Goal: Task Accomplishment & Management: Use online tool/utility

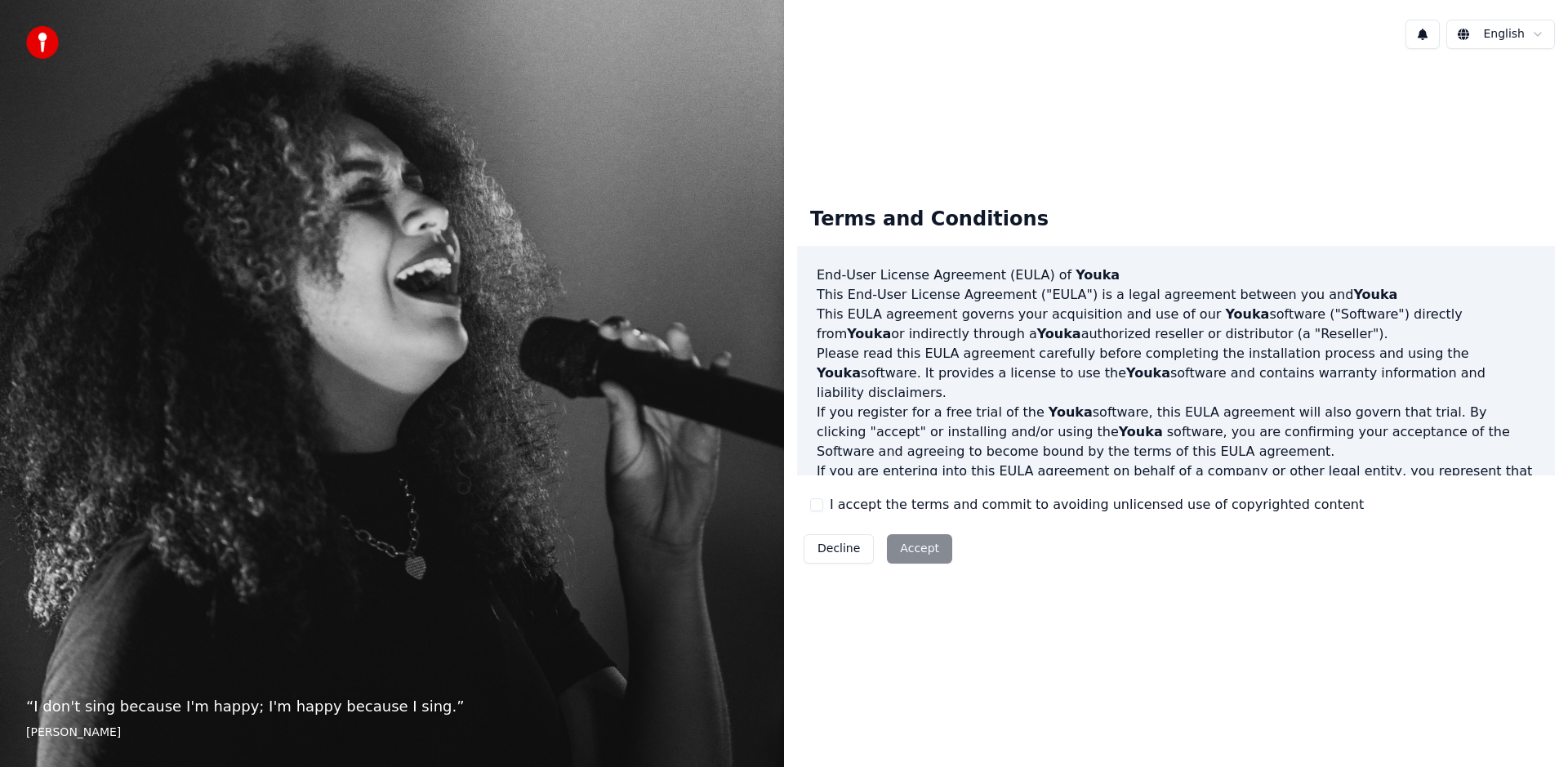
click at [811, 506] on button "I accept the terms and commit to avoiding unlicensed use of copyrighted content" at bounding box center [816, 504] width 13 height 13
click at [920, 557] on button "Accept" at bounding box center [919, 549] width 65 height 30
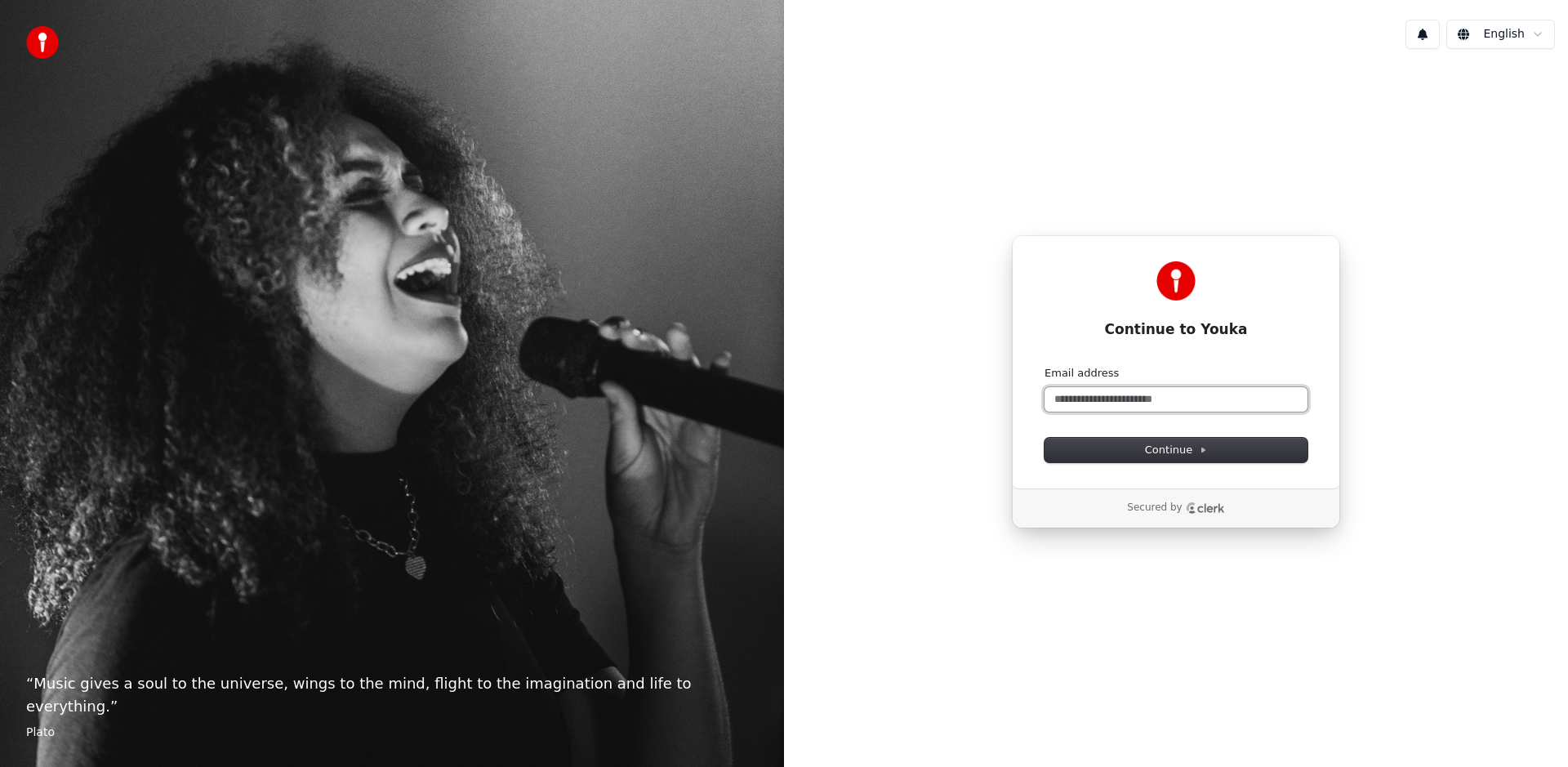
click at [1108, 387] on input "Email address" at bounding box center [1176, 399] width 263 height 25
click at [1153, 456] on span "Continue" at bounding box center [1175, 449] width 62 height 15
type input "**********"
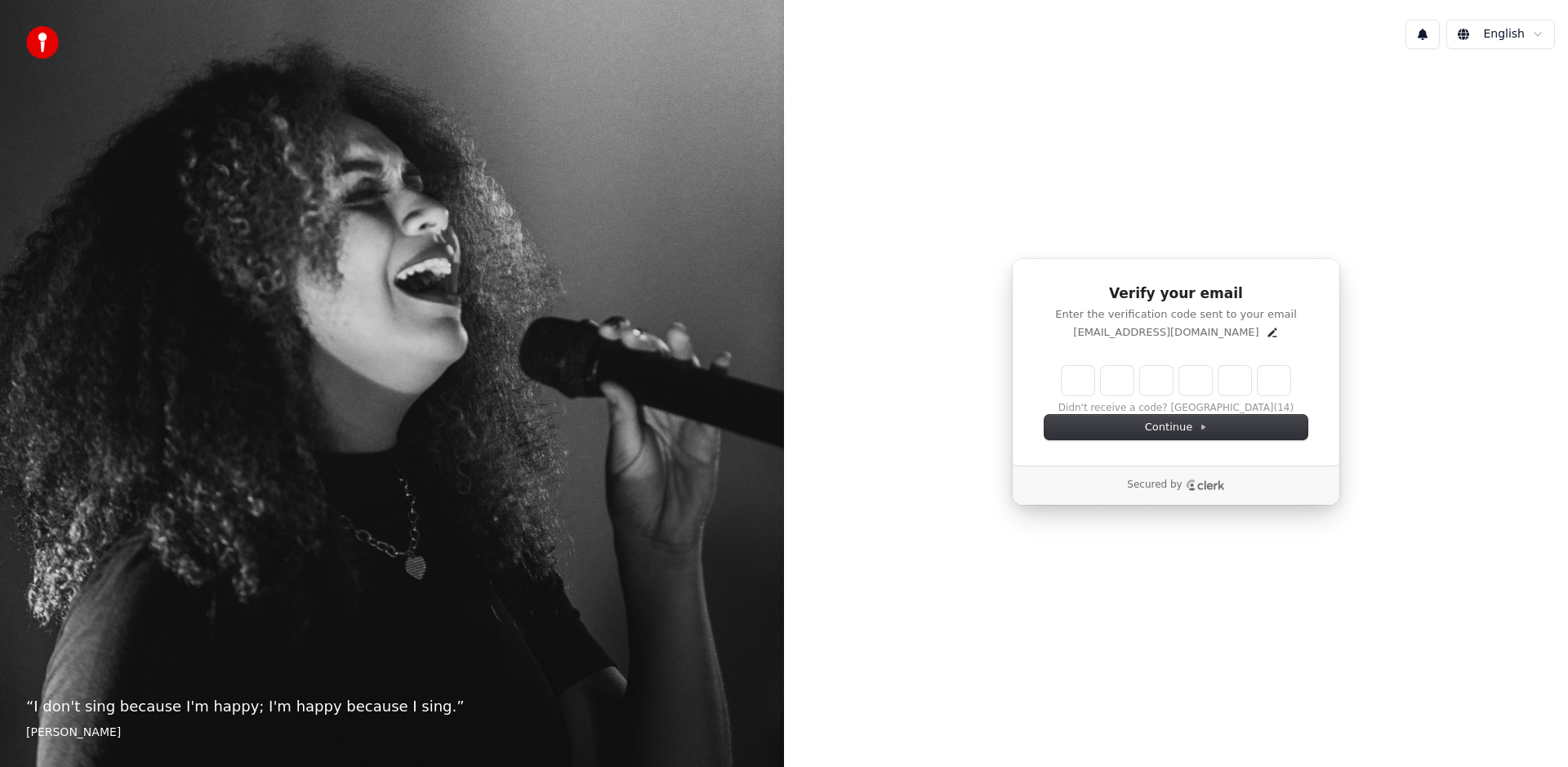
click at [1079, 386] on input "Enter verification code" at bounding box center [1175, 381] width 229 height 30
paste input "******"
type input "******"
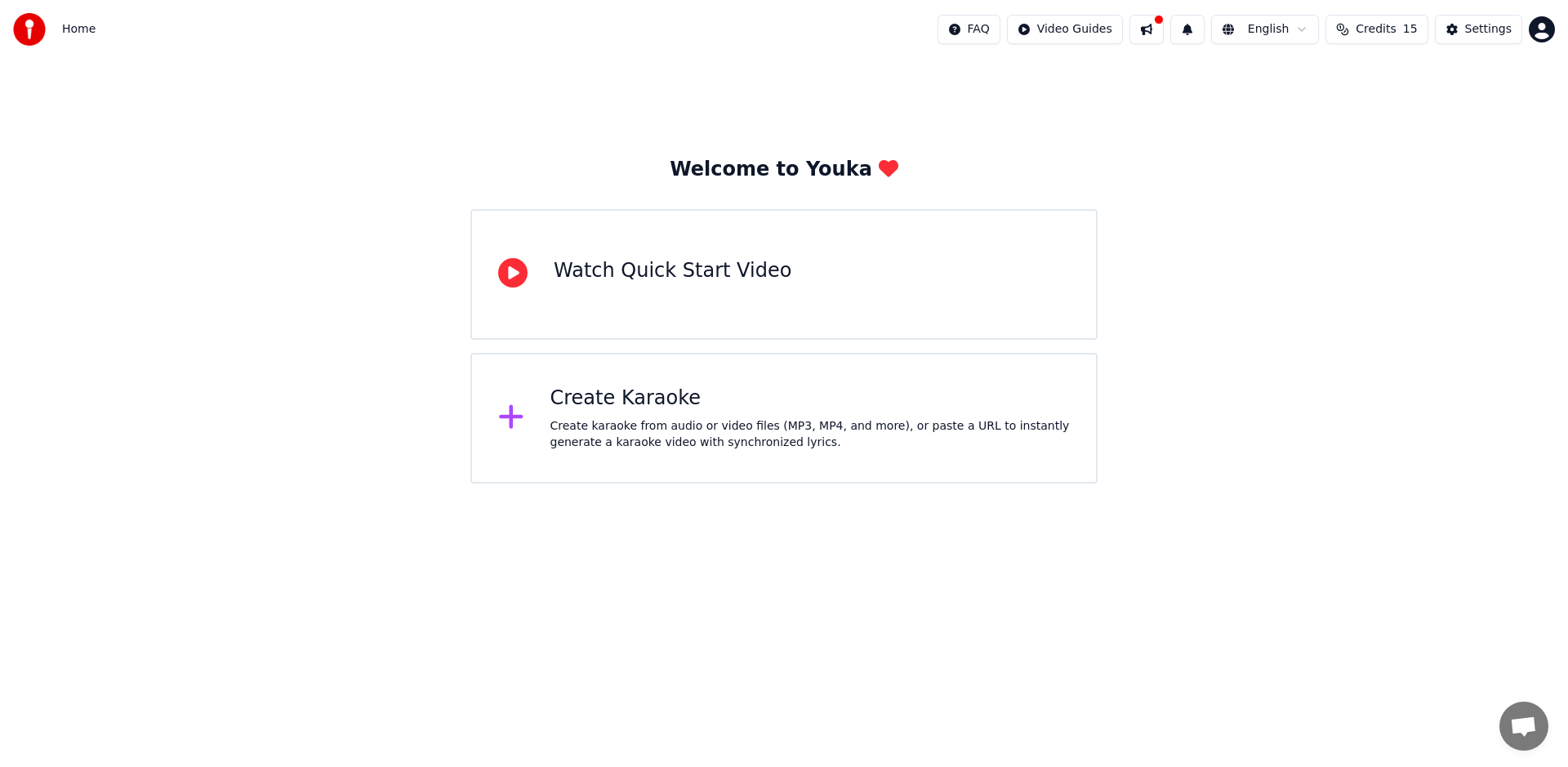
click at [499, 273] on icon at bounding box center [512, 273] width 30 height 30
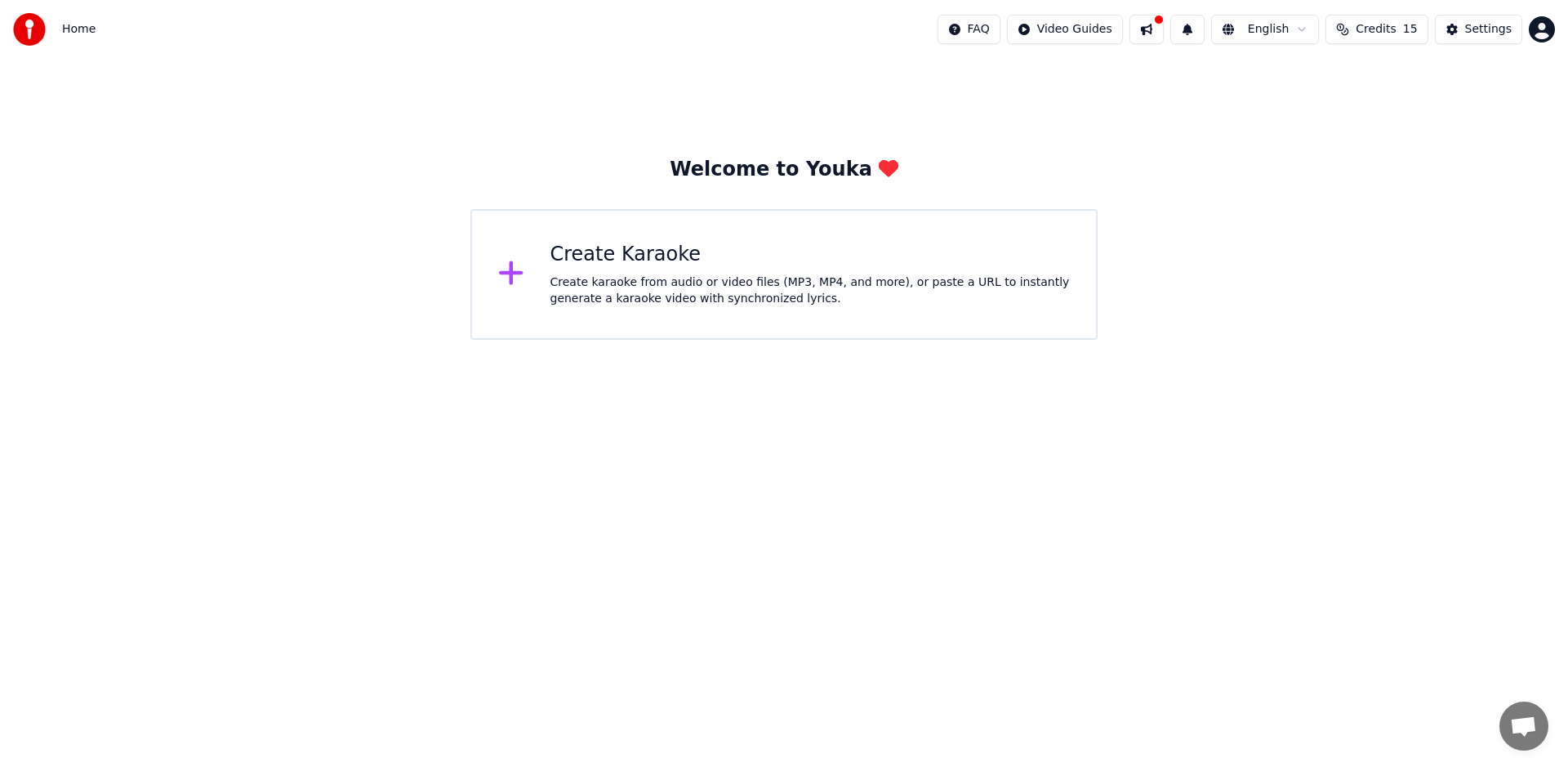
click at [630, 284] on div "Create karaoke from audio or video files (MP3, MP4, and more), or paste a URL t…" at bounding box center [810, 290] width 520 height 33
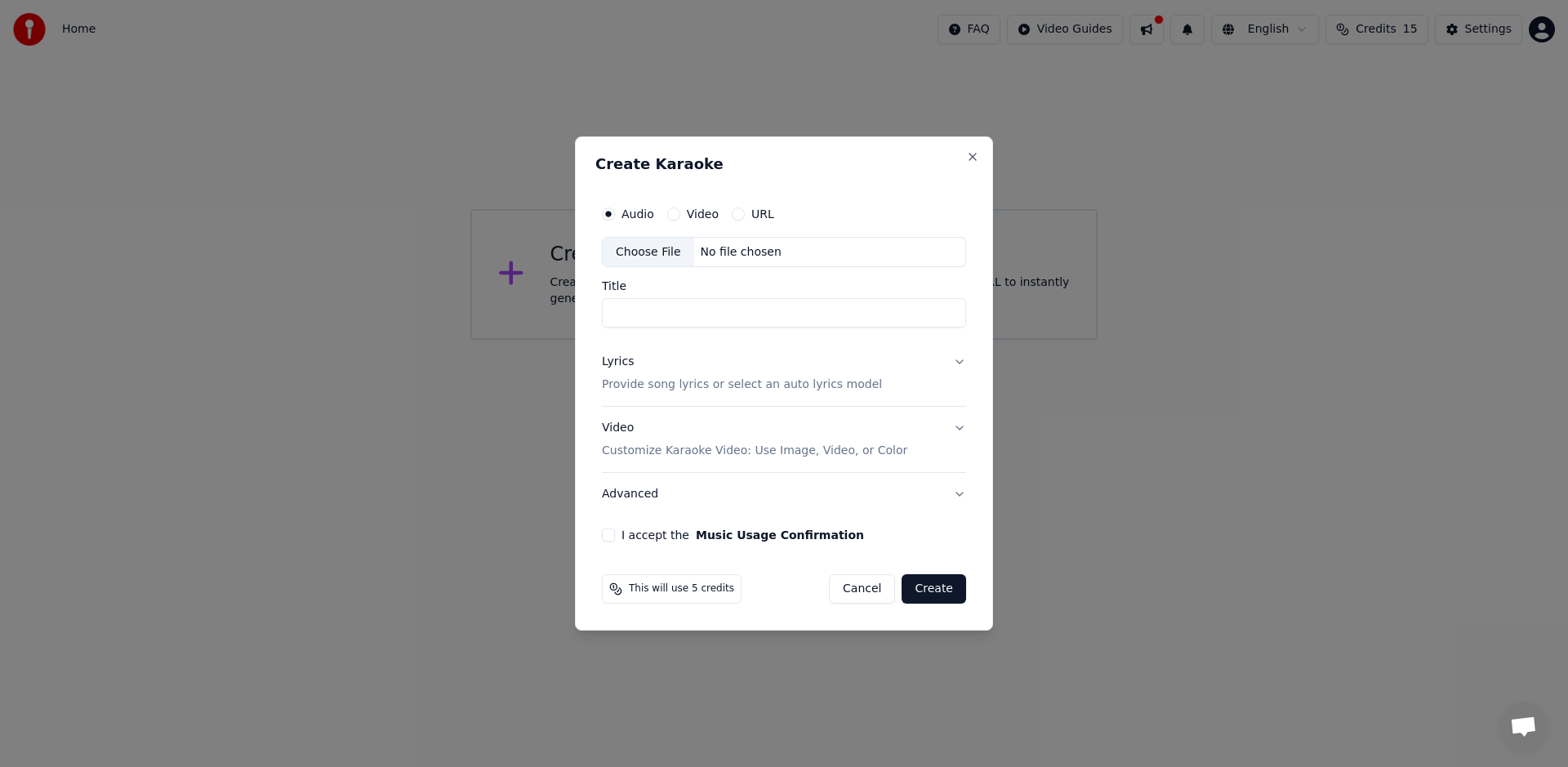
click at [750, 254] on div "No file chosen" at bounding box center [740, 252] width 94 height 17
type input "**********"
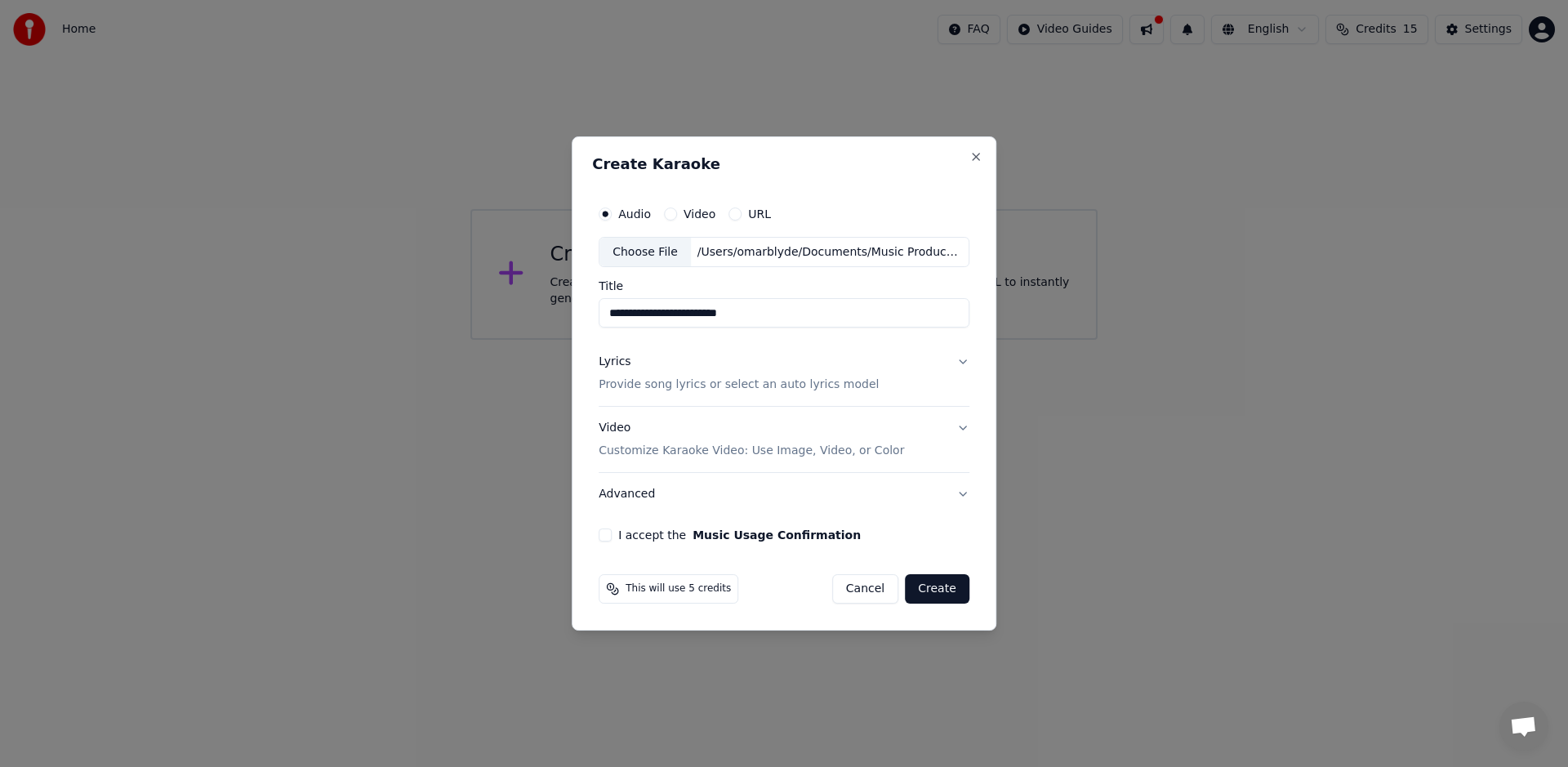
click at [609, 537] on button "I accept the Music Usage Confirmation" at bounding box center [604, 534] width 13 height 13
click at [939, 592] on button "Create" at bounding box center [936, 589] width 64 height 30
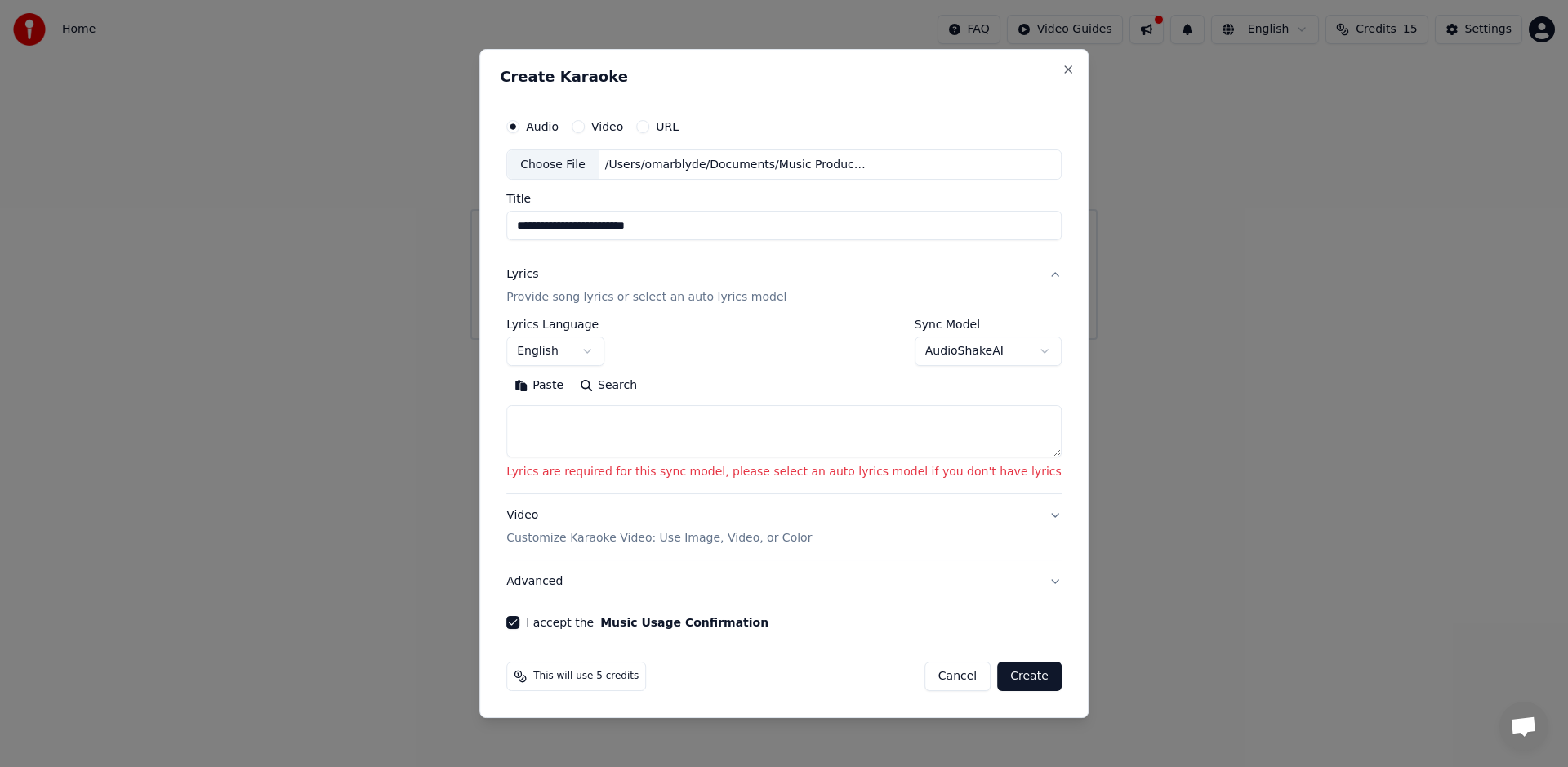
click at [957, 339] on body "**********" at bounding box center [784, 169] width 1568 height 339
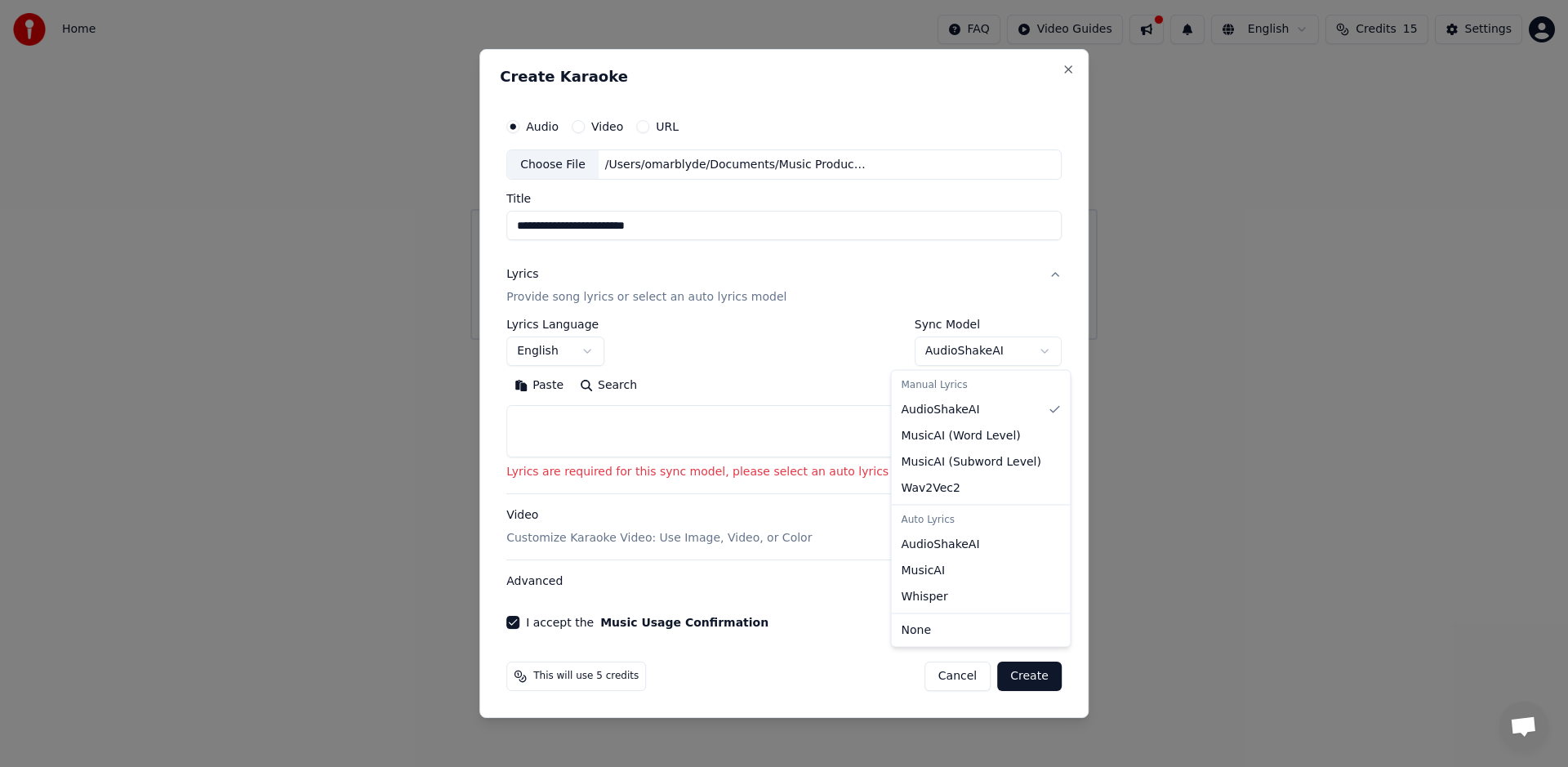
click at [957, 339] on body "**********" at bounding box center [784, 169] width 1568 height 339
click at [990, 339] on body "**********" at bounding box center [784, 169] width 1568 height 339
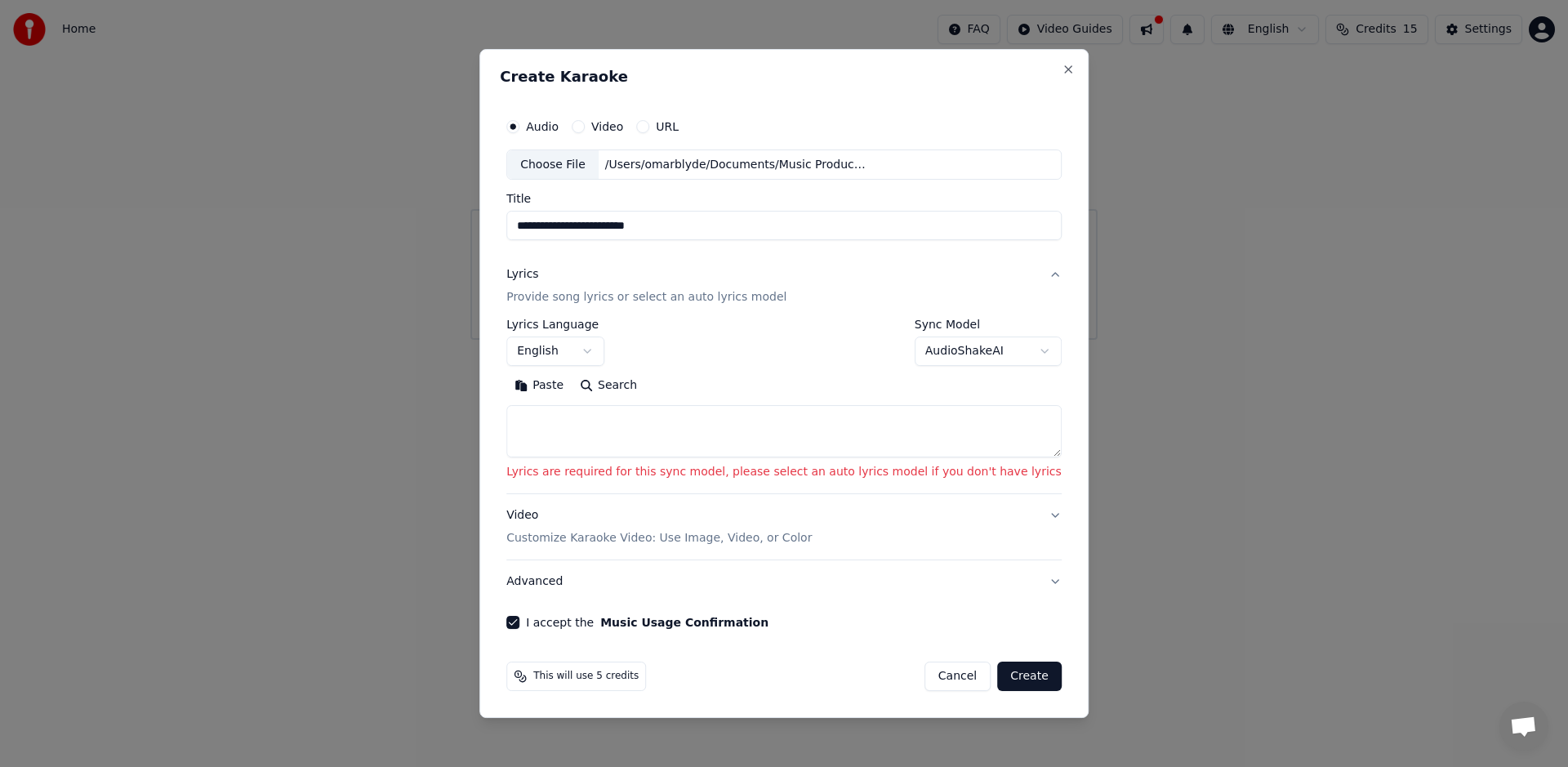
click at [678, 298] on p "Provide song lyrics or select an auto lyrics model" at bounding box center [646, 298] width 280 height 17
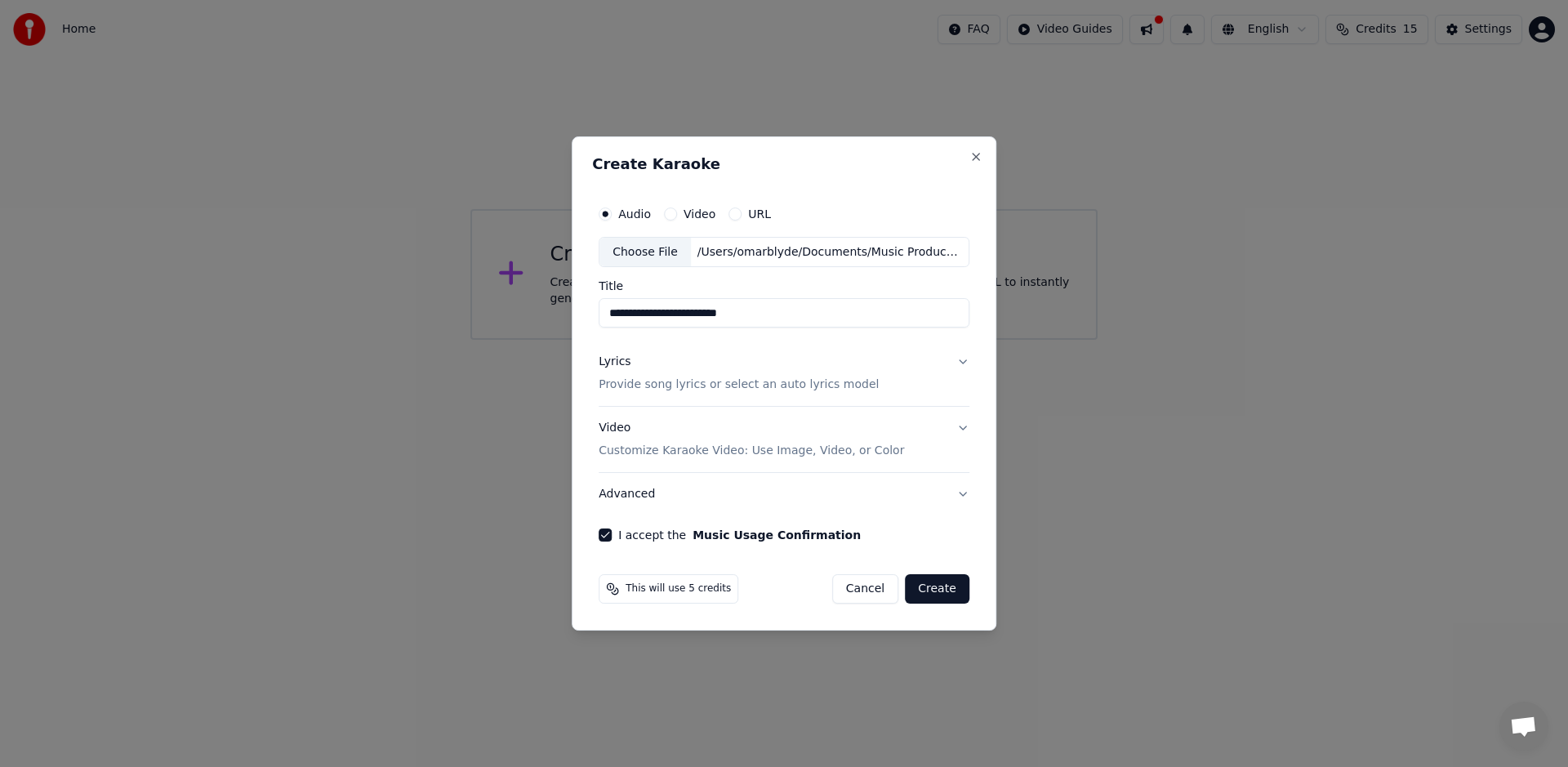
click at [959, 362] on button "Lyrics Provide song lyrics or select an auto lyrics model" at bounding box center [784, 374] width 371 height 65
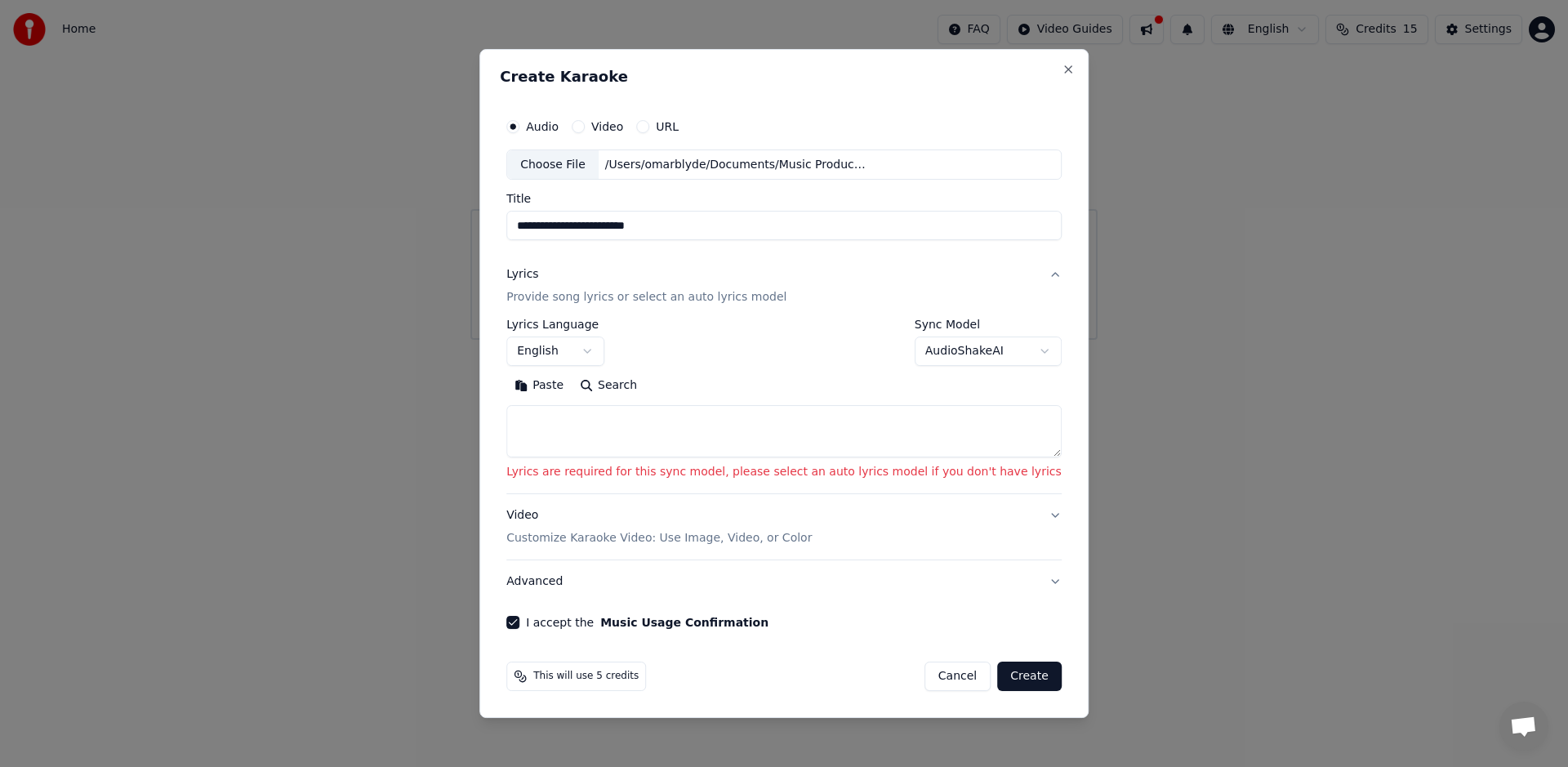
click at [961, 339] on body "**********" at bounding box center [784, 169] width 1568 height 339
click at [1009, 668] on button "Create" at bounding box center [1029, 676] width 64 height 30
click at [1013, 677] on button "Create" at bounding box center [1029, 676] width 64 height 30
click at [604, 351] on button "English" at bounding box center [555, 352] width 98 height 30
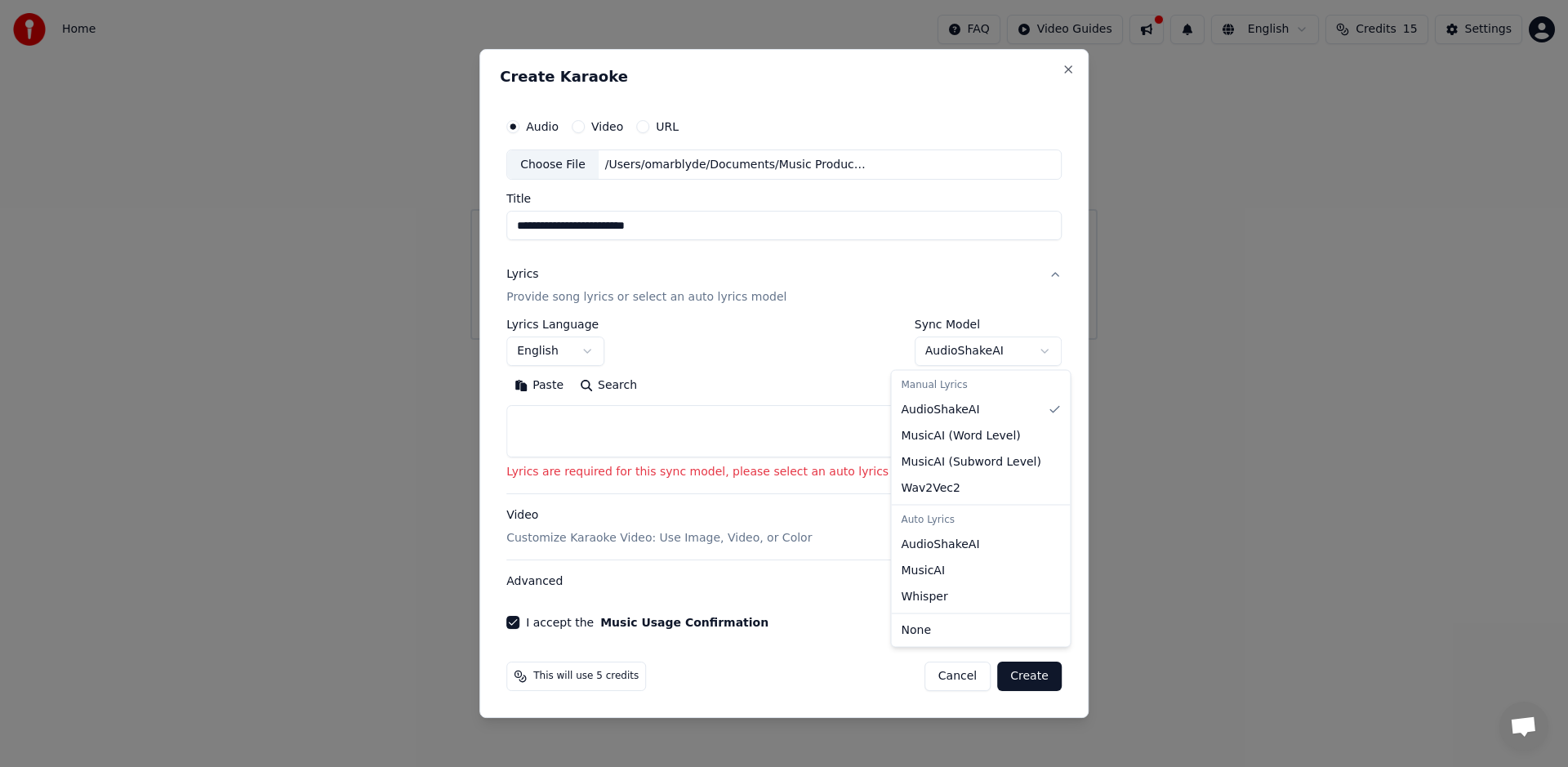
click at [1015, 339] on body "**********" at bounding box center [784, 169] width 1568 height 339
select select "**********"
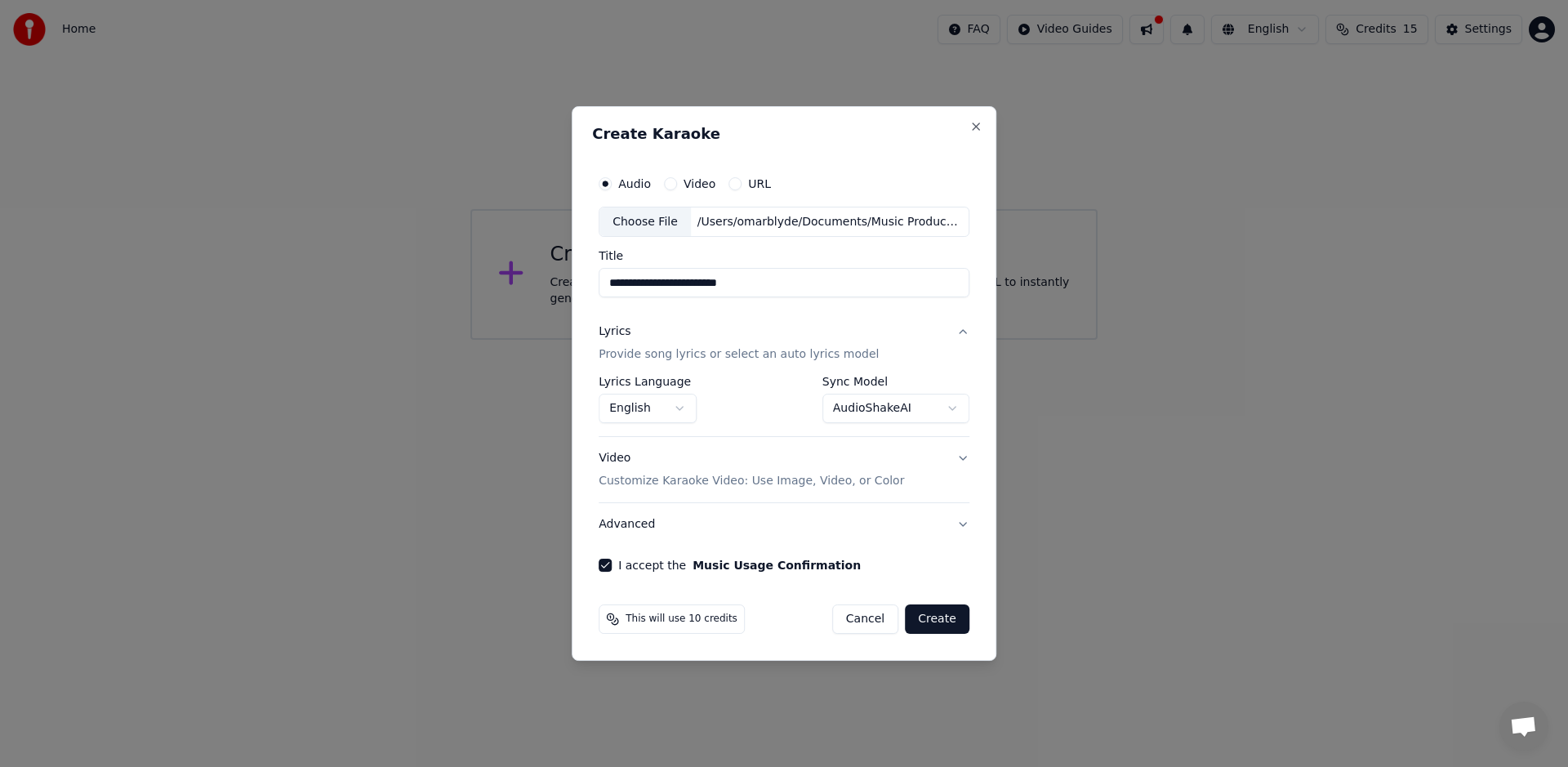
click at [946, 624] on button "Create" at bounding box center [936, 620] width 64 height 30
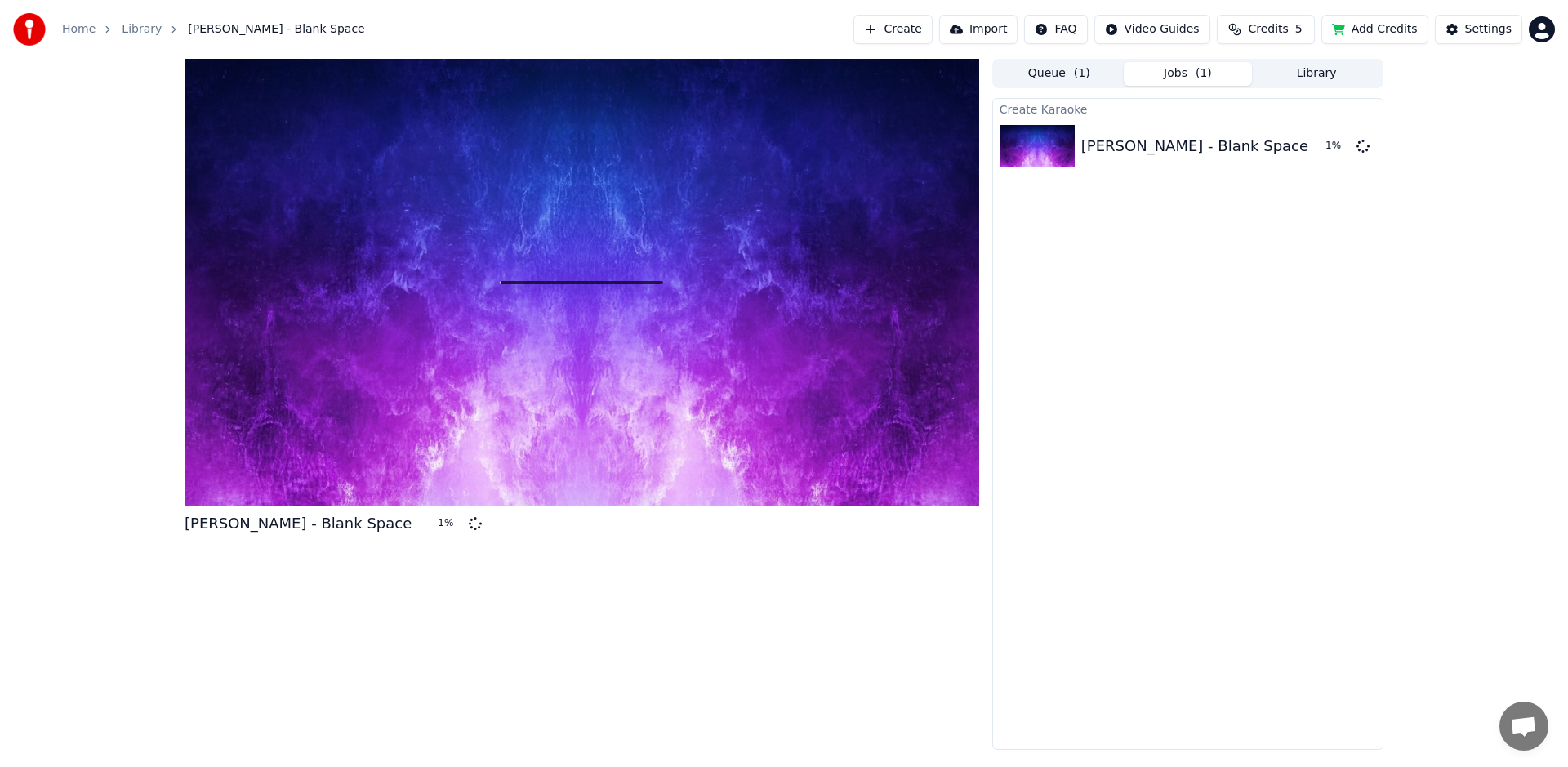
click at [1330, 66] on button "Library" at bounding box center [1316, 74] width 129 height 24
click at [1177, 66] on button "Jobs ( 1 )" at bounding box center [1188, 74] width 129 height 24
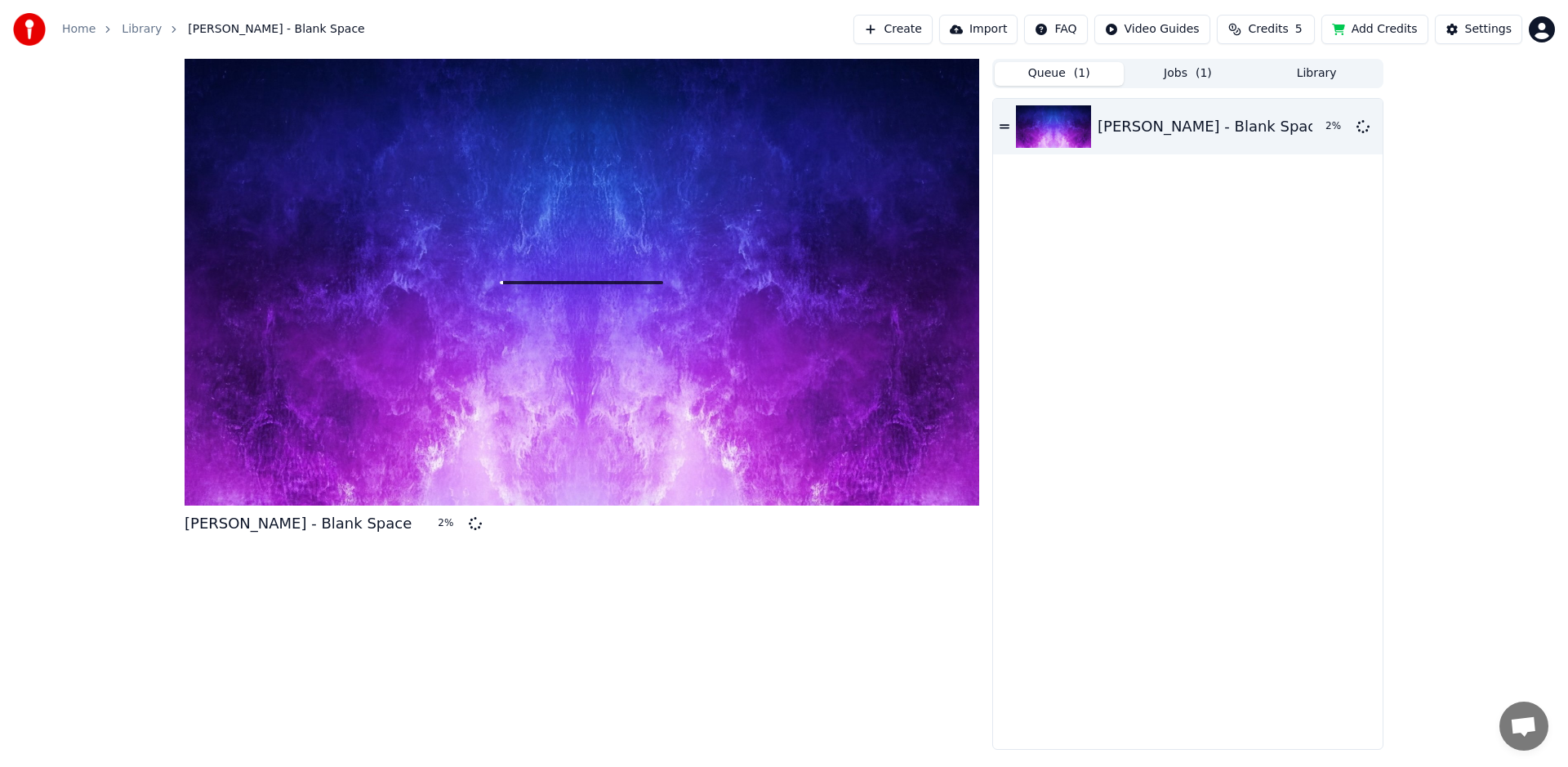
click at [1047, 70] on button "Queue ( 1 )" at bounding box center [1059, 74] width 129 height 24
click at [1464, 34] on button "Settings" at bounding box center [1478, 30] width 87 height 30
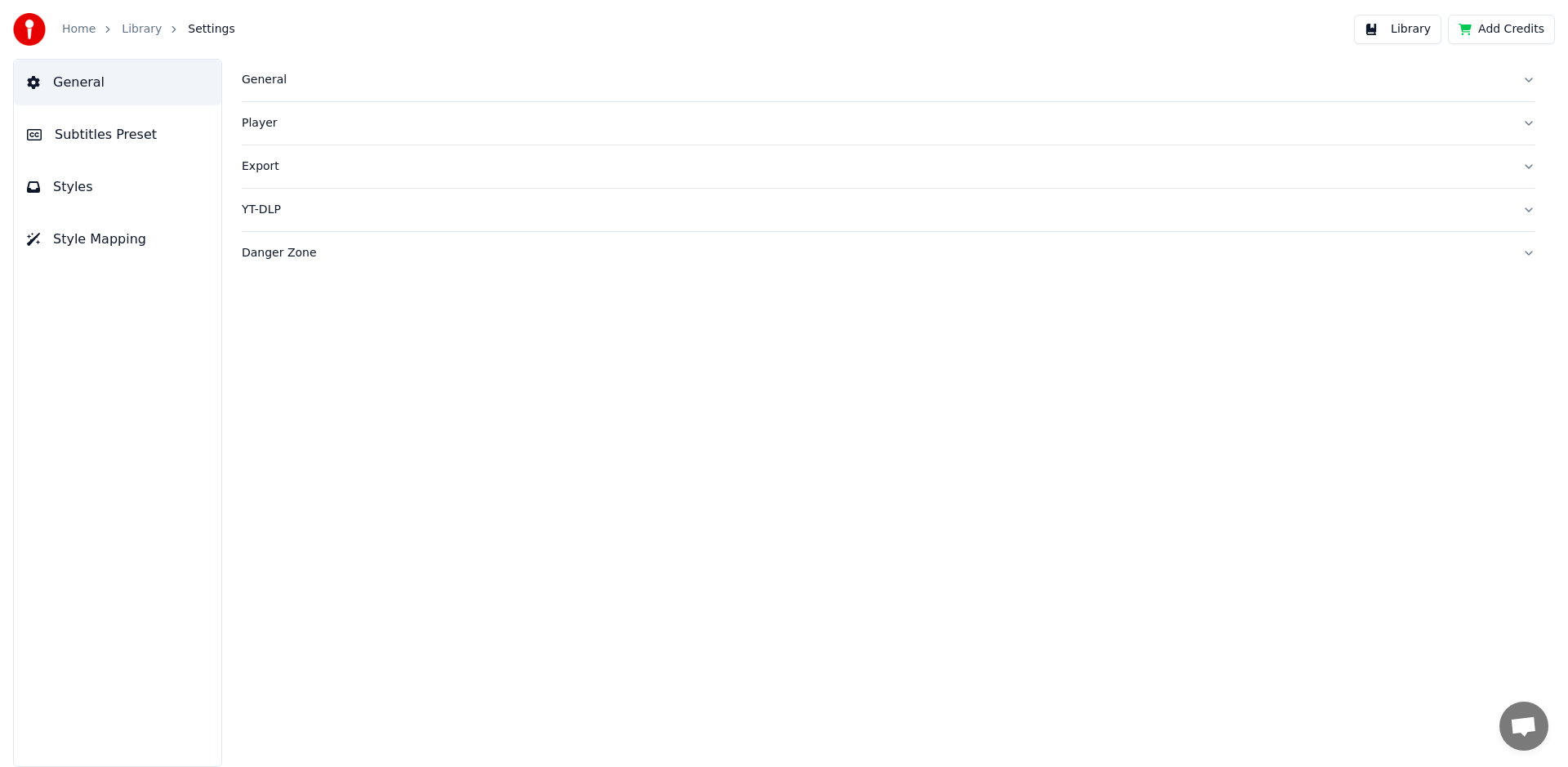
click at [1398, 30] on button "Library" at bounding box center [1397, 30] width 87 height 30
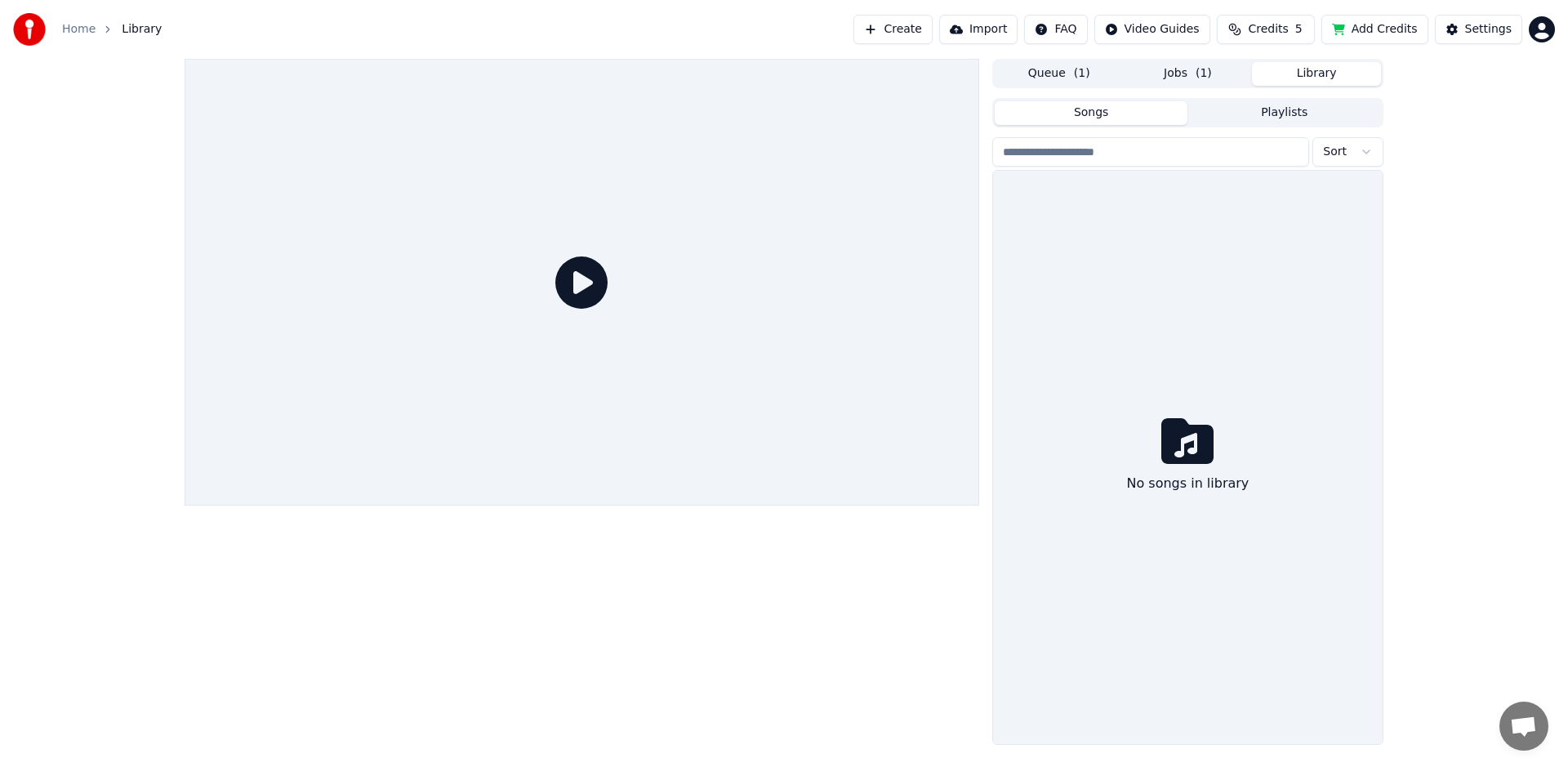
click at [996, 25] on button "Import" at bounding box center [977, 30] width 78 height 30
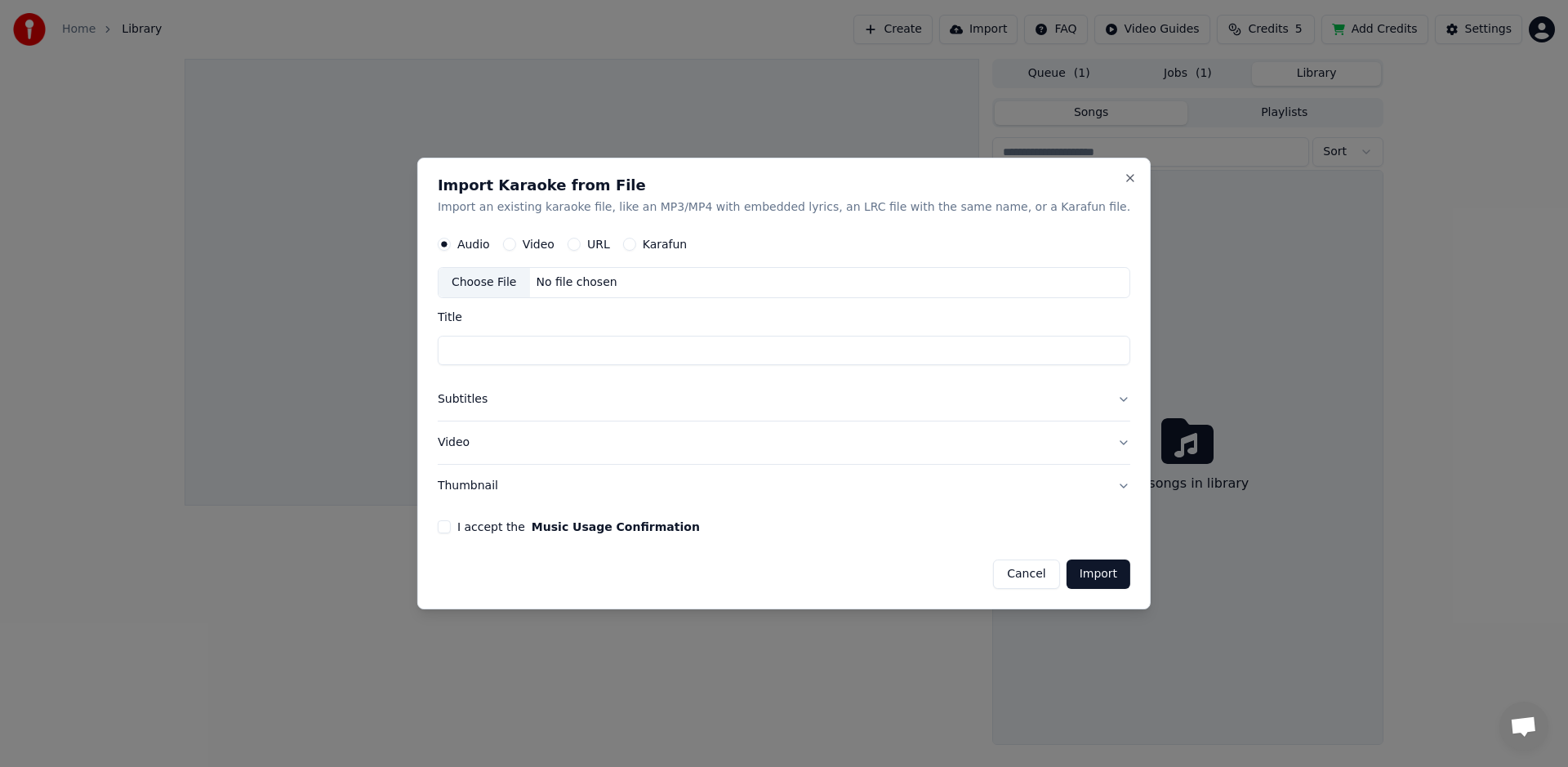
click at [1007, 573] on button "Cancel" at bounding box center [1026, 574] width 66 height 30
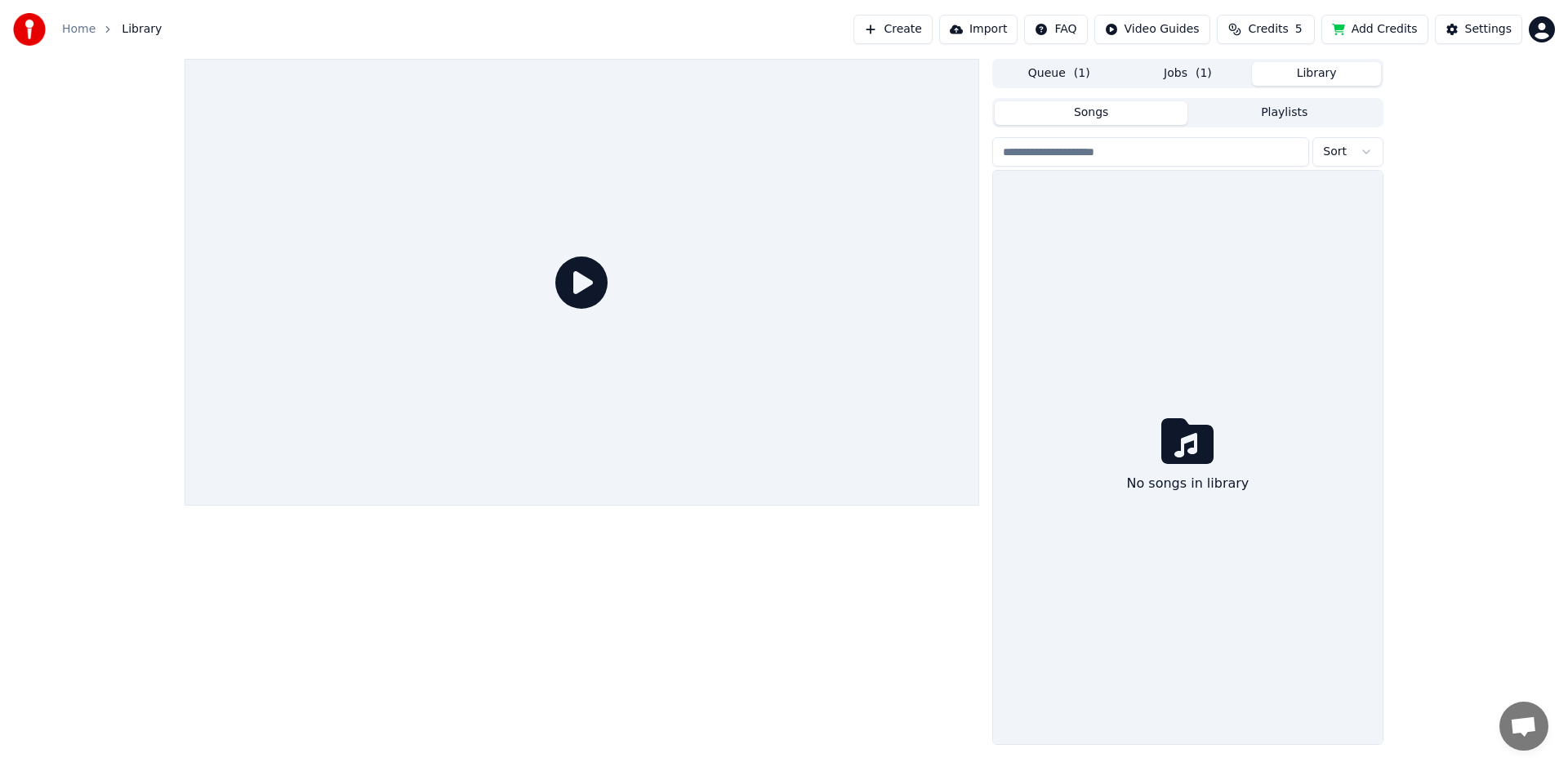
click at [1180, 31] on html "Home Library Create Import FAQ Video Guides Credits 5 Add Credits Settings Queu…" at bounding box center [784, 383] width 1568 height 767
click at [1264, 29] on html "Home Library Create Import FAQ Video Guides Credits 5 Add Credits Settings Queu…" at bounding box center [784, 383] width 1568 height 767
click at [1376, 28] on button "Add Credits" at bounding box center [1374, 30] width 107 height 30
click at [1175, 70] on button "Jobs ( 1 )" at bounding box center [1188, 74] width 129 height 24
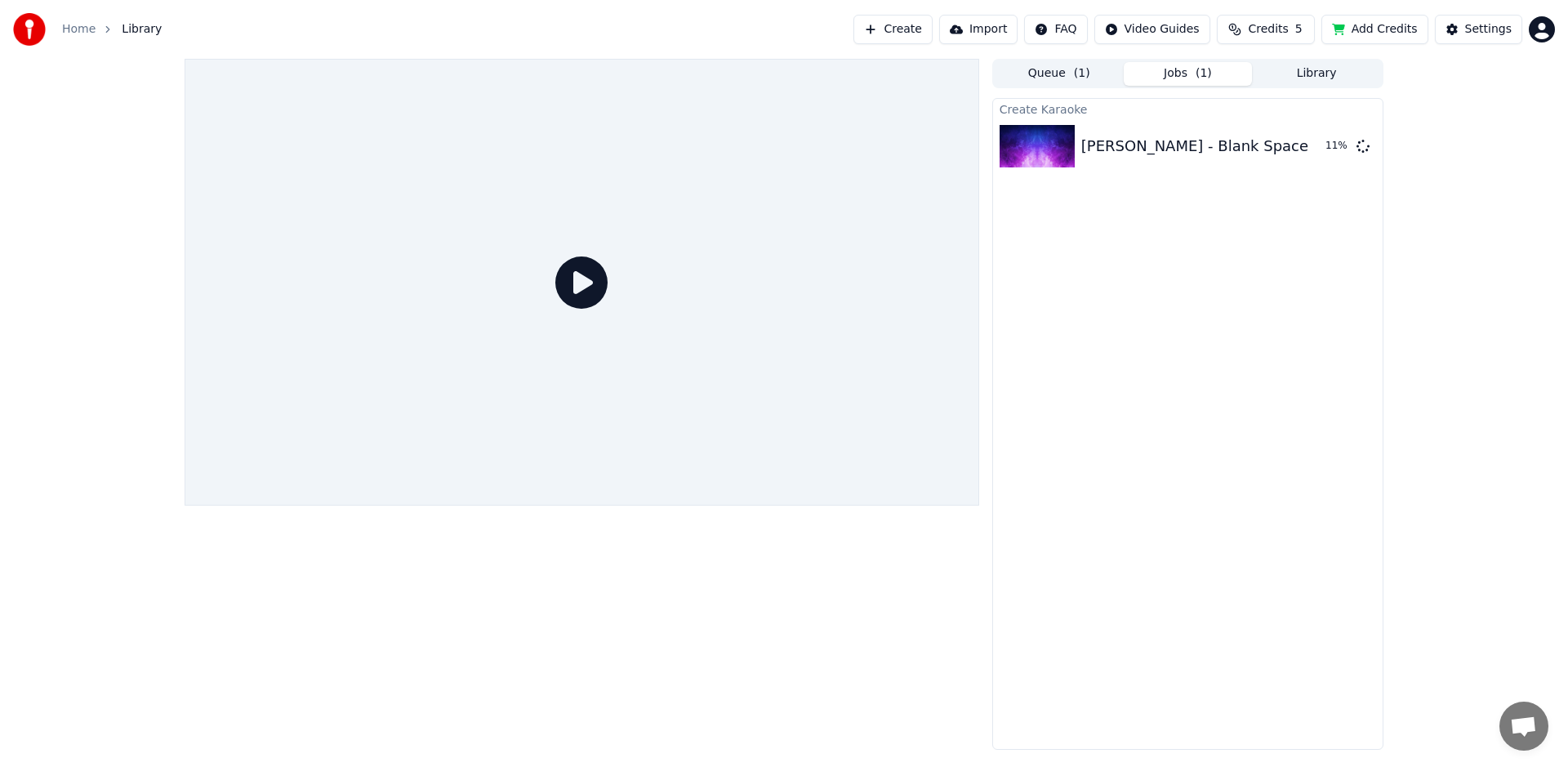
click at [1054, 72] on button "Queue ( 1 )" at bounding box center [1059, 74] width 129 height 24
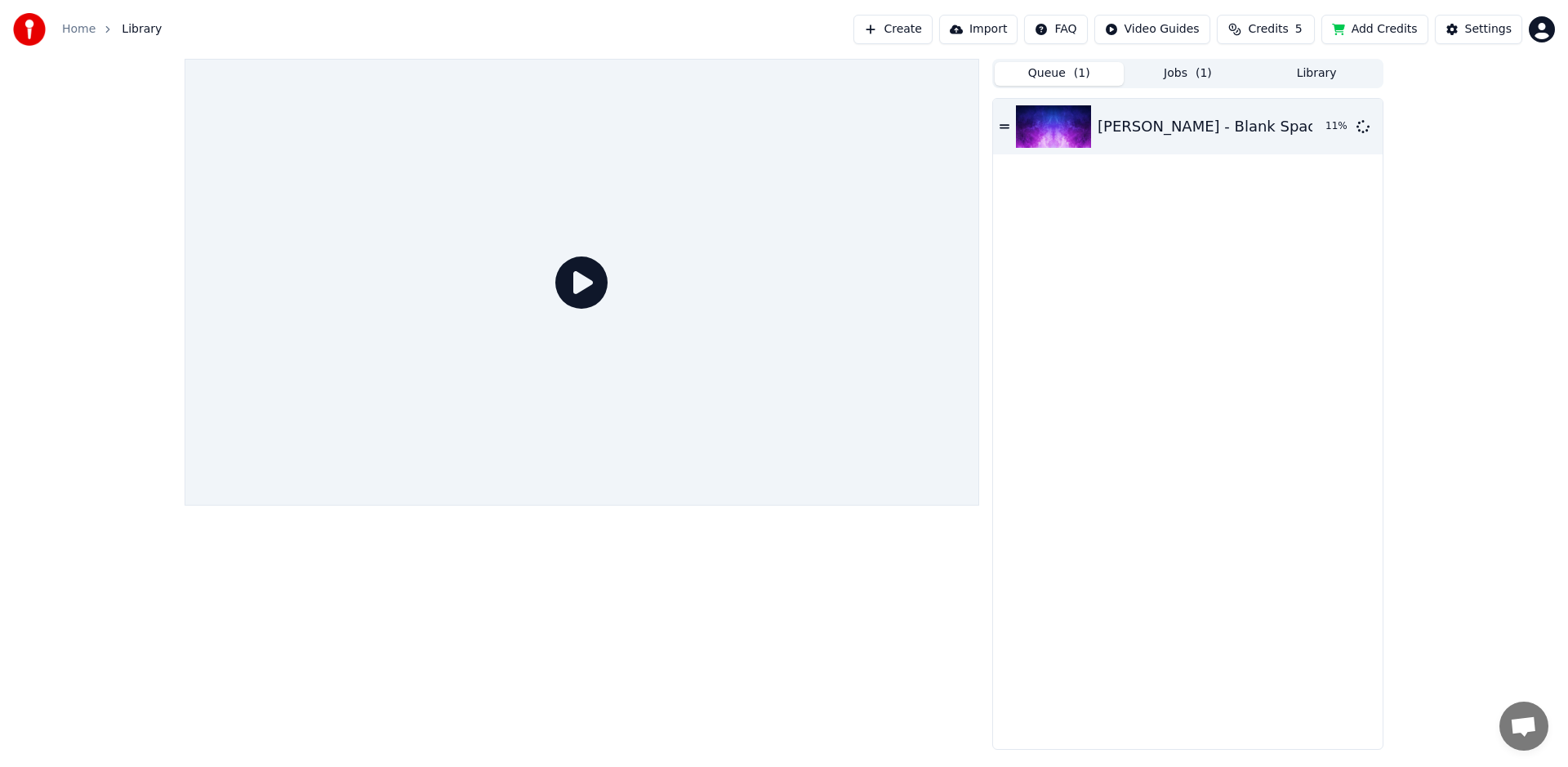
click at [1163, 74] on button "Jobs ( 1 )" at bounding box center [1188, 74] width 129 height 24
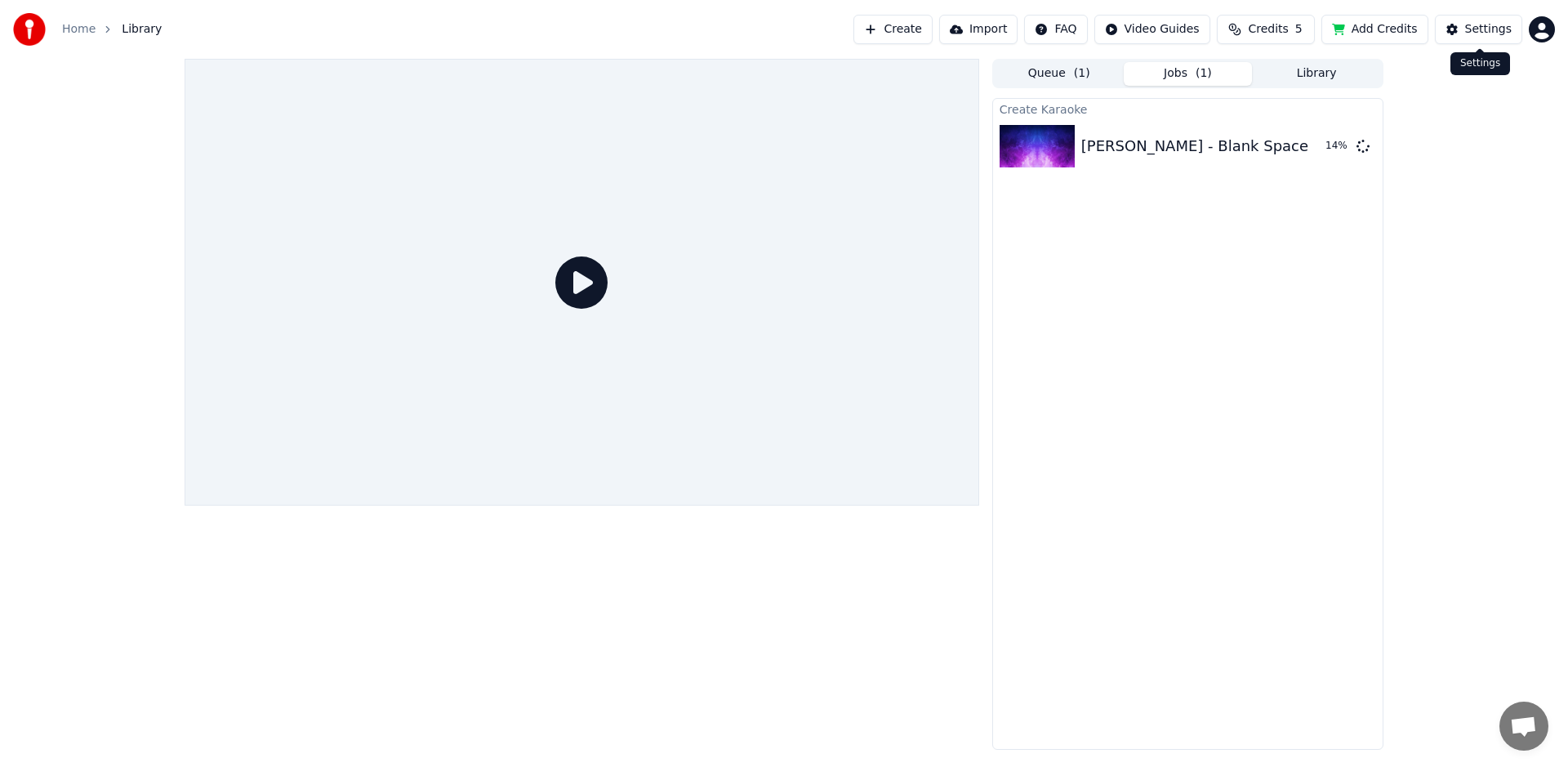
click at [1483, 29] on div "Settings" at bounding box center [1488, 29] width 46 height 17
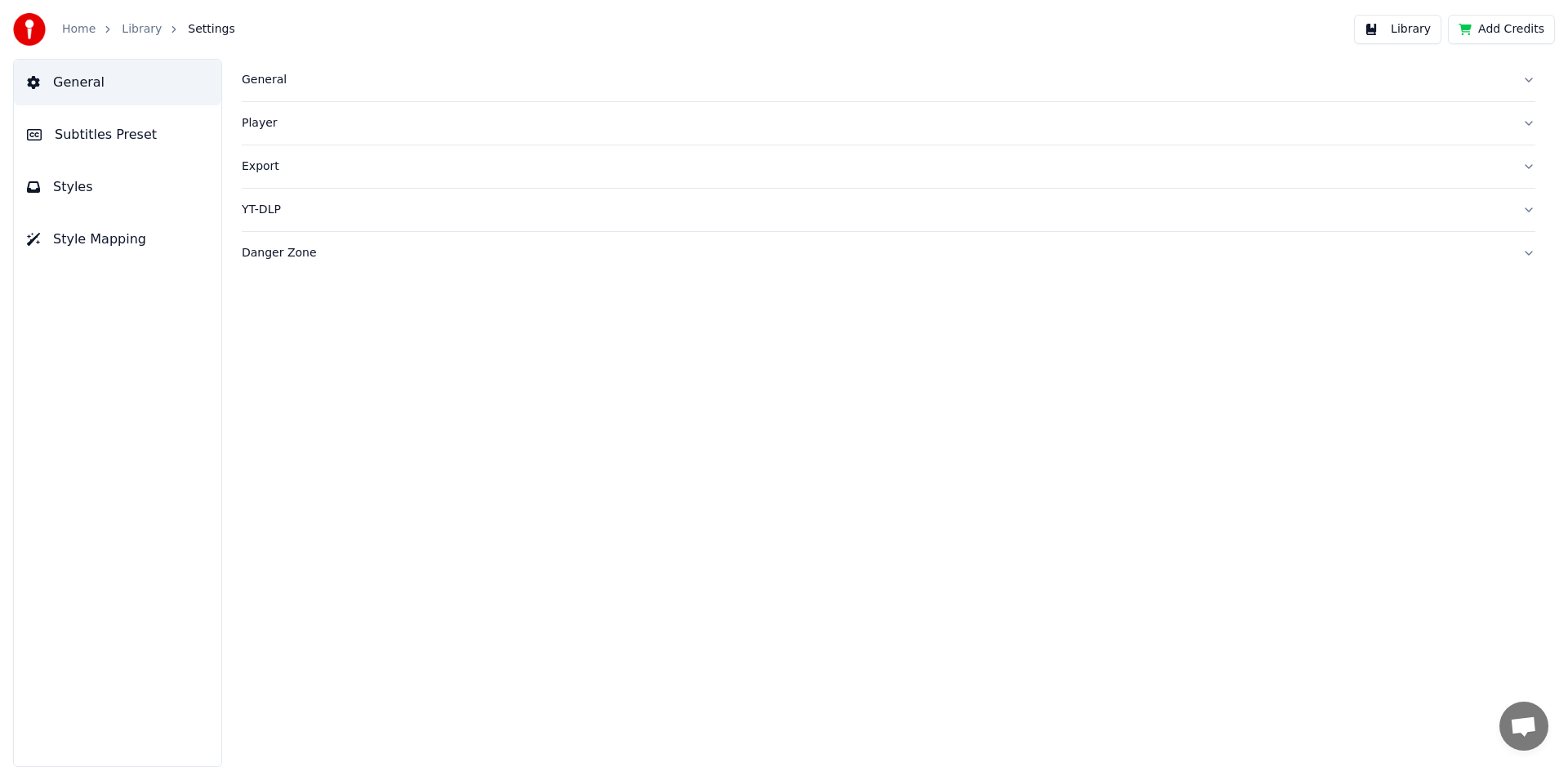
click at [58, 182] on span "Styles" at bounding box center [73, 187] width 40 height 20
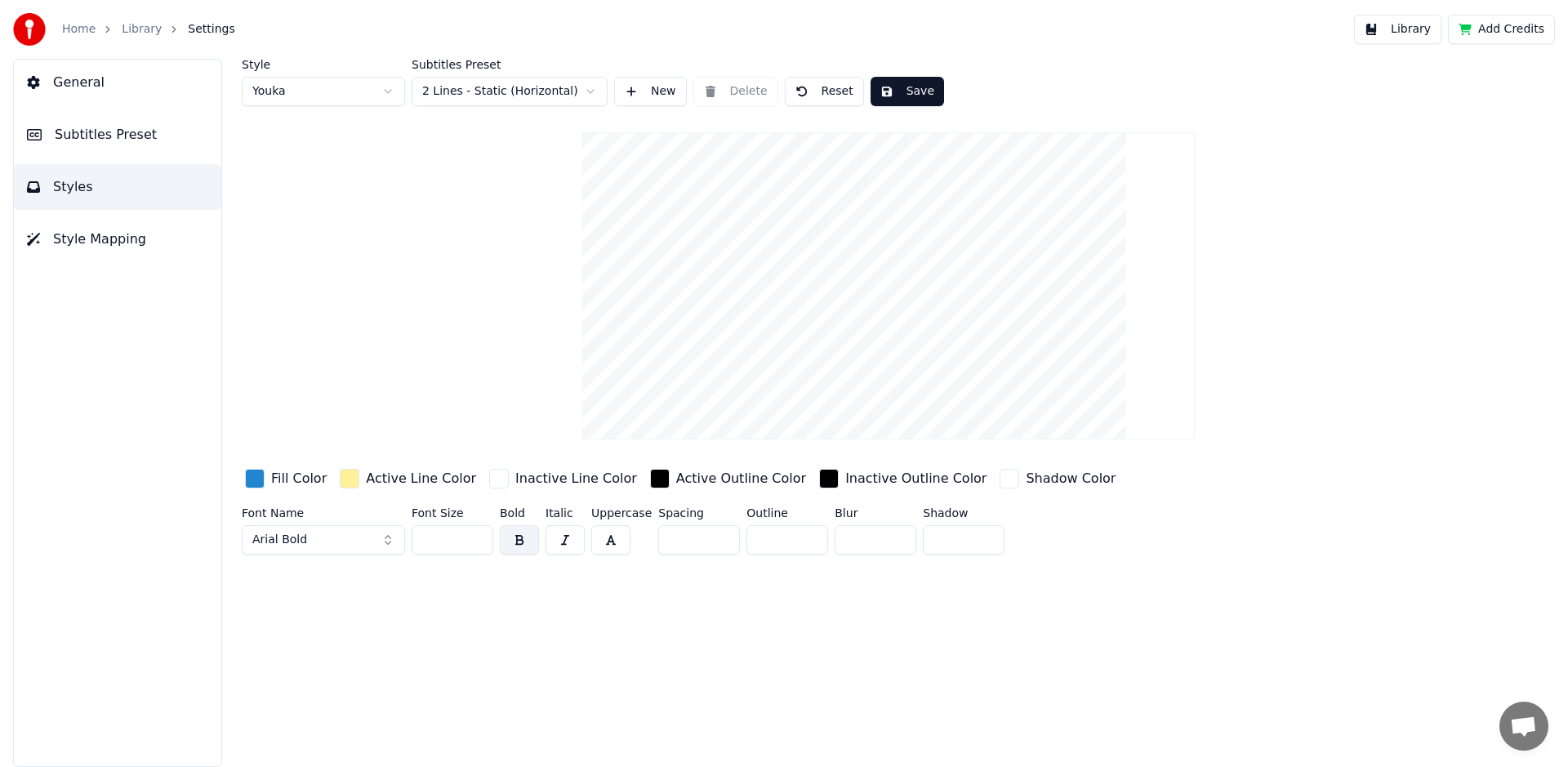
click at [388, 541] on button "Arial Bold" at bounding box center [323, 540] width 163 height 30
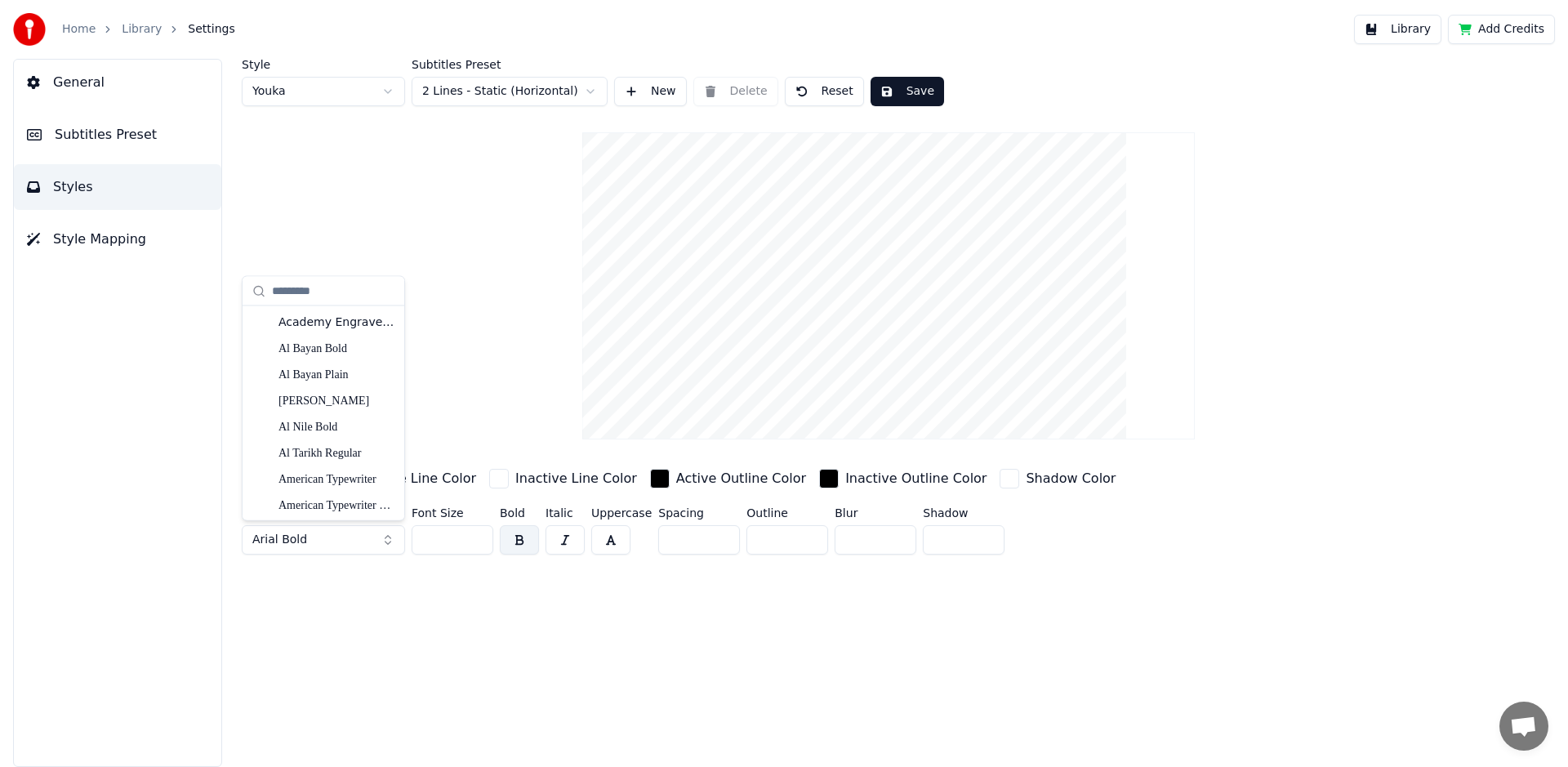
click at [379, 573] on div "Style Youka Subtitles Preset 2 Lines - Static (Horizontal) New Delete Reset Sav…" at bounding box center [887, 413] width 1358 height 709
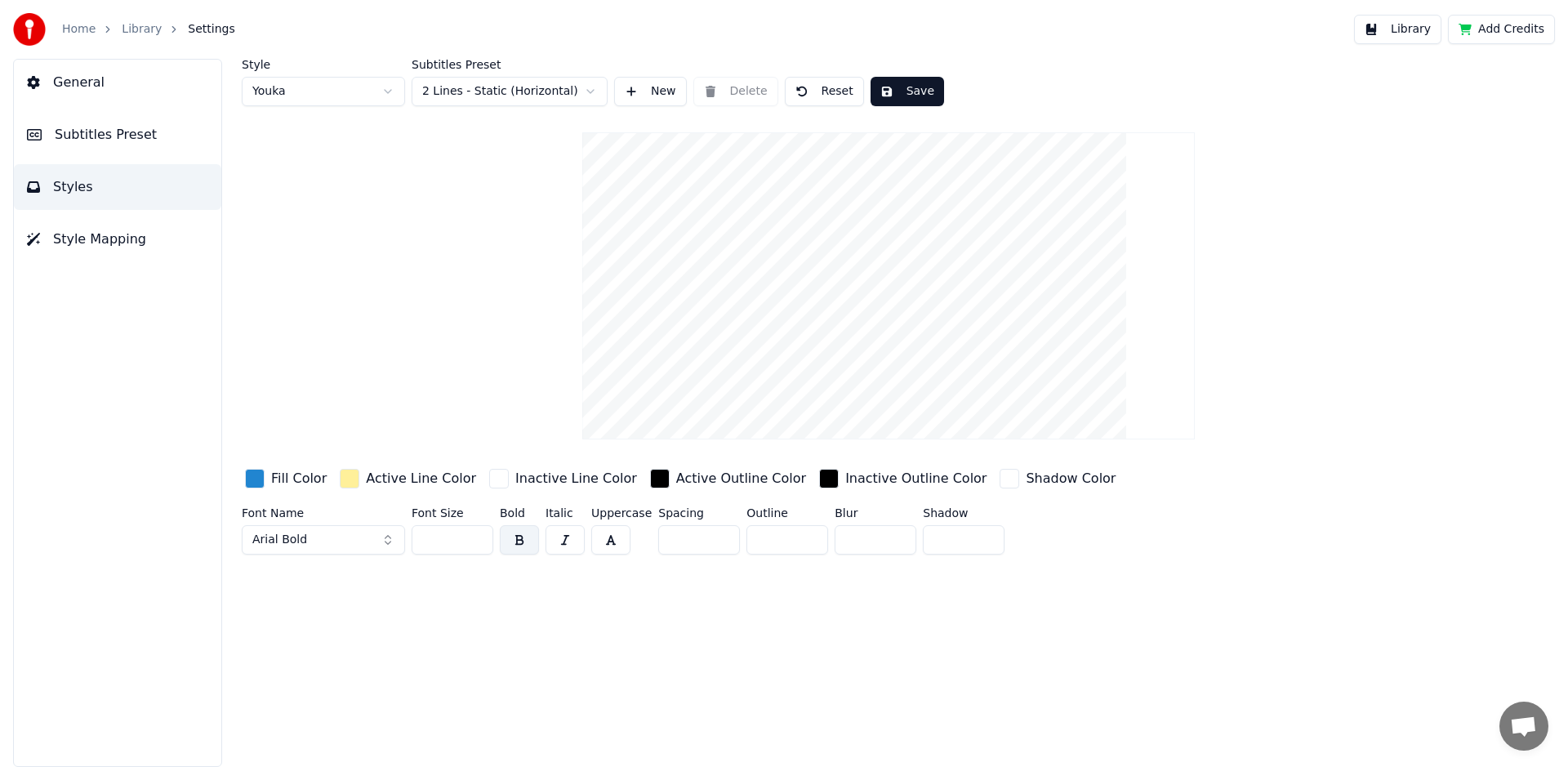
click at [347, 478] on div "button" at bounding box center [349, 479] width 20 height 20
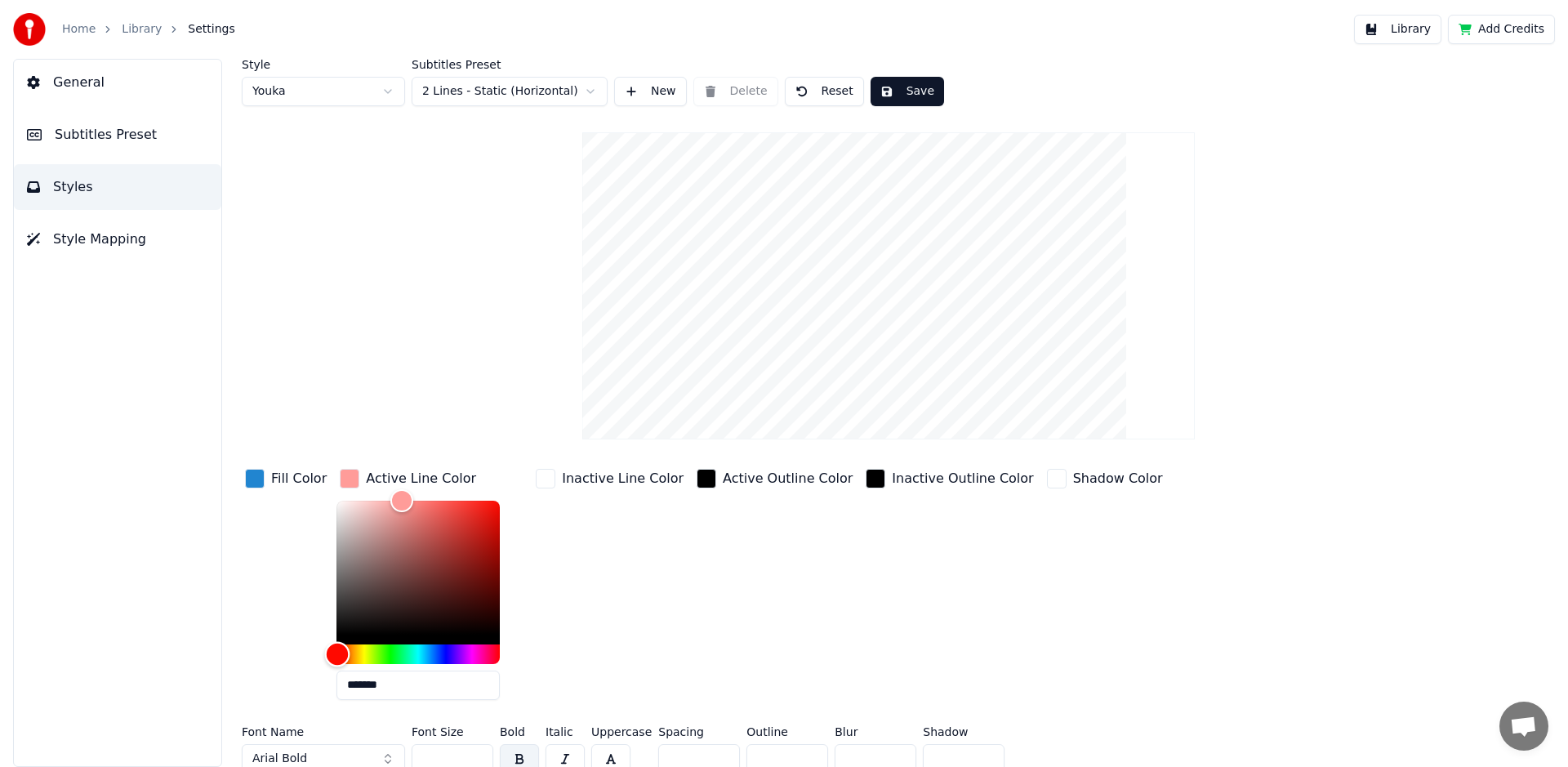
drag, startPoint x: 358, startPoint y: 651, endPoint x: 333, endPoint y: 642, distance: 26.6
click at [333, 642] on div "Hue" at bounding box center [337, 654] width 26 height 26
type input "*******"
drag, startPoint x: 391, startPoint y: 495, endPoint x: 325, endPoint y: 495, distance: 66.0
click at [325, 495] on div "Color" at bounding box center [337, 501] width 26 height 26
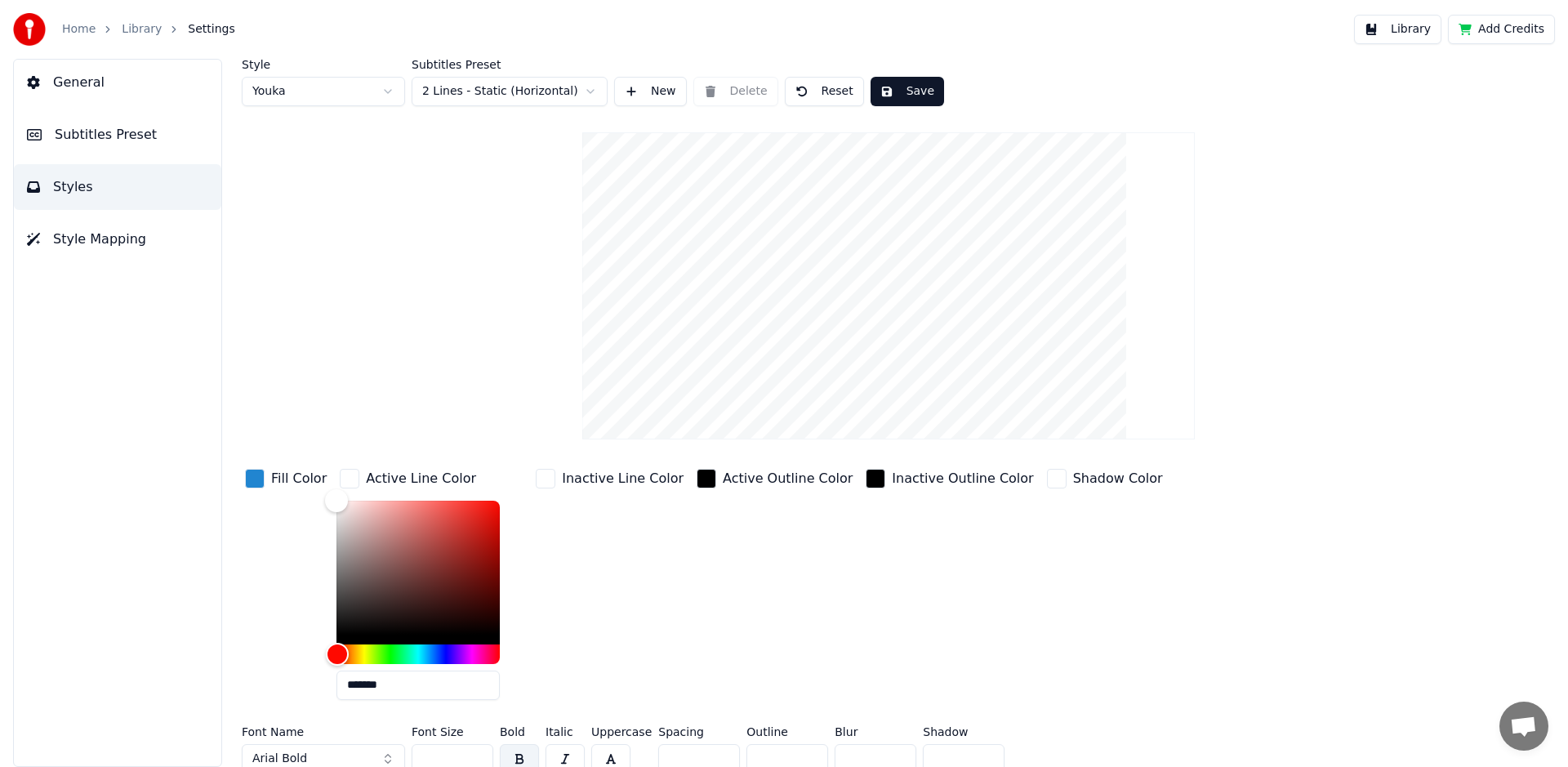
click at [261, 474] on div "button" at bounding box center [255, 479] width 20 height 20
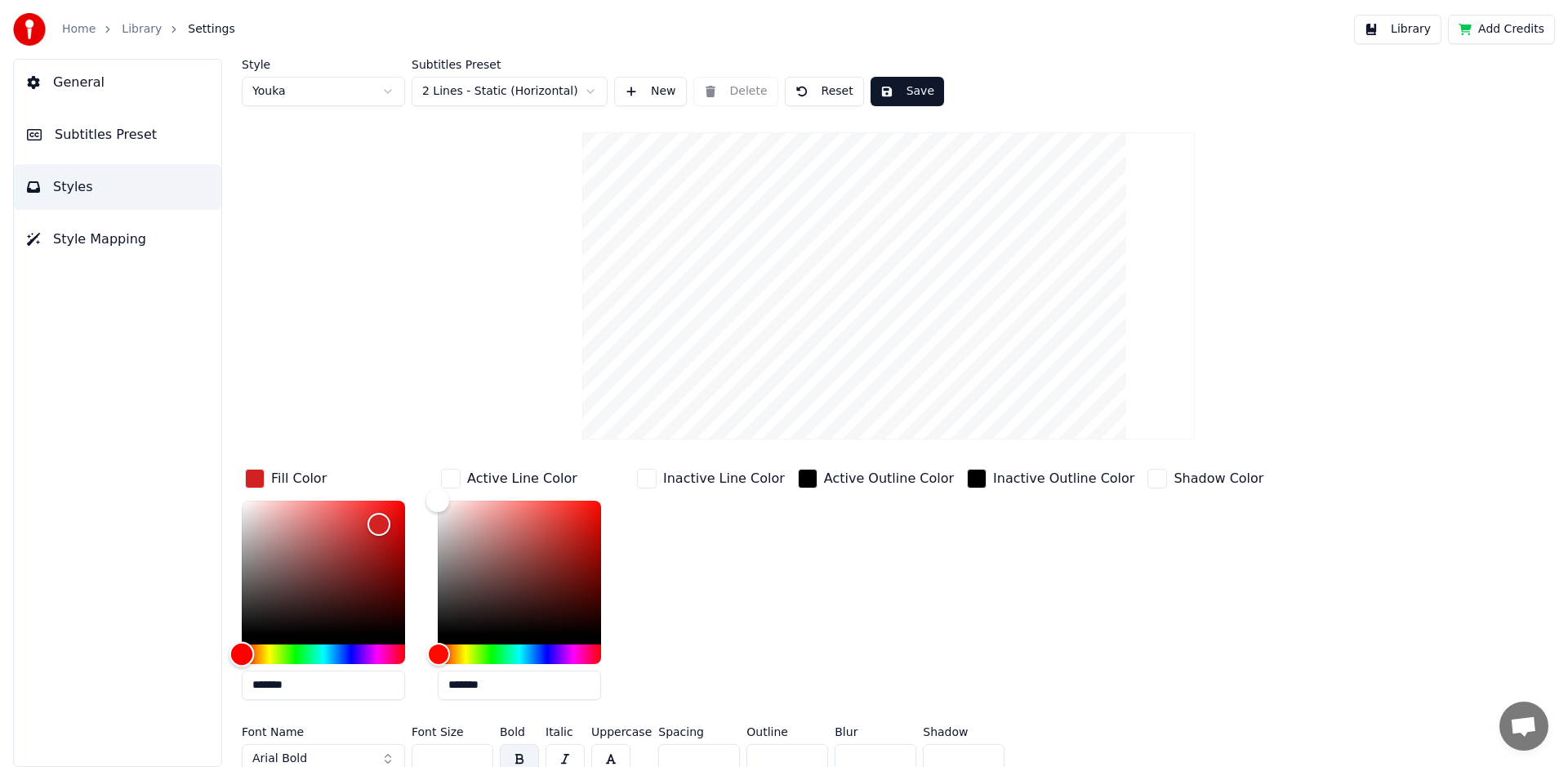
drag, startPoint x: 331, startPoint y: 653, endPoint x: 239, endPoint y: 653, distance: 92.0
click at [239, 653] on div "Hue" at bounding box center [242, 654] width 26 height 26
type input "*******"
drag, startPoint x: 379, startPoint y: 522, endPoint x: 411, endPoint y: 503, distance: 37.2
click at [411, 503] on div "Color" at bounding box center [406, 505] width 26 height 26
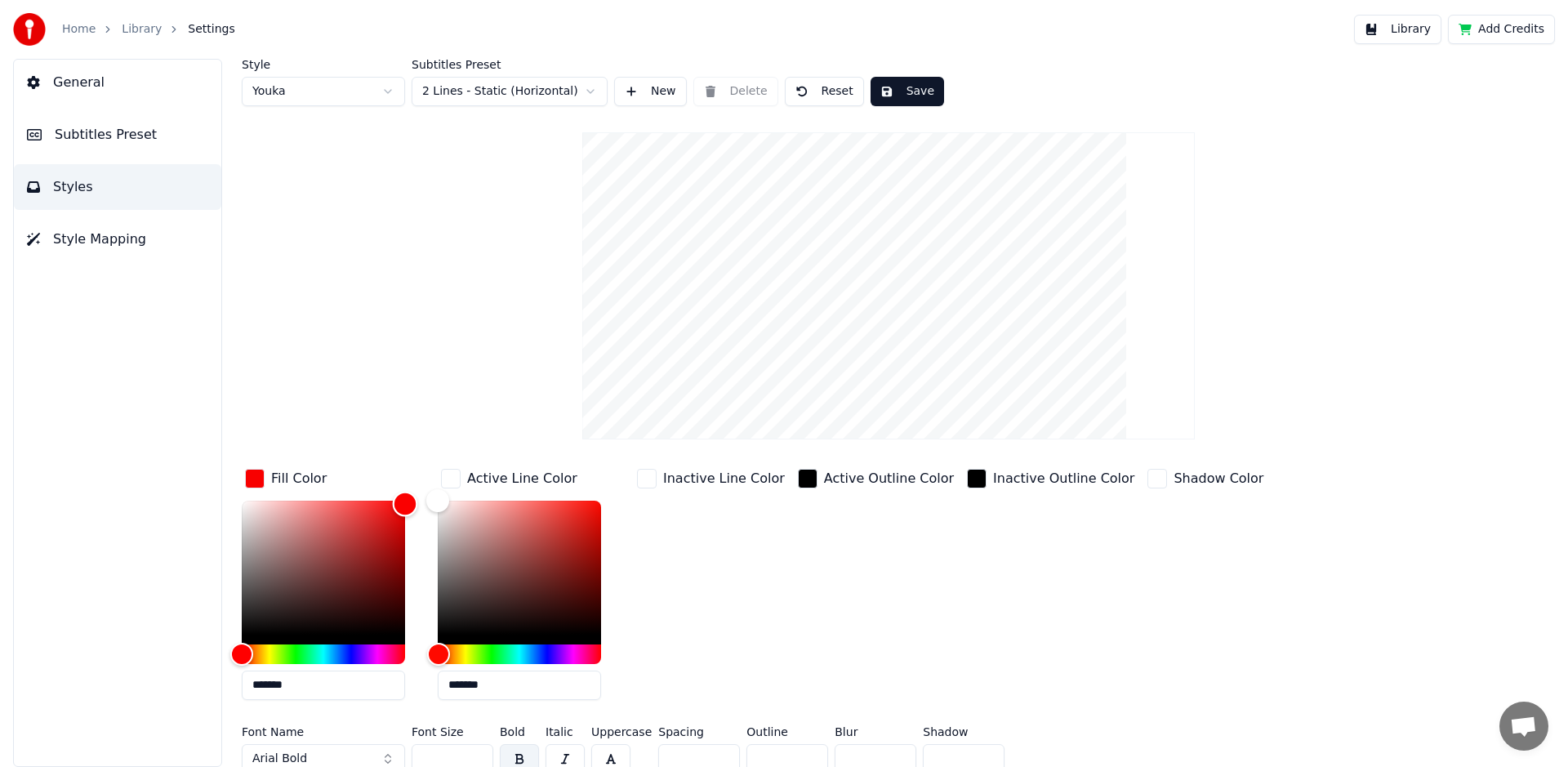
scroll to position [12, 0]
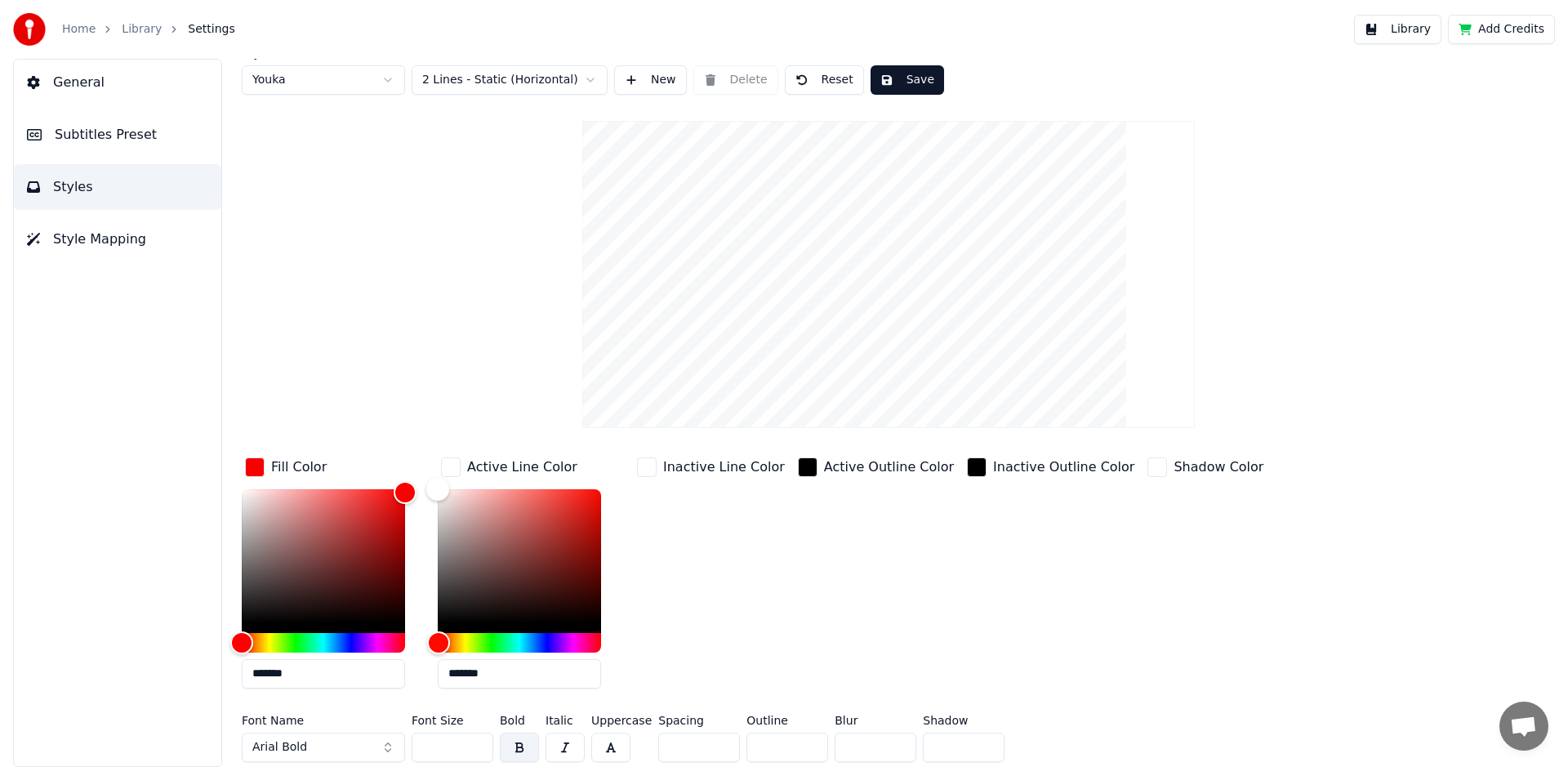
click at [916, 568] on div "Active Outline Color" at bounding box center [876, 578] width 162 height 247
click at [535, 397] on div "Style Youka Subtitles Preset 2 Lines - Static (Horizontal) New Delete Reset Sav…" at bounding box center [887, 408] width 1293 height 721
click at [1404, 29] on button "Library" at bounding box center [1397, 30] width 87 height 30
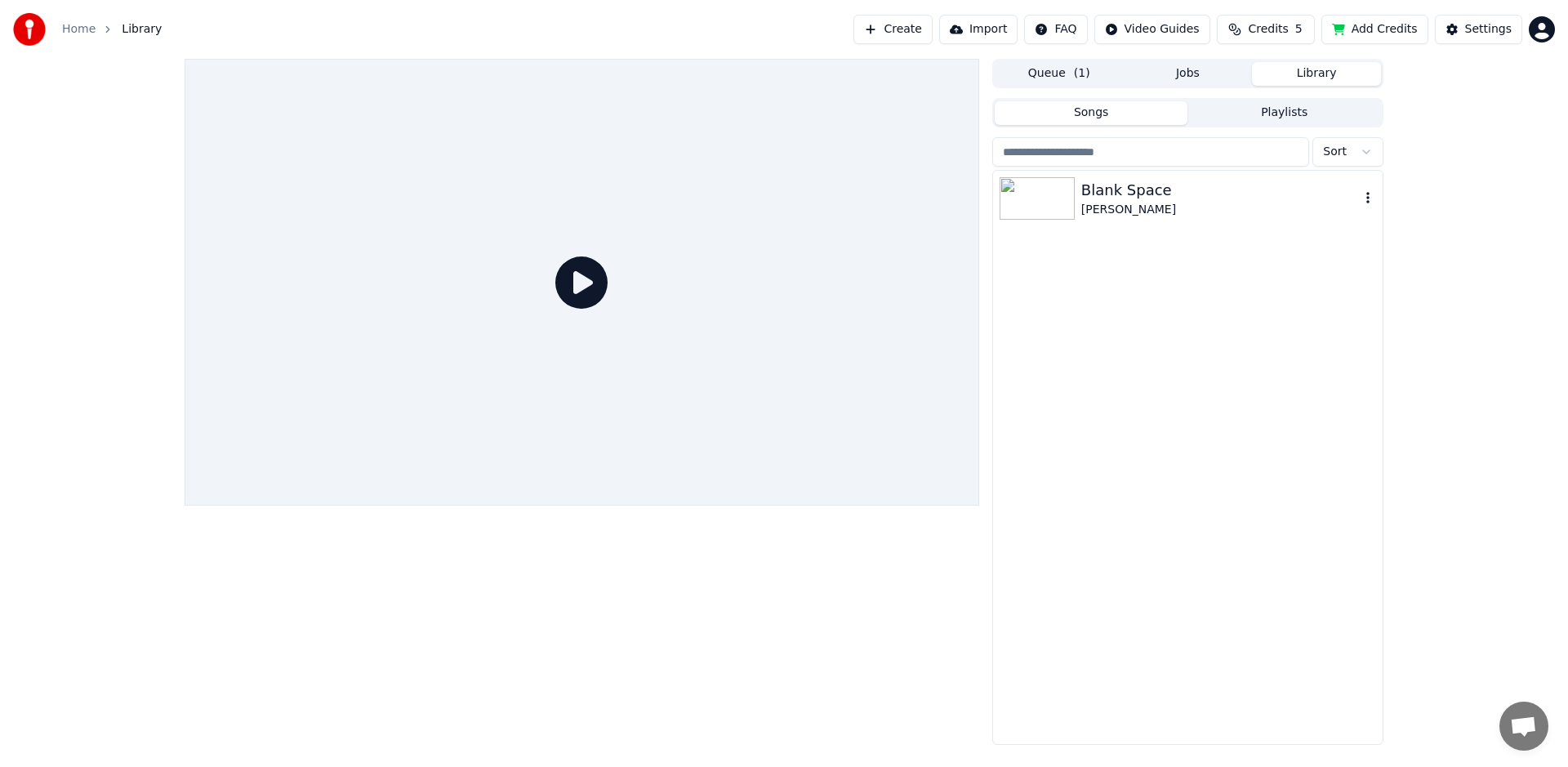
click at [1035, 206] on img at bounding box center [1037, 198] width 75 height 43
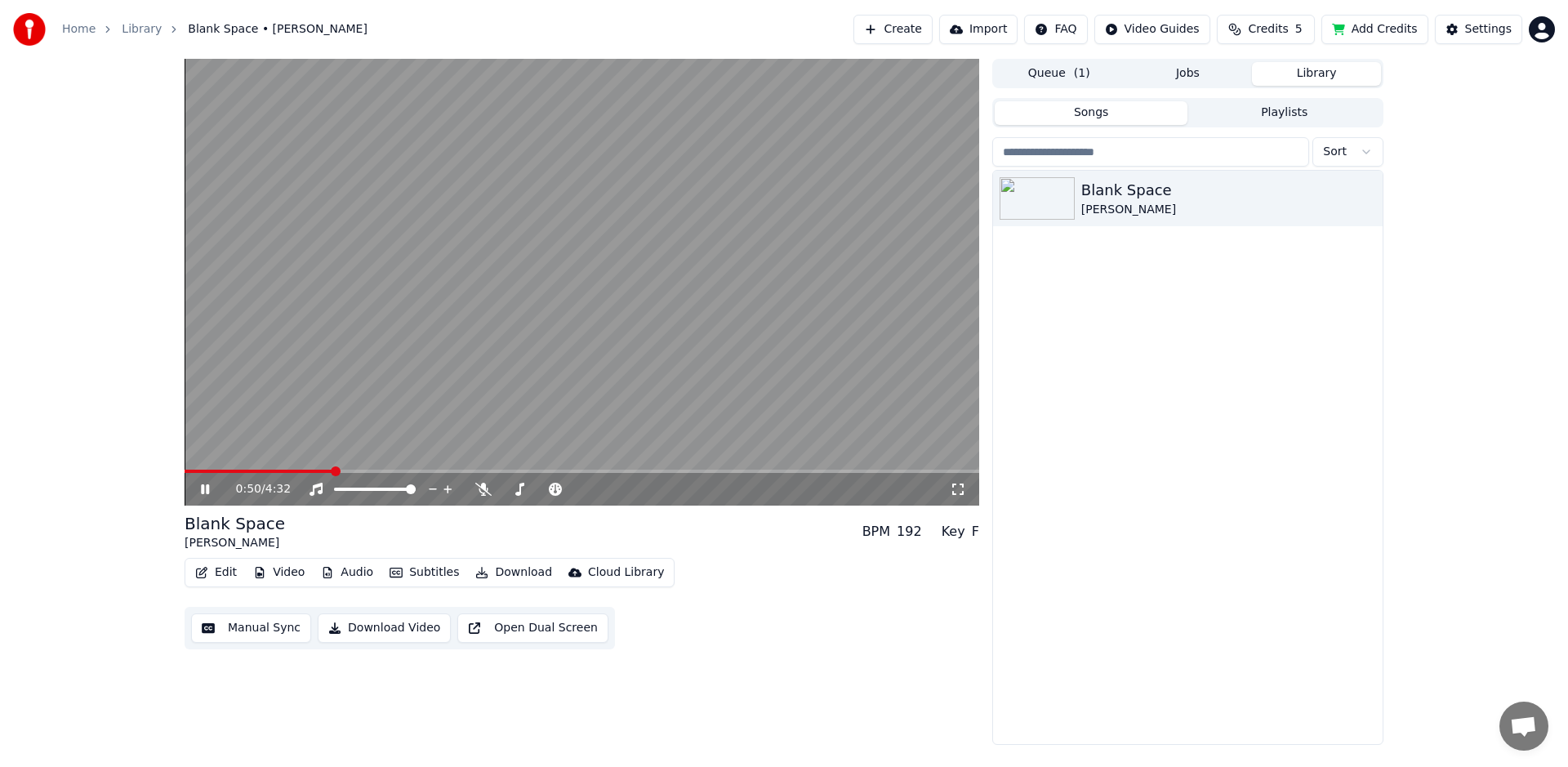
click at [208, 490] on icon at bounding box center [205, 489] width 8 height 10
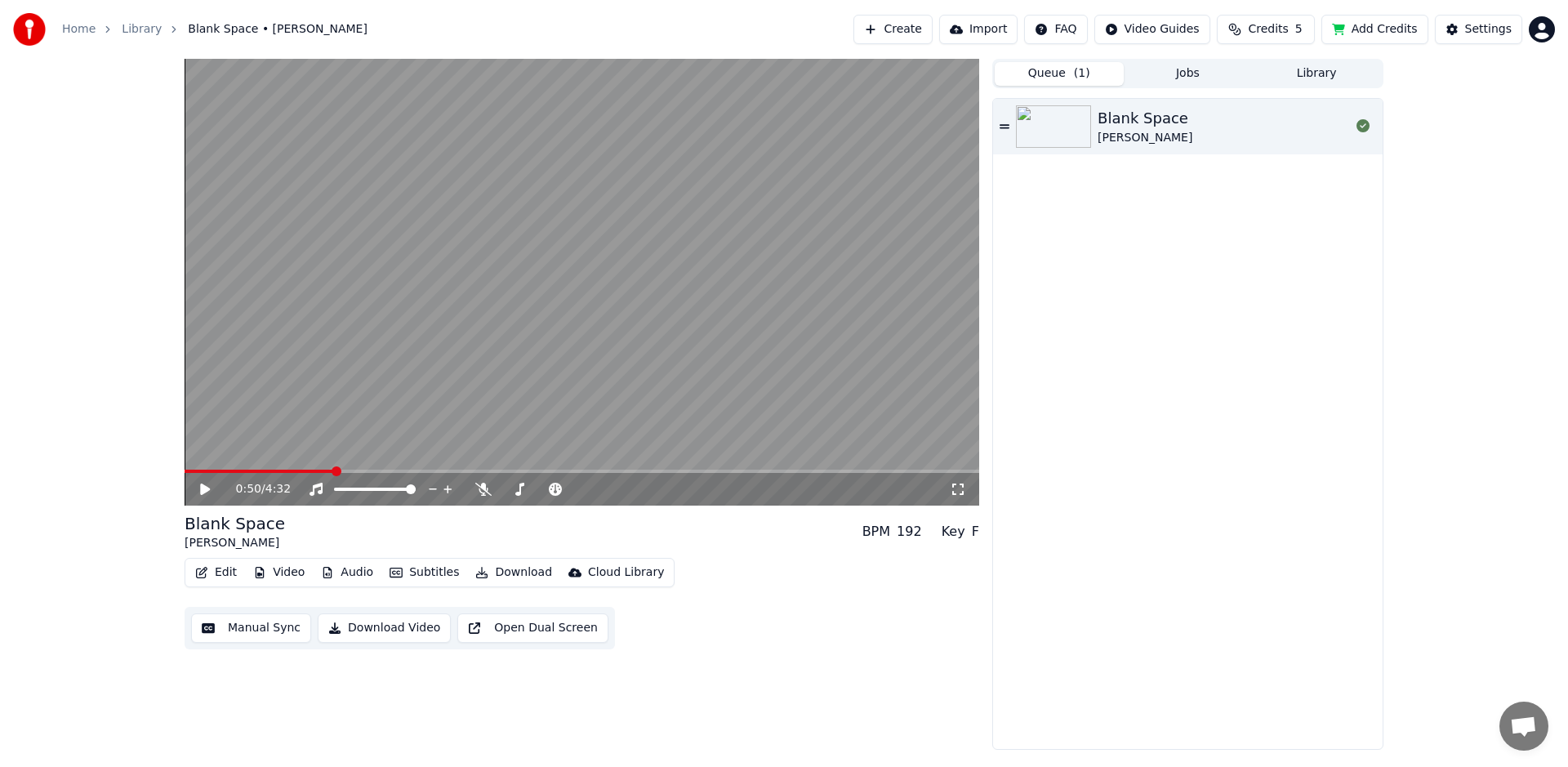
click at [1070, 68] on button "Queue ( 1 )" at bounding box center [1059, 74] width 129 height 24
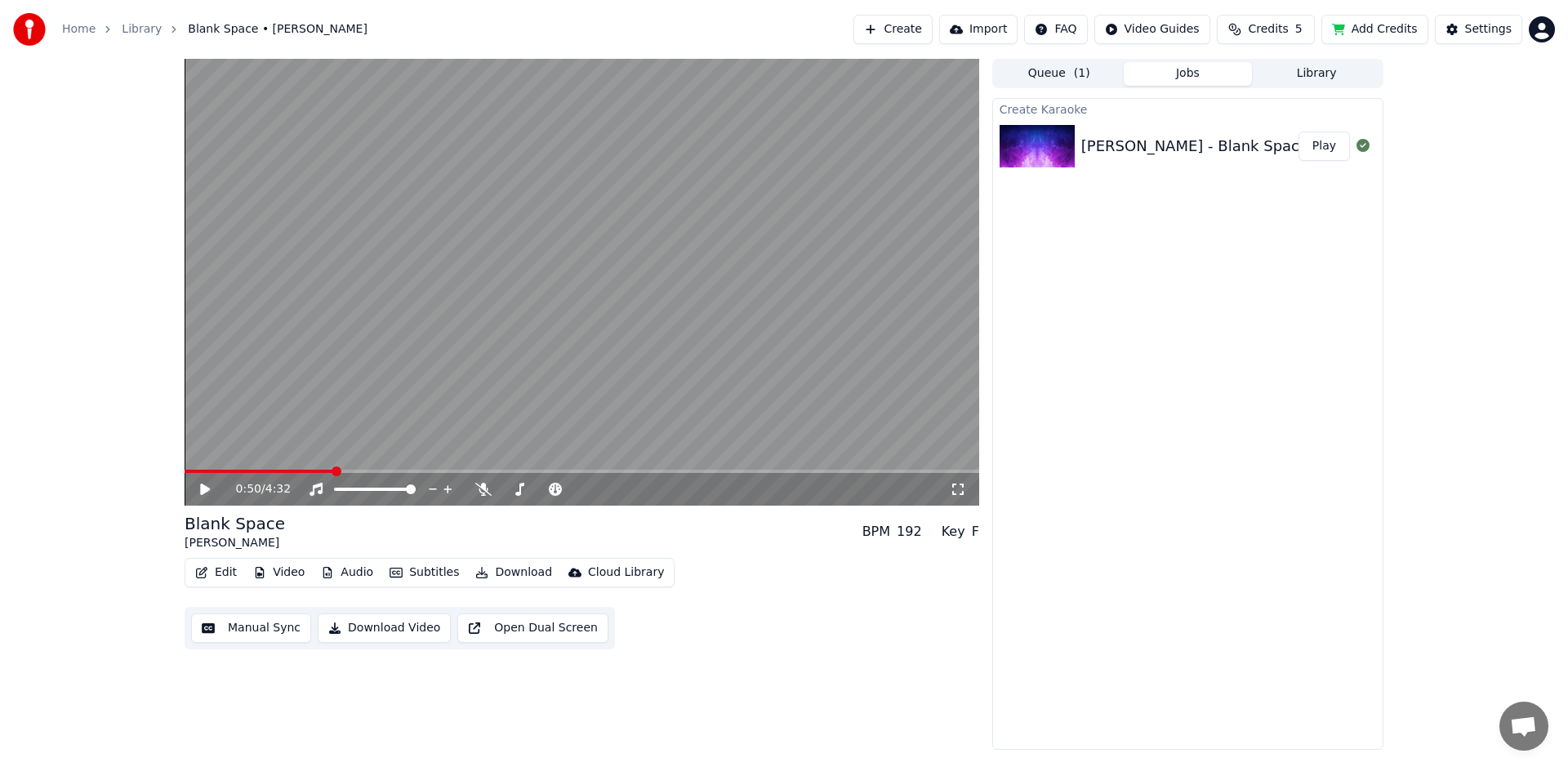
click at [1182, 70] on button "Jobs" at bounding box center [1188, 74] width 129 height 24
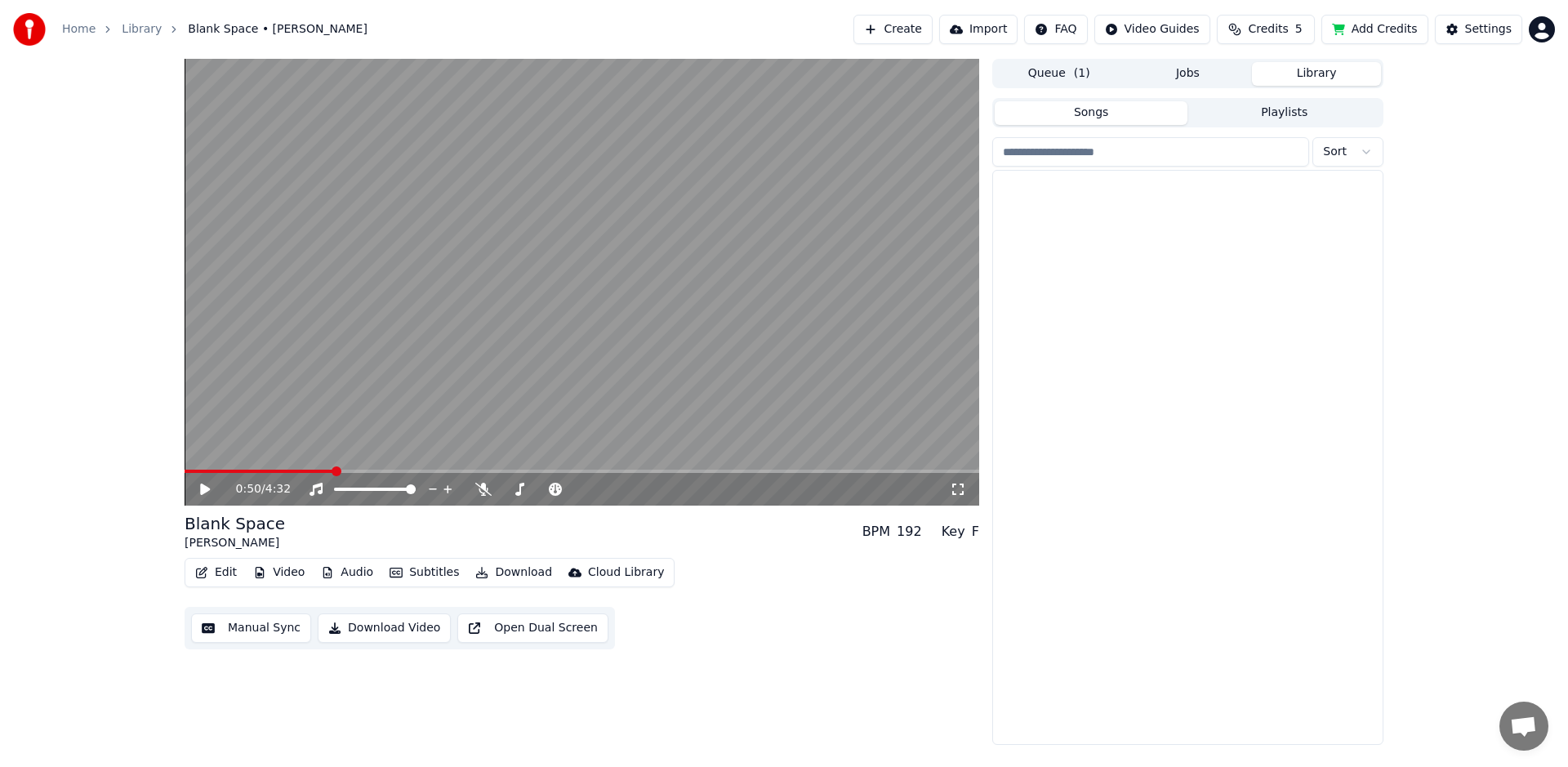
click at [1323, 69] on button "Library" at bounding box center [1316, 74] width 129 height 24
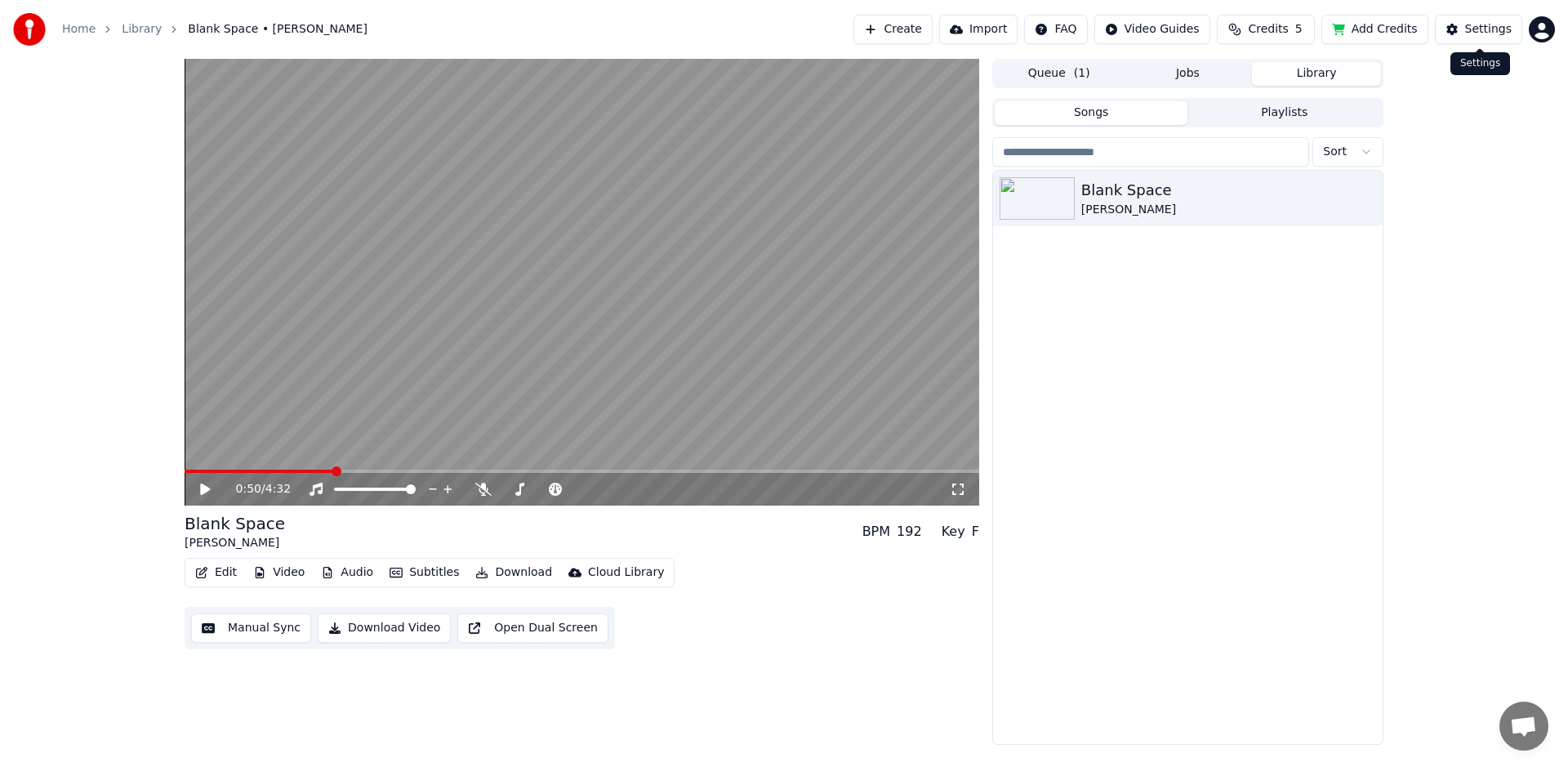
click at [1465, 24] on button "Settings" at bounding box center [1478, 30] width 87 height 30
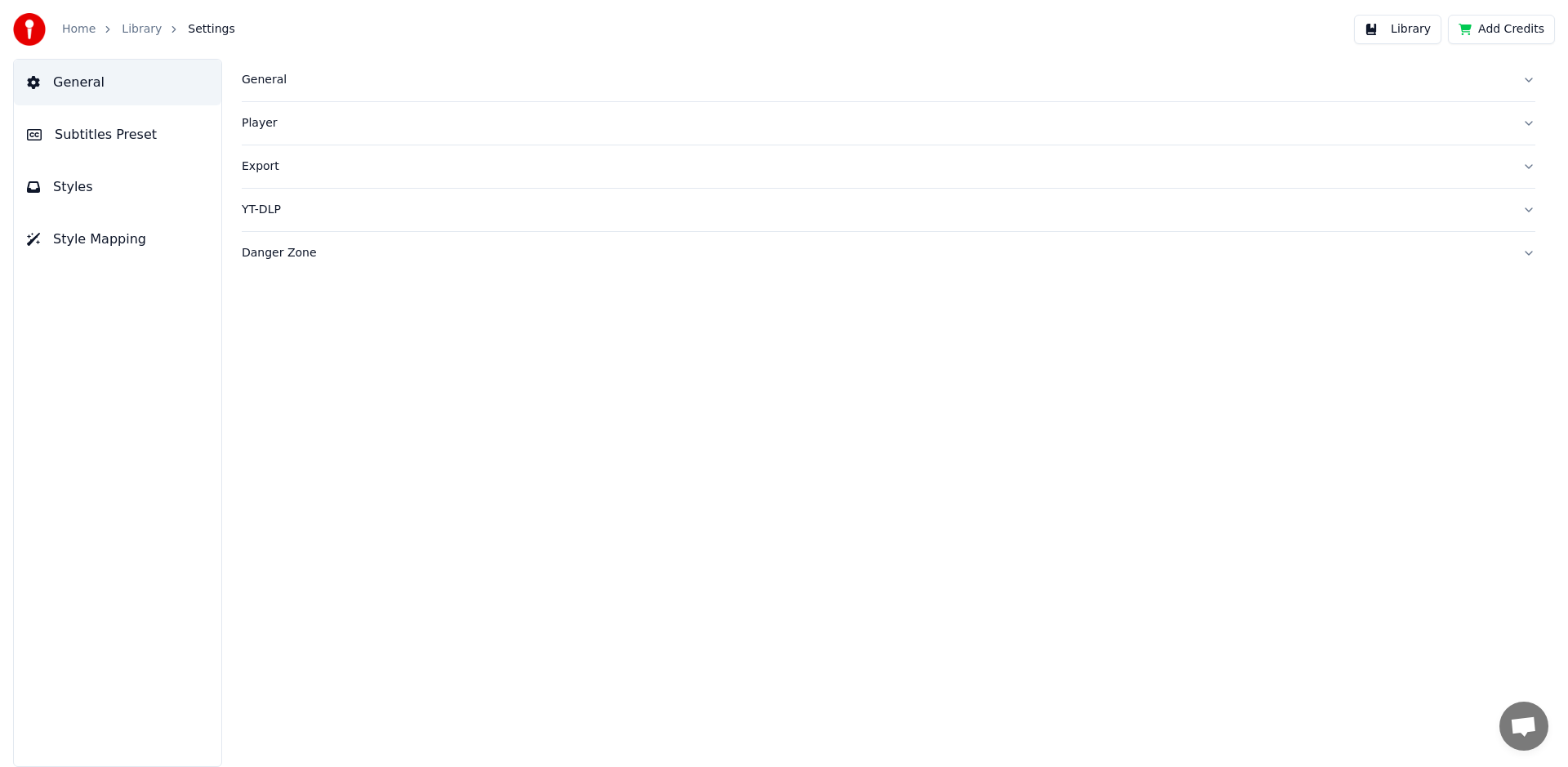
click at [69, 137] on span "Subtitles Preset" at bounding box center [105, 135] width 102 height 20
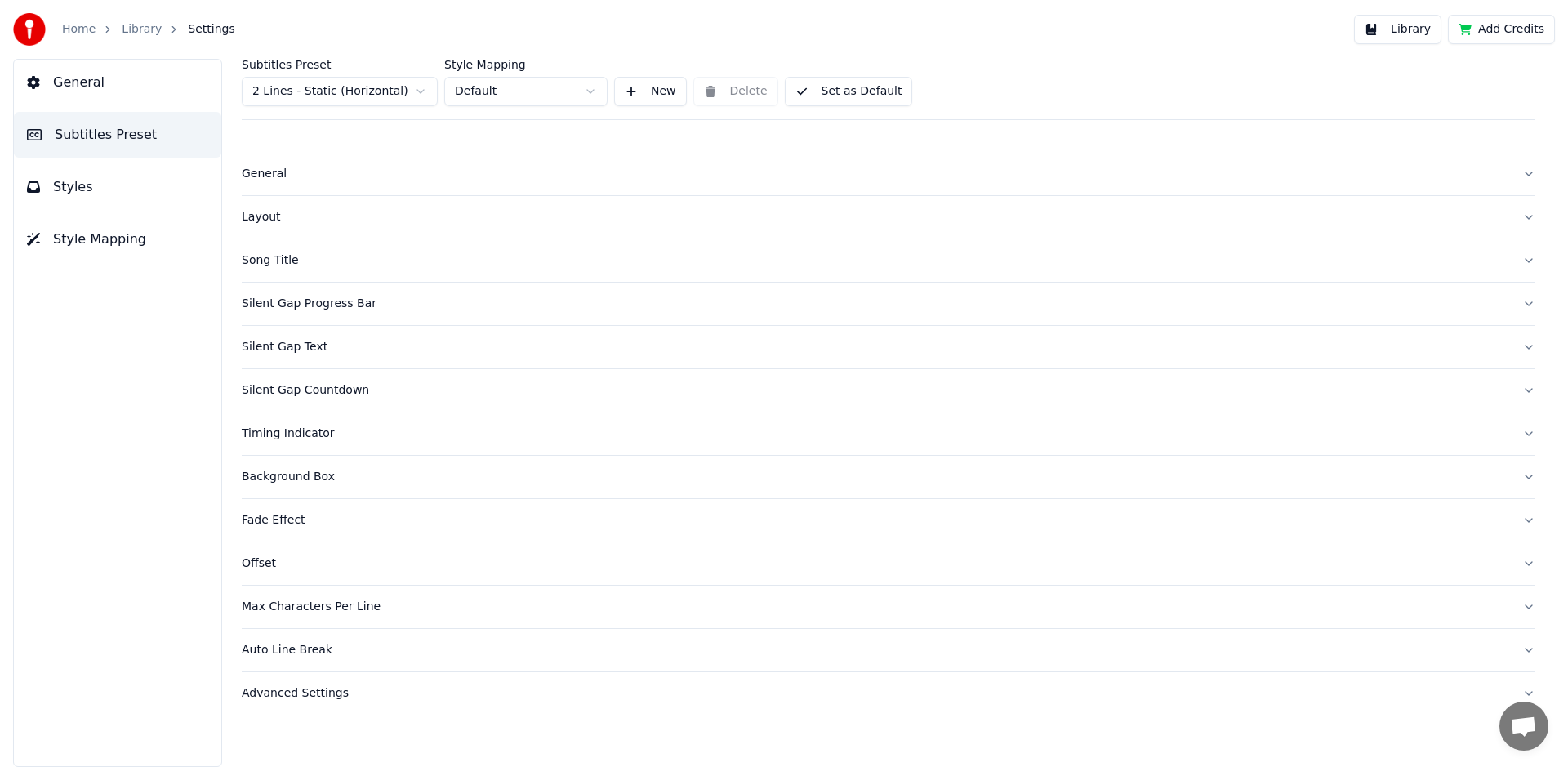
click at [70, 193] on span "Styles" at bounding box center [73, 187] width 40 height 20
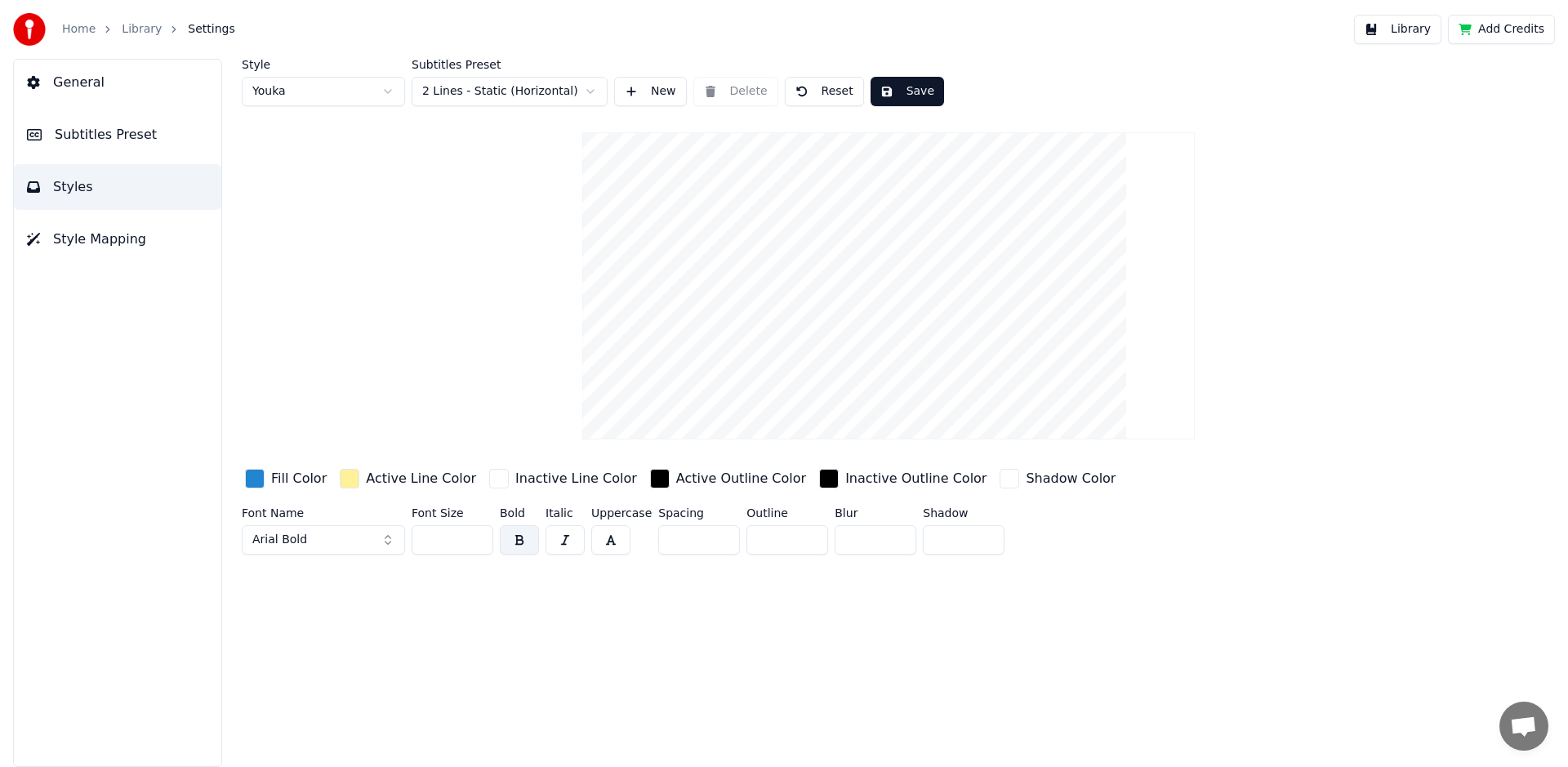
click at [620, 536] on button "button" at bounding box center [611, 540] width 40 height 30
click at [254, 478] on div "button" at bounding box center [255, 479] width 20 height 20
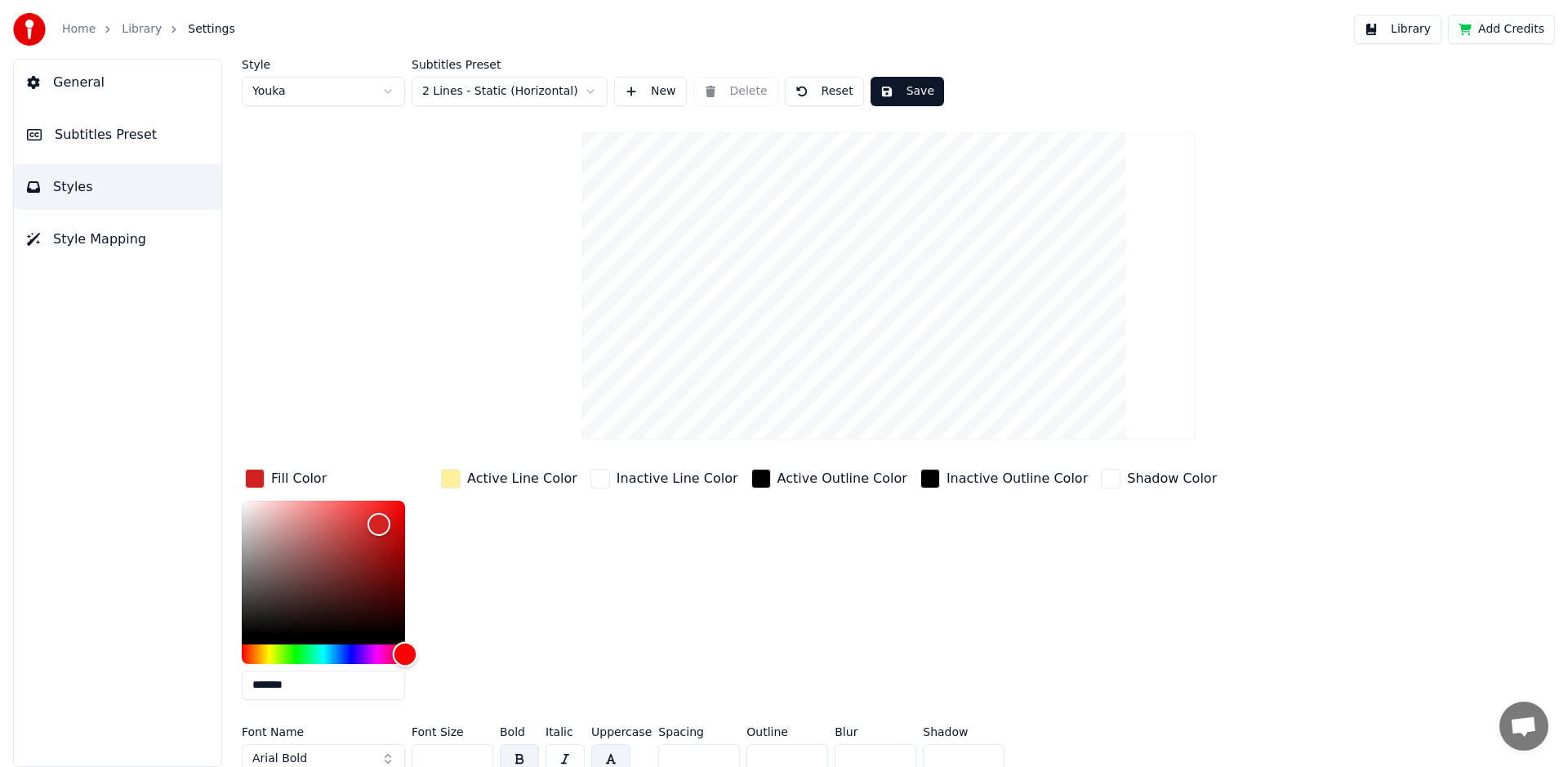
drag, startPoint x: 333, startPoint y: 650, endPoint x: 414, endPoint y: 659, distance: 81.5
click at [414, 659] on div "Hue" at bounding box center [406, 654] width 26 height 26
type input "*******"
drag, startPoint x: 380, startPoint y: 526, endPoint x: 400, endPoint y: 506, distance: 28.3
click at [400, 506] on div "Color" at bounding box center [400, 507] width 26 height 26
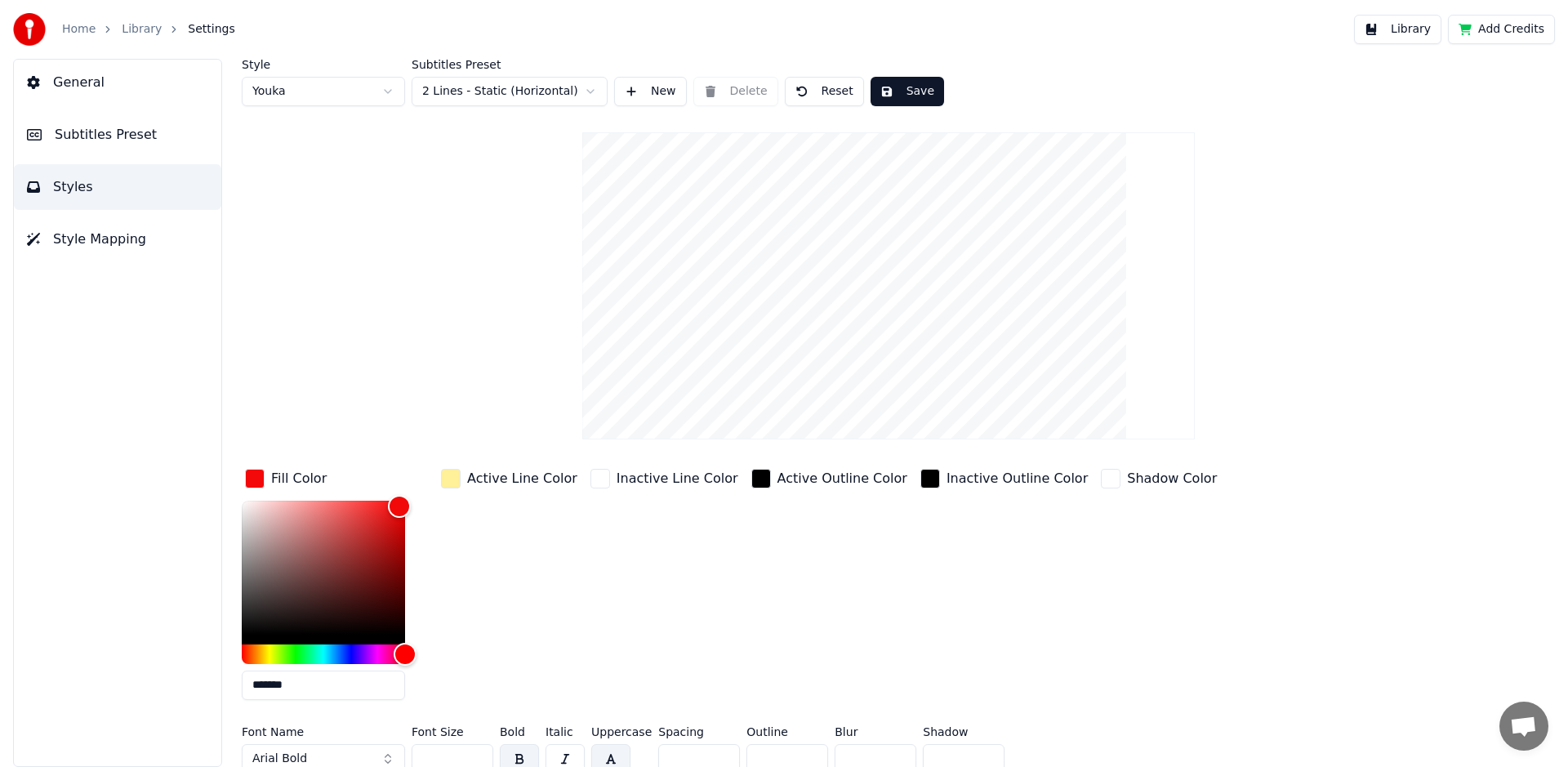
click at [455, 476] on div "button" at bounding box center [451, 479] width 20 height 20
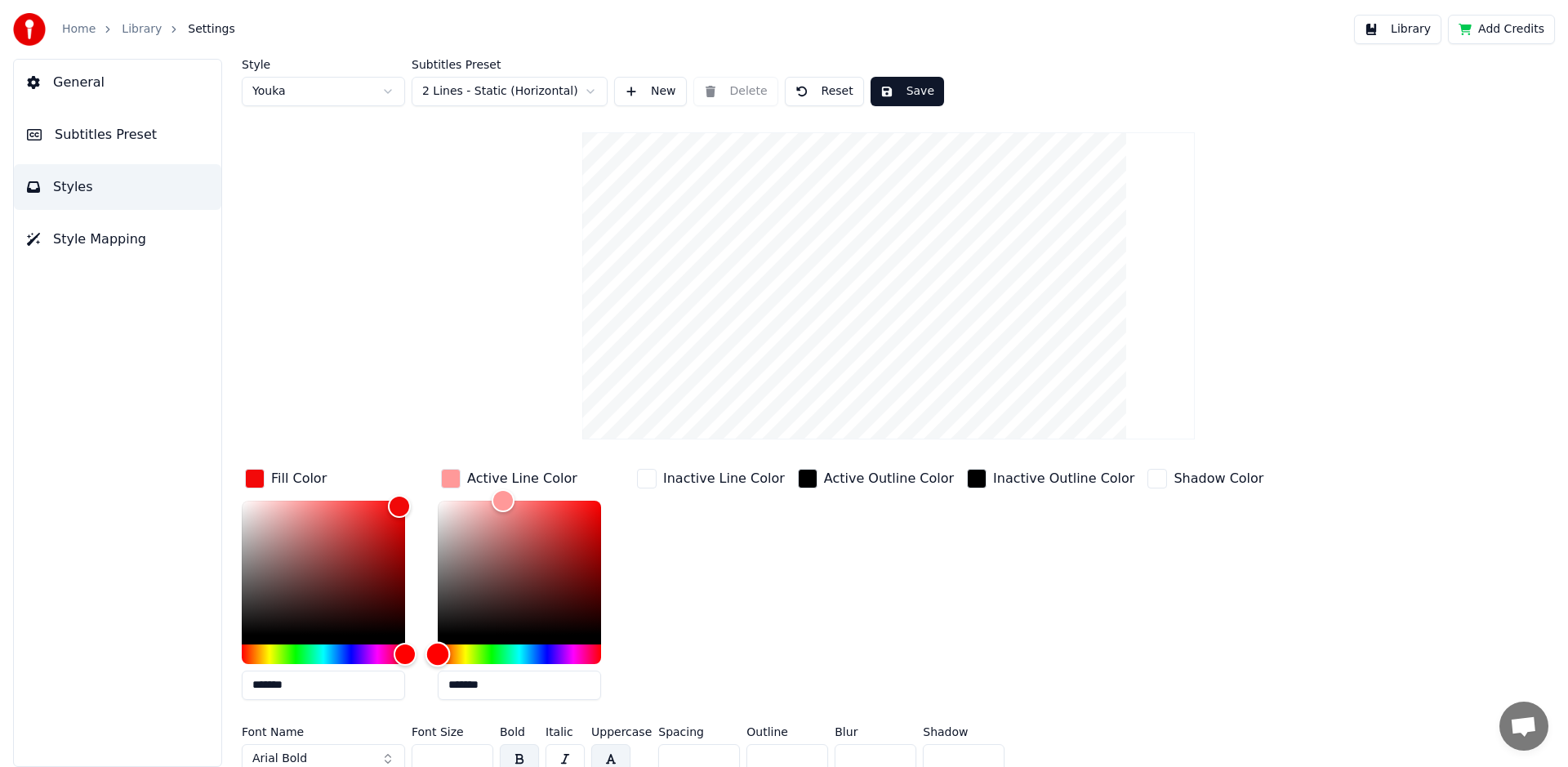
drag, startPoint x: 458, startPoint y: 652, endPoint x: 426, endPoint y: 652, distance: 32.0
click at [426, 652] on div "Hue" at bounding box center [438, 654] width 26 height 26
type input "*******"
drag, startPoint x: 494, startPoint y: 500, endPoint x: 409, endPoint y: 497, distance: 85.1
click at [409, 497] on div "Fill Color ******* Active Line Color ******* Inactive Line Color Active Outline…" at bounding box center [789, 589] width 1097 height 247
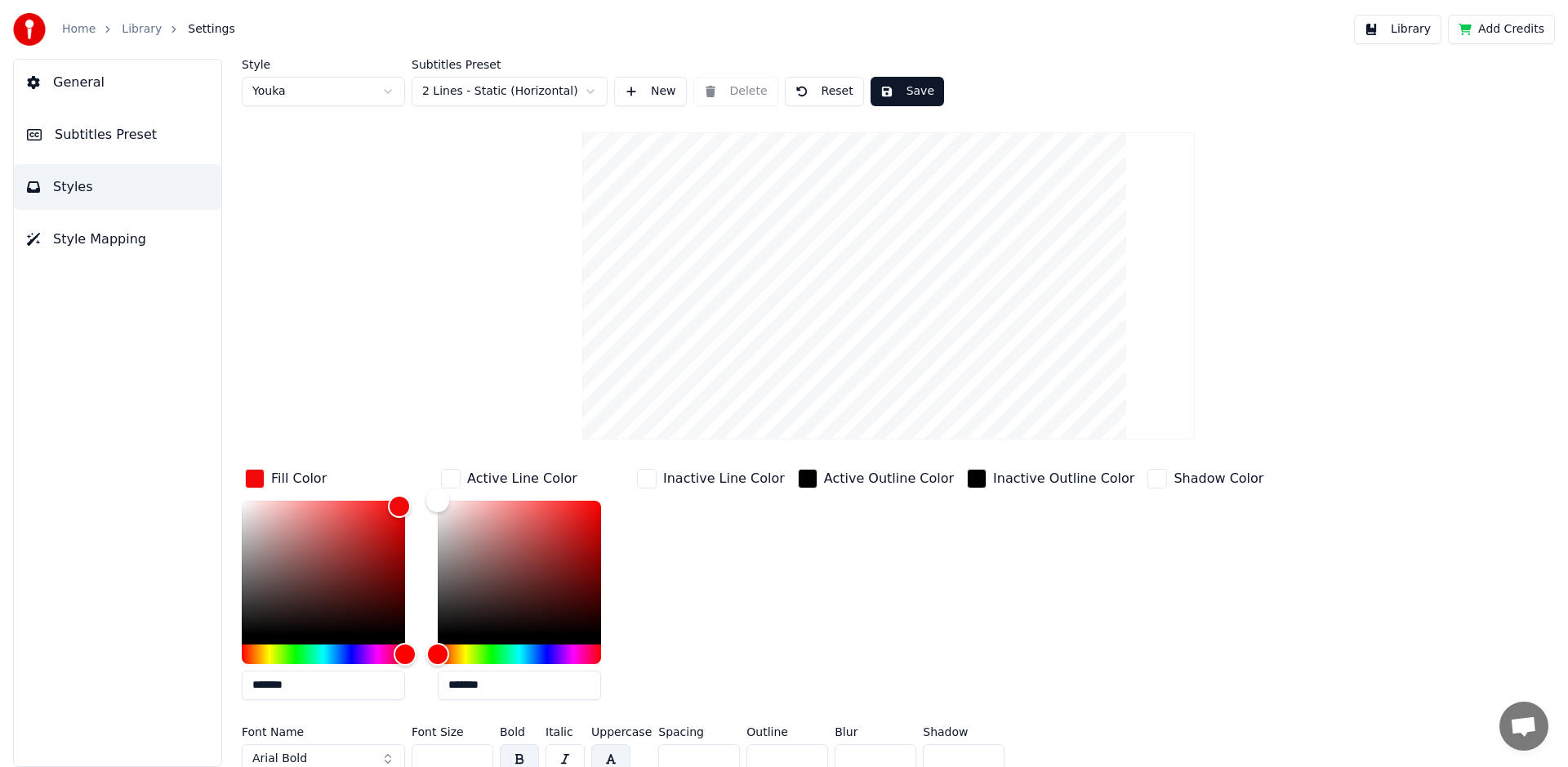
click at [444, 325] on div "Style Youka Subtitles Preset 2 Lines - Static (Horizontal) New Delete Reset Sav…" at bounding box center [887, 419] width 1293 height 721
click at [456, 480] on div "button" at bounding box center [451, 479] width 20 height 20
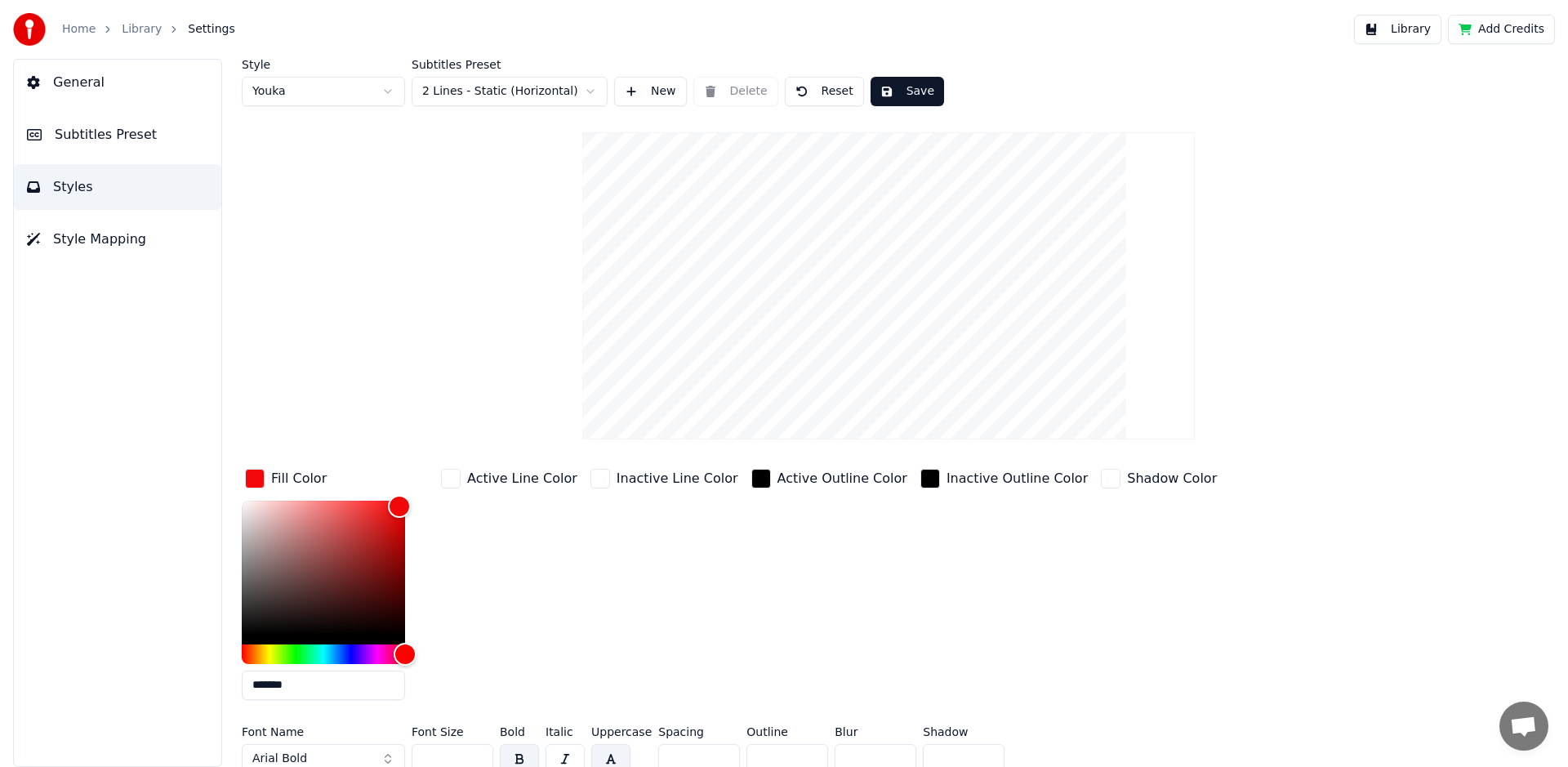
click at [257, 475] on div "button" at bounding box center [255, 479] width 20 height 20
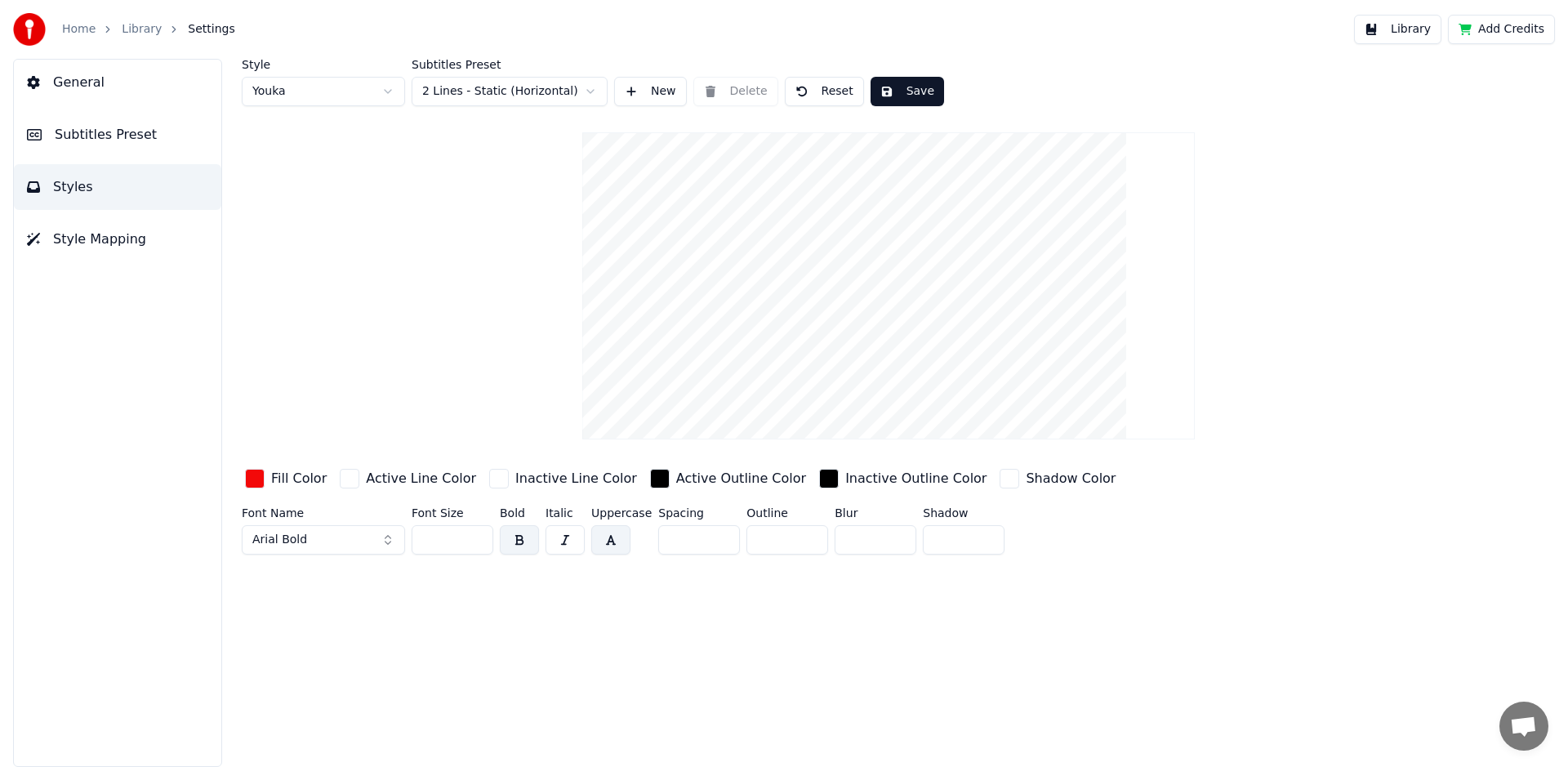
click at [72, 238] on span "Style Mapping" at bounding box center [100, 240] width 93 height 20
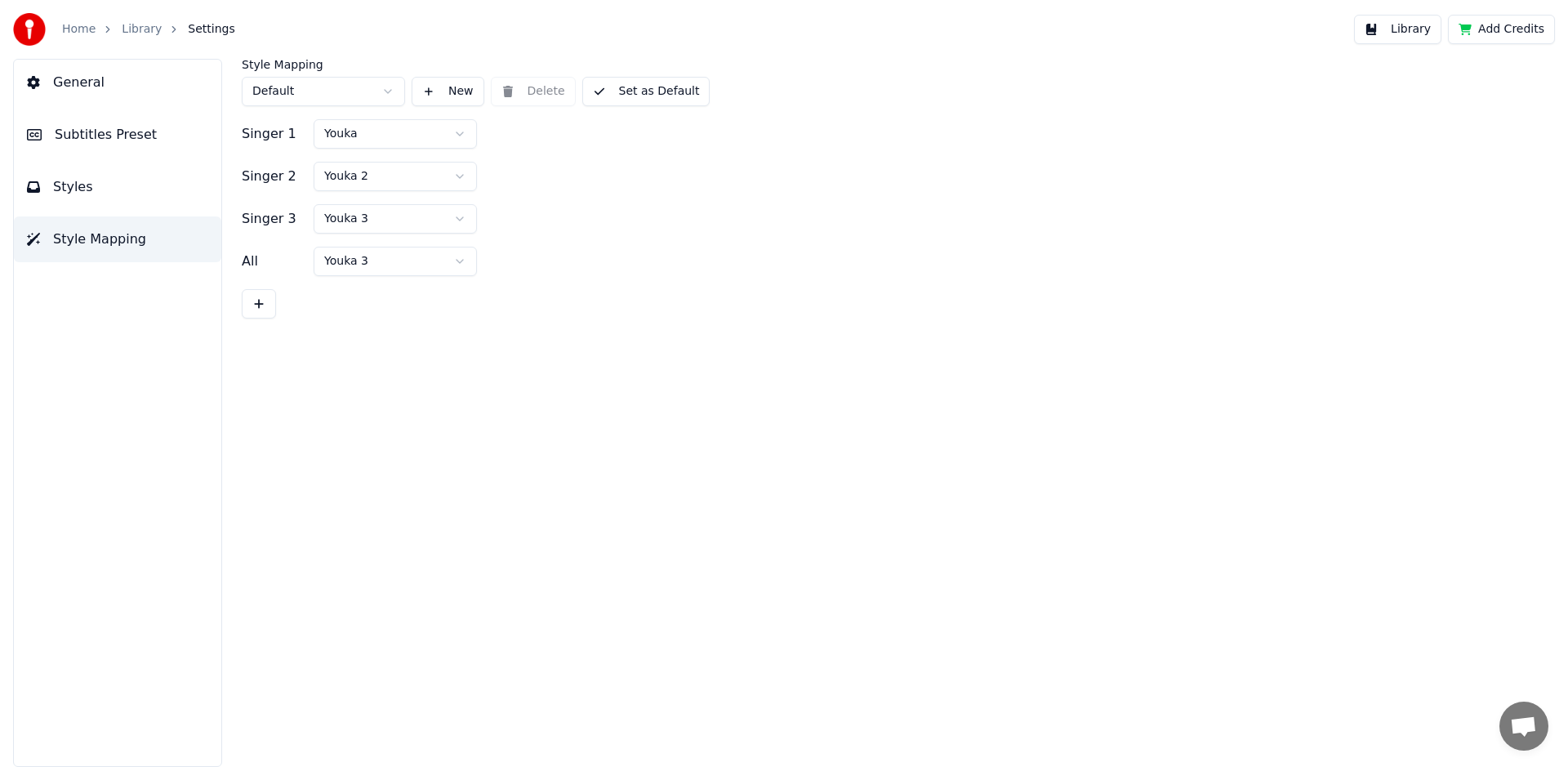
click at [72, 185] on span "Styles" at bounding box center [73, 187] width 40 height 20
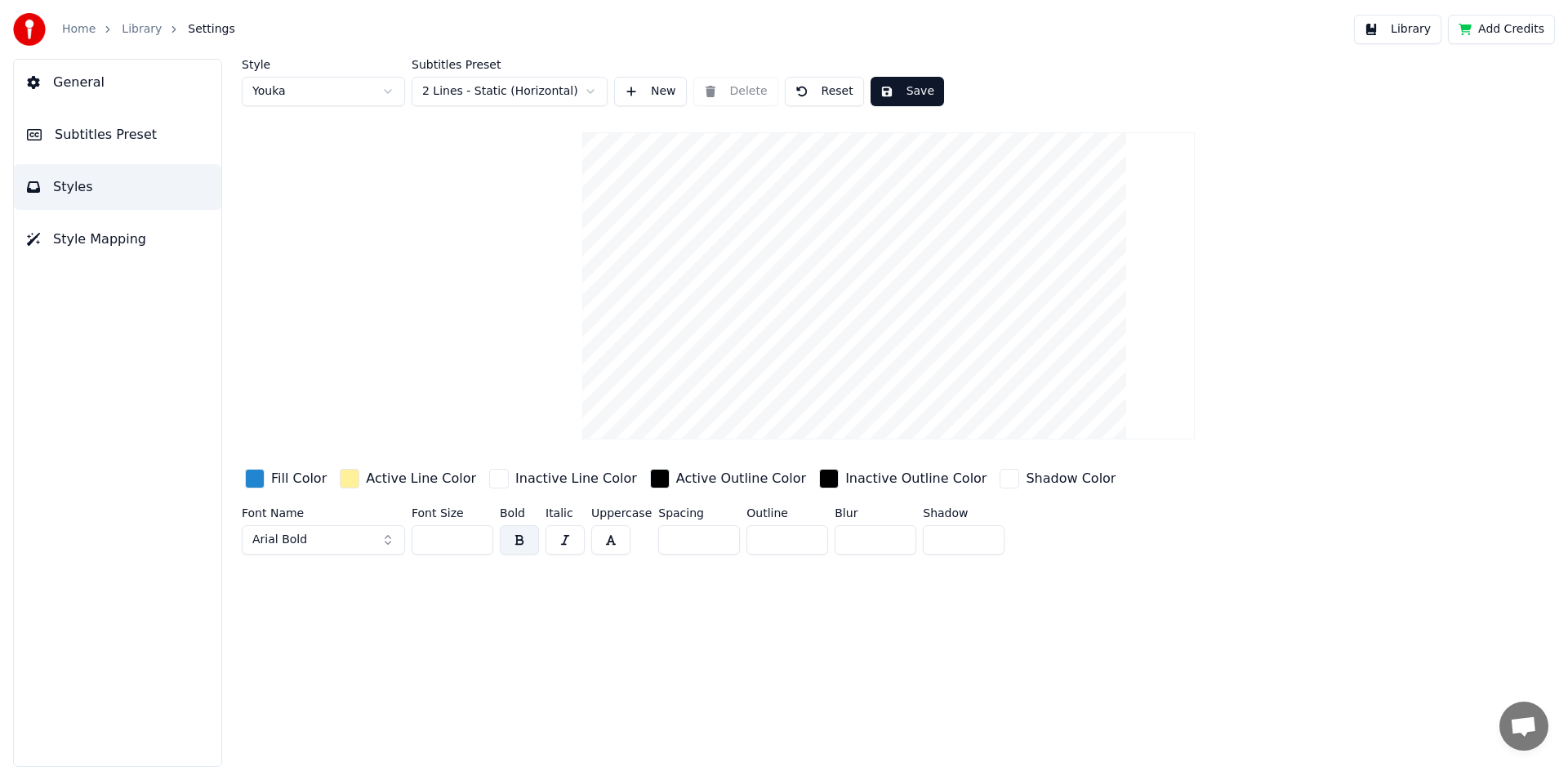
click at [349, 478] on div "button" at bounding box center [349, 479] width 20 height 20
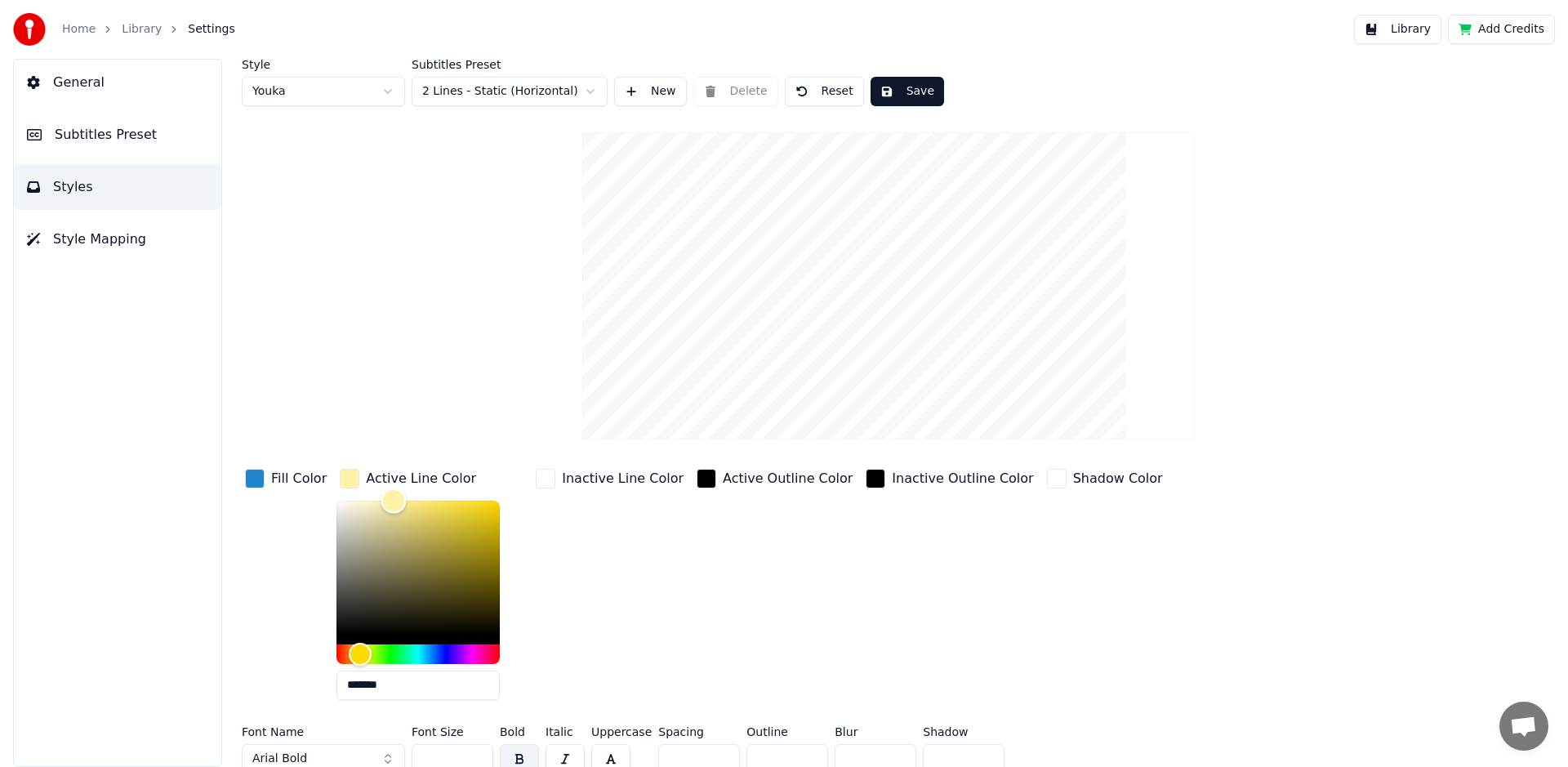
type input "*******"
drag, startPoint x: 394, startPoint y: 498, endPoint x: 292, endPoint y: 498, distance: 102.0
click at [292, 498] on div "Fill Color Active Line Color ******* Inactive Line Color Active Outline Color I…" at bounding box center [789, 589] width 1097 height 247
click at [255, 480] on div "button" at bounding box center [255, 479] width 20 height 20
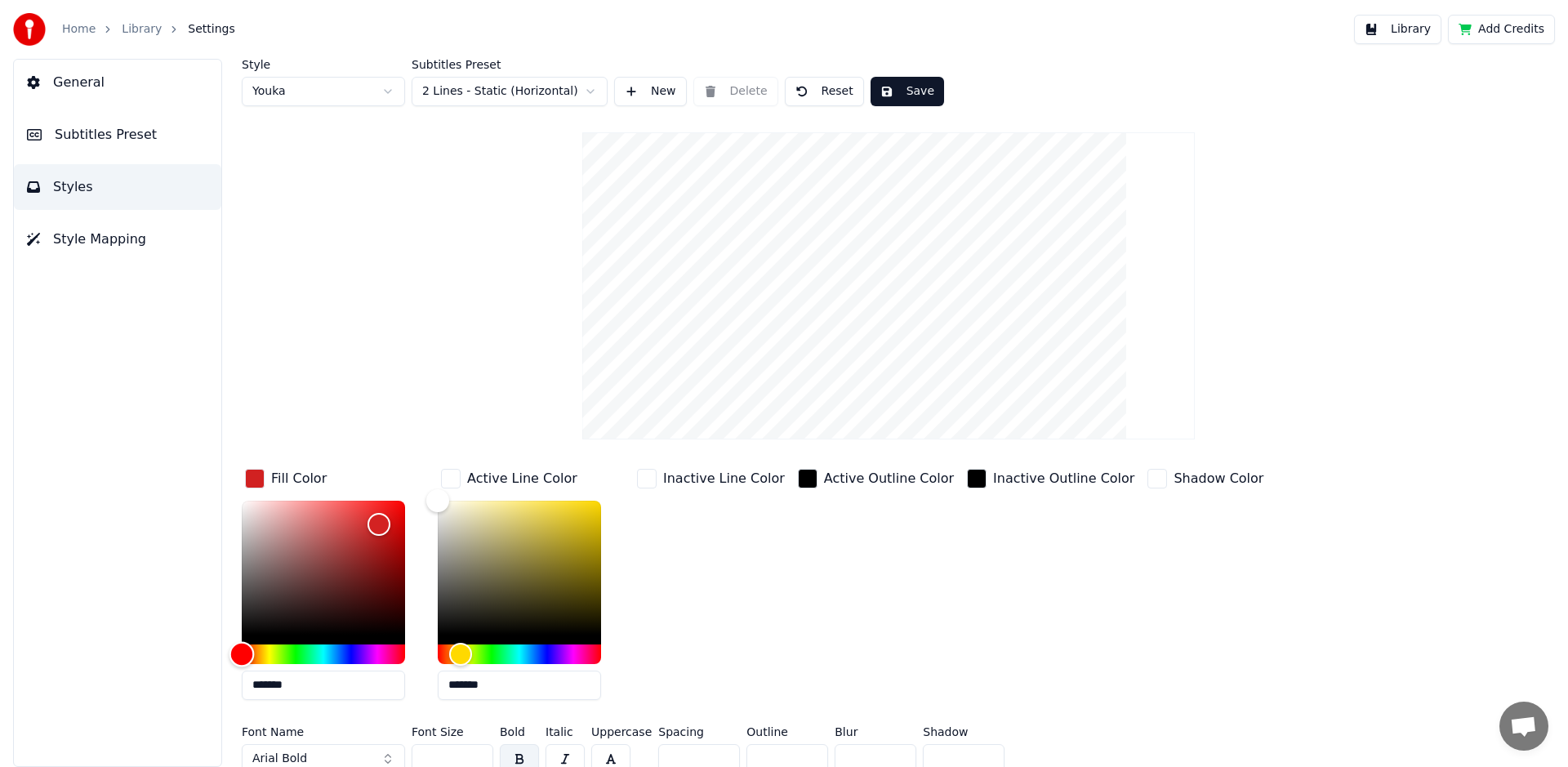
drag, startPoint x: 335, startPoint y: 648, endPoint x: 212, endPoint y: 647, distance: 123.0
click at [212, 647] on div "Style Youka Subtitles Preset 2 Lines - Static (Horizontal) New Delete Reset Sav…" at bounding box center [887, 413] width 1358 height 709
drag, startPoint x: 376, startPoint y: 521, endPoint x: 410, endPoint y: 496, distance: 42.2
click at [410, 496] on div "Color" at bounding box center [406, 501] width 26 height 26
type input "*******"
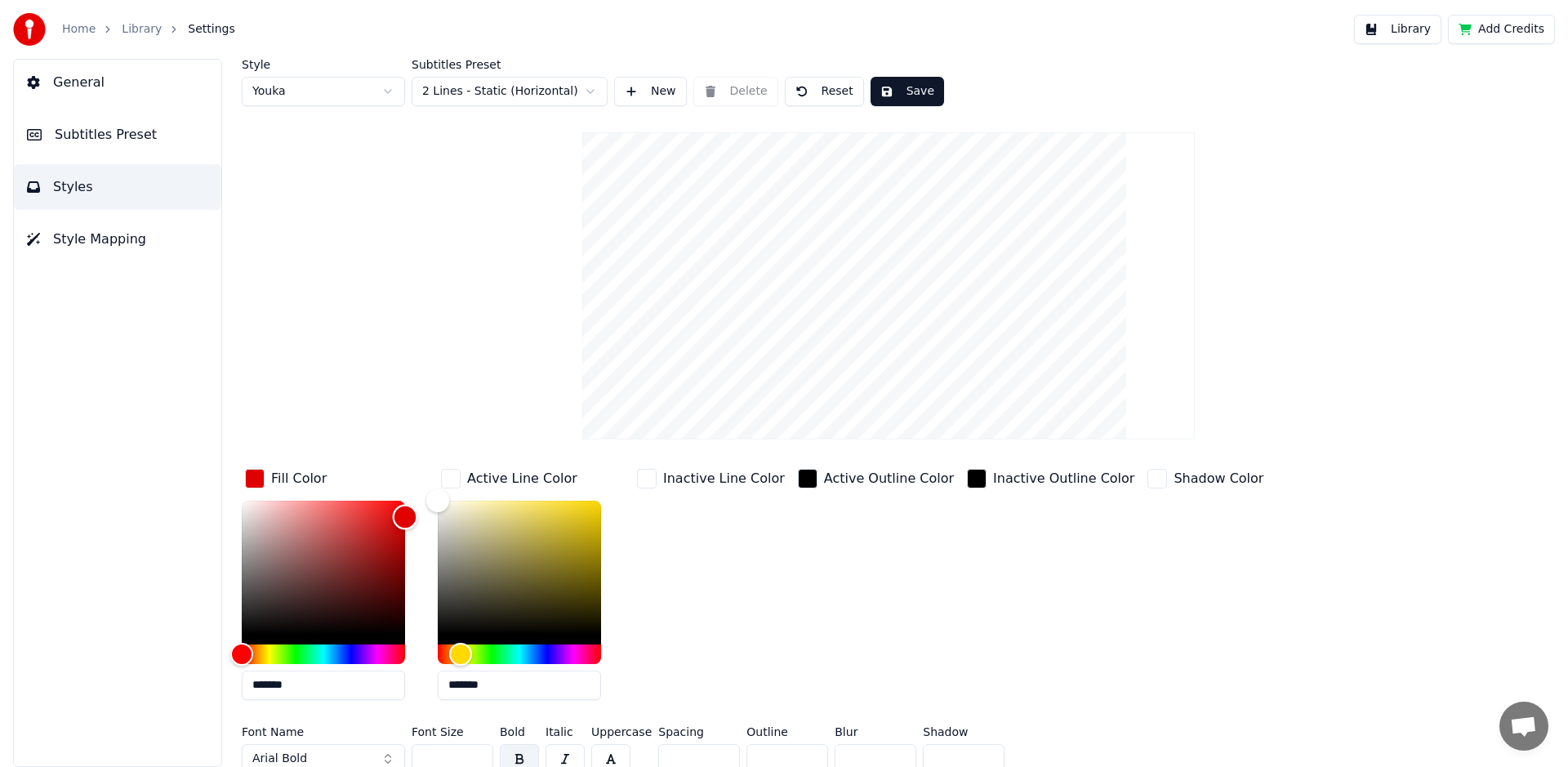
drag, startPoint x: 407, startPoint y: 498, endPoint x: 405, endPoint y: 517, distance: 19.1
click at [405, 517] on div "Color" at bounding box center [406, 518] width 26 height 26
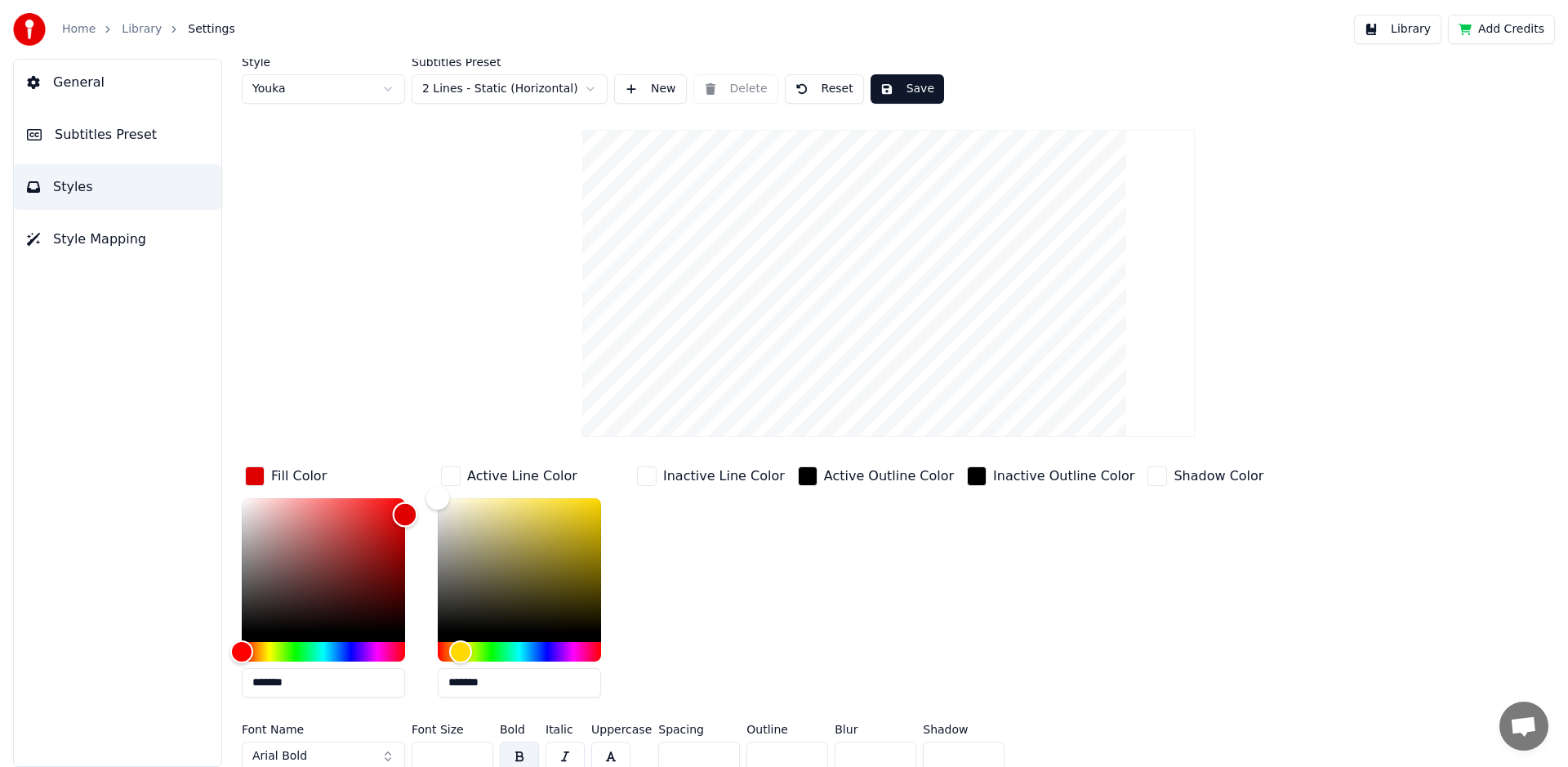
scroll to position [3, 0]
click at [451, 470] on div "button" at bounding box center [451, 475] width 20 height 20
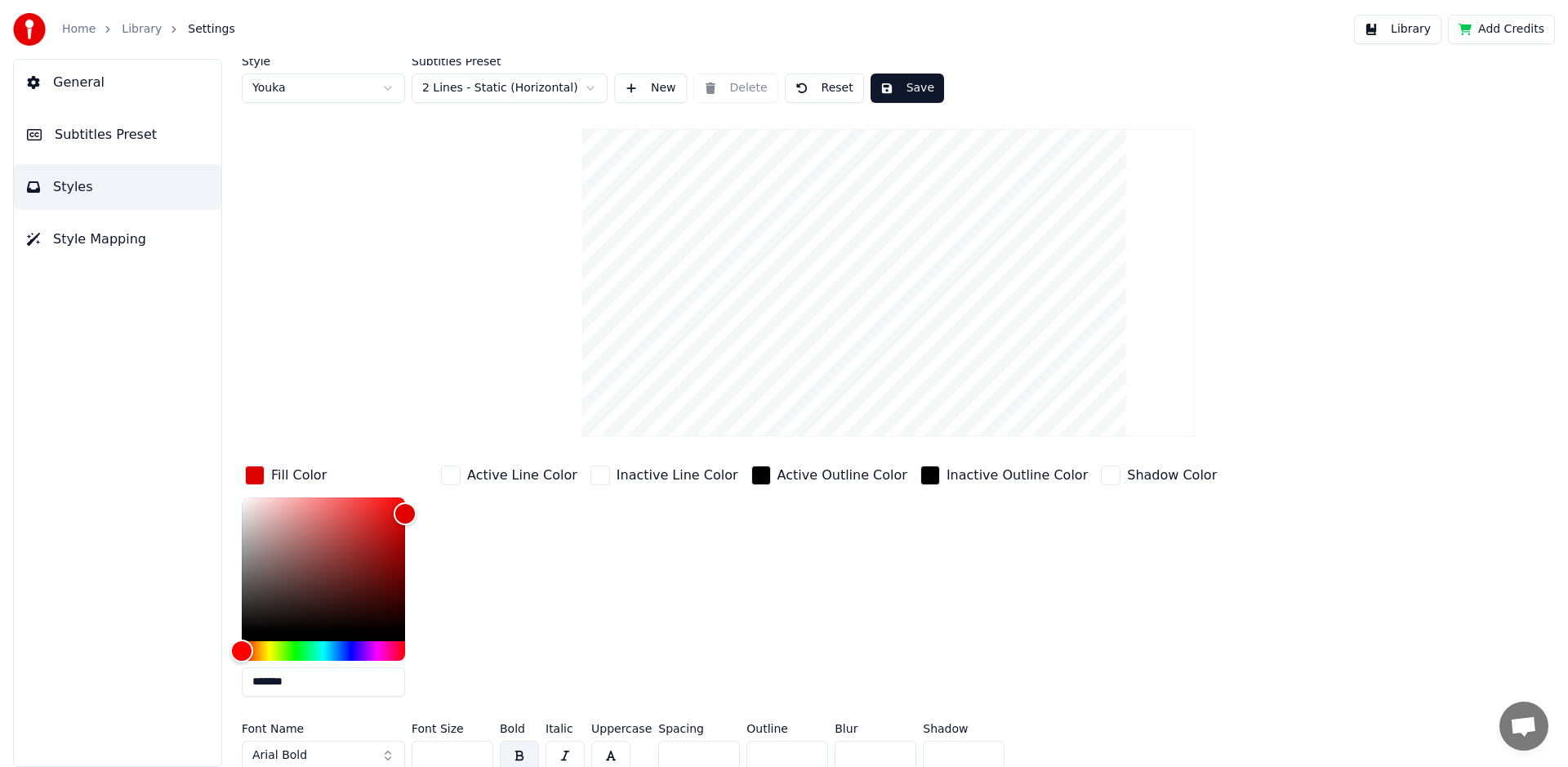
click at [255, 471] on div "button" at bounding box center [255, 475] width 20 height 20
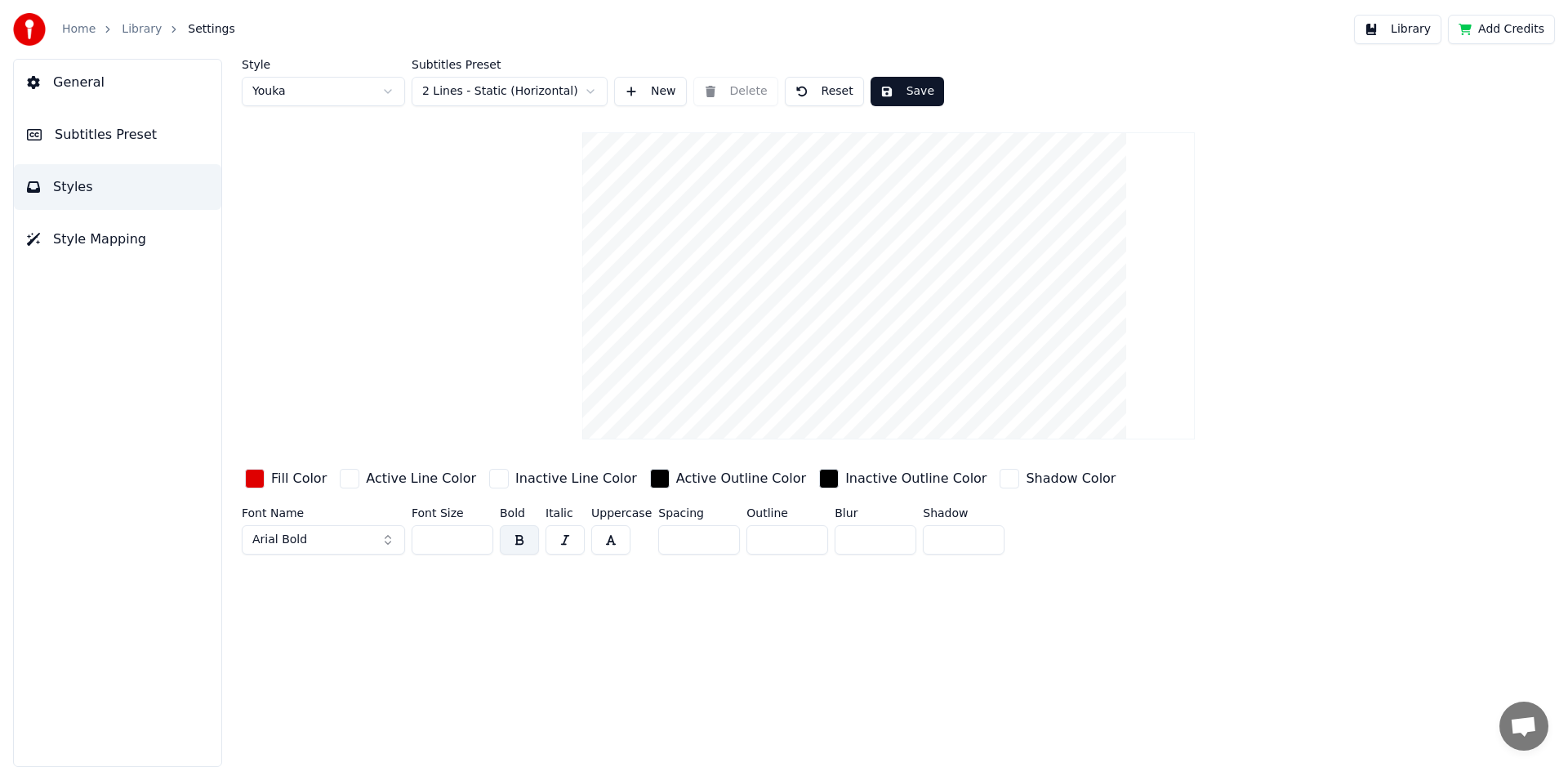
scroll to position [0, 0]
click at [618, 535] on button "button" at bounding box center [611, 540] width 40 height 30
click at [906, 86] on button "Save" at bounding box center [907, 92] width 73 height 30
click at [114, 131] on span "Subtitles Preset" at bounding box center [105, 135] width 102 height 20
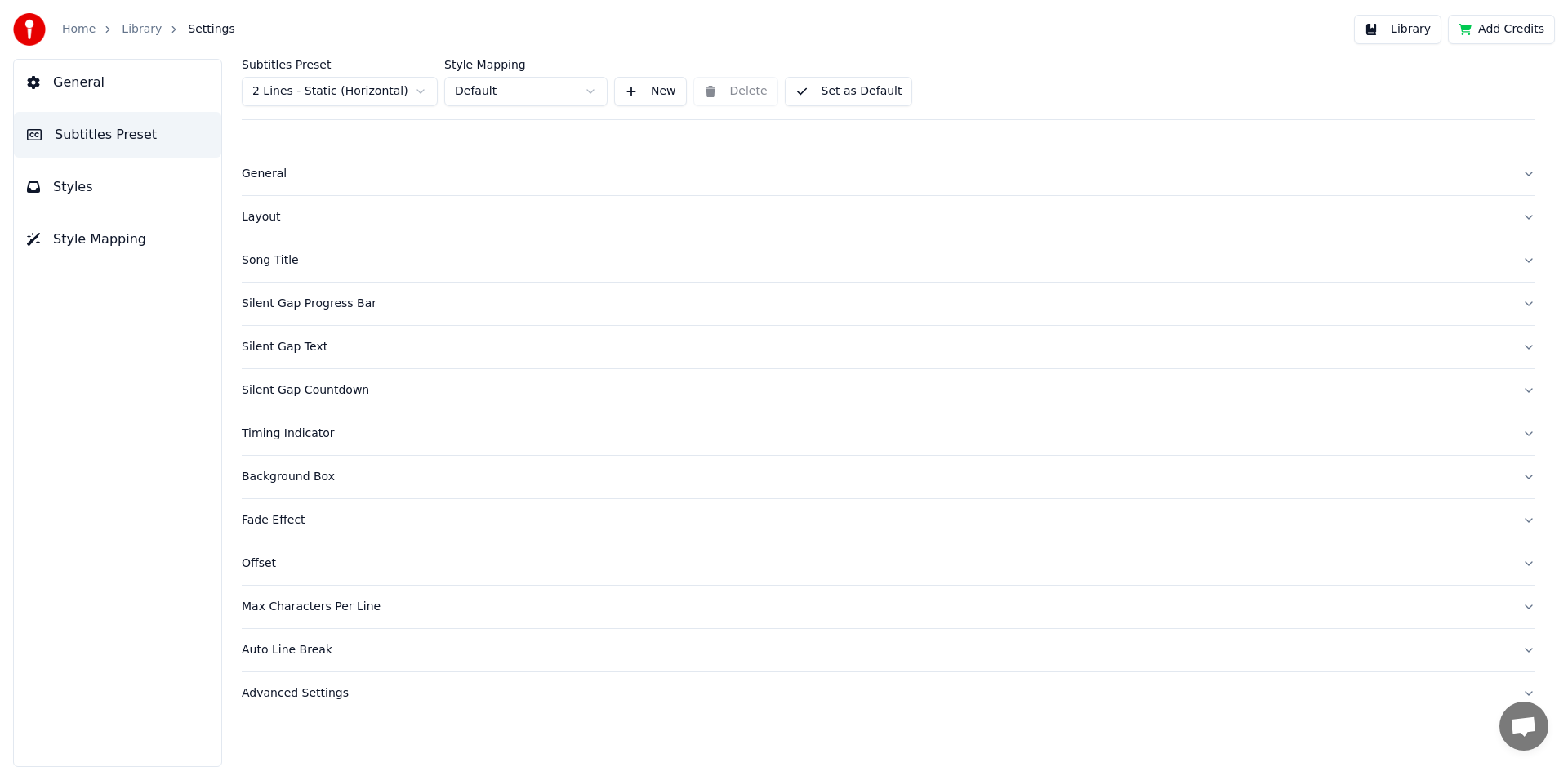
click at [272, 220] on div "Layout" at bounding box center [875, 217] width 1267 height 17
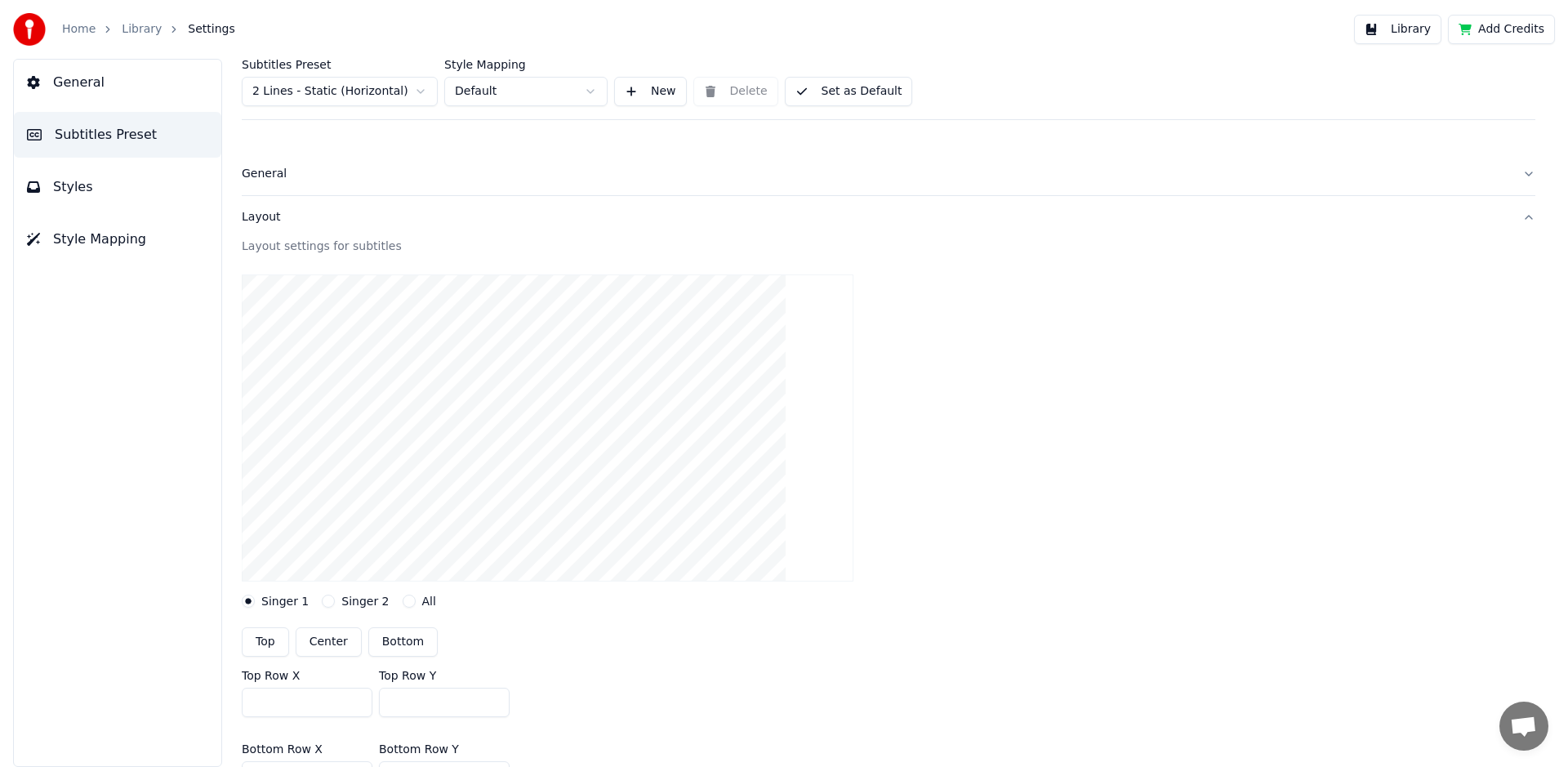
click at [319, 642] on button "Center" at bounding box center [328, 642] width 66 height 30
type input "***"
click at [85, 189] on span "Styles" at bounding box center [73, 187] width 40 height 20
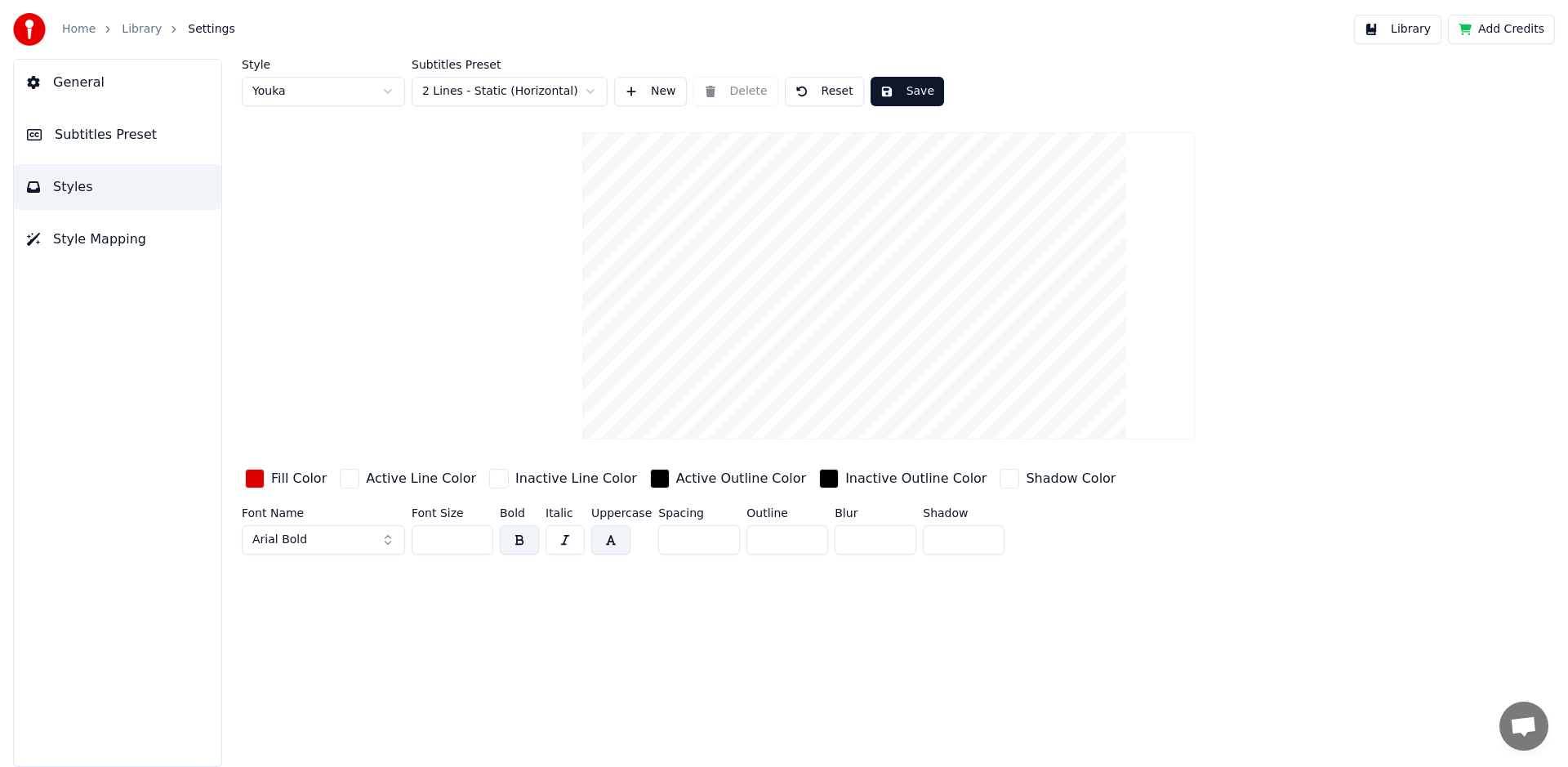
click at [91, 242] on span "Style Mapping" at bounding box center [100, 240] width 93 height 20
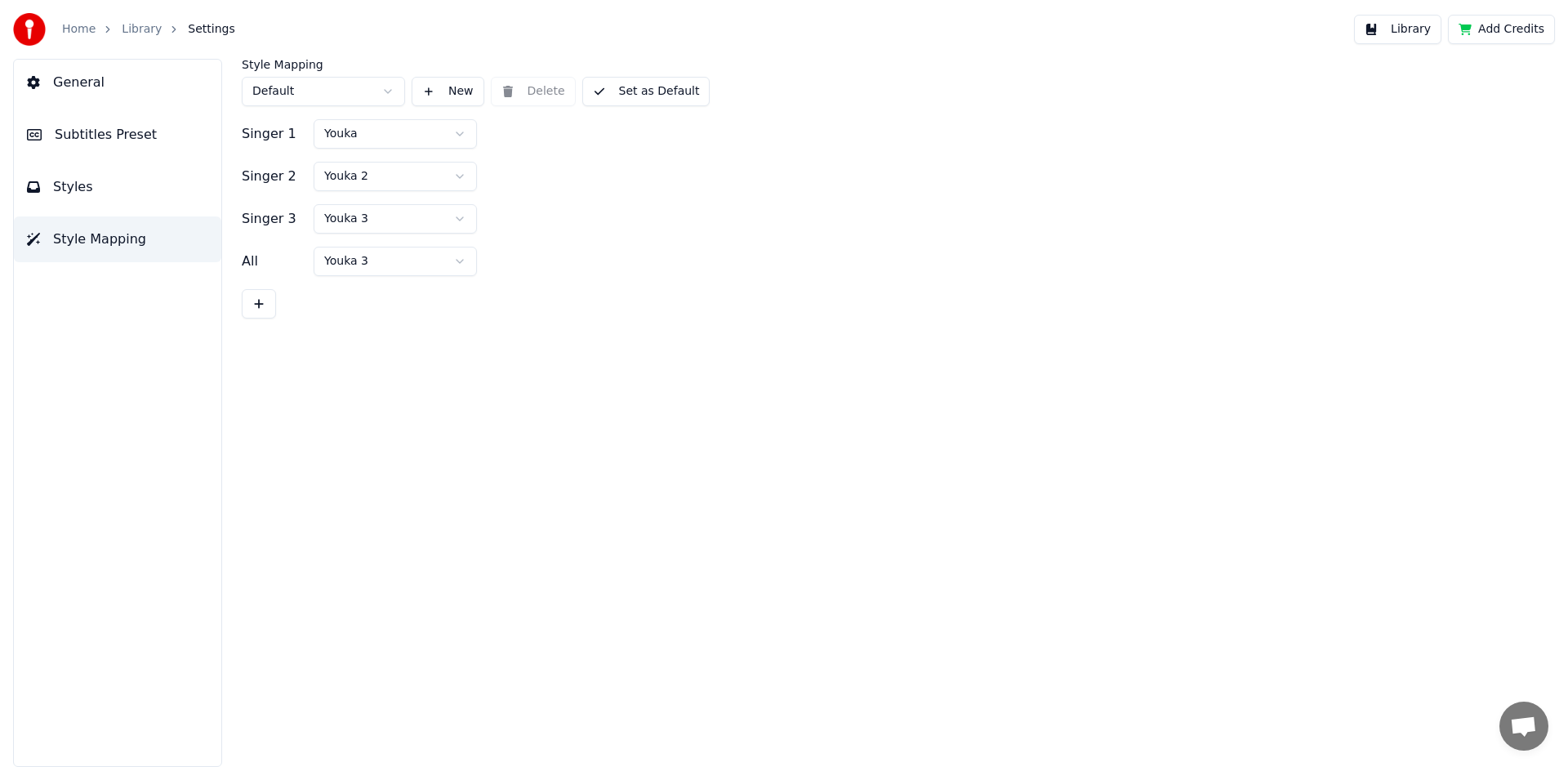
click at [84, 191] on span "Styles" at bounding box center [73, 187] width 40 height 20
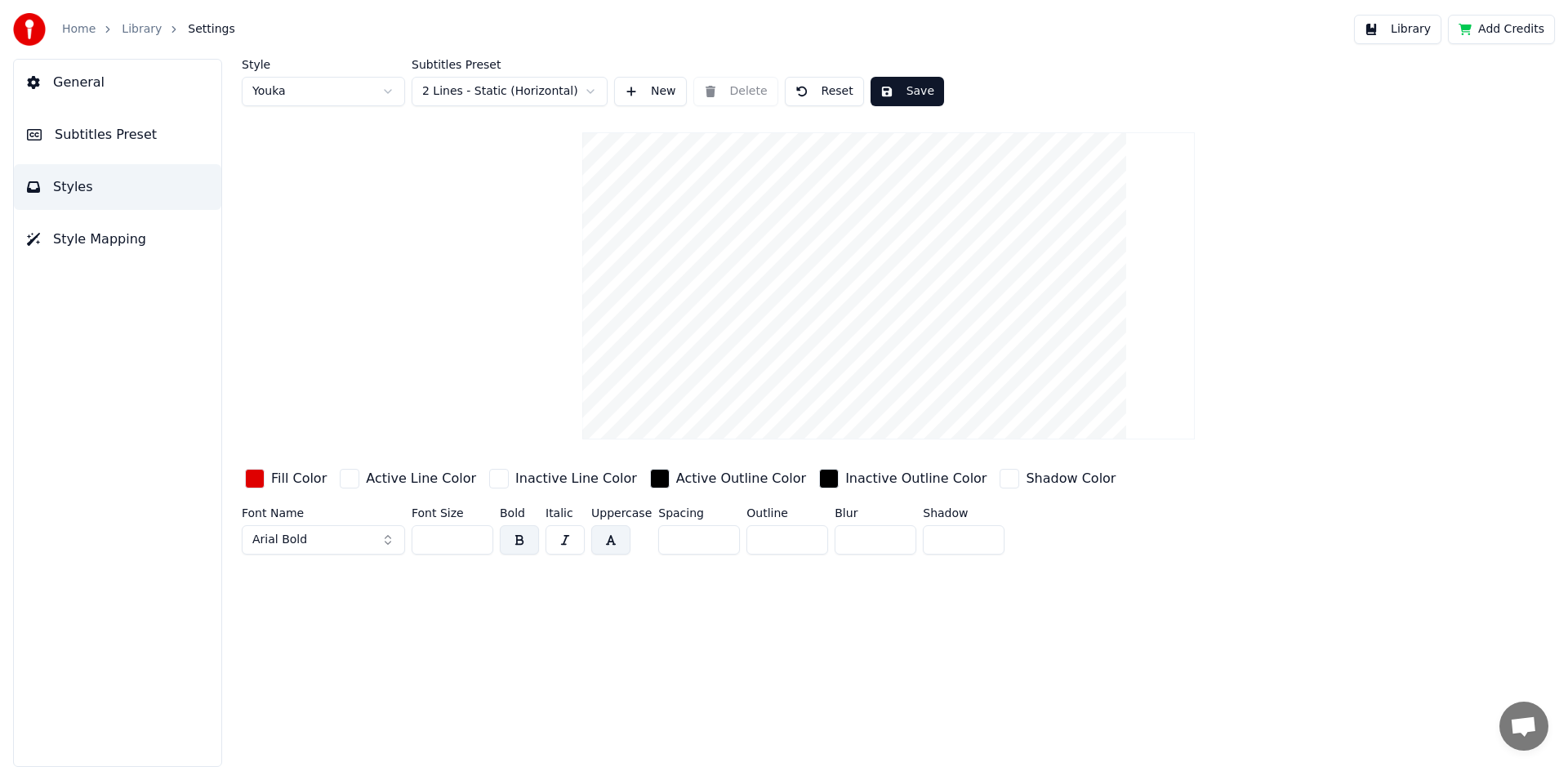
click at [100, 129] on span "Subtitles Preset" at bounding box center [105, 135] width 102 height 20
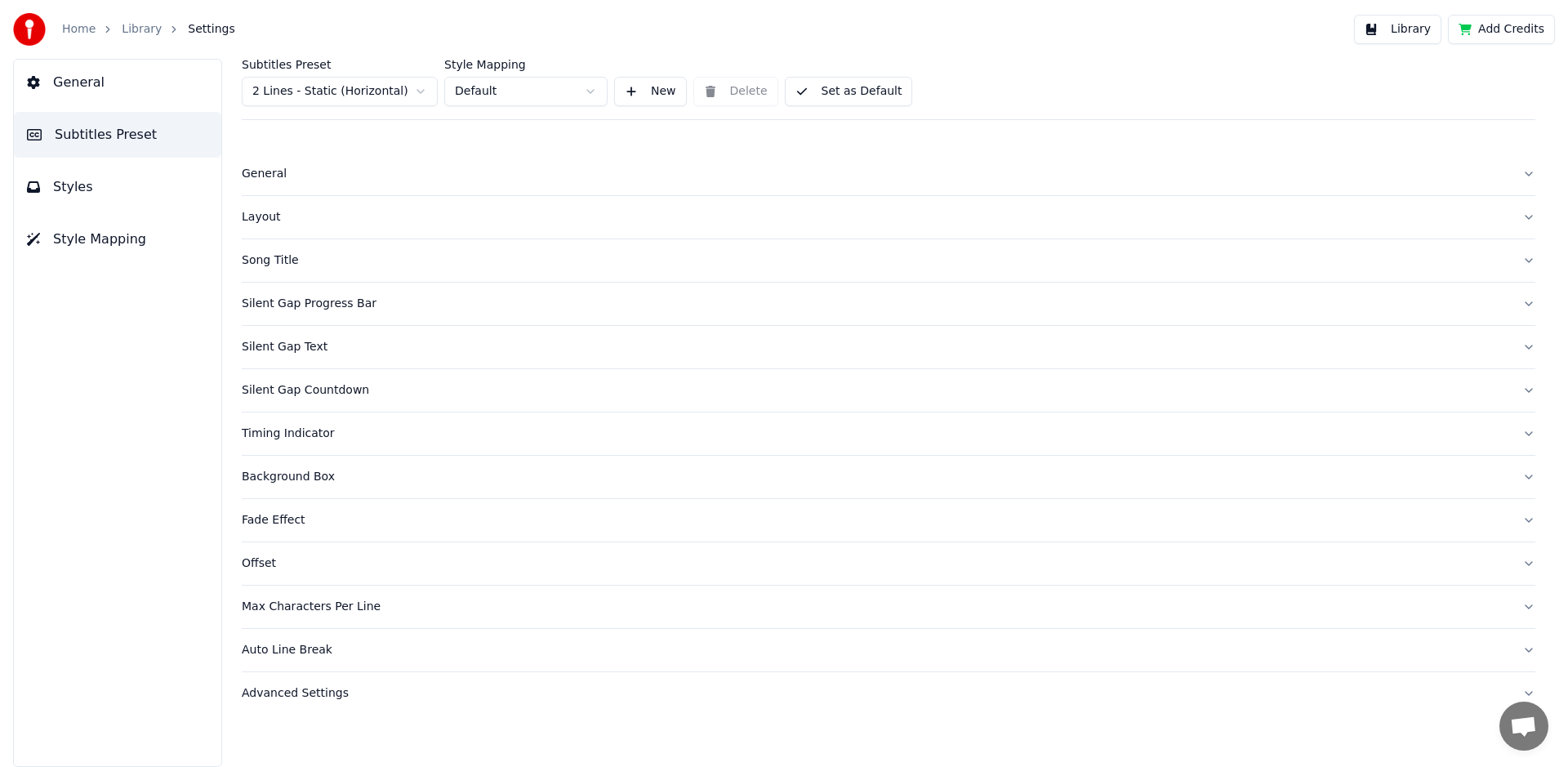
click at [297, 480] on div "Background Box" at bounding box center [875, 477] width 1267 height 17
click at [280, 255] on div "Song Title" at bounding box center [875, 257] width 1267 height 17
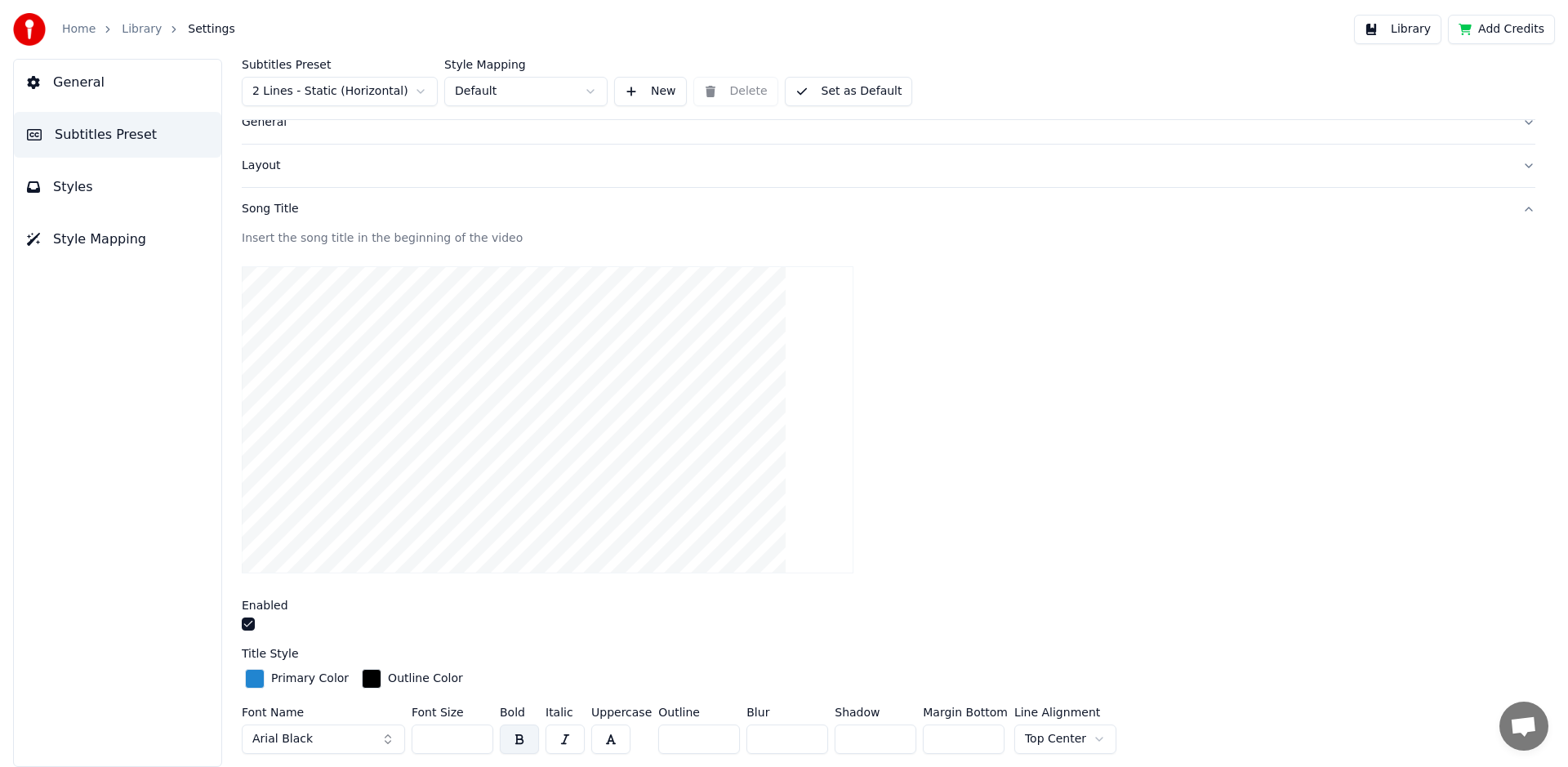
scroll to position [53, 0]
click at [245, 623] on button "button" at bounding box center [247, 622] width 13 height 13
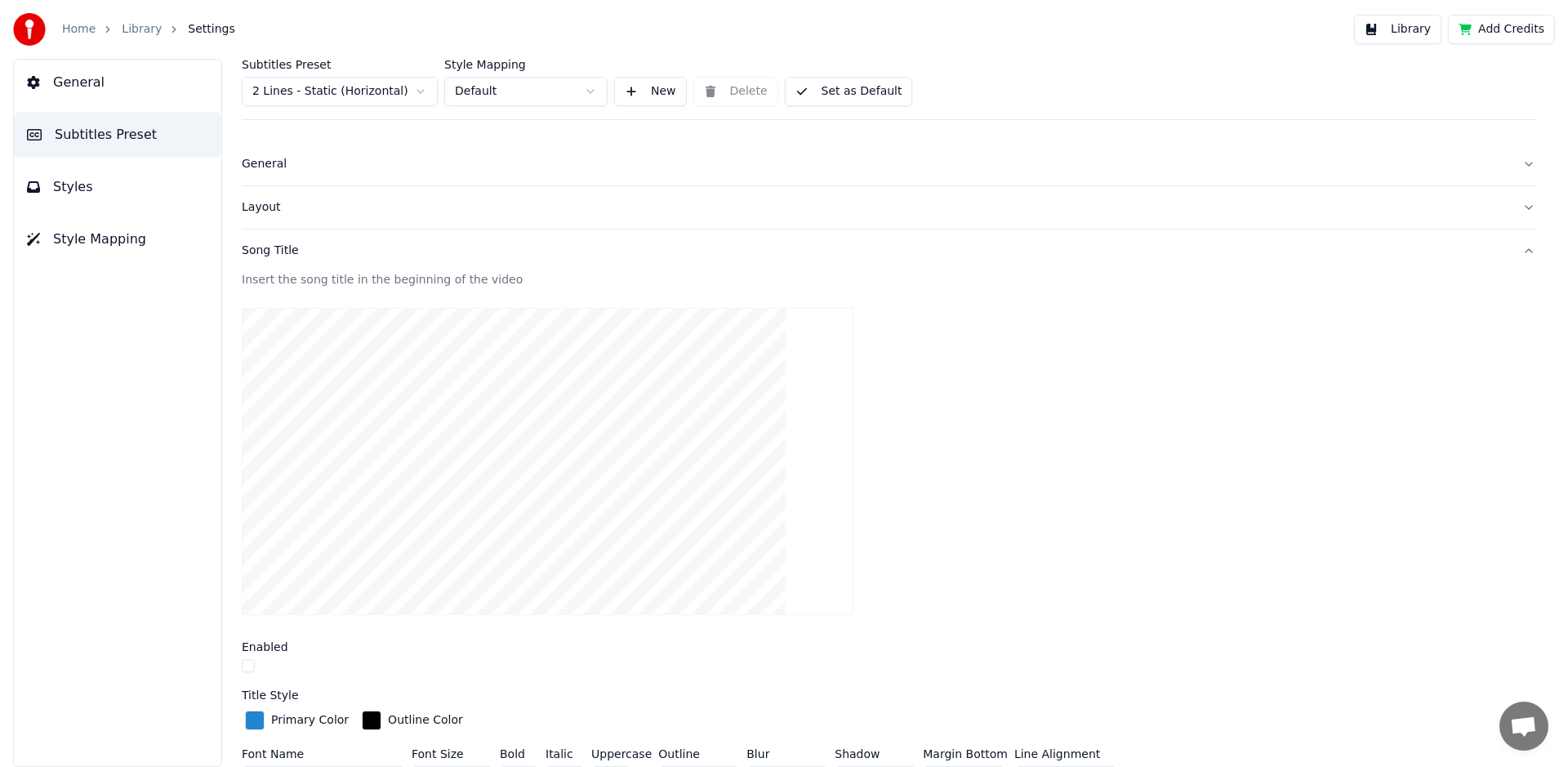
scroll to position [0, 0]
click at [76, 86] on span "General" at bounding box center [79, 82] width 51 height 20
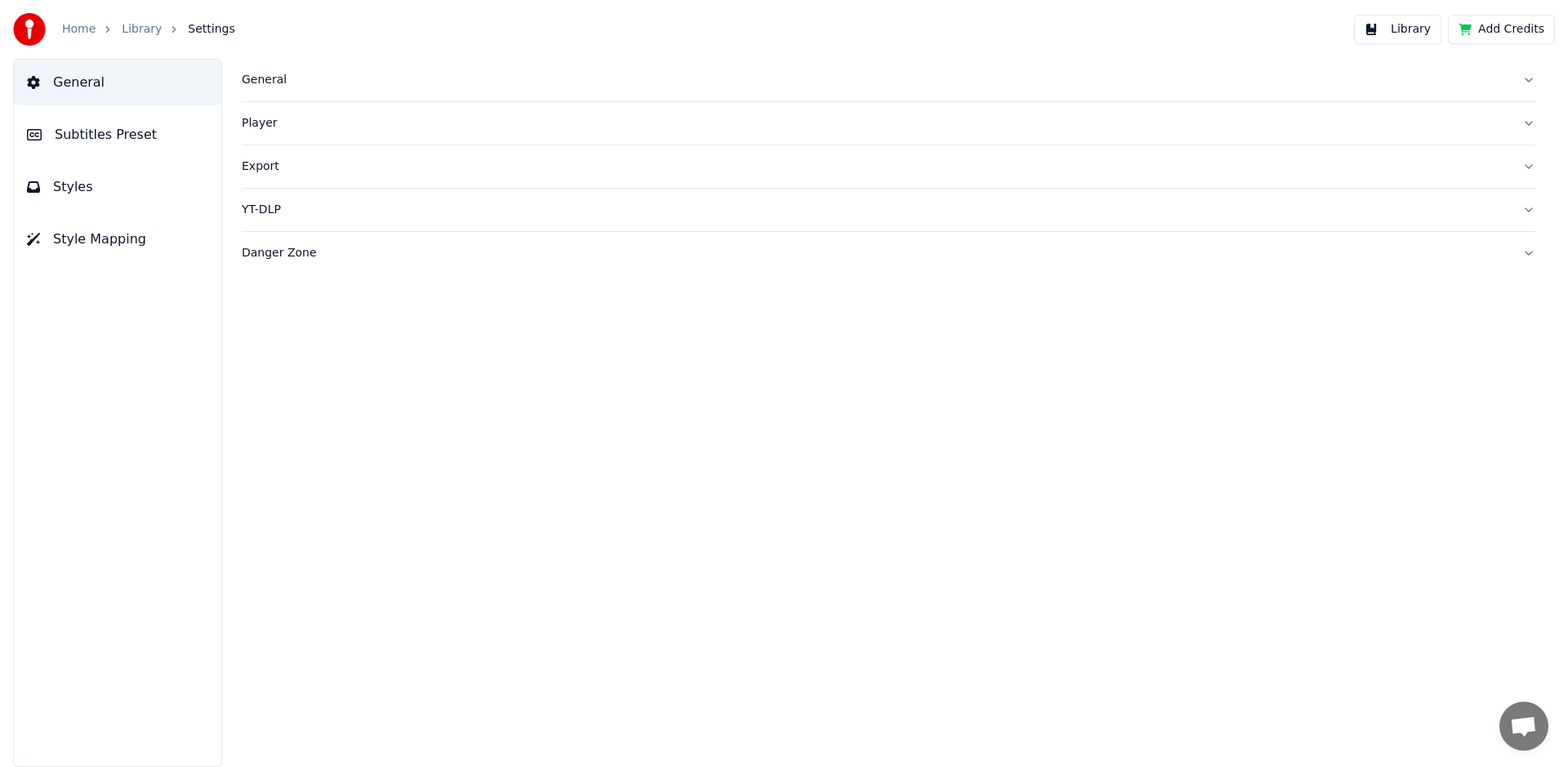
click at [78, 129] on span "Subtitles Preset" at bounding box center [105, 135] width 102 height 20
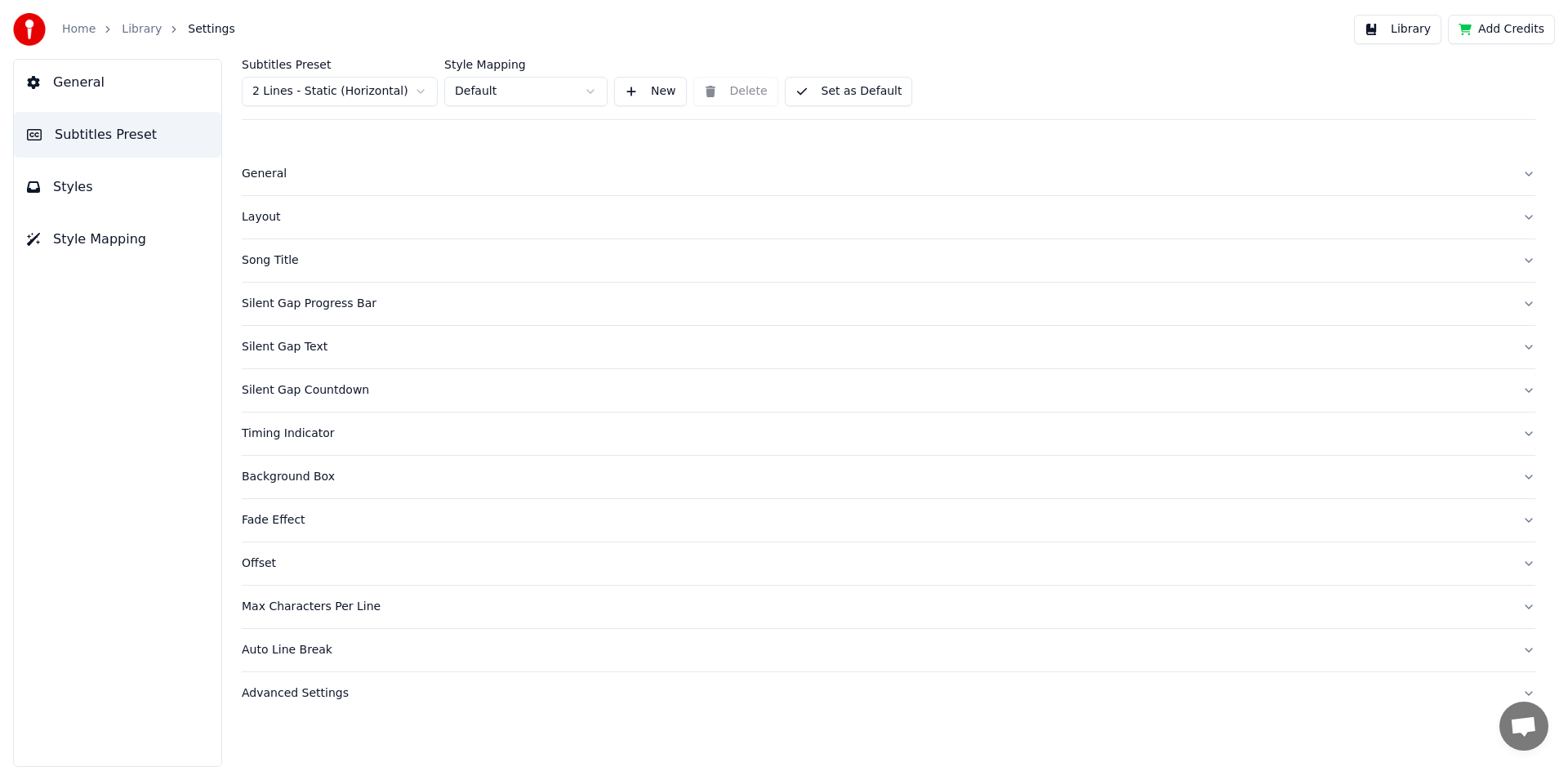
click at [100, 240] on span "Style Mapping" at bounding box center [100, 240] width 93 height 20
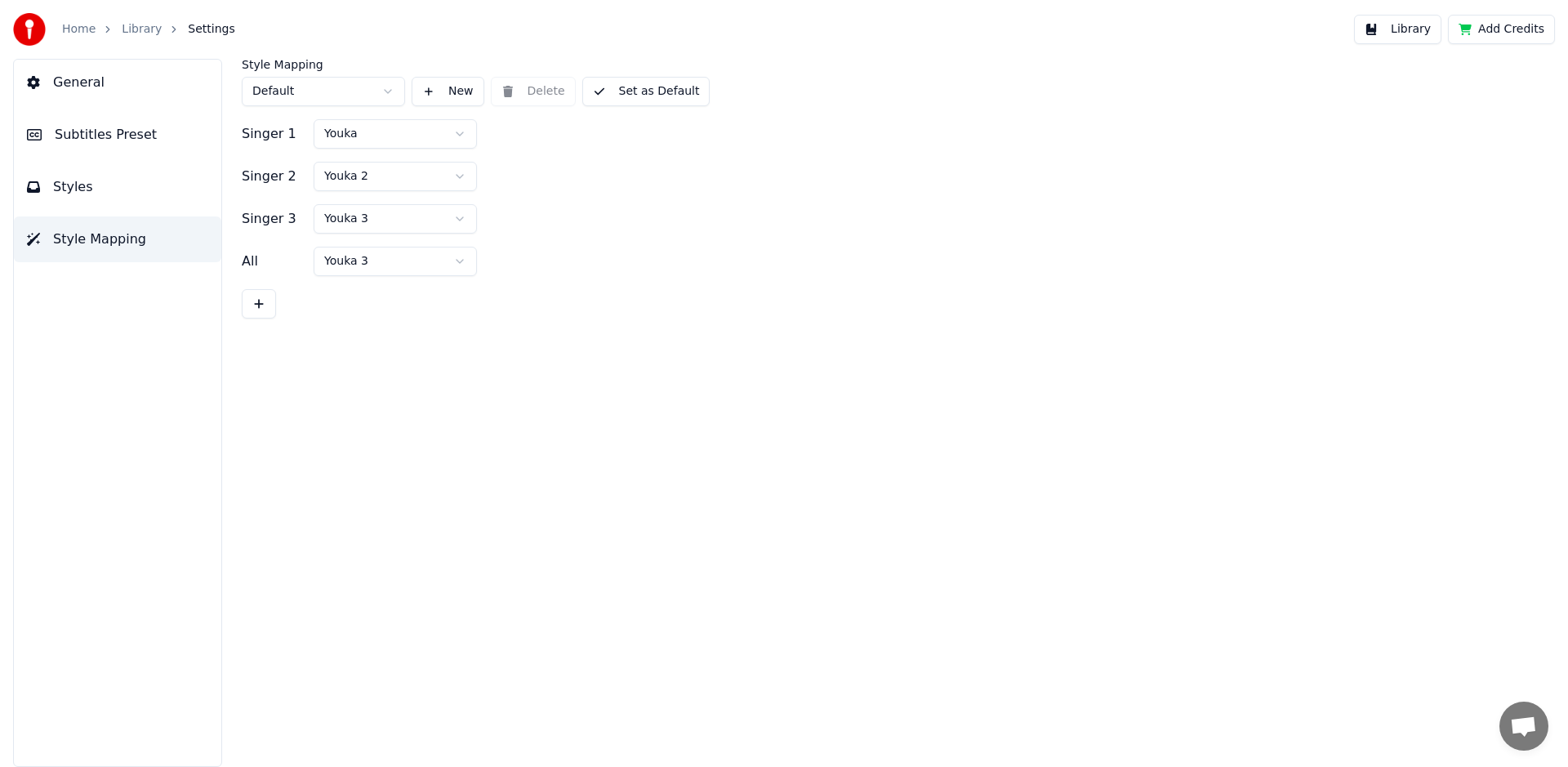
click at [80, 189] on span "Styles" at bounding box center [73, 187] width 40 height 20
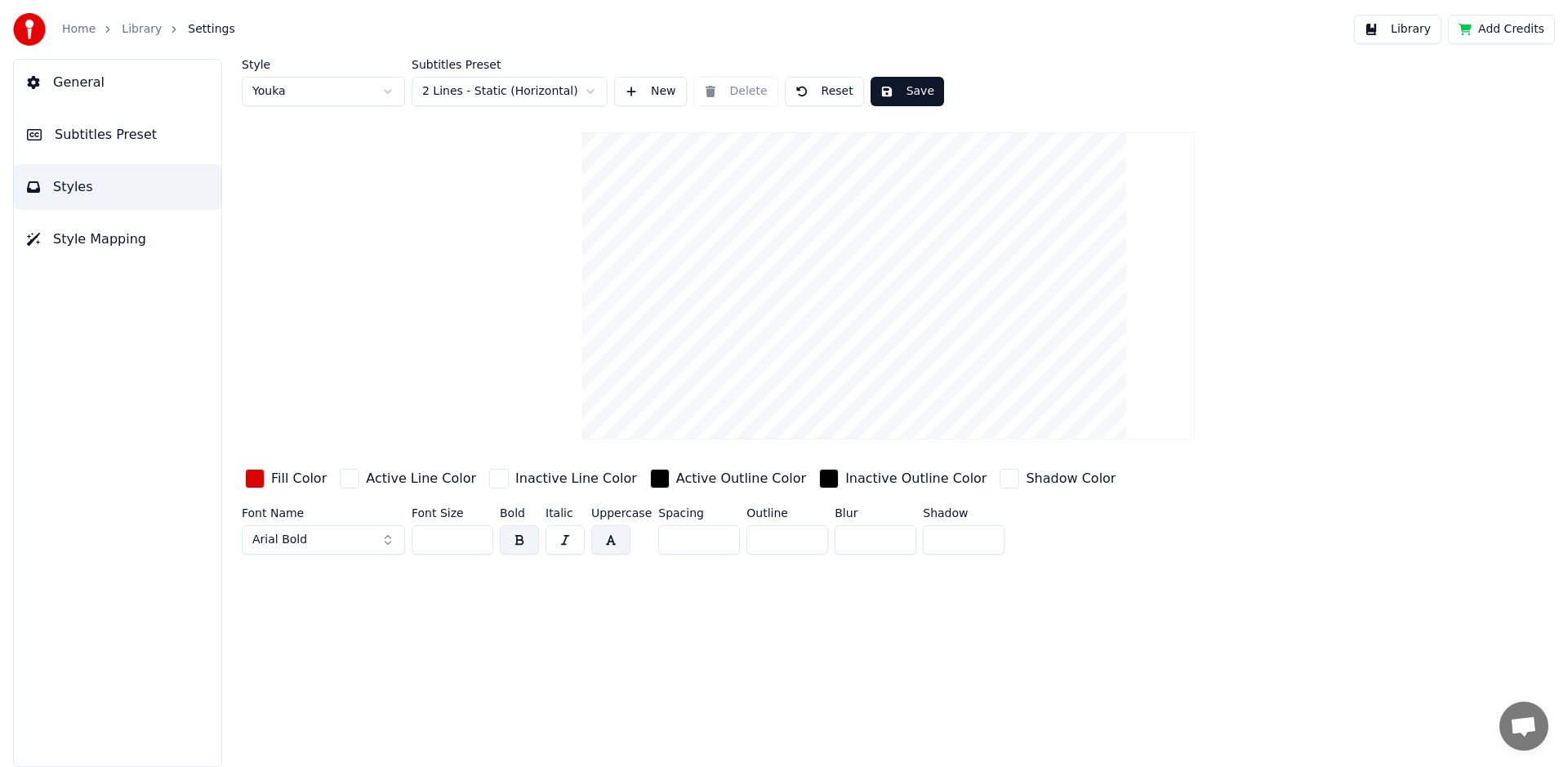
click at [896, 92] on button "Save" at bounding box center [907, 92] width 73 height 30
click at [115, 131] on span "Subtitles Preset" at bounding box center [105, 135] width 102 height 20
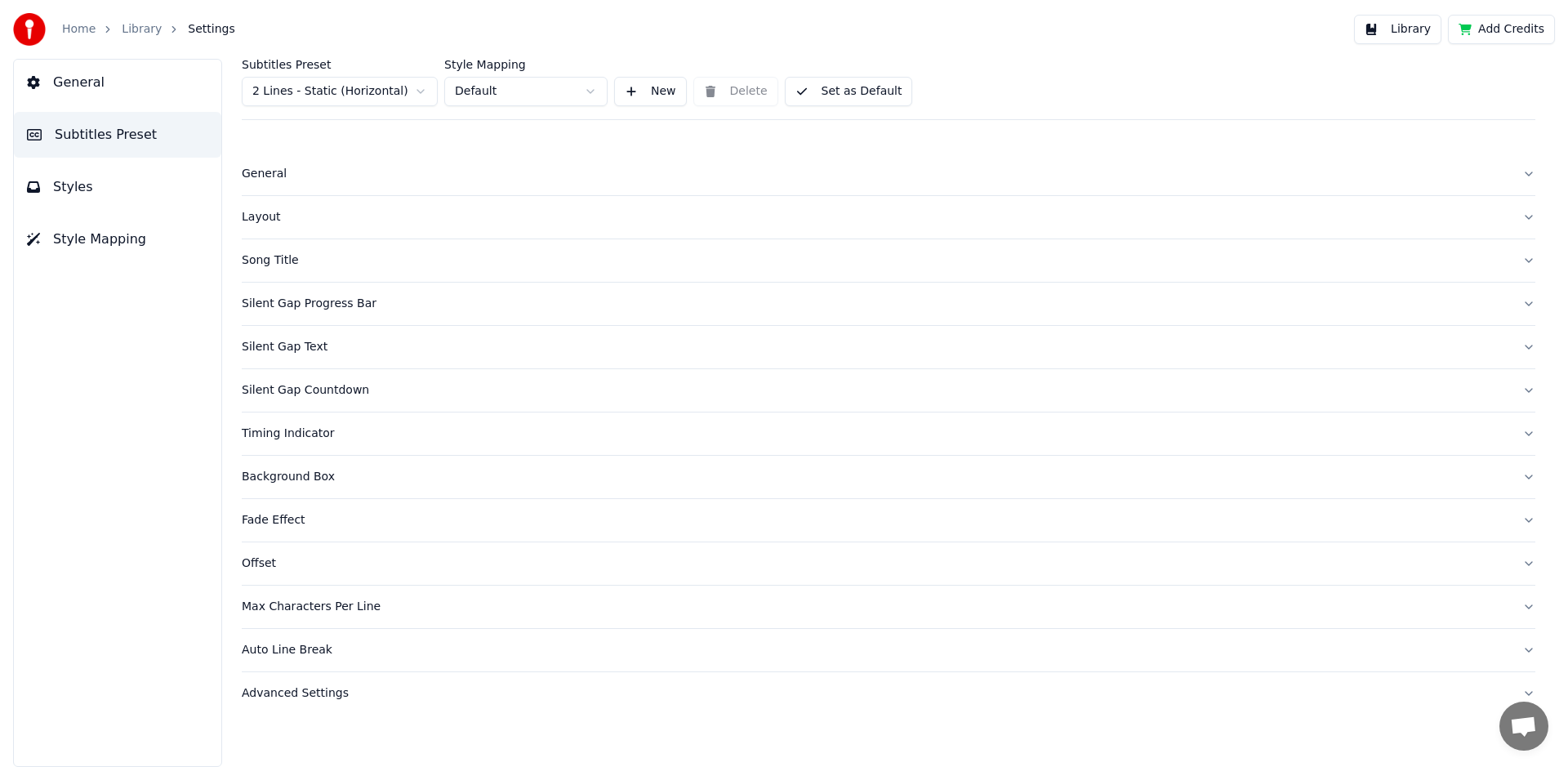
click at [76, 82] on span "General" at bounding box center [79, 82] width 51 height 20
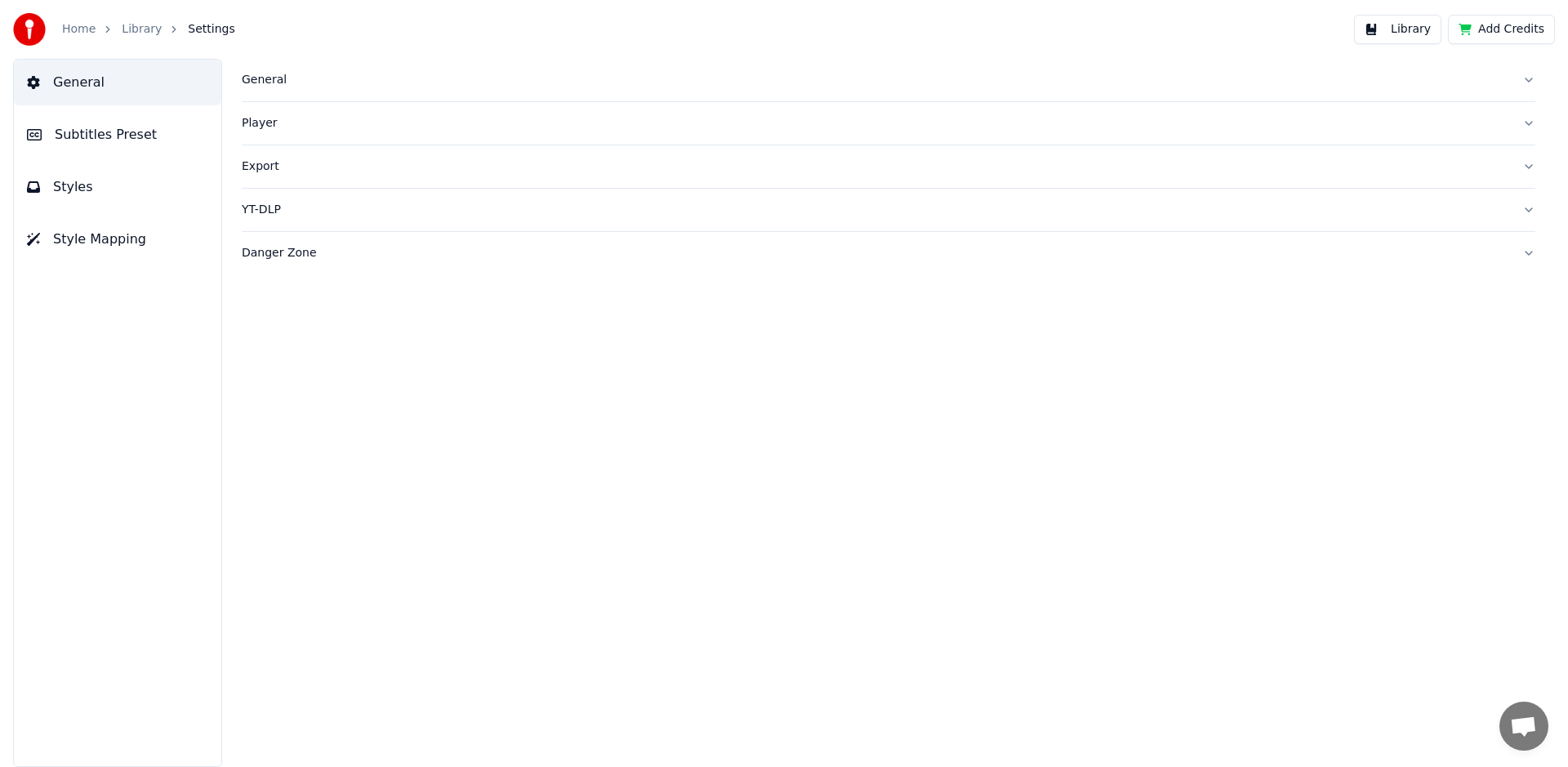
click at [267, 82] on div "General" at bounding box center [875, 80] width 1267 height 17
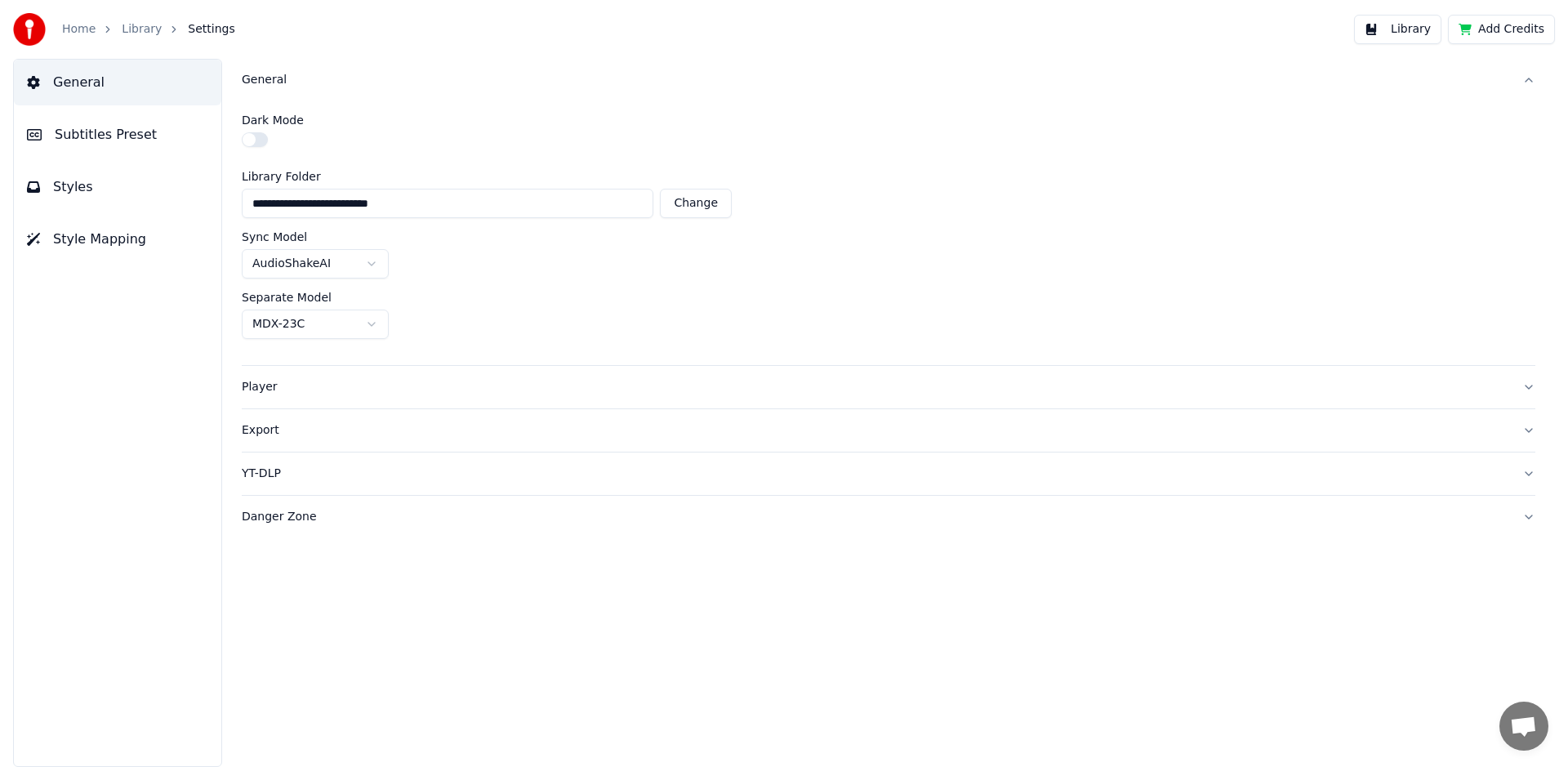
click at [105, 137] on span "Subtitles Preset" at bounding box center [105, 135] width 102 height 20
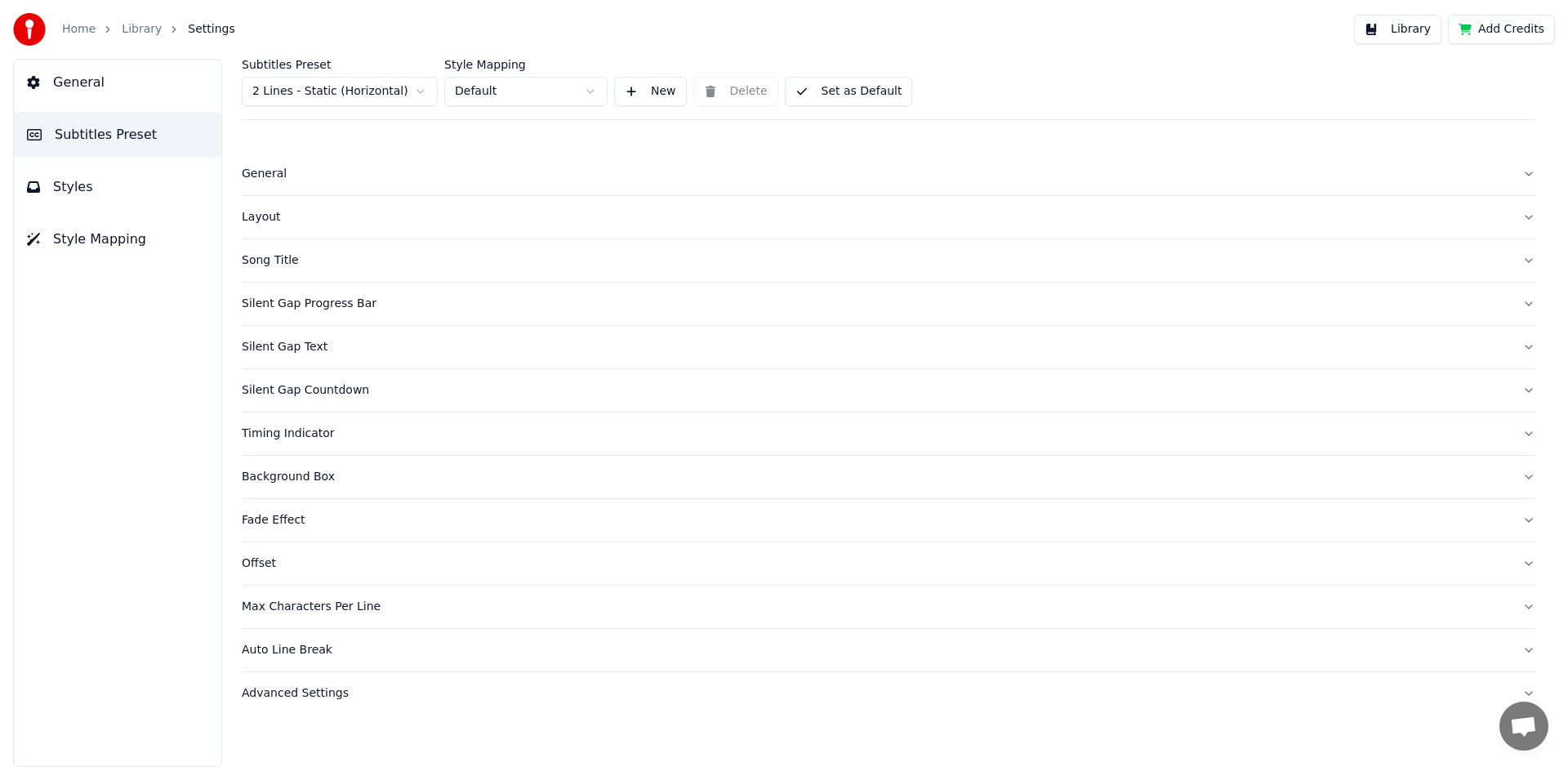
click at [262, 215] on div "Layout" at bounding box center [875, 217] width 1267 height 17
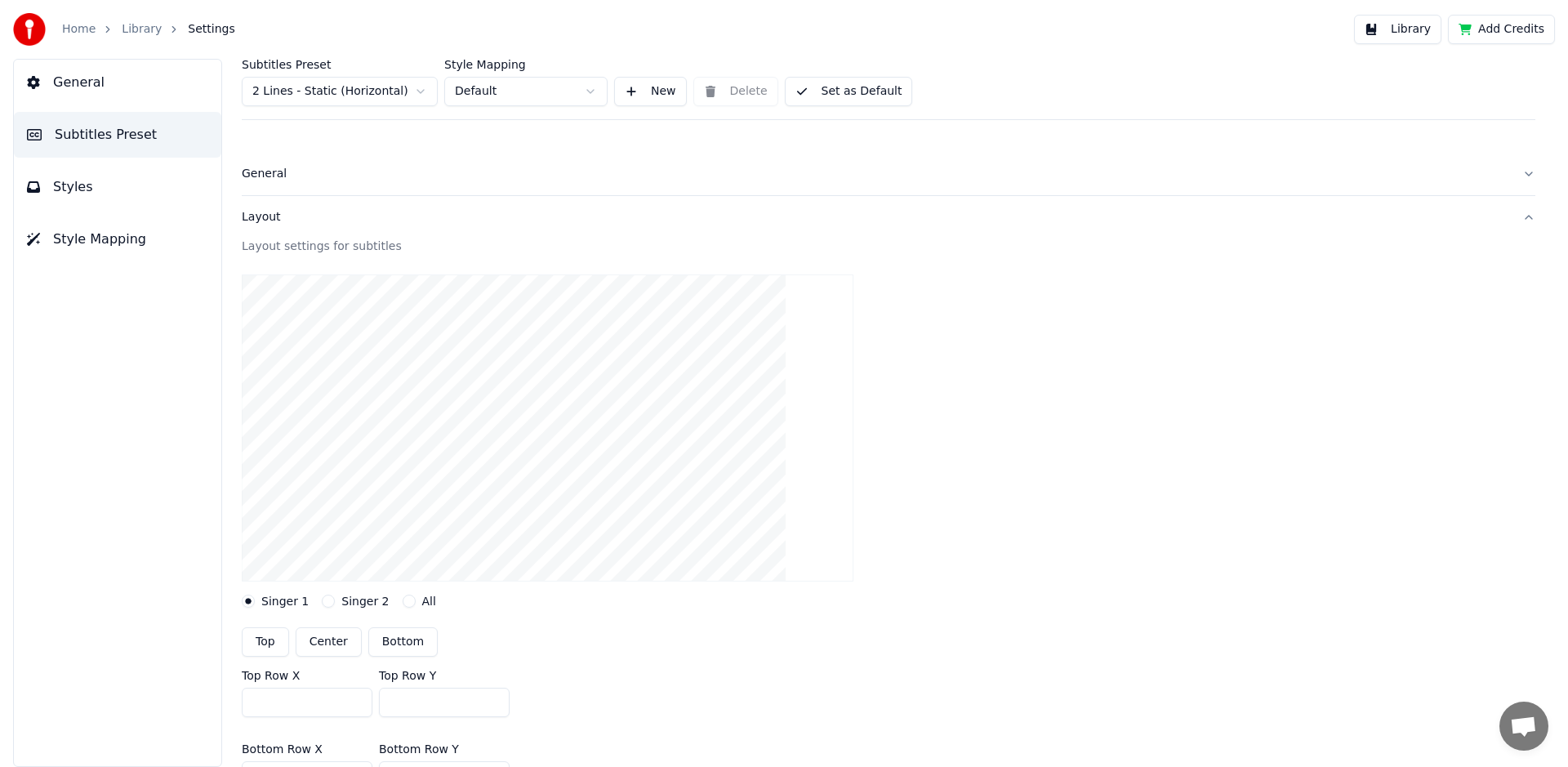
click at [75, 190] on span "Styles" at bounding box center [73, 187] width 40 height 20
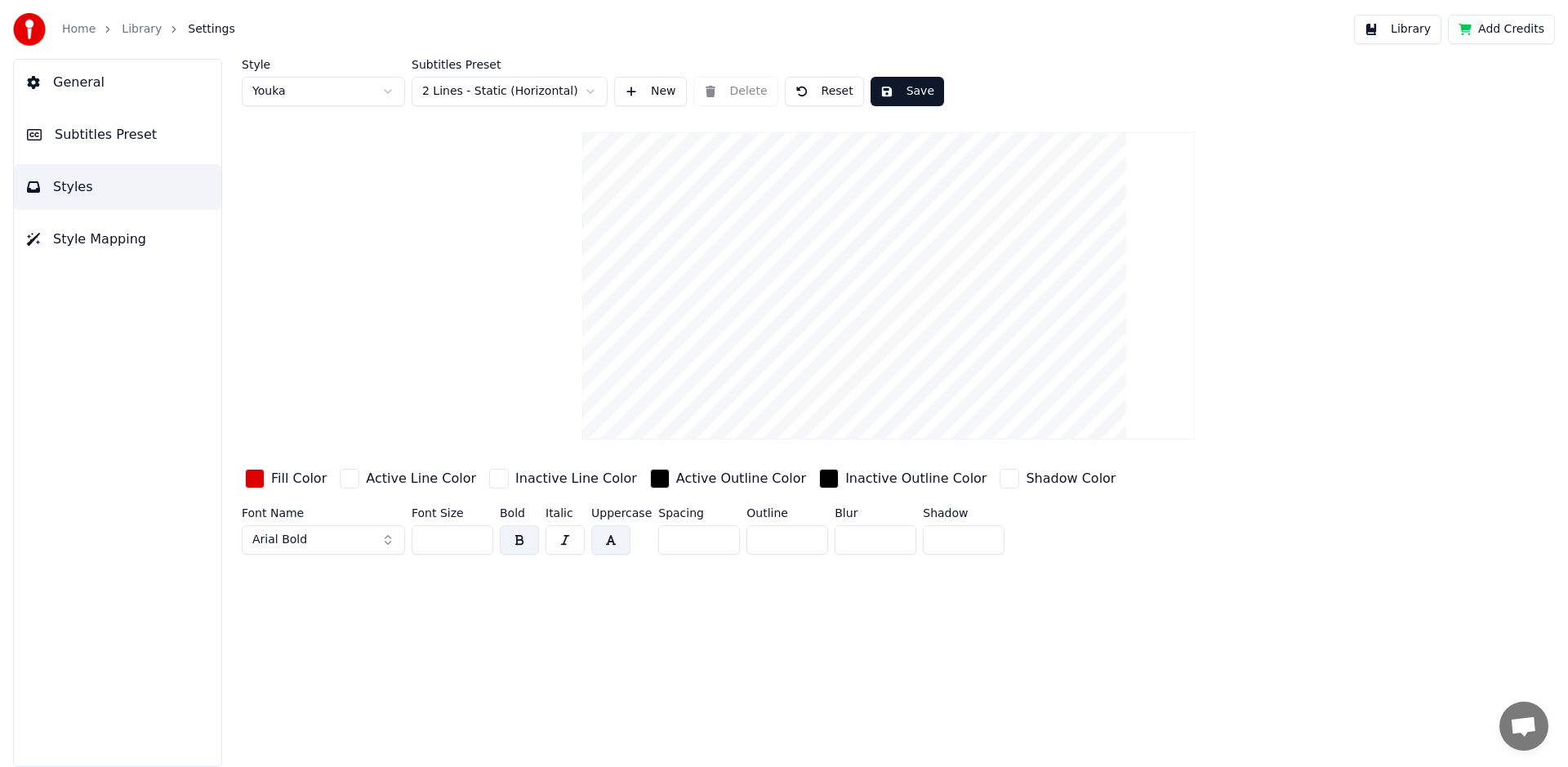
click at [82, 242] on span "Style Mapping" at bounding box center [100, 240] width 93 height 20
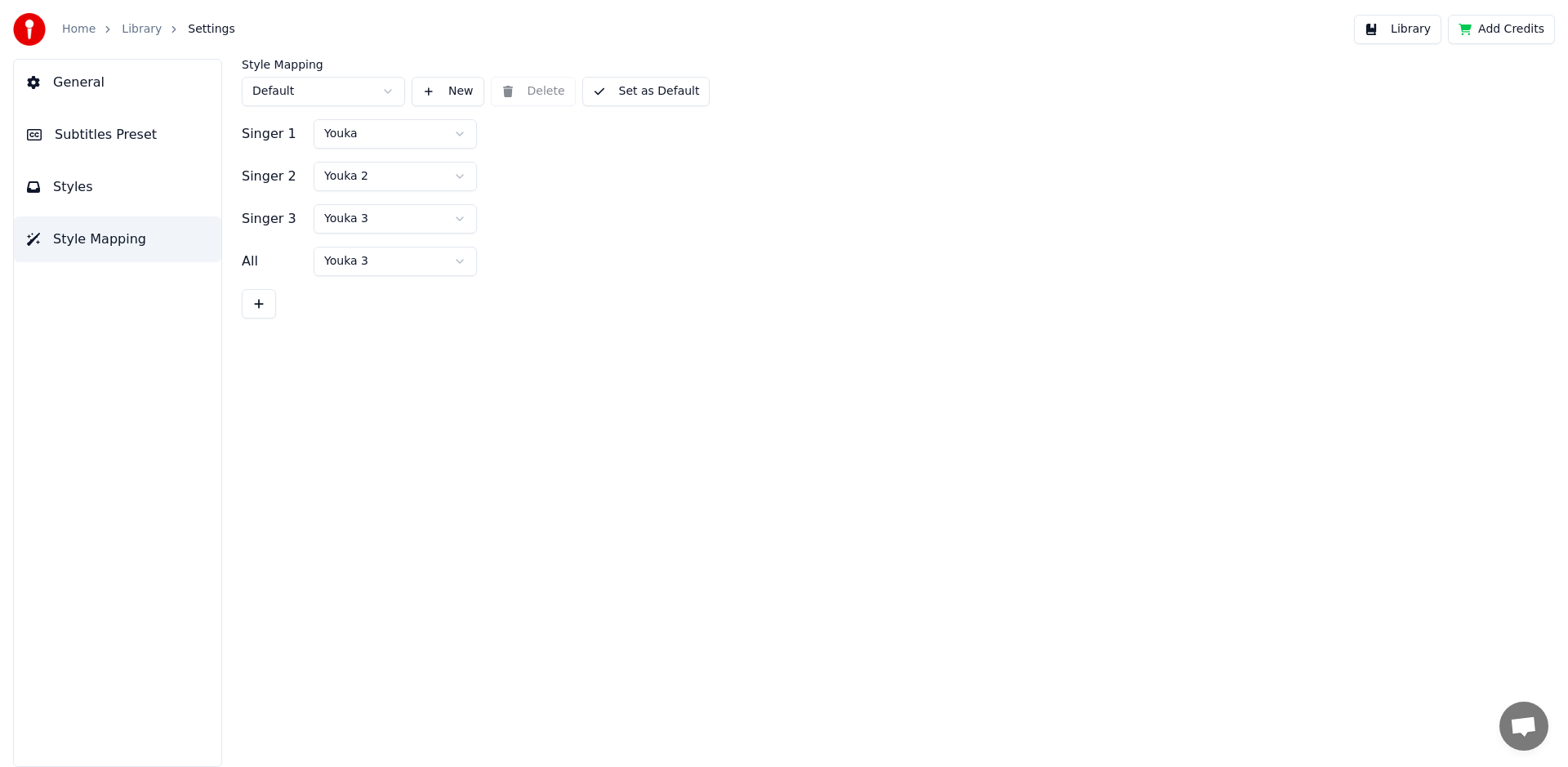
click at [81, 187] on span "Styles" at bounding box center [73, 187] width 40 height 20
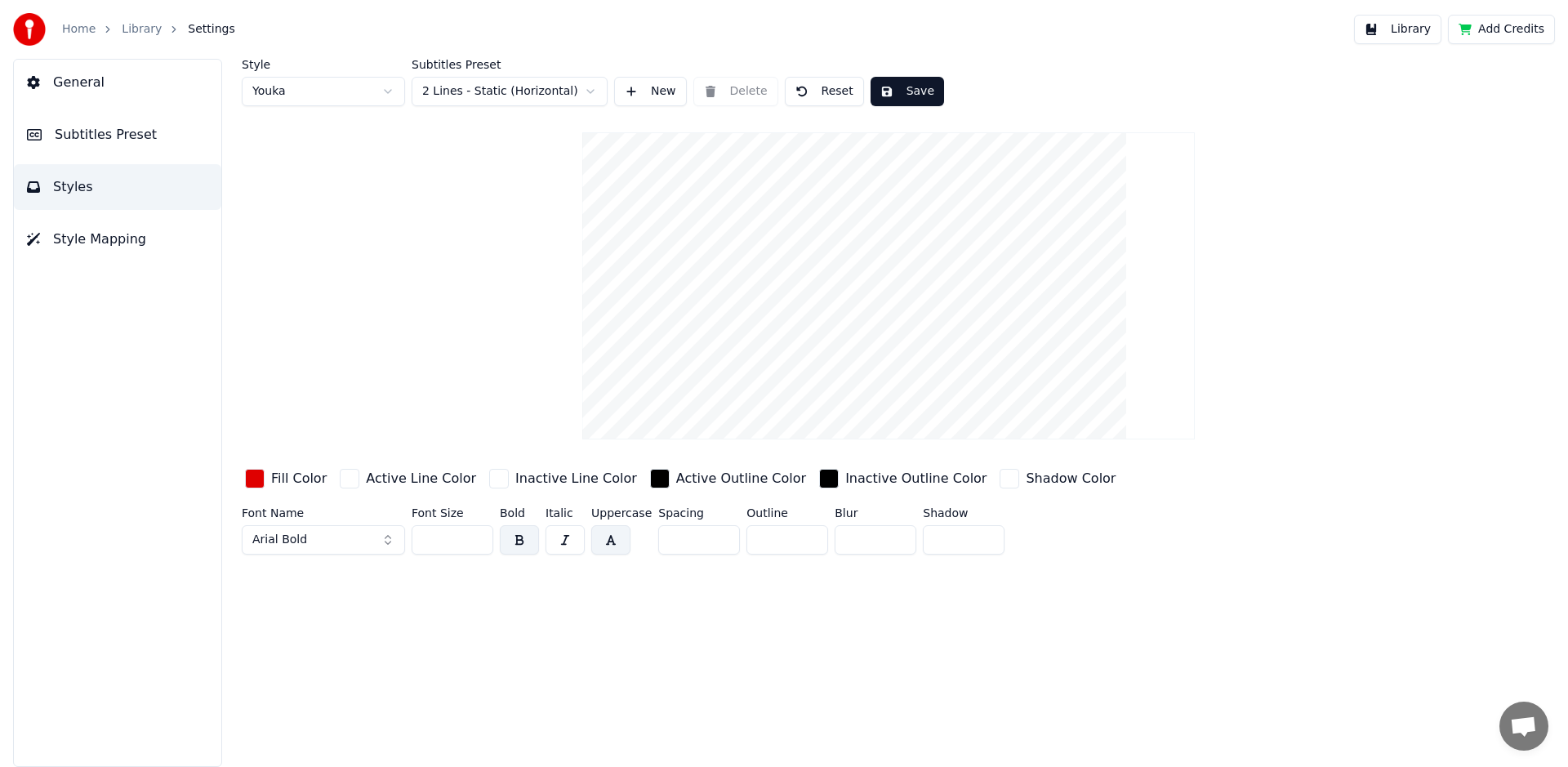
click at [91, 137] on span "Subtitles Preset" at bounding box center [105, 135] width 102 height 20
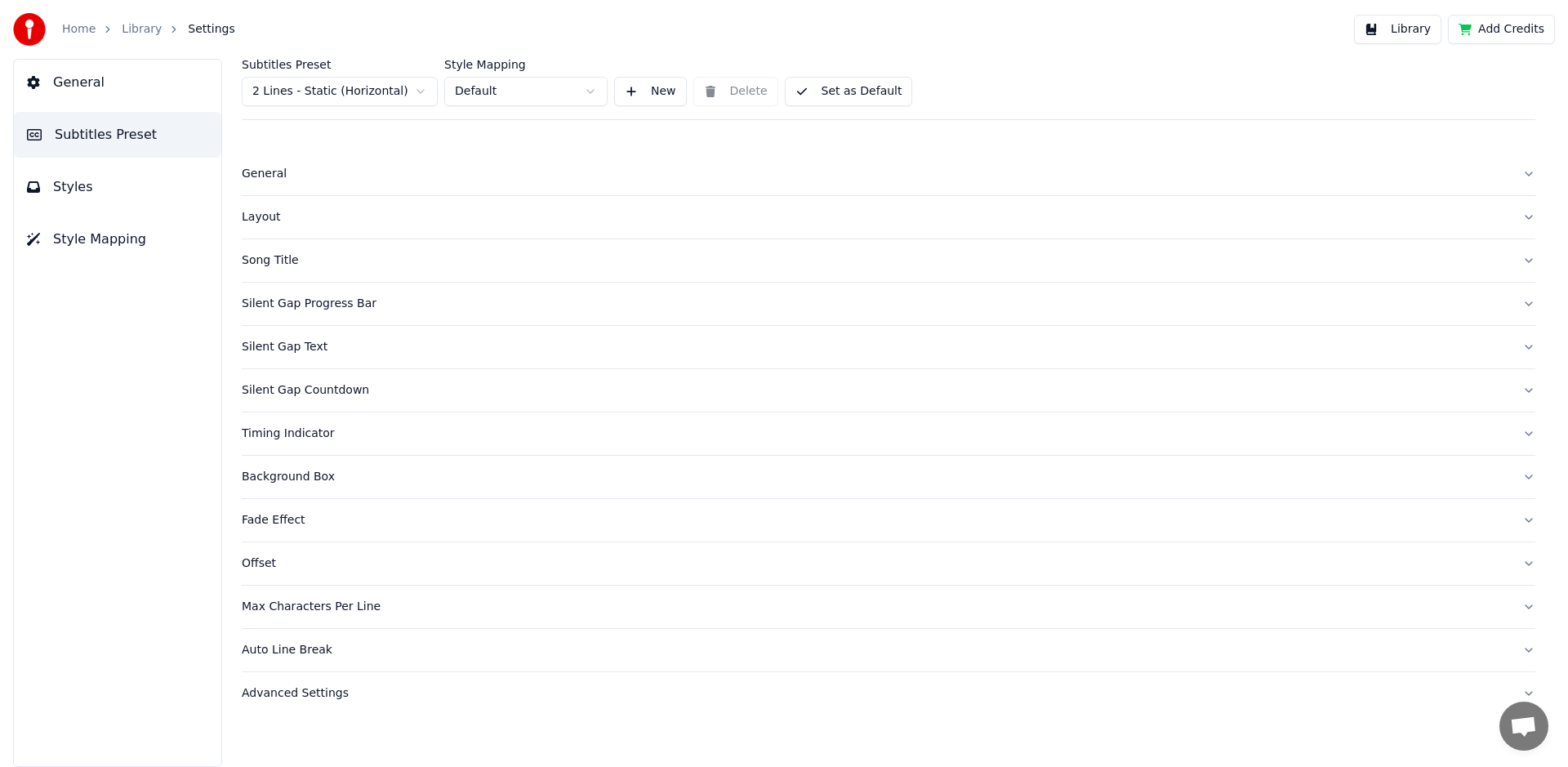
click at [86, 75] on span "General" at bounding box center [79, 82] width 51 height 20
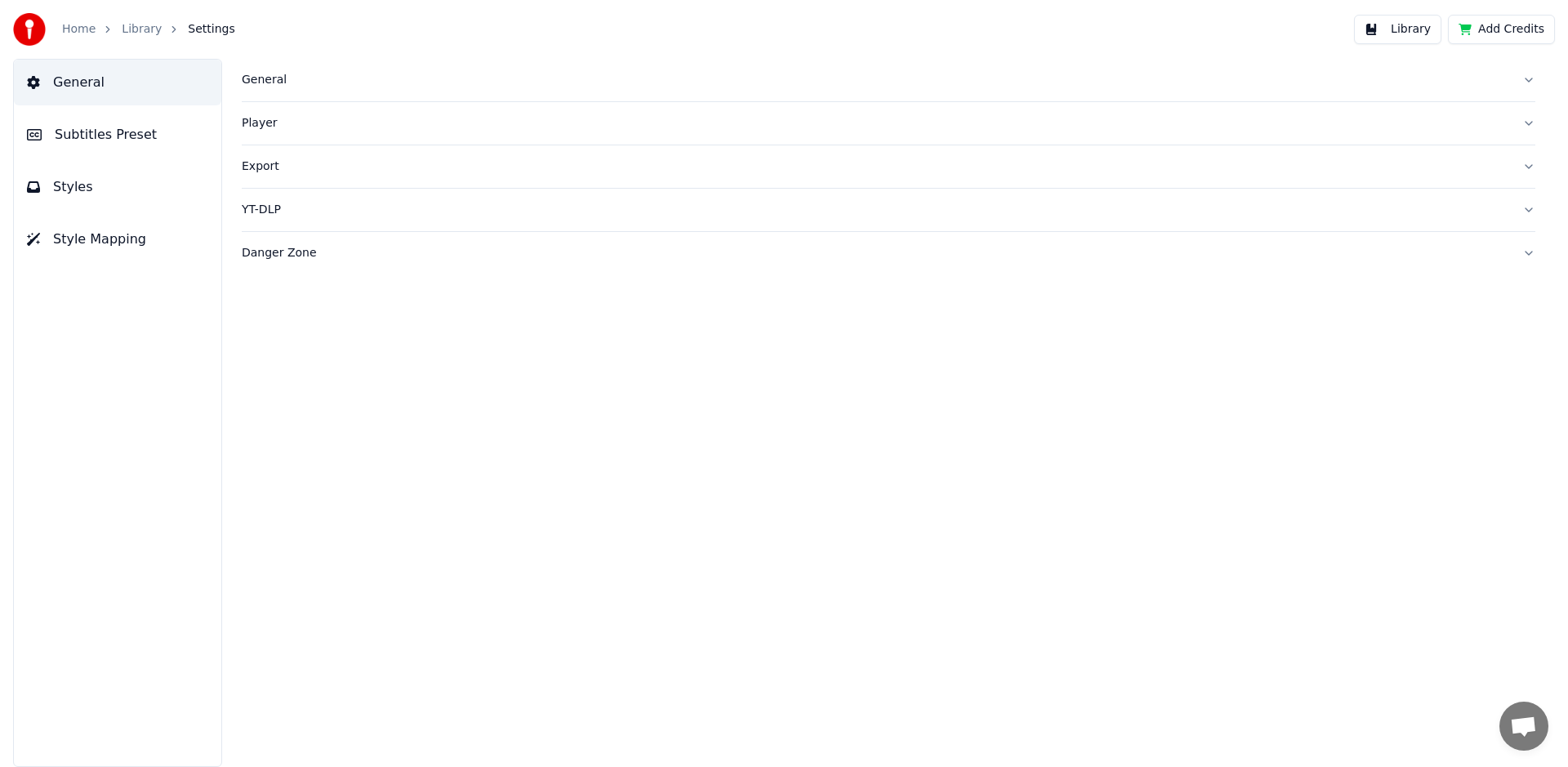
click at [267, 79] on div "General" at bounding box center [875, 80] width 1267 height 17
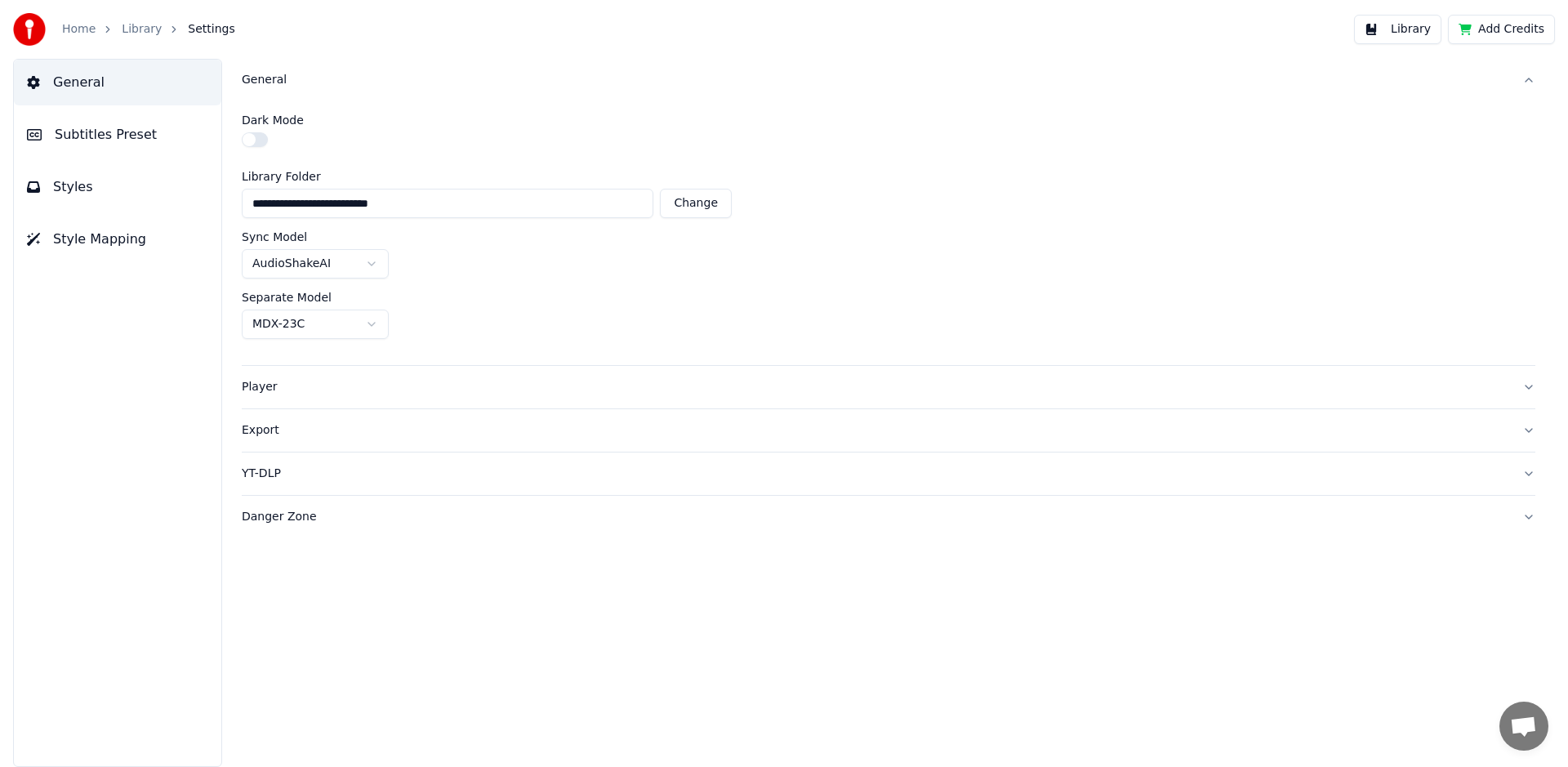
click at [259, 437] on div "Export" at bounding box center [875, 431] width 1267 height 17
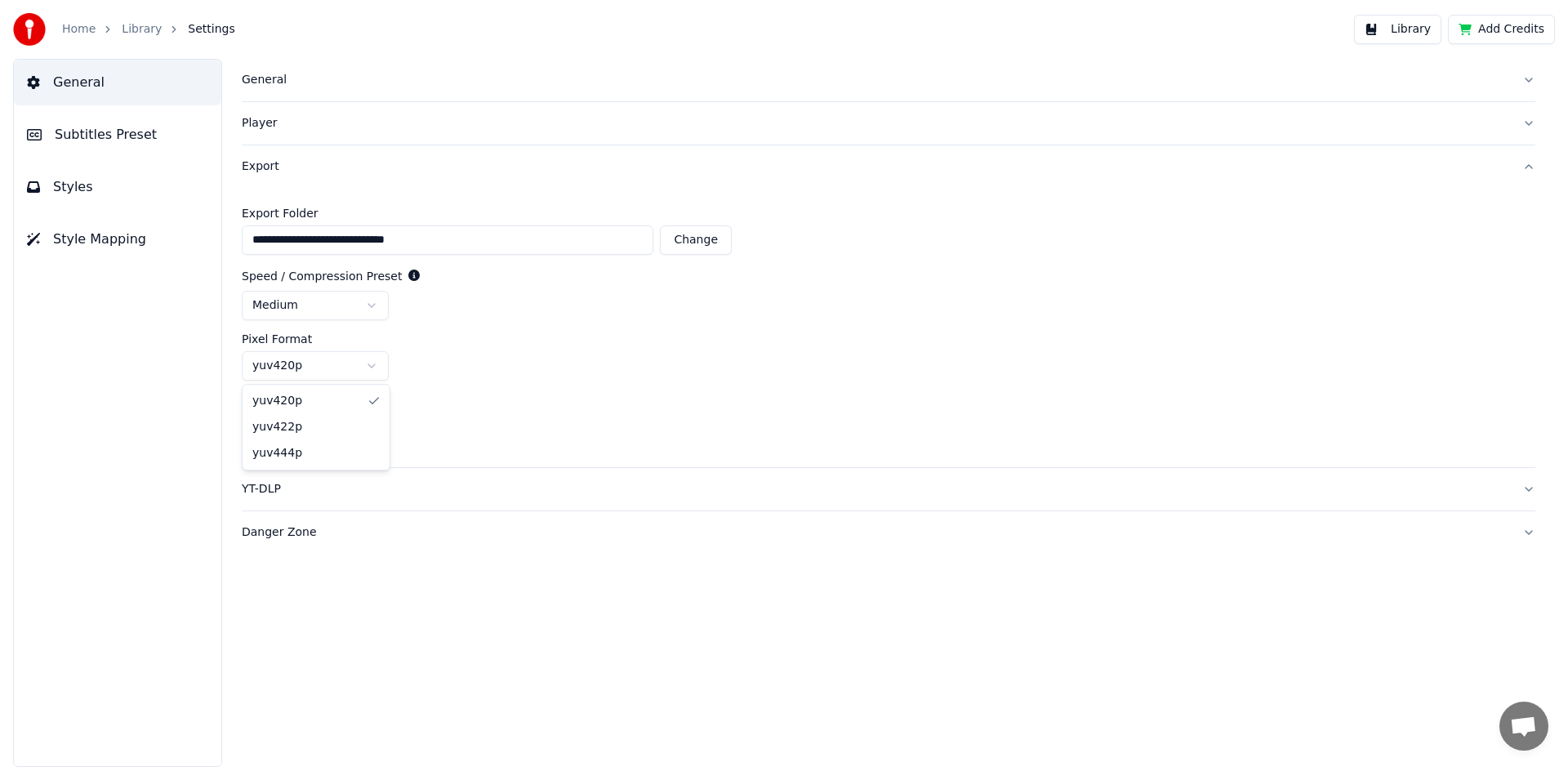
click at [372, 362] on html "**********" at bounding box center [784, 383] width 1568 height 767
click at [569, 351] on html "**********" at bounding box center [784, 383] width 1568 height 767
click at [86, 81] on span "General" at bounding box center [79, 82] width 51 height 20
click at [74, 130] on span "Subtitles Preset" at bounding box center [105, 135] width 102 height 20
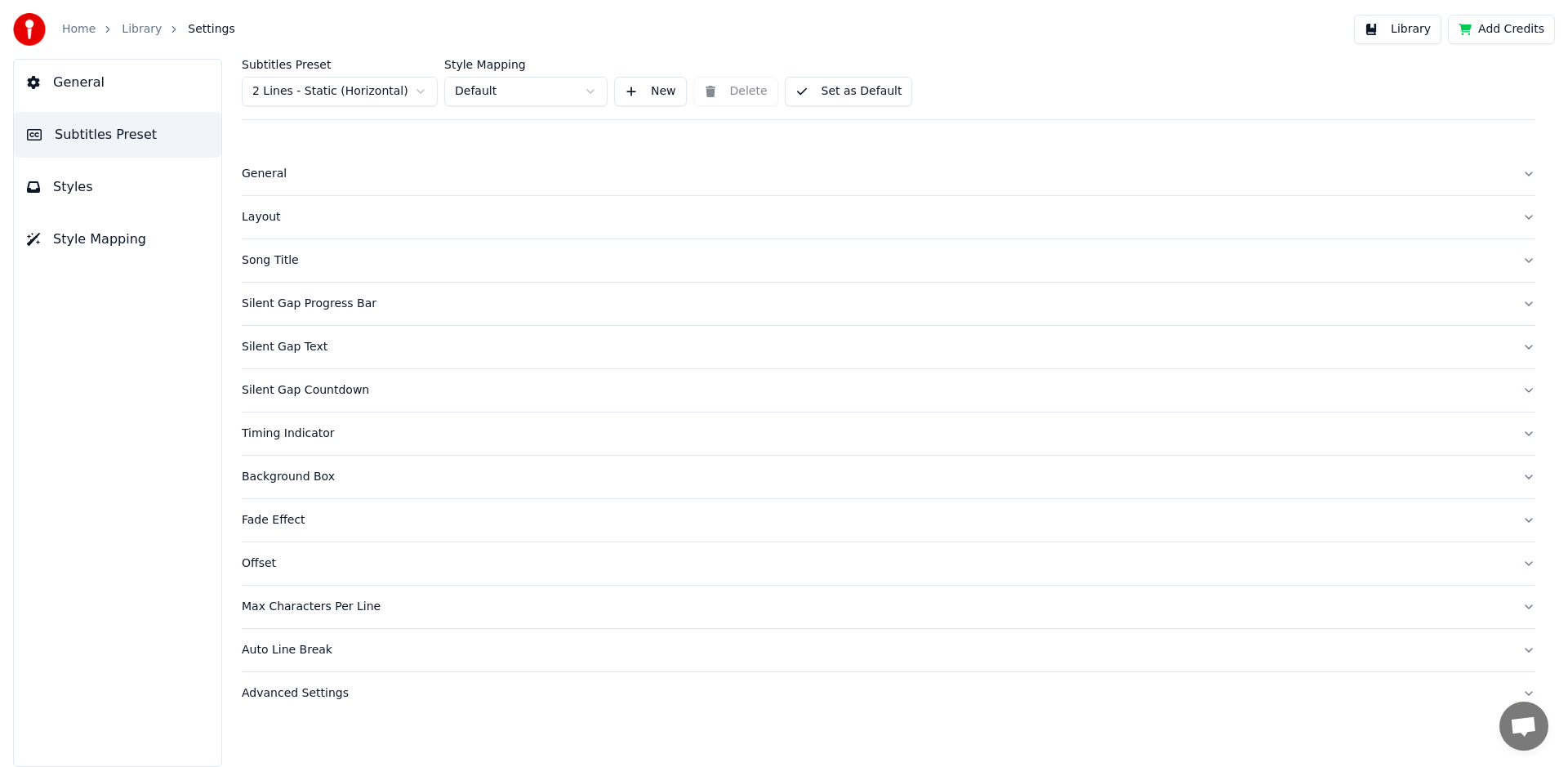
click at [77, 186] on span "Styles" at bounding box center [73, 187] width 40 height 20
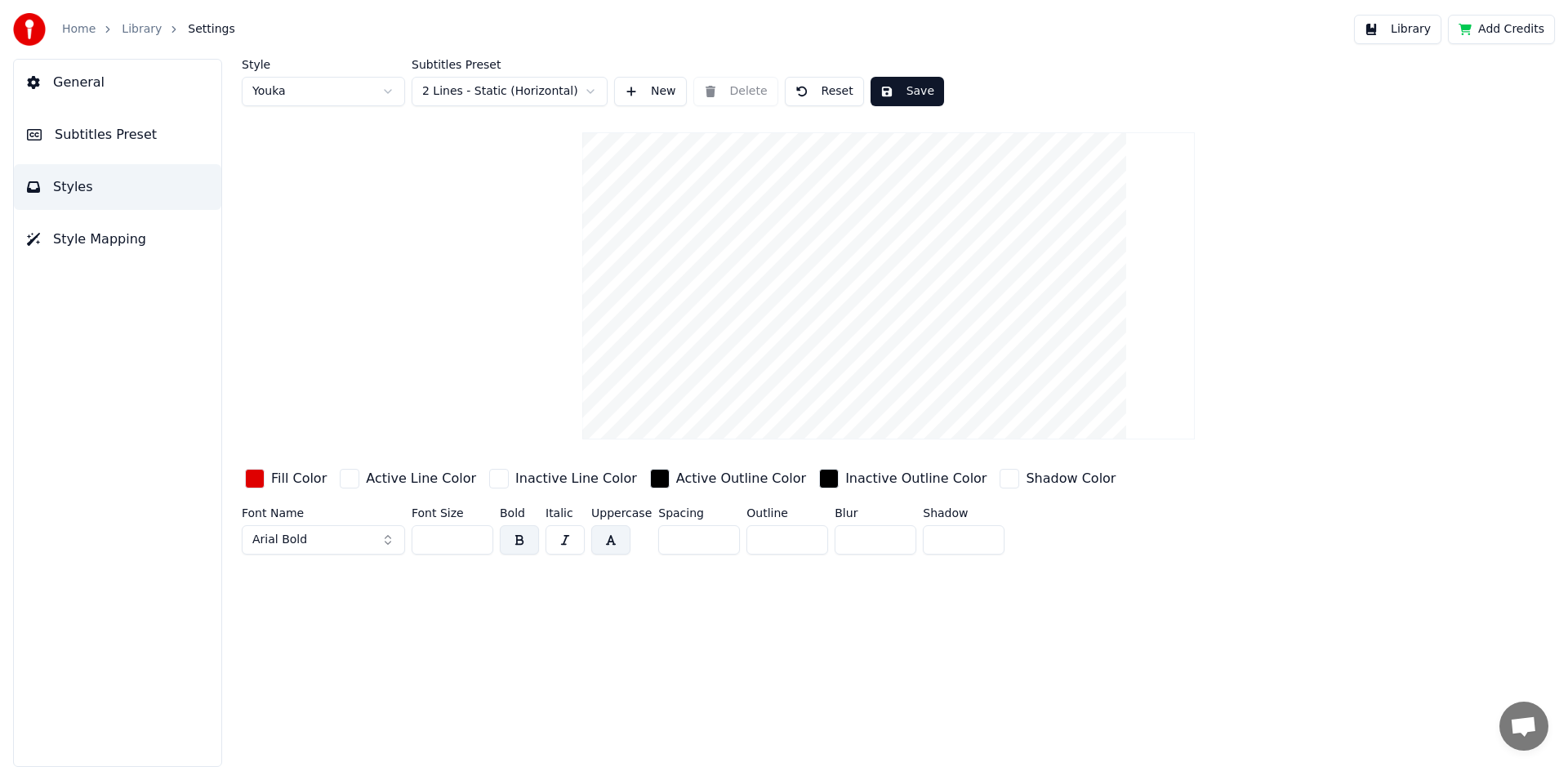
click at [77, 243] on span "Style Mapping" at bounding box center [100, 240] width 93 height 20
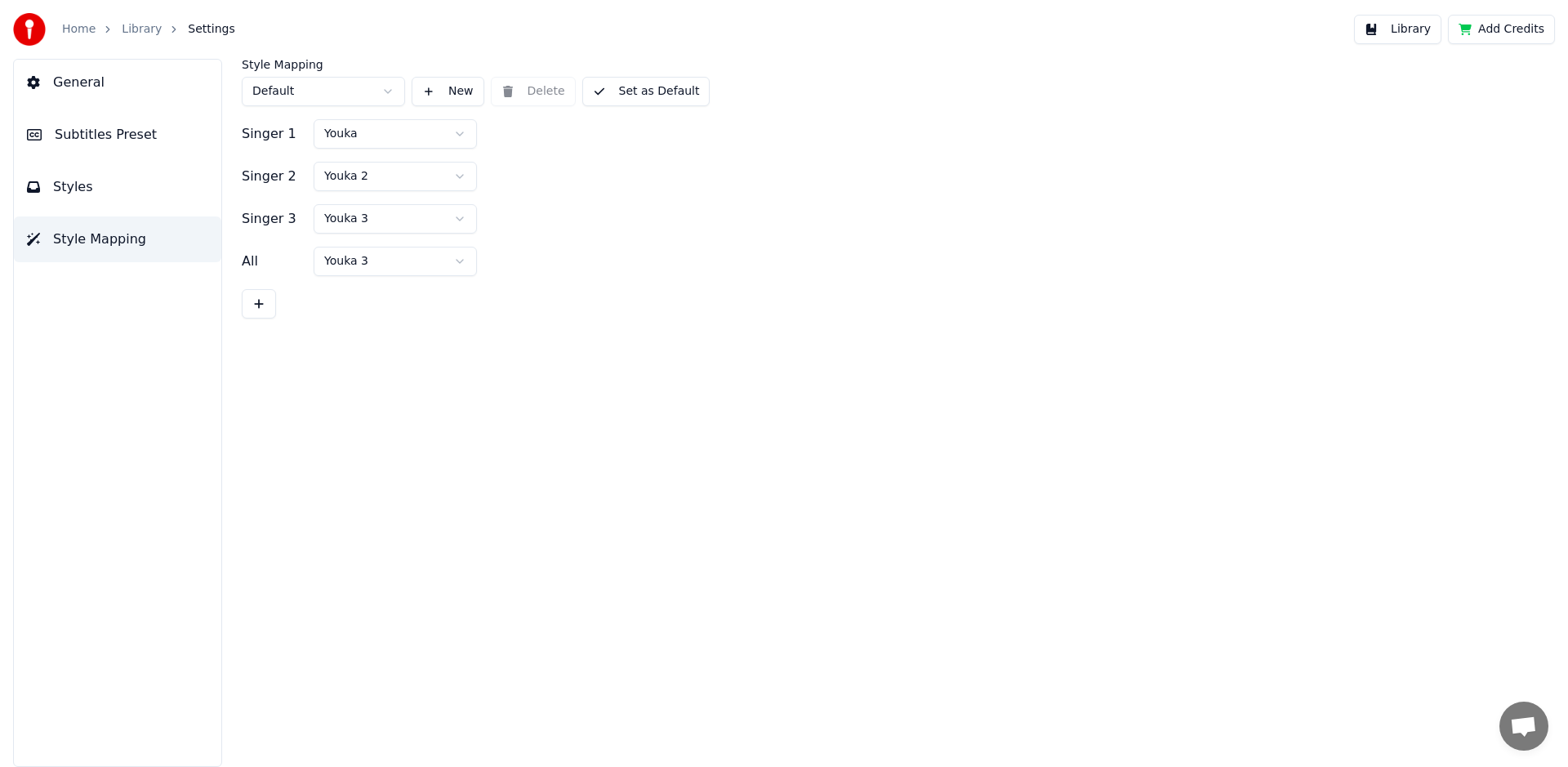
click at [77, 194] on span "Styles" at bounding box center [73, 187] width 40 height 20
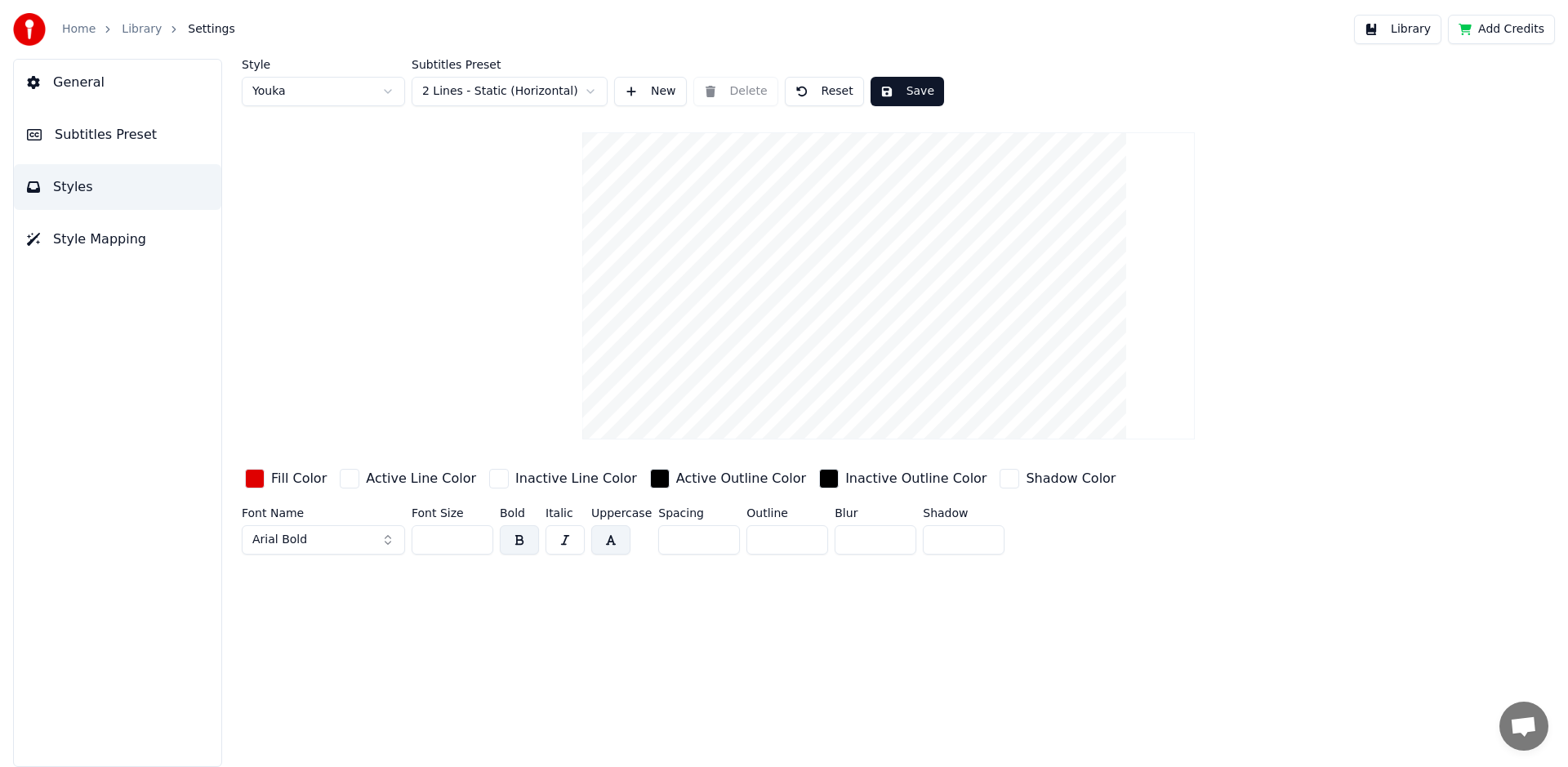
click at [73, 77] on span "General" at bounding box center [79, 82] width 51 height 20
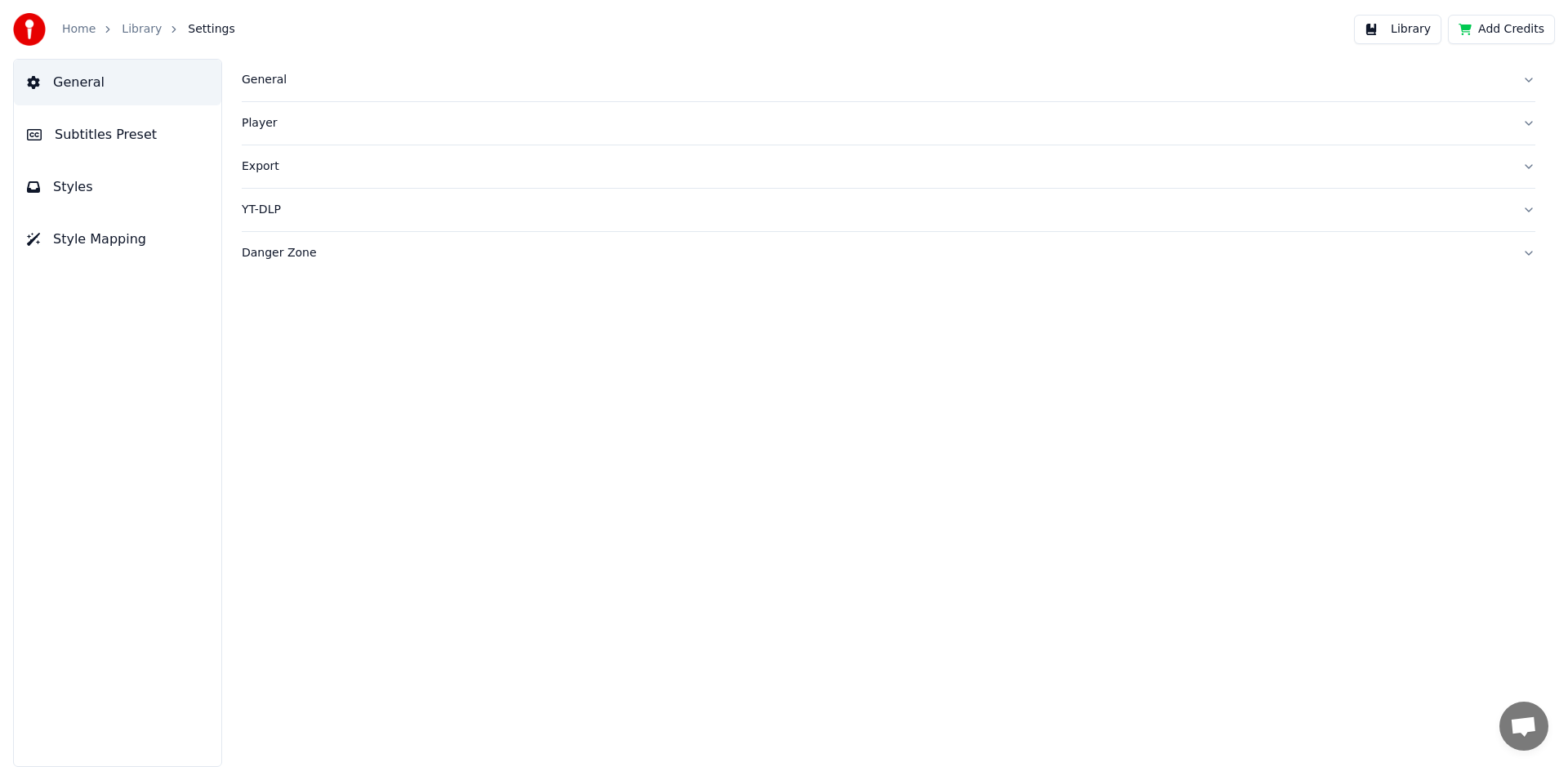
click at [263, 121] on div "Player" at bounding box center [875, 123] width 1267 height 17
click at [264, 74] on div "General" at bounding box center [875, 80] width 1267 height 17
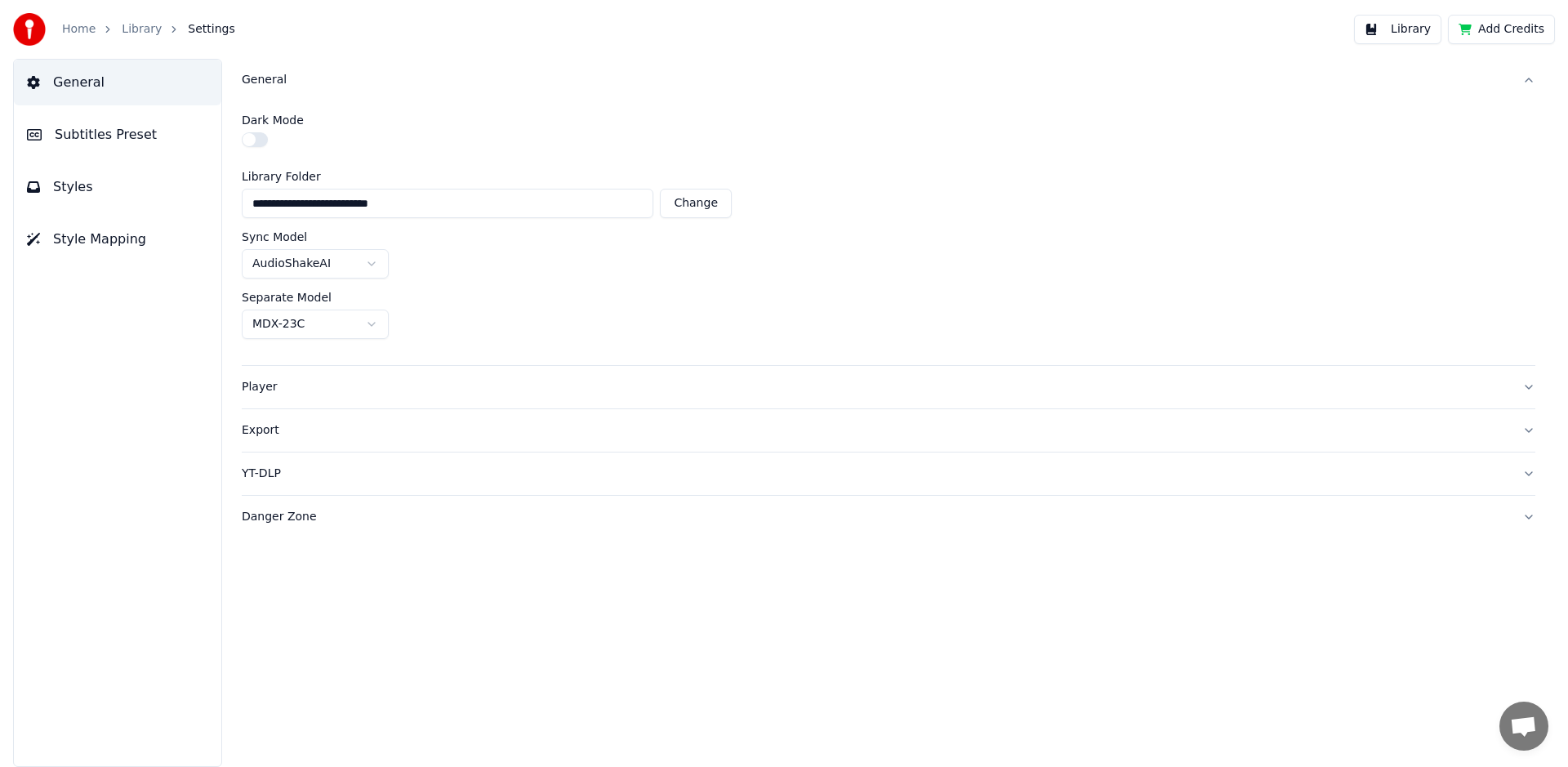
click at [261, 81] on div "General" at bounding box center [875, 80] width 1267 height 17
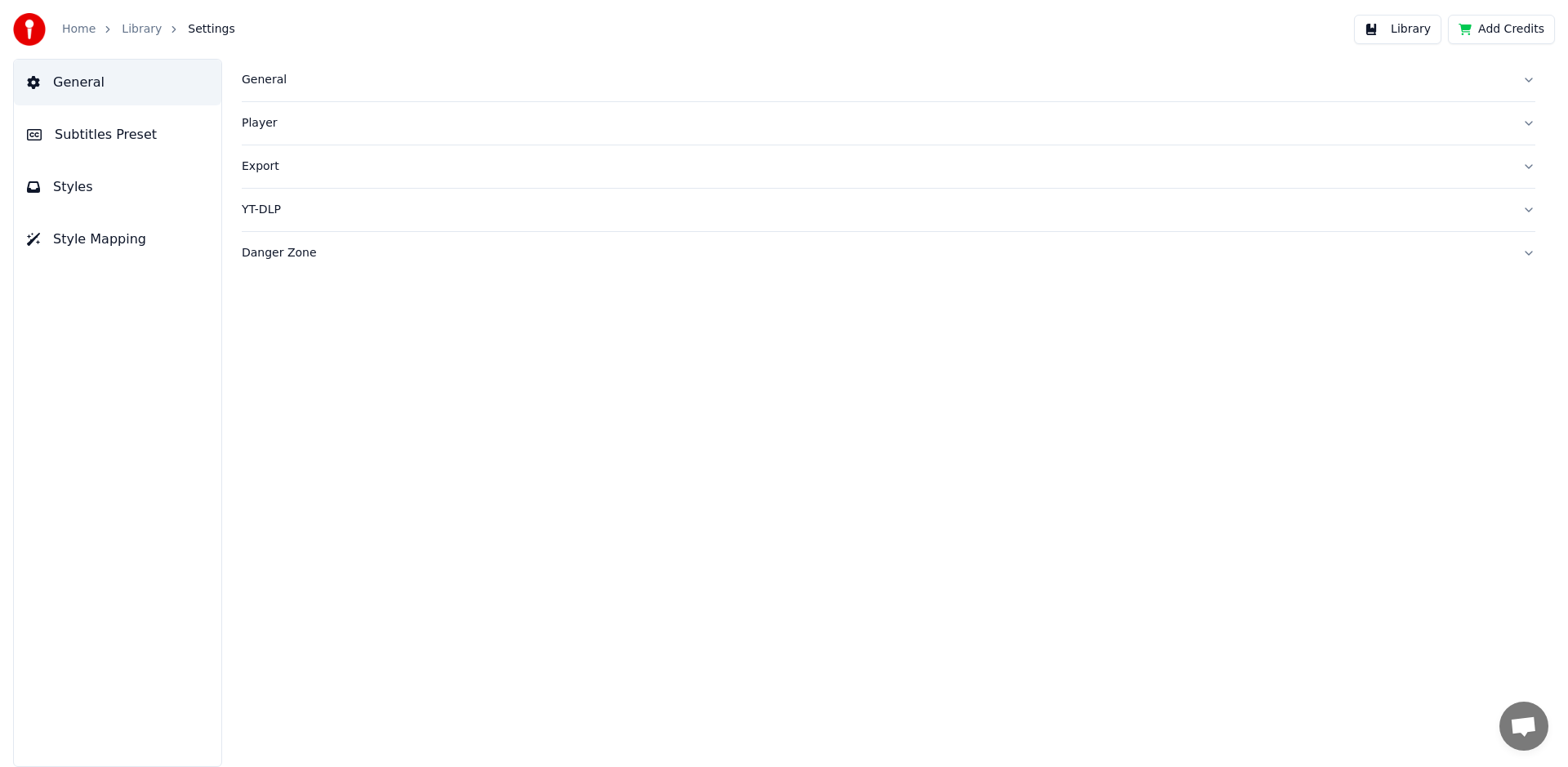
click at [70, 77] on span "General" at bounding box center [79, 82] width 51 height 20
click at [34, 82] on icon at bounding box center [33, 82] width 13 height 13
click at [67, 136] on span "Subtitles Preset" at bounding box center [105, 135] width 102 height 20
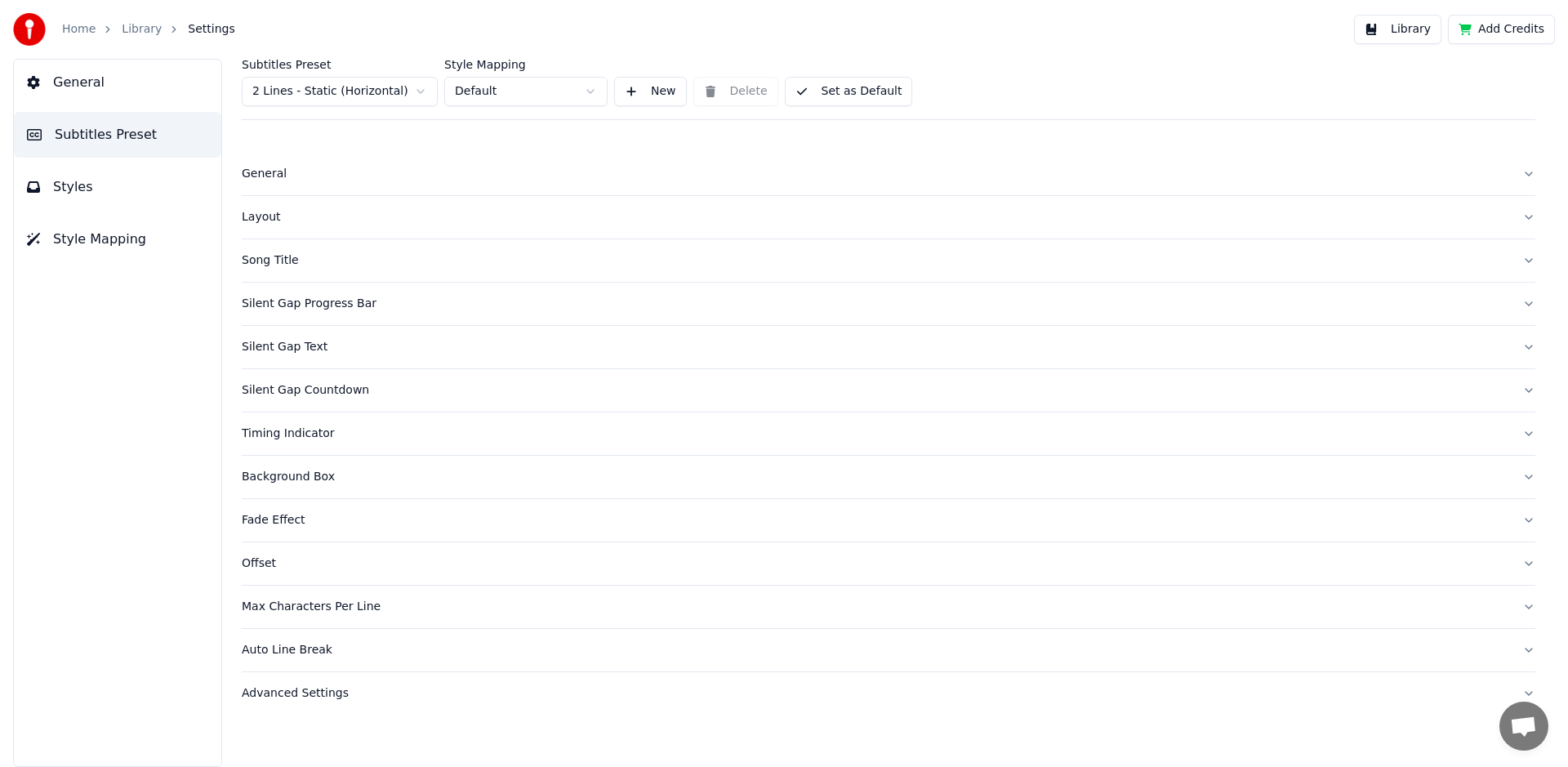
click at [275, 178] on div "General" at bounding box center [875, 174] width 1267 height 17
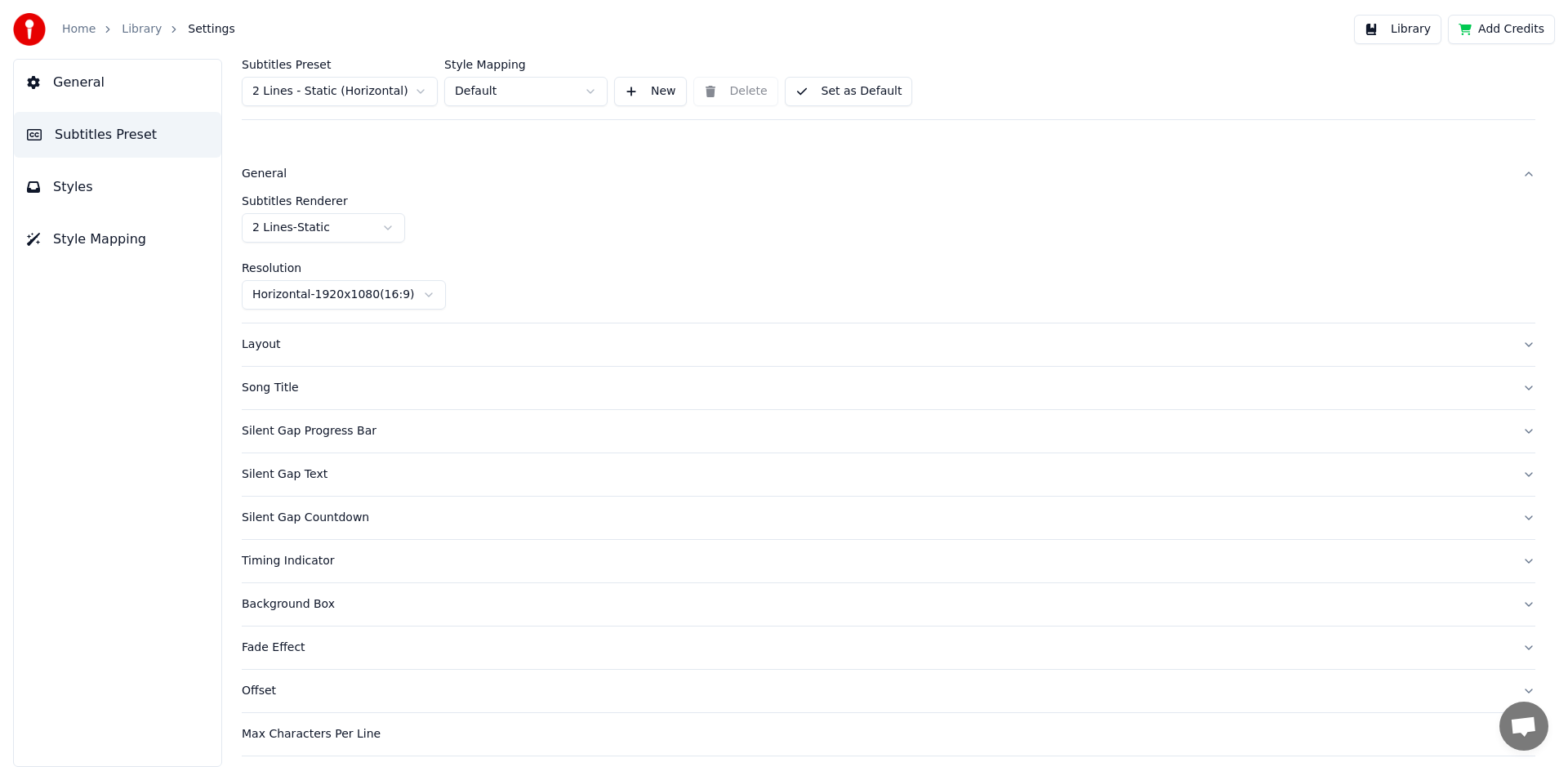
click at [382, 227] on html "Home Library Settings Library Add Credits General Subtitles Preset Styles Style…" at bounding box center [784, 383] width 1568 height 767
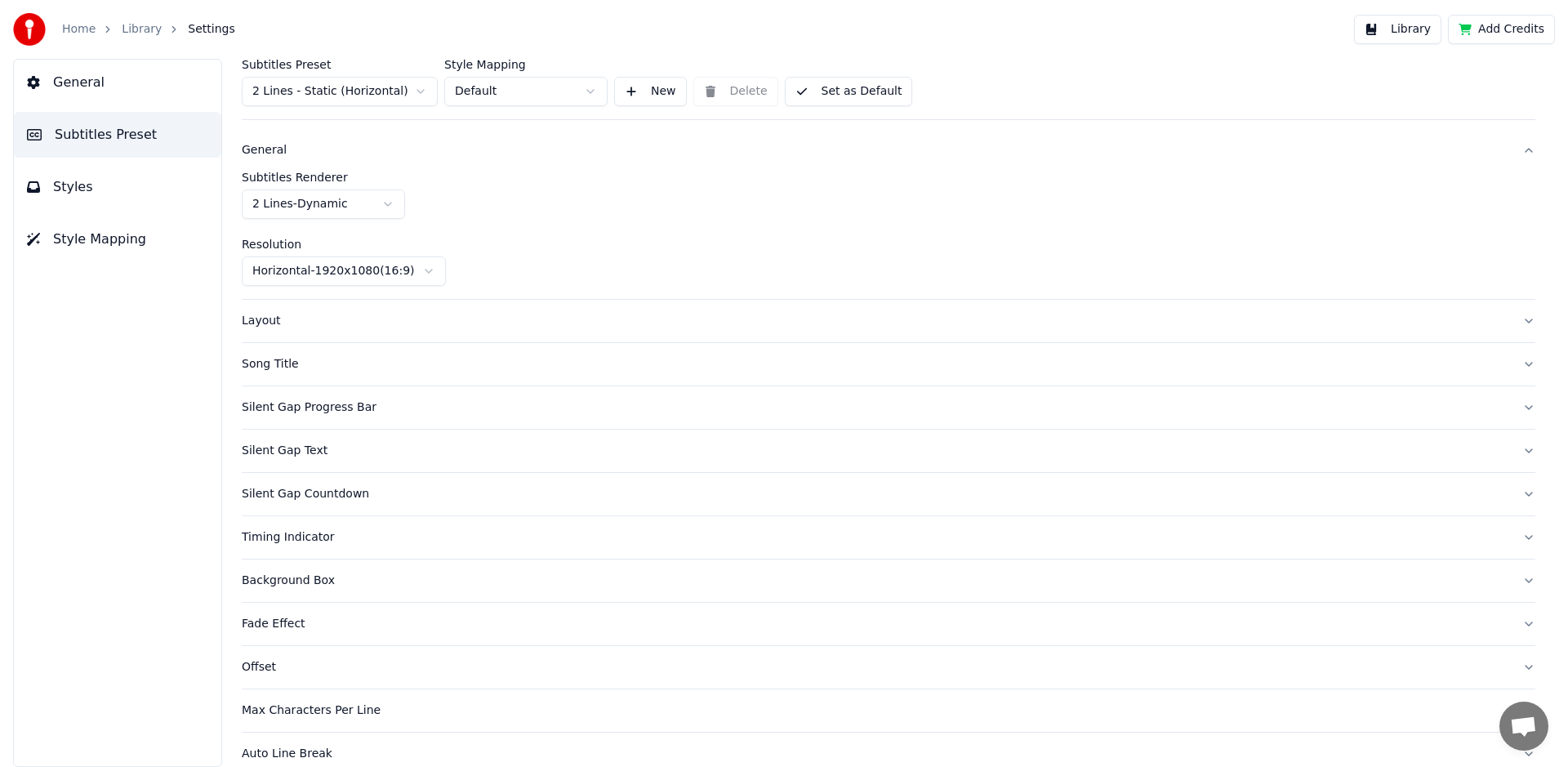
scroll to position [45, 0]
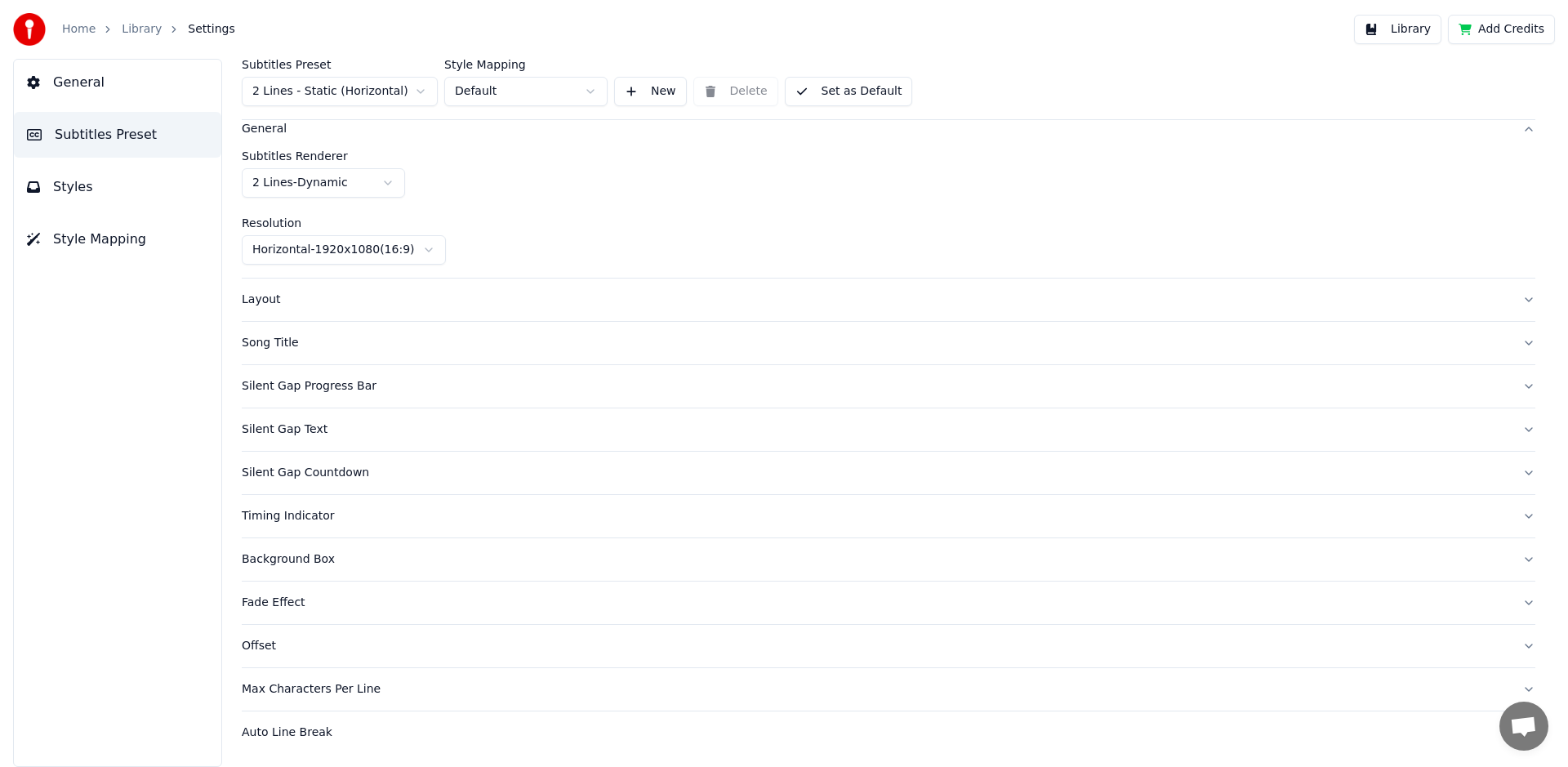
click at [285, 558] on div "Background Box" at bounding box center [875, 559] width 1267 height 17
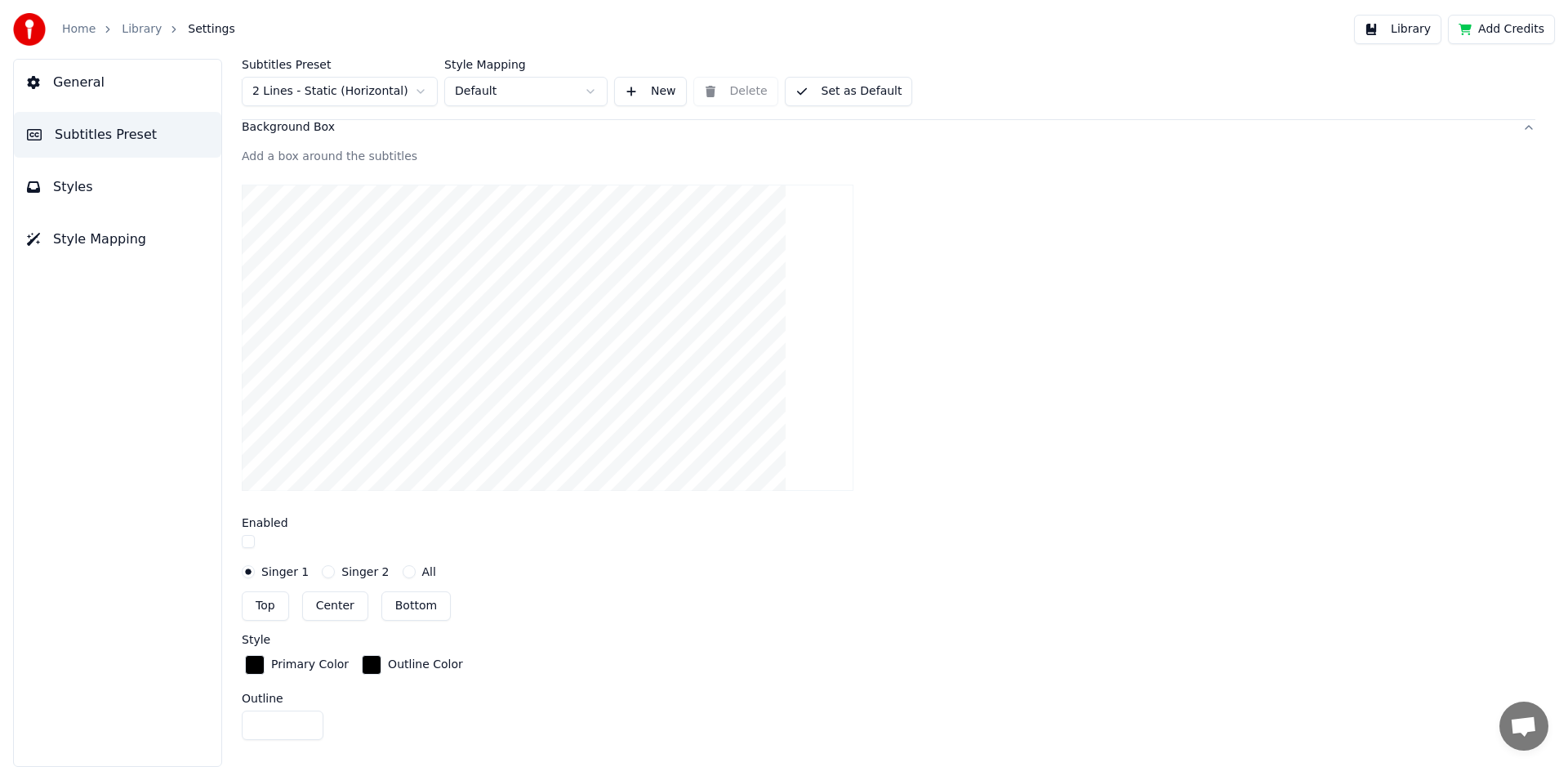
scroll to position [442, 0]
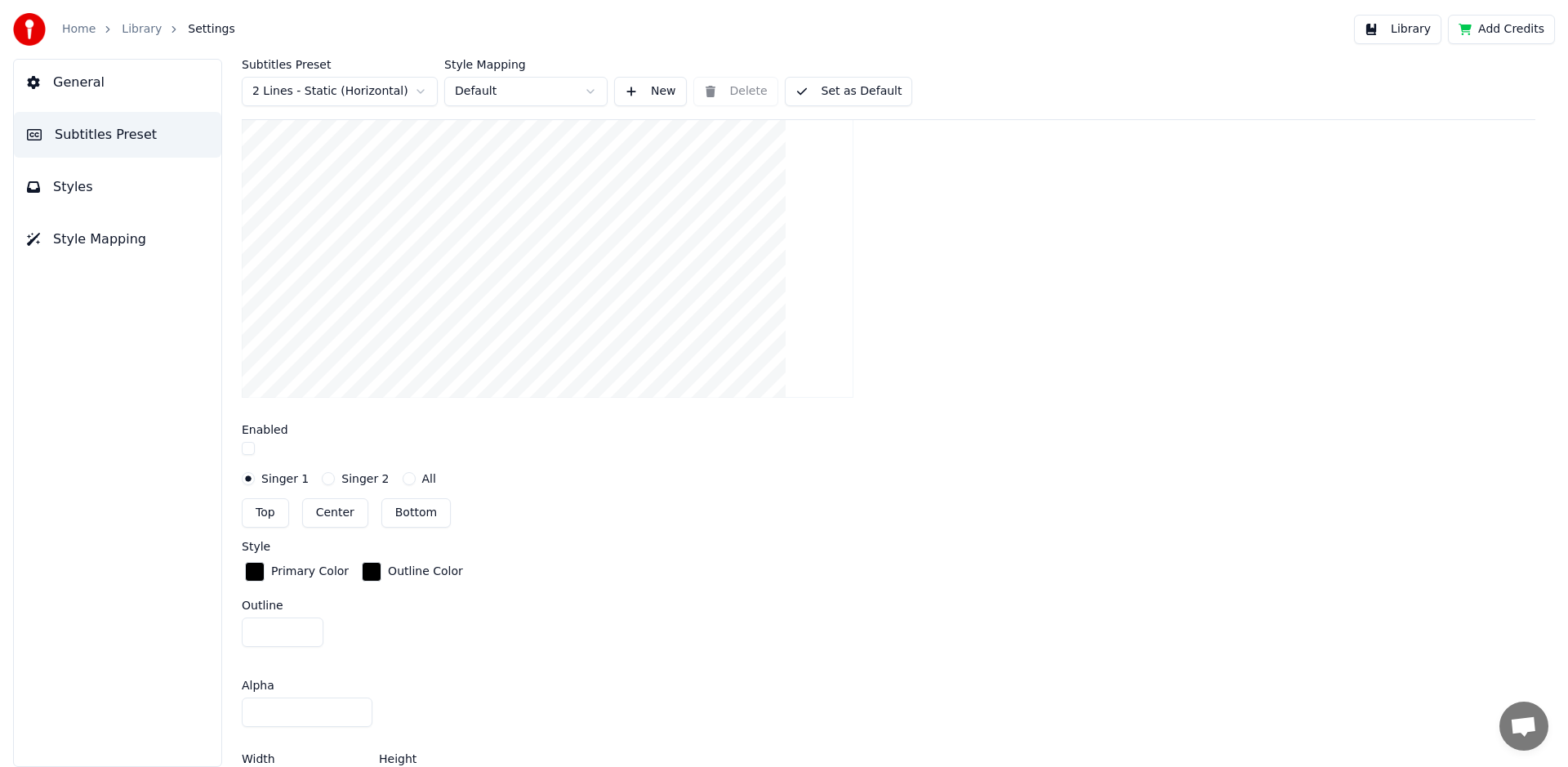
click at [333, 505] on button "Center" at bounding box center [334, 513] width 66 height 30
type input "***"
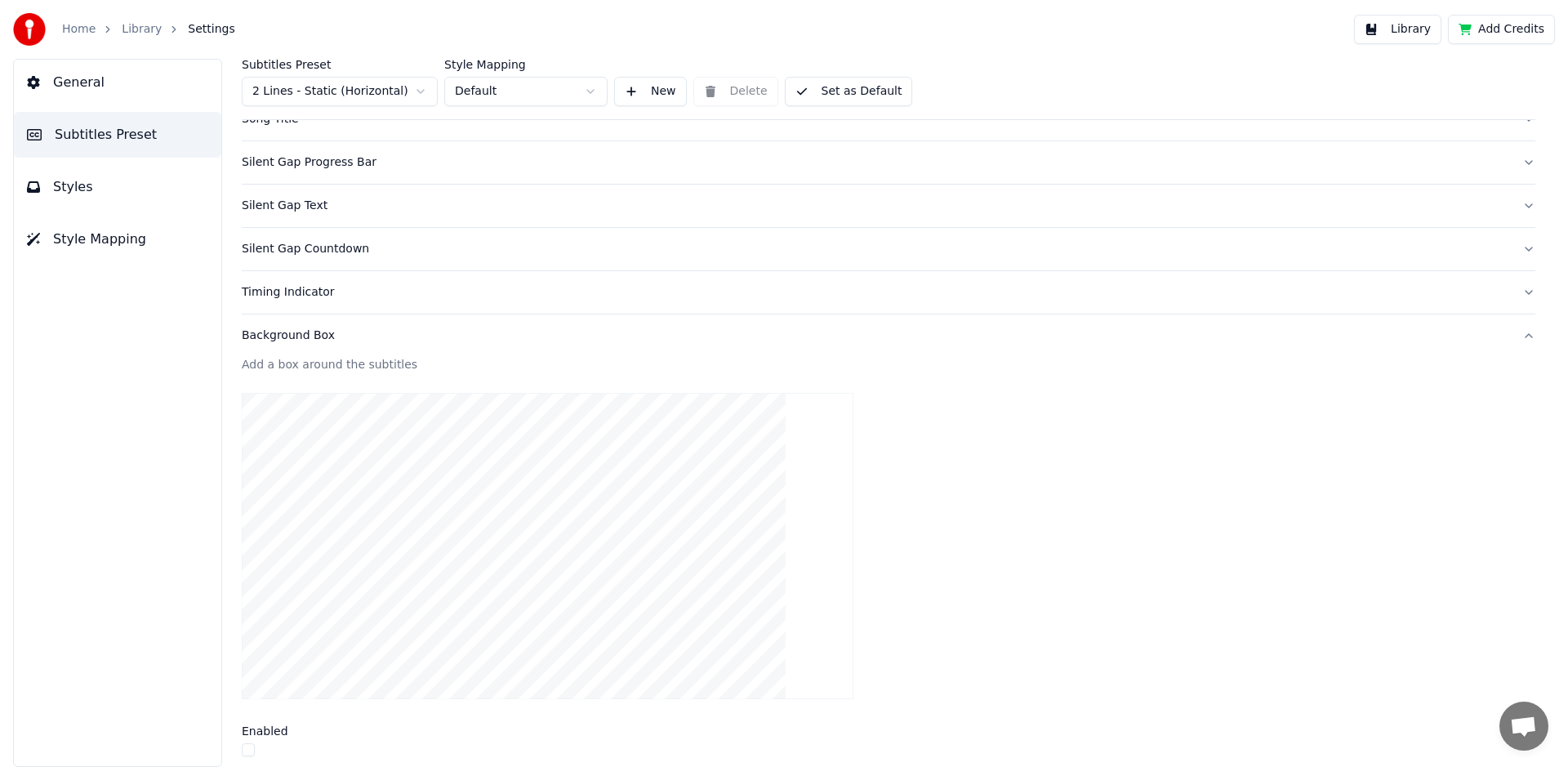
scroll to position [0, 0]
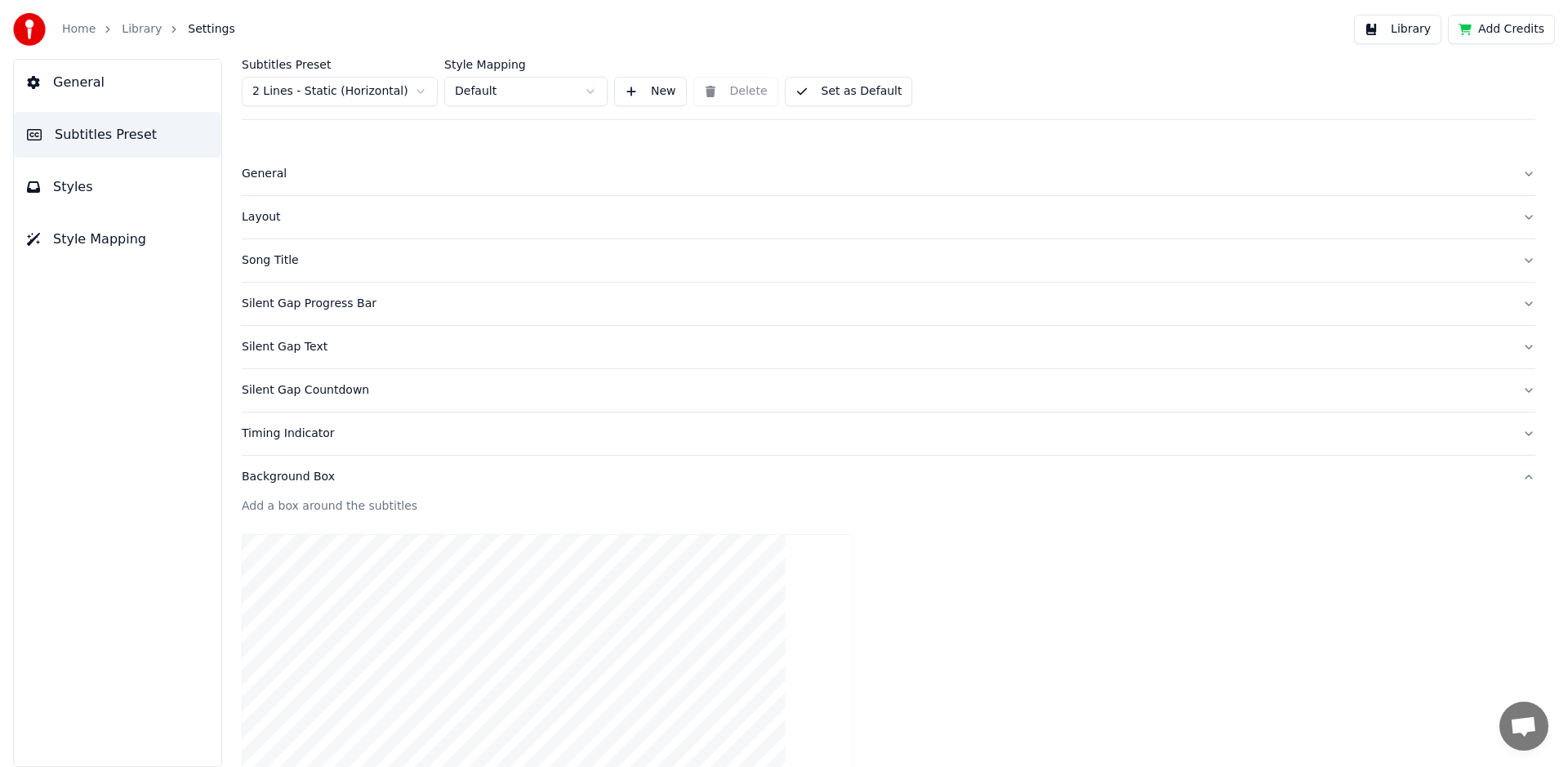
click at [257, 216] on div "Layout" at bounding box center [875, 217] width 1267 height 17
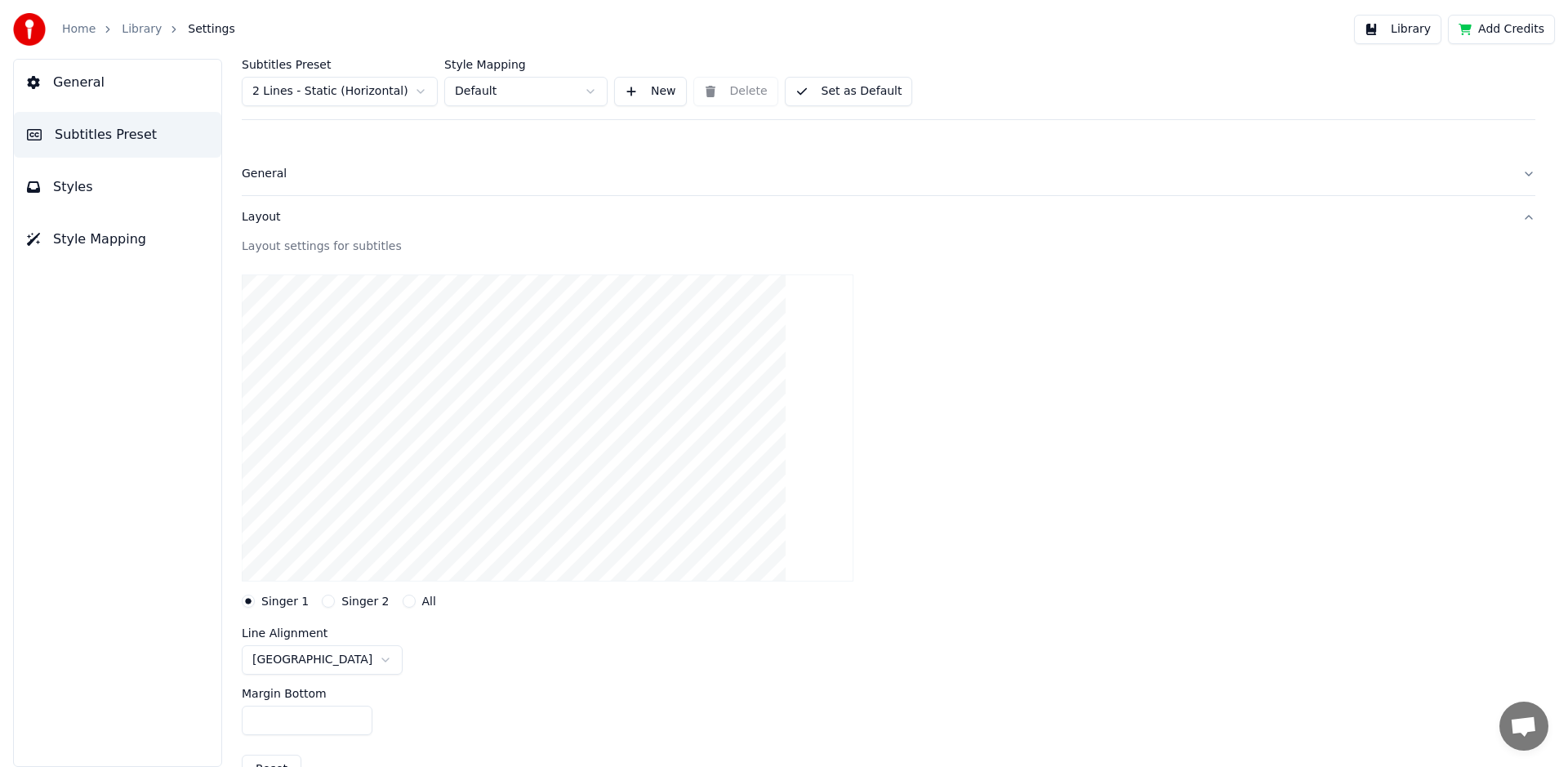
click at [642, 88] on button "New" at bounding box center [650, 92] width 72 height 30
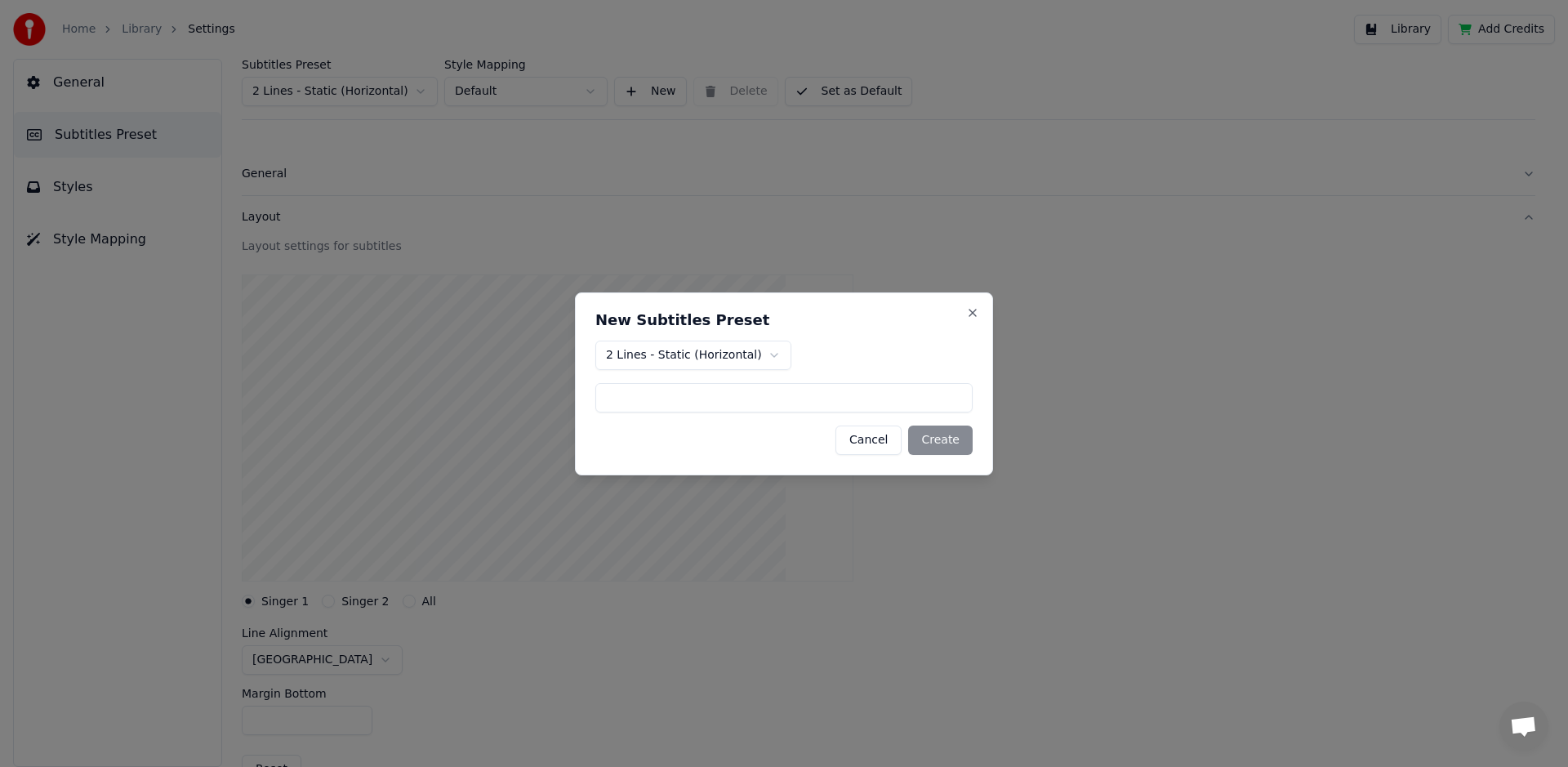
click at [872, 443] on button "Cancel" at bounding box center [868, 440] width 66 height 30
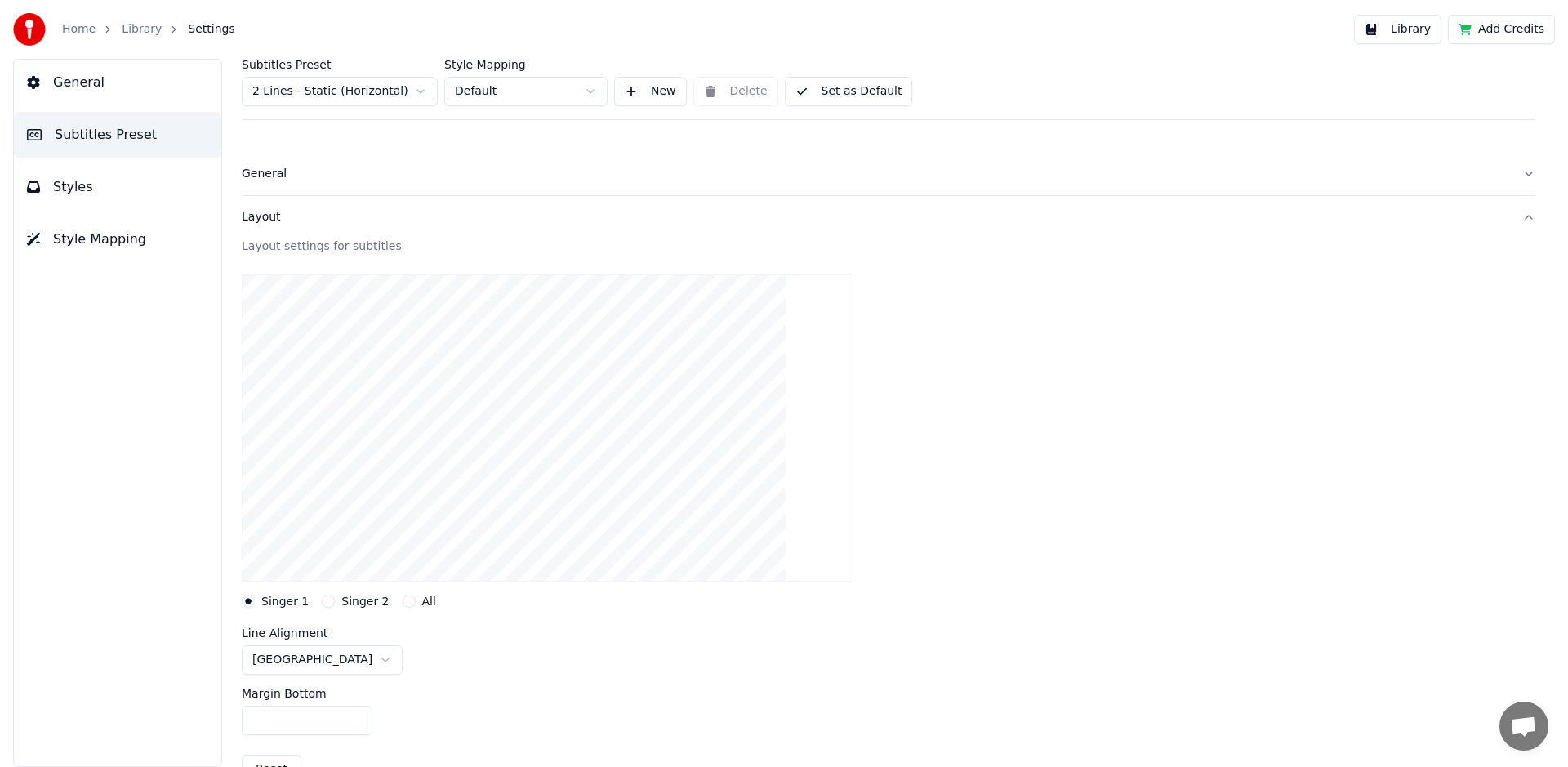
click at [818, 91] on button "Set as Default" at bounding box center [849, 92] width 129 height 30
click at [356, 340] on video at bounding box center [547, 428] width 611 height 307
click at [324, 599] on button "Singer 2" at bounding box center [327, 601] width 13 height 13
click at [403, 600] on button "All" at bounding box center [409, 601] width 13 height 13
click at [250, 599] on button "Singer 1" at bounding box center [247, 601] width 13 height 13
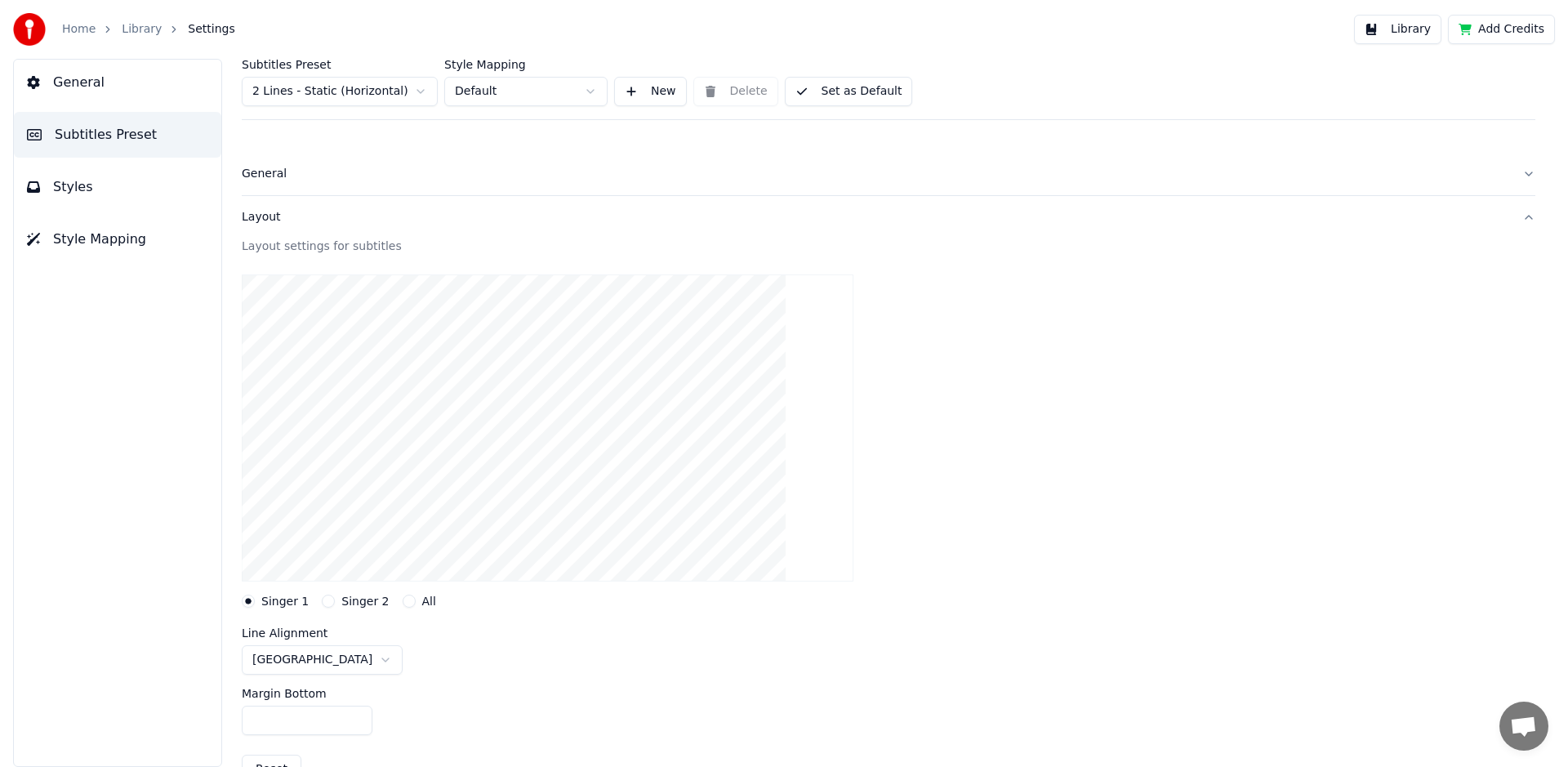
scroll to position [31, 0]
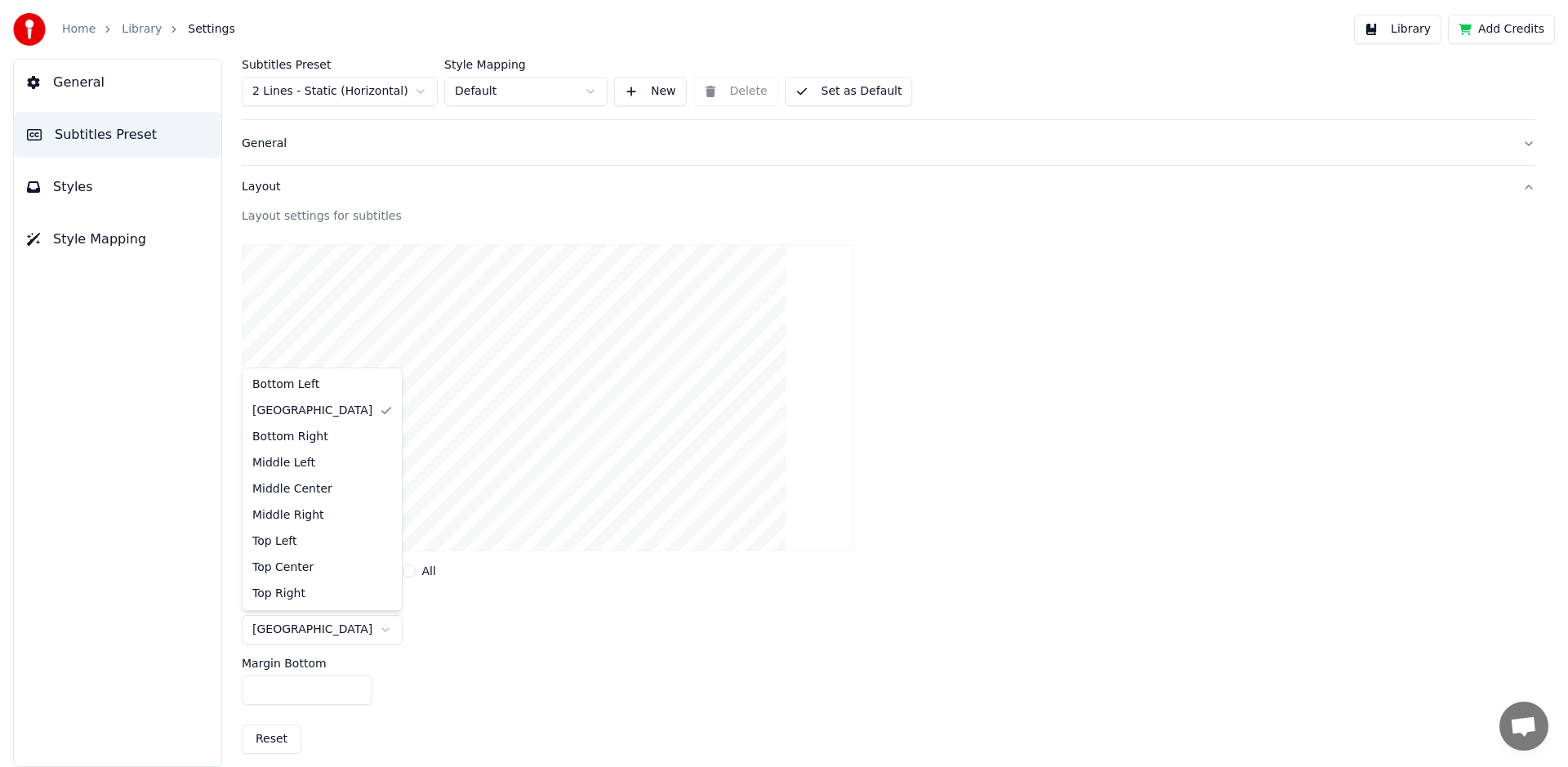
click at [341, 627] on html "Home Library Settings Library Add Credits General Subtitles Preset Styles Style…" at bounding box center [784, 383] width 1568 height 767
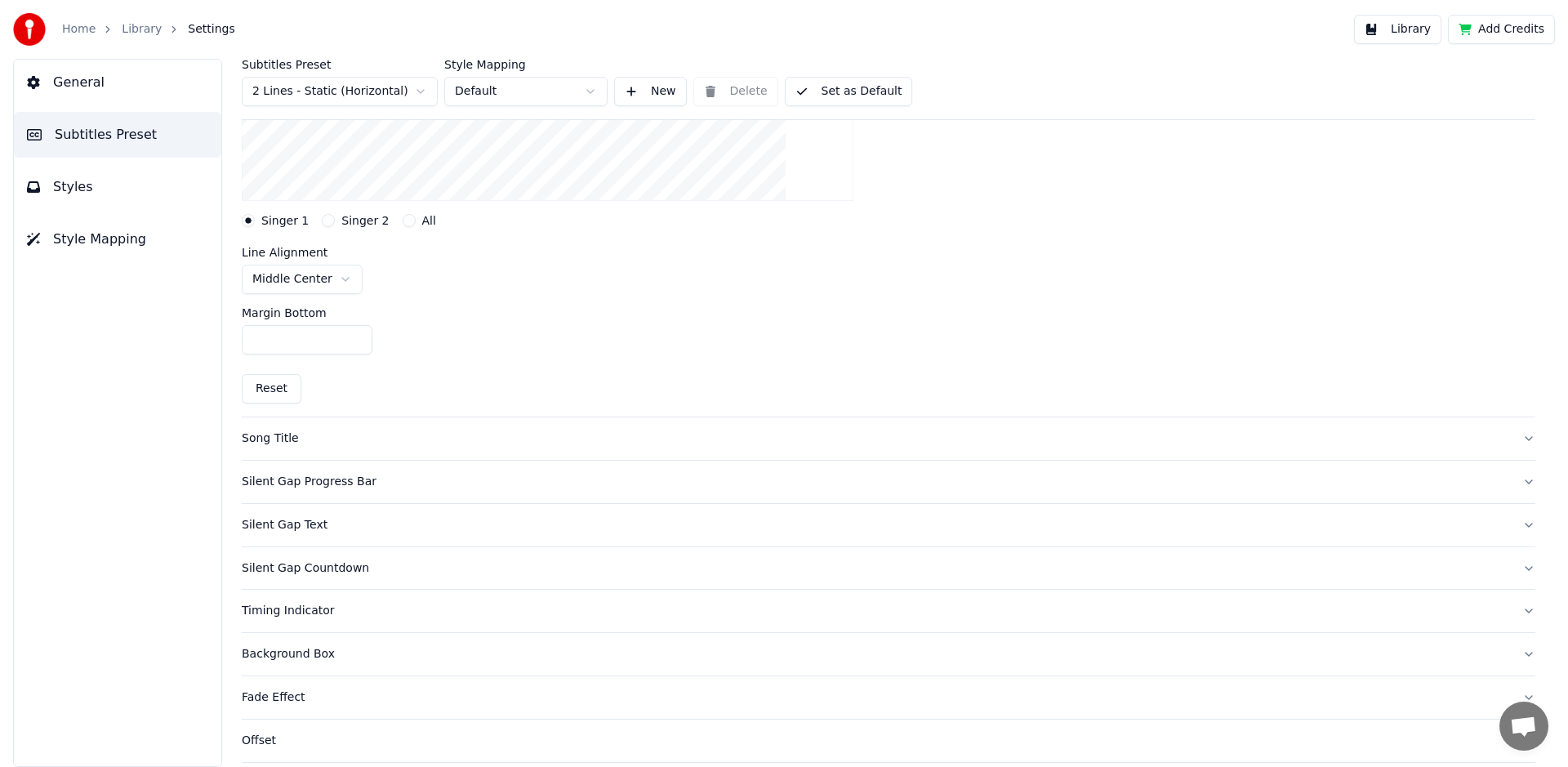
scroll to position [381, 0]
click at [269, 446] on button "Song Title" at bounding box center [887, 437] width 1293 height 43
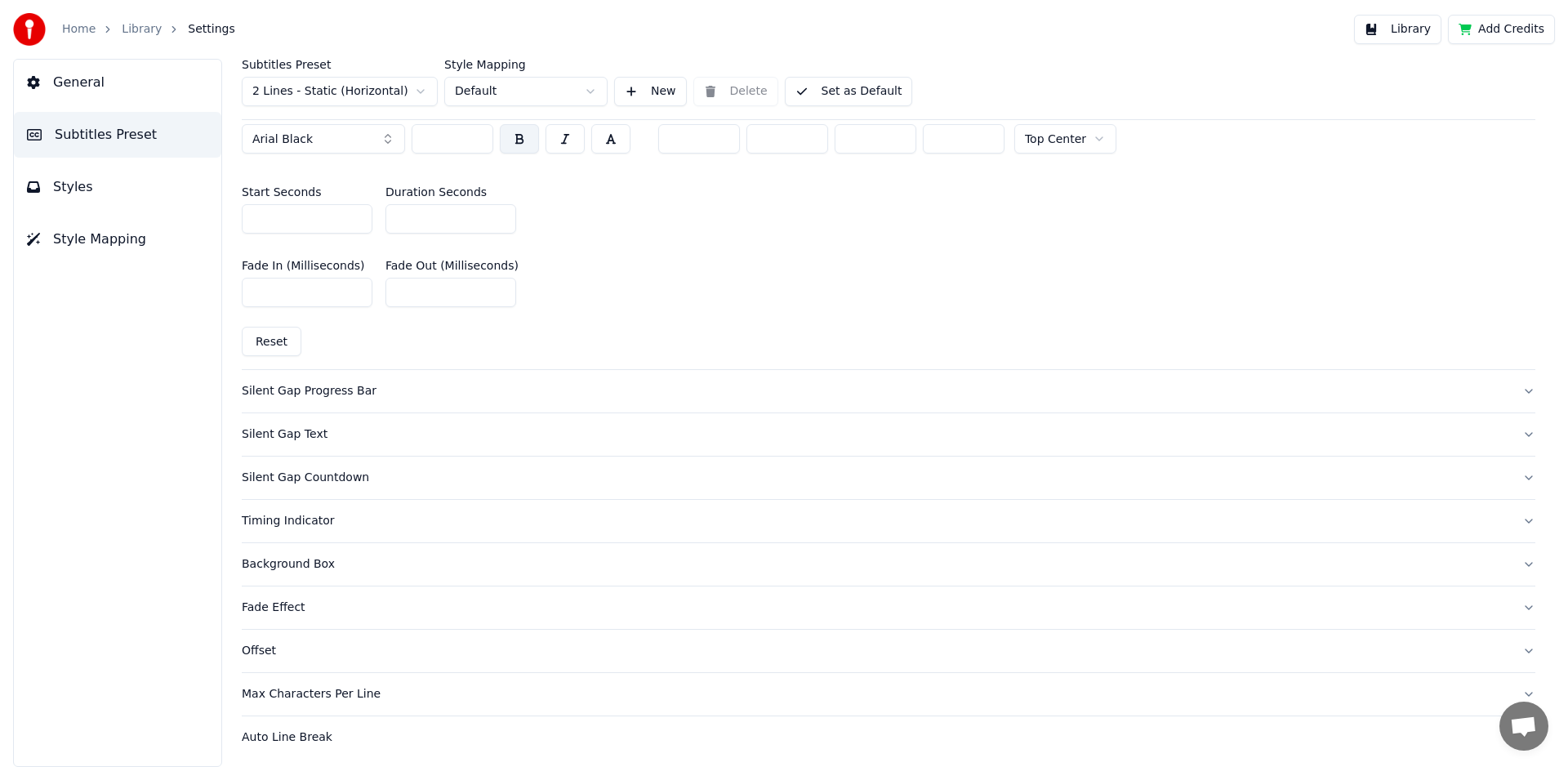
scroll to position [779, 0]
click at [311, 561] on div "Background Box" at bounding box center [875, 562] width 1267 height 17
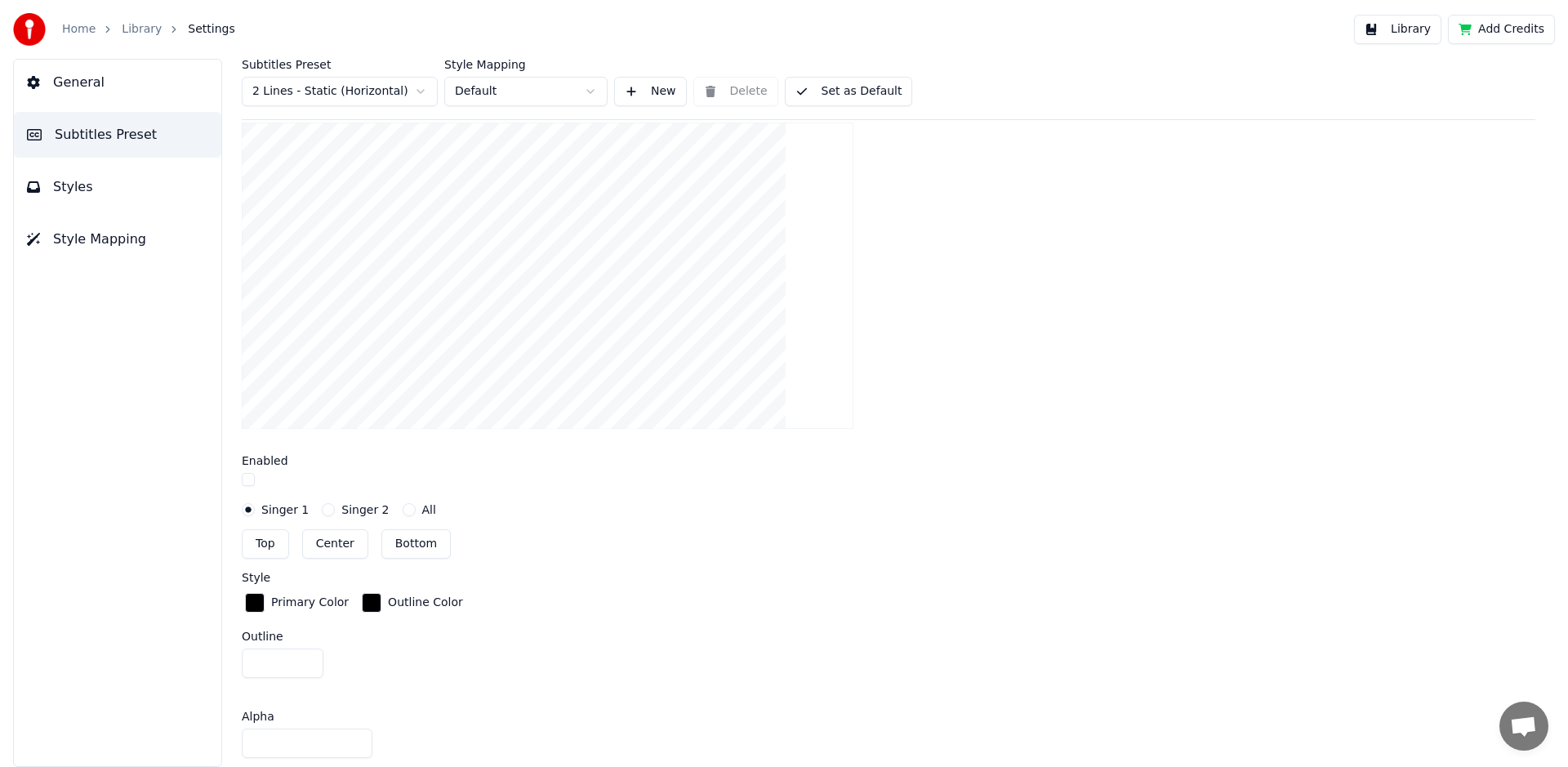
scroll to position [378, 0]
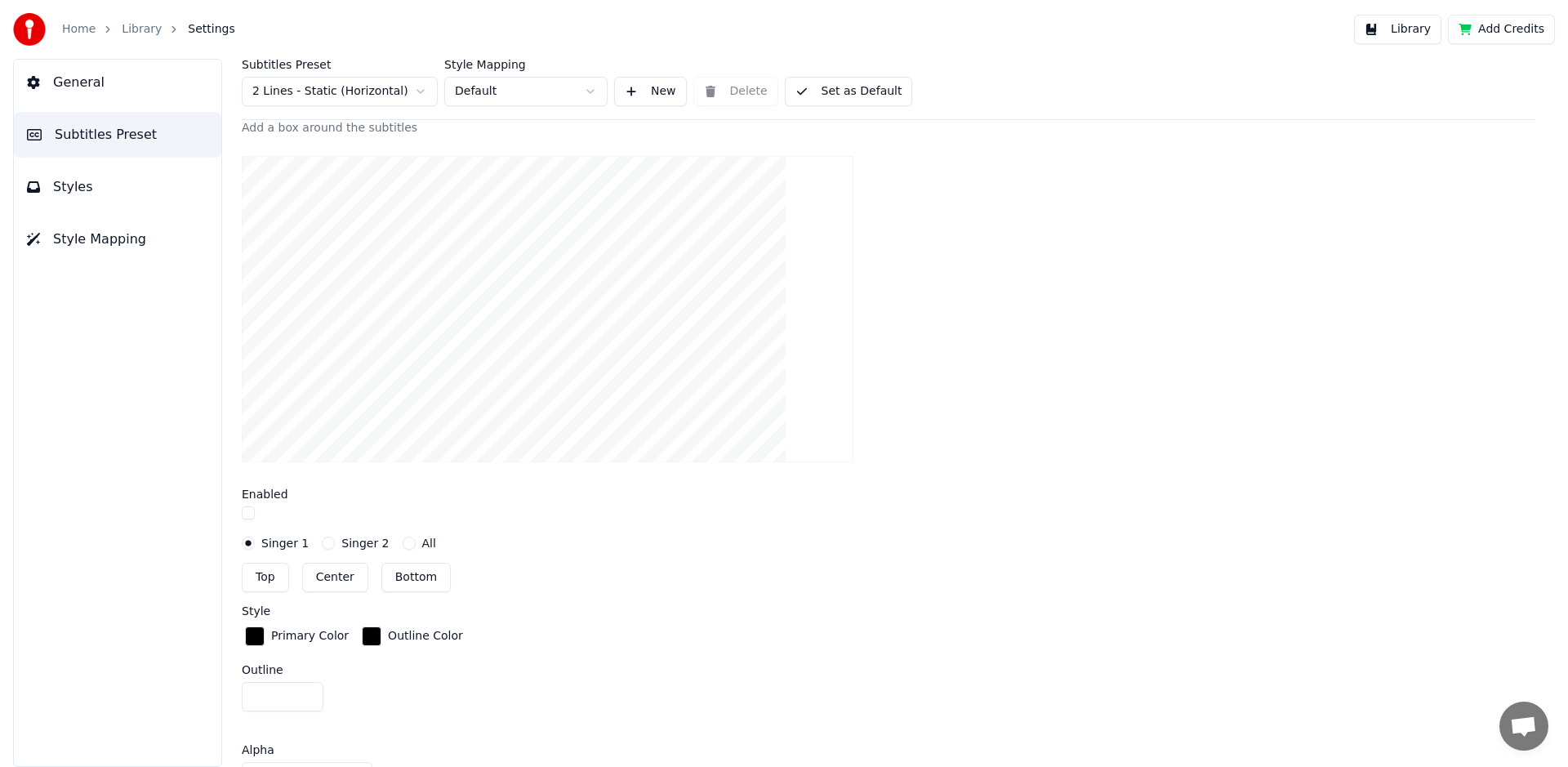
click at [250, 514] on button "button" at bounding box center [247, 513] width 13 height 13
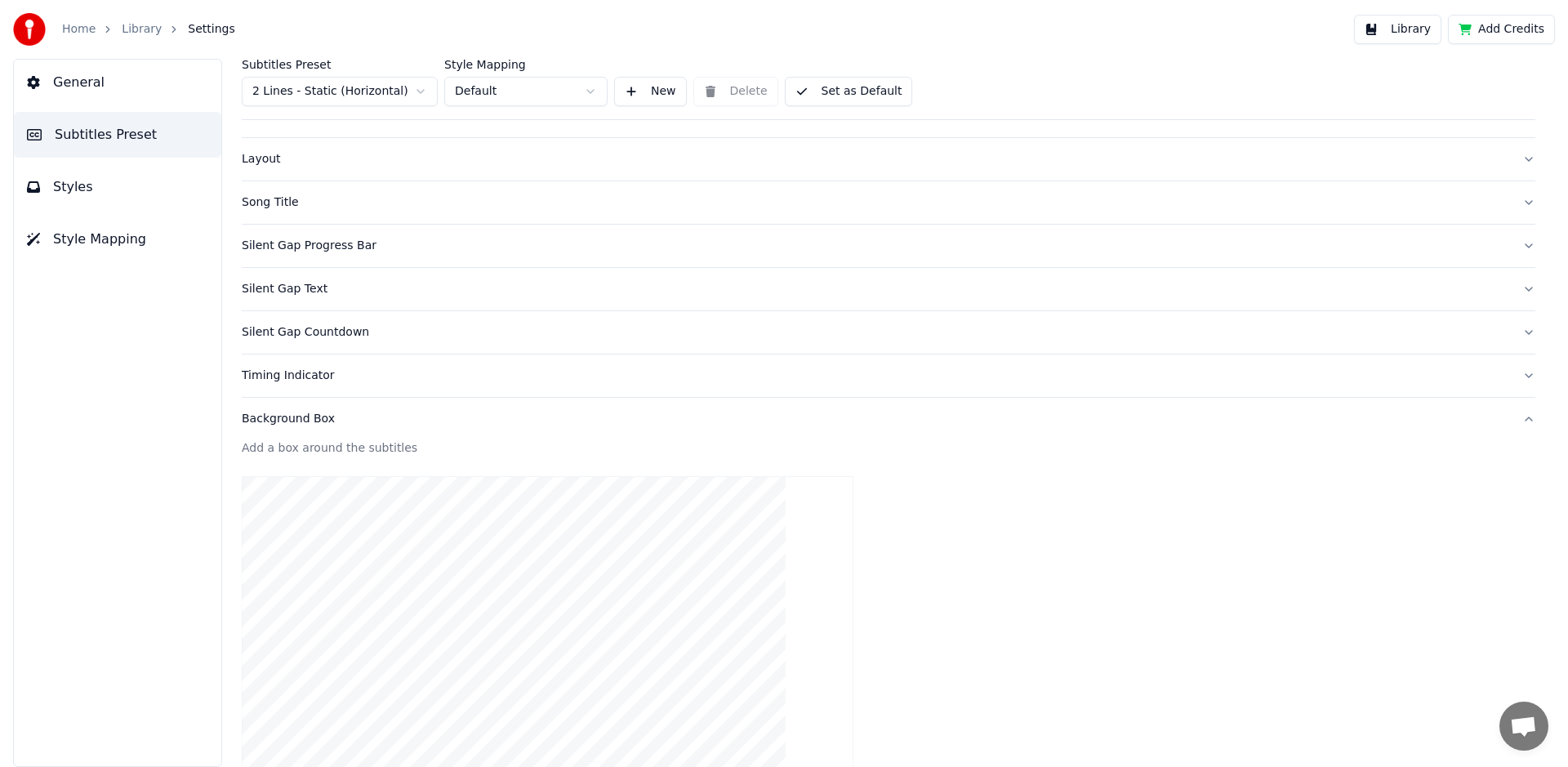
scroll to position [0, 0]
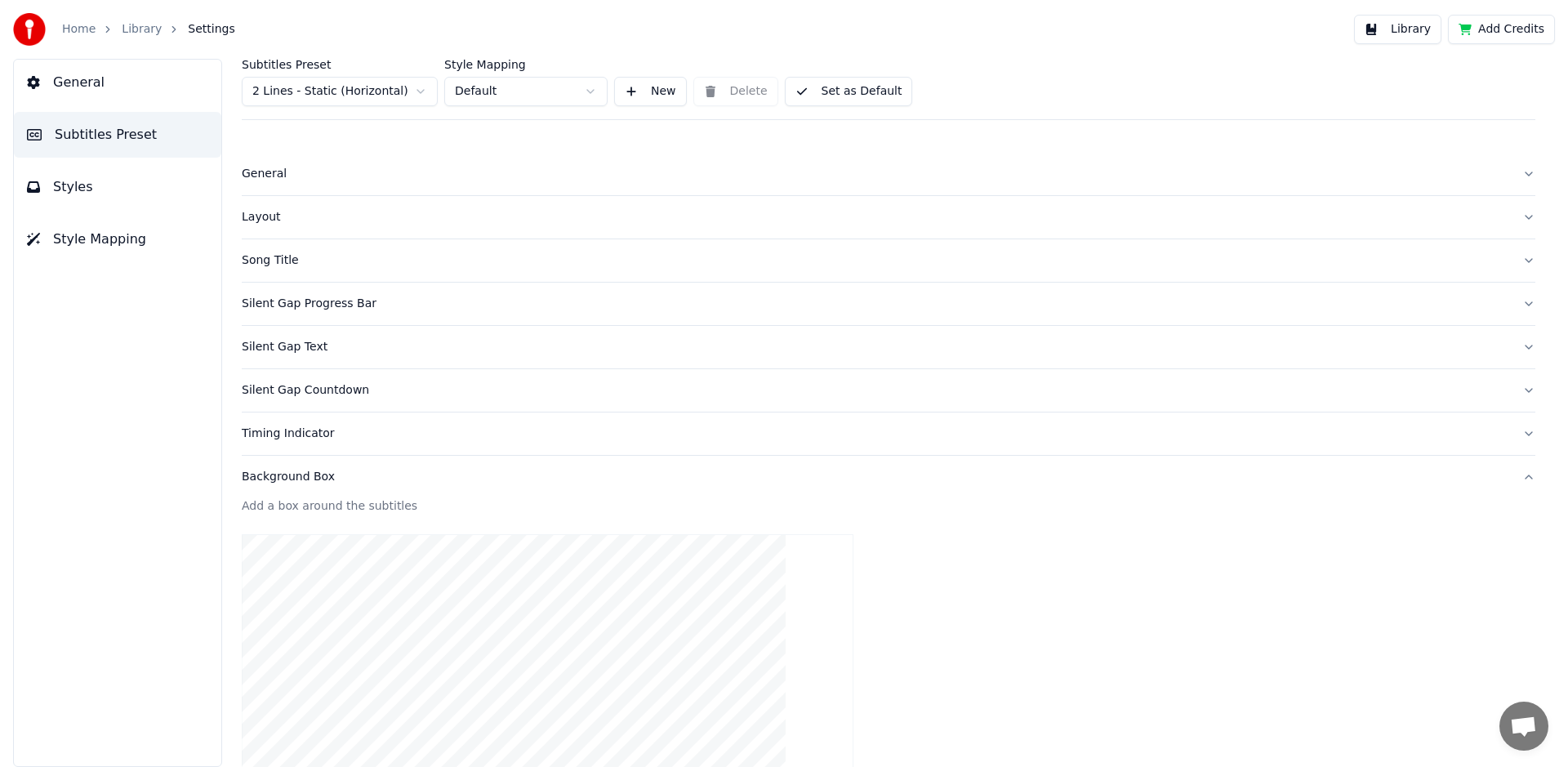
click at [291, 479] on div "Background Box" at bounding box center [875, 477] width 1267 height 17
click at [834, 88] on button "Set as Default" at bounding box center [849, 92] width 129 height 30
click at [77, 86] on span "General" at bounding box center [79, 82] width 51 height 20
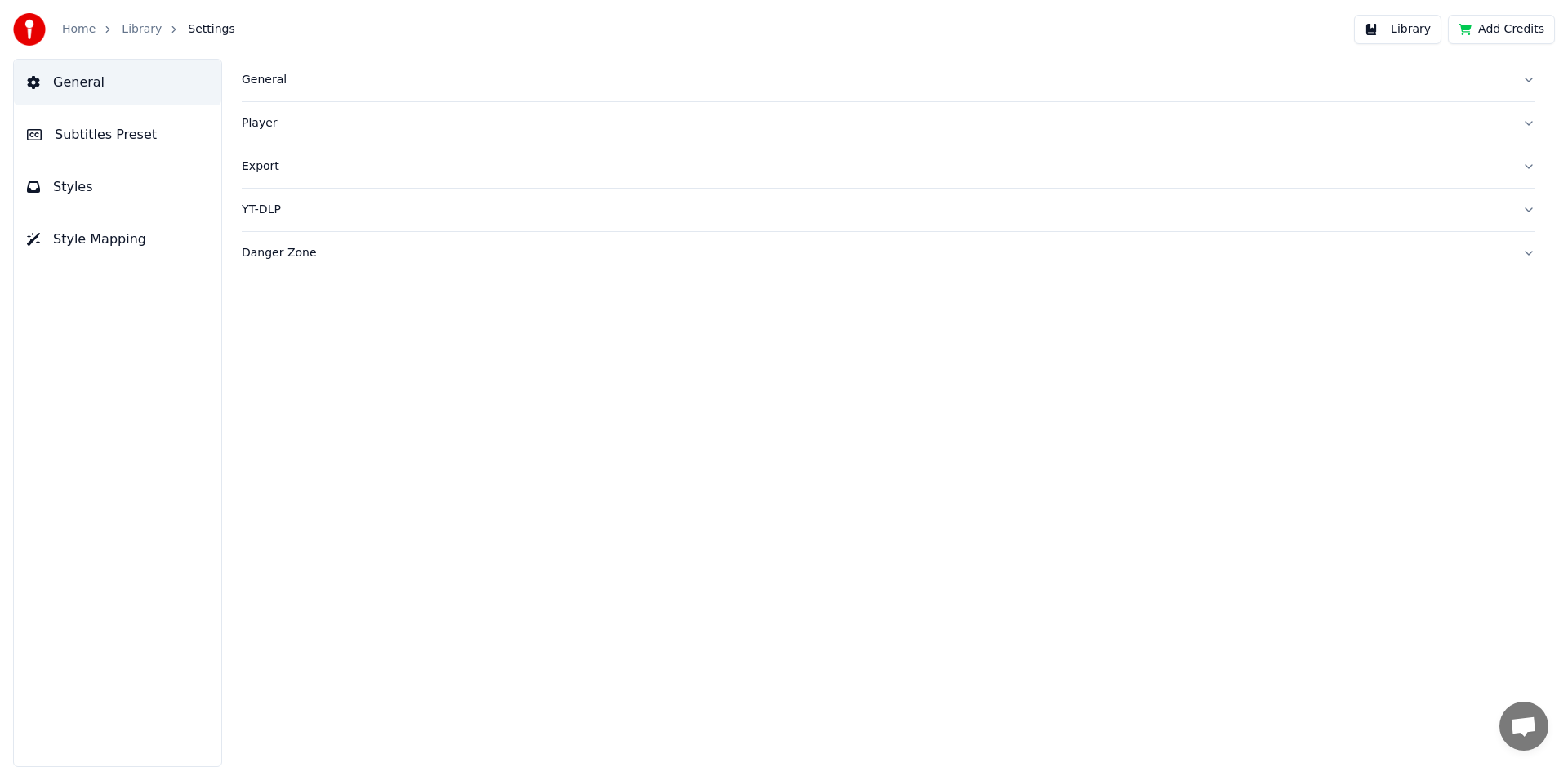
click at [1419, 33] on button "Library" at bounding box center [1397, 30] width 87 height 30
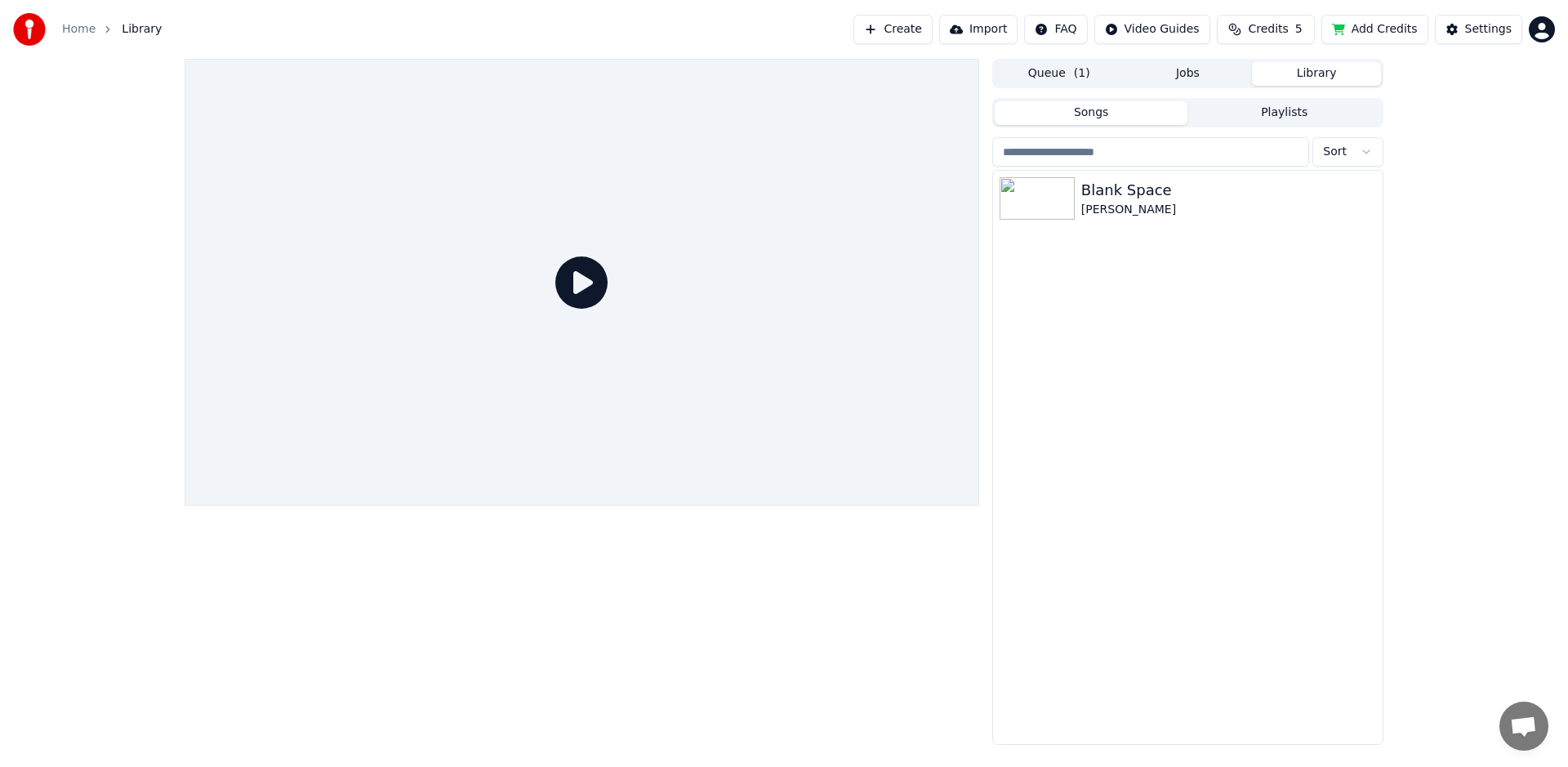
click at [590, 281] on icon at bounding box center [581, 282] width 52 height 52
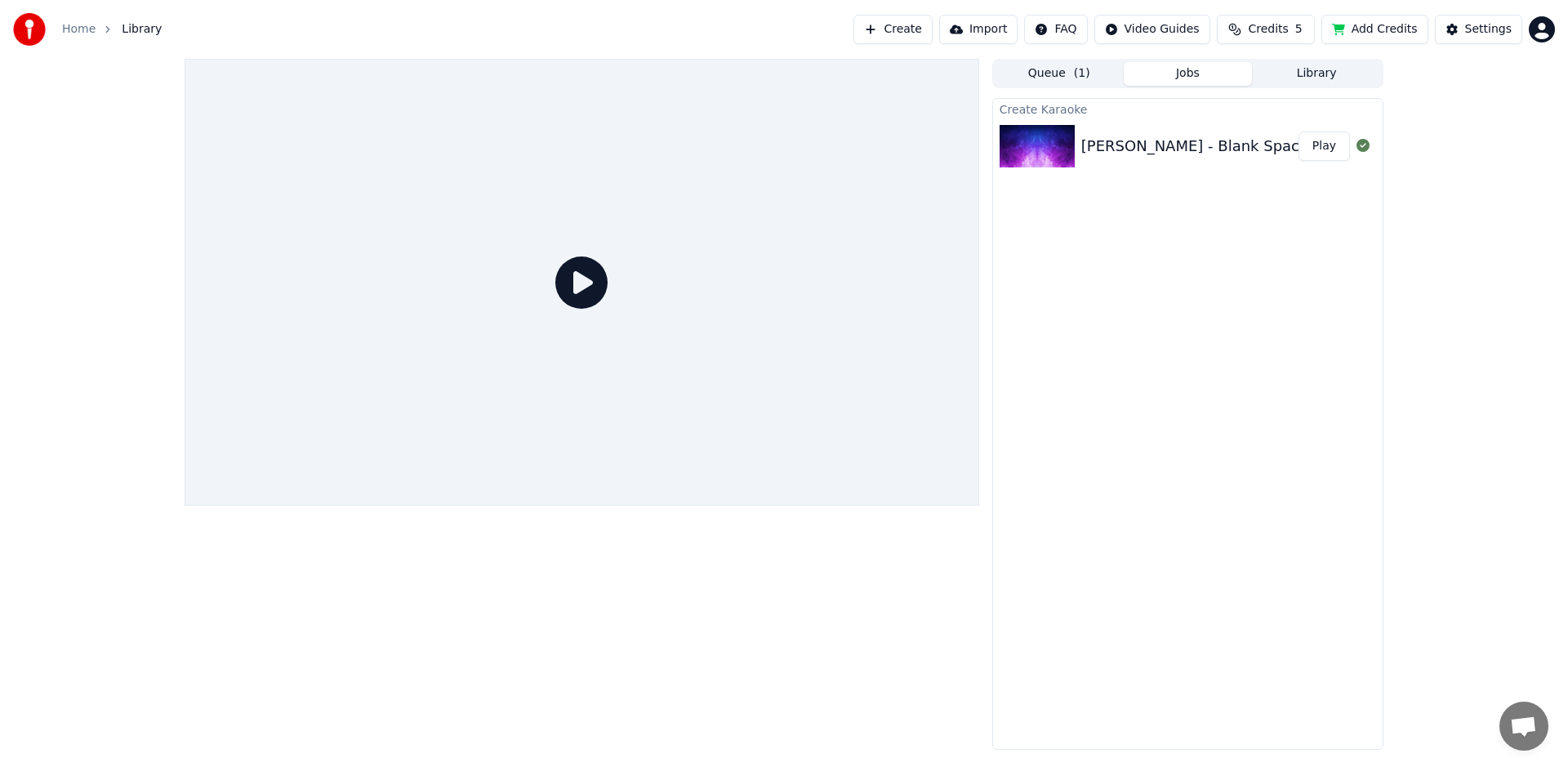
click at [1190, 69] on button "Jobs" at bounding box center [1188, 74] width 129 height 24
click at [1330, 139] on button "Play" at bounding box center [1324, 146] width 51 height 30
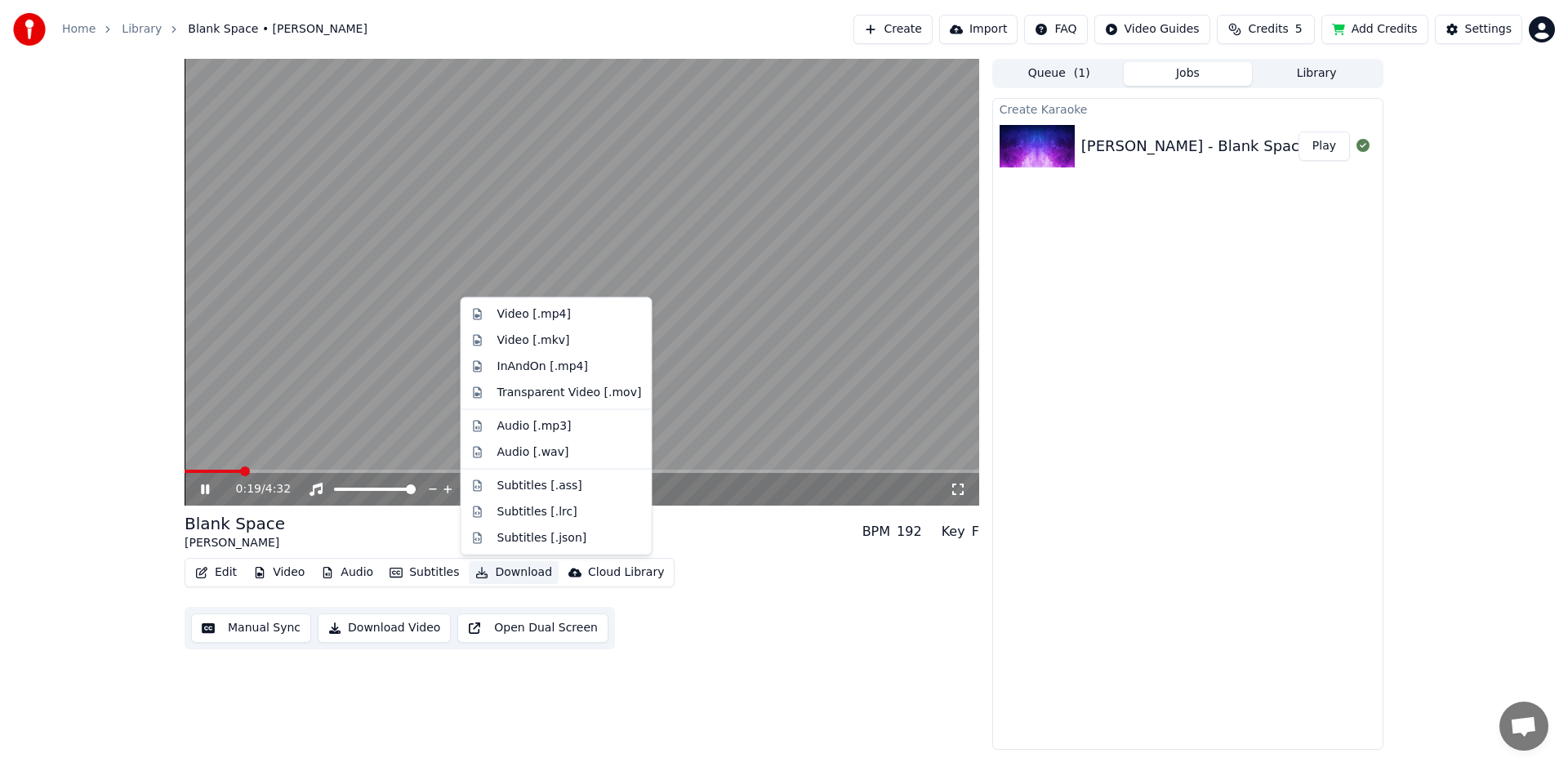
click at [509, 573] on button "Download" at bounding box center [513, 572] width 90 height 23
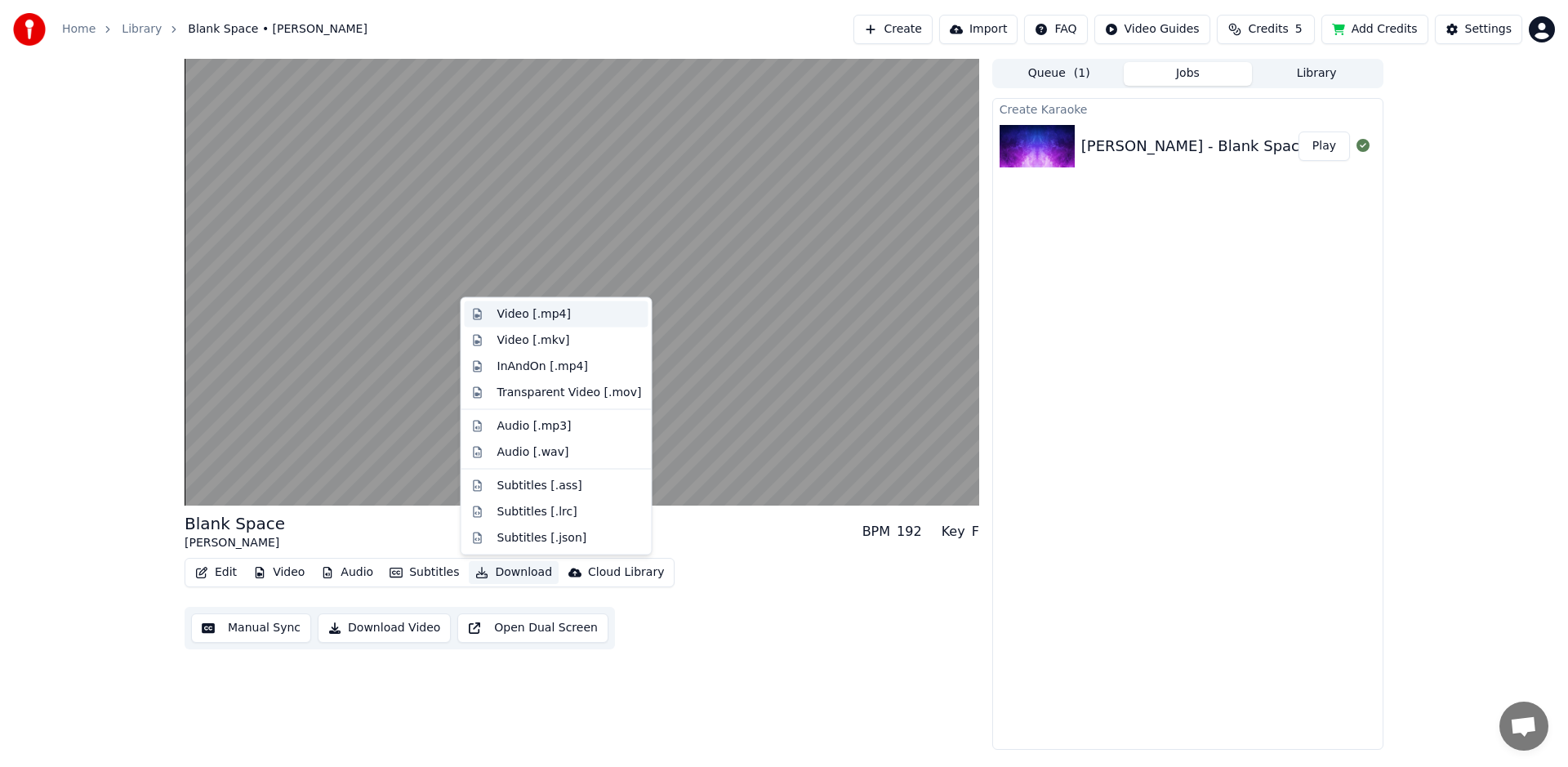
click at [539, 316] on div "Video [.mp4]" at bounding box center [534, 314] width 73 height 17
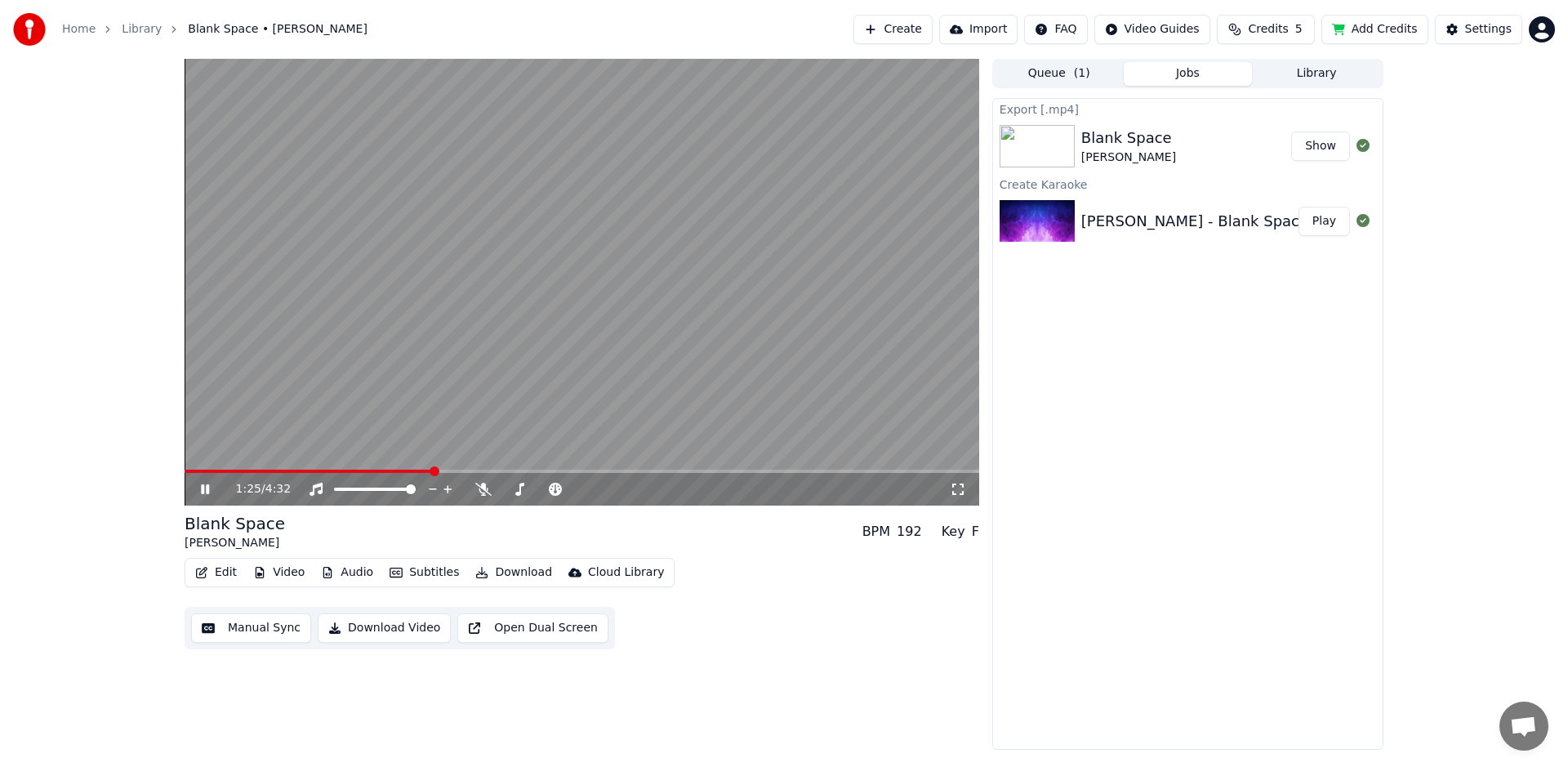
click at [205, 489] on icon at bounding box center [217, 489] width 39 height 13
click at [1321, 147] on button "Show" at bounding box center [1320, 146] width 58 height 30
click at [909, 32] on button "Create" at bounding box center [892, 30] width 79 height 30
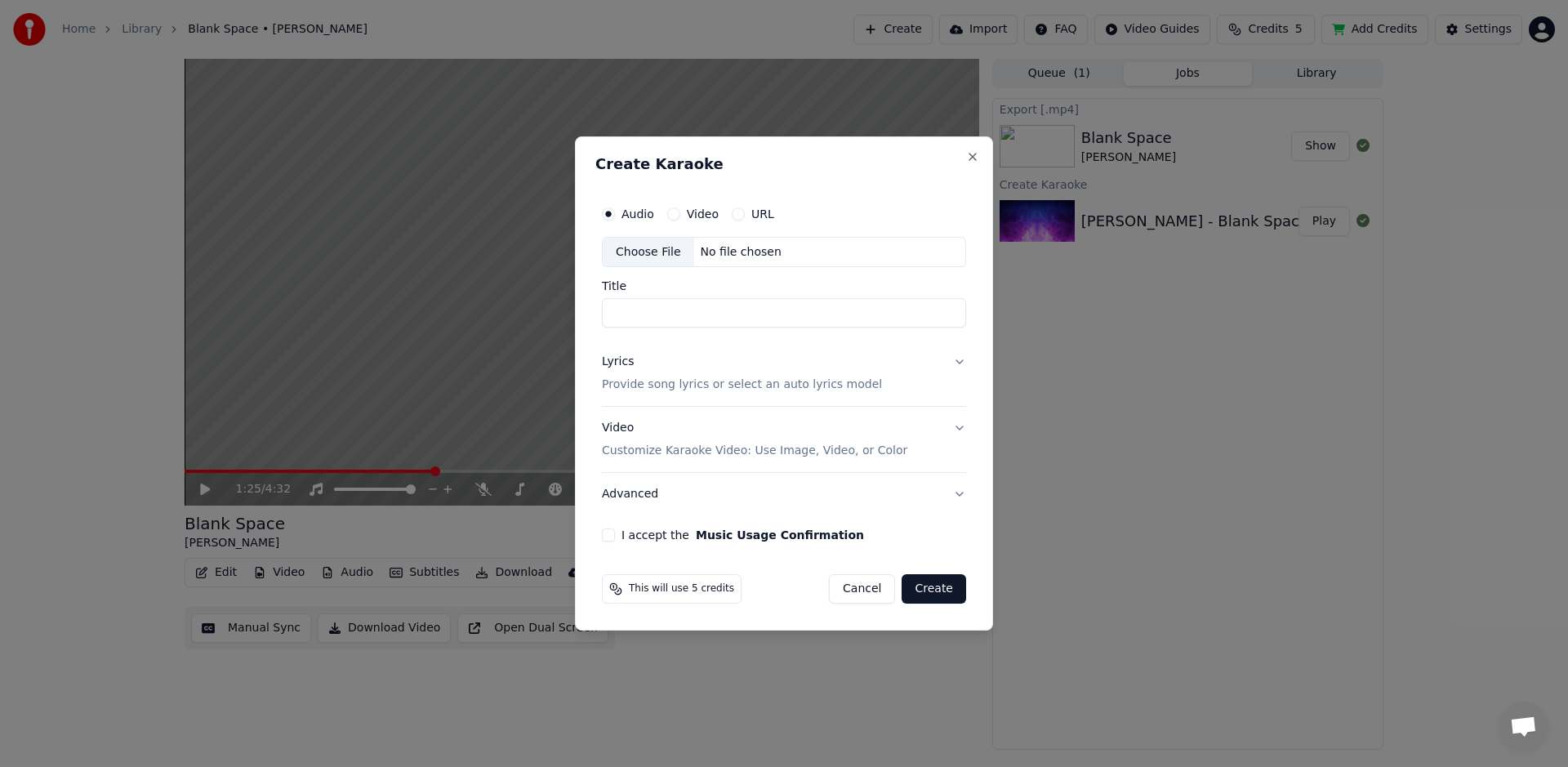
click at [730, 250] on div "No file chosen" at bounding box center [740, 252] width 94 height 17
type input "**********"
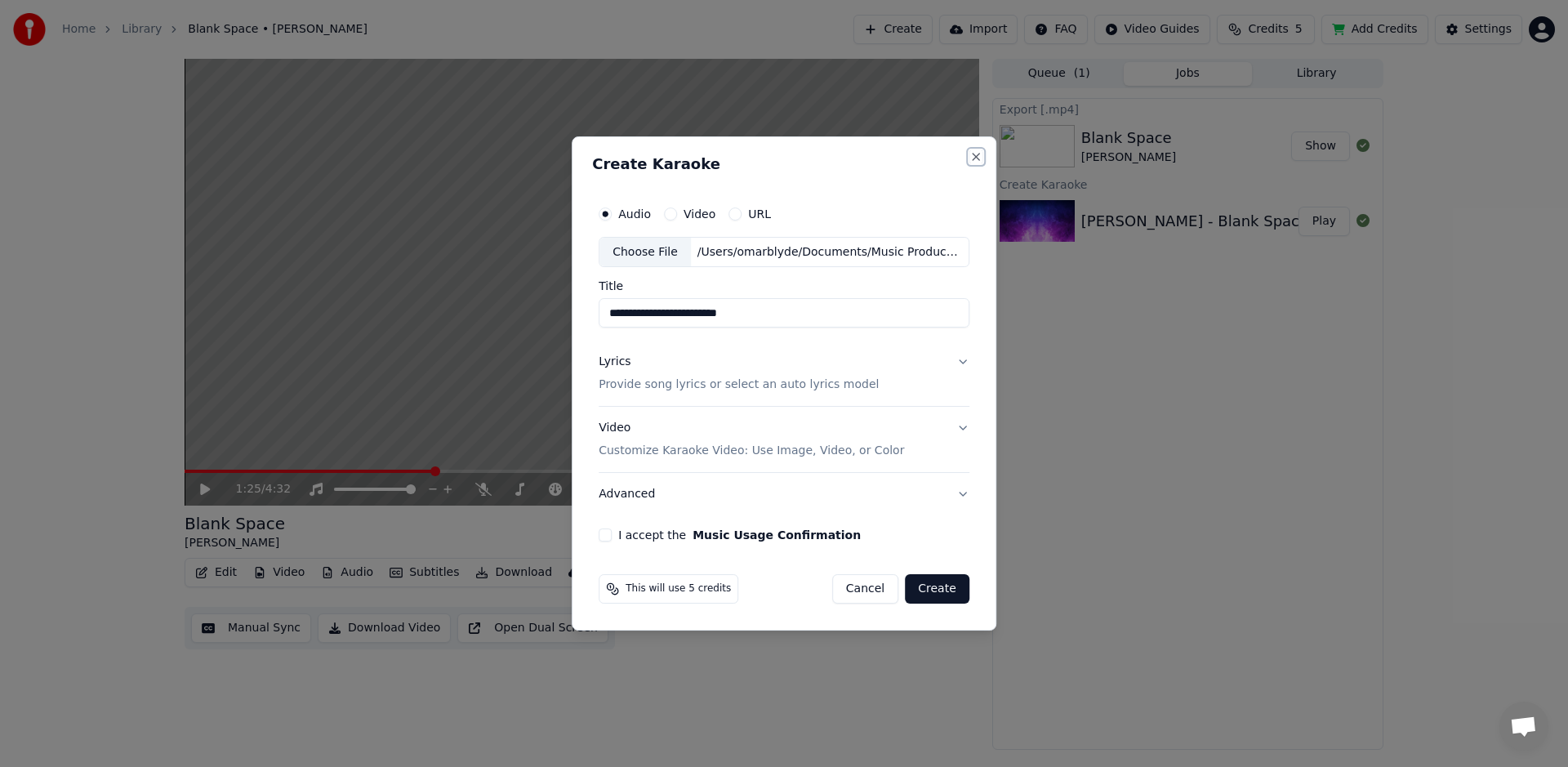
click at [972, 154] on button "Close" at bounding box center [975, 156] width 13 height 13
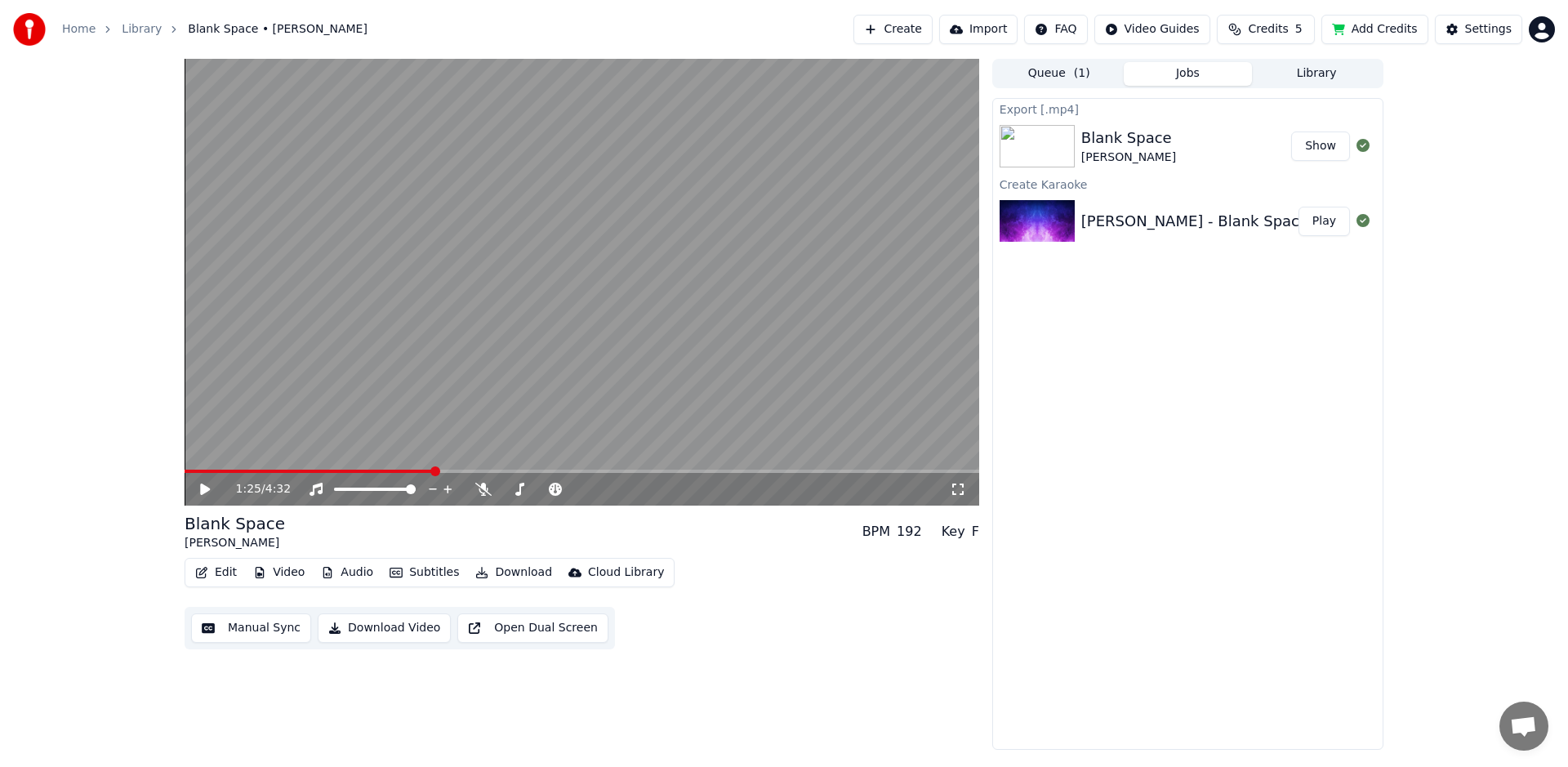
click at [1372, 31] on button "Add Credits" at bounding box center [1374, 30] width 107 height 30
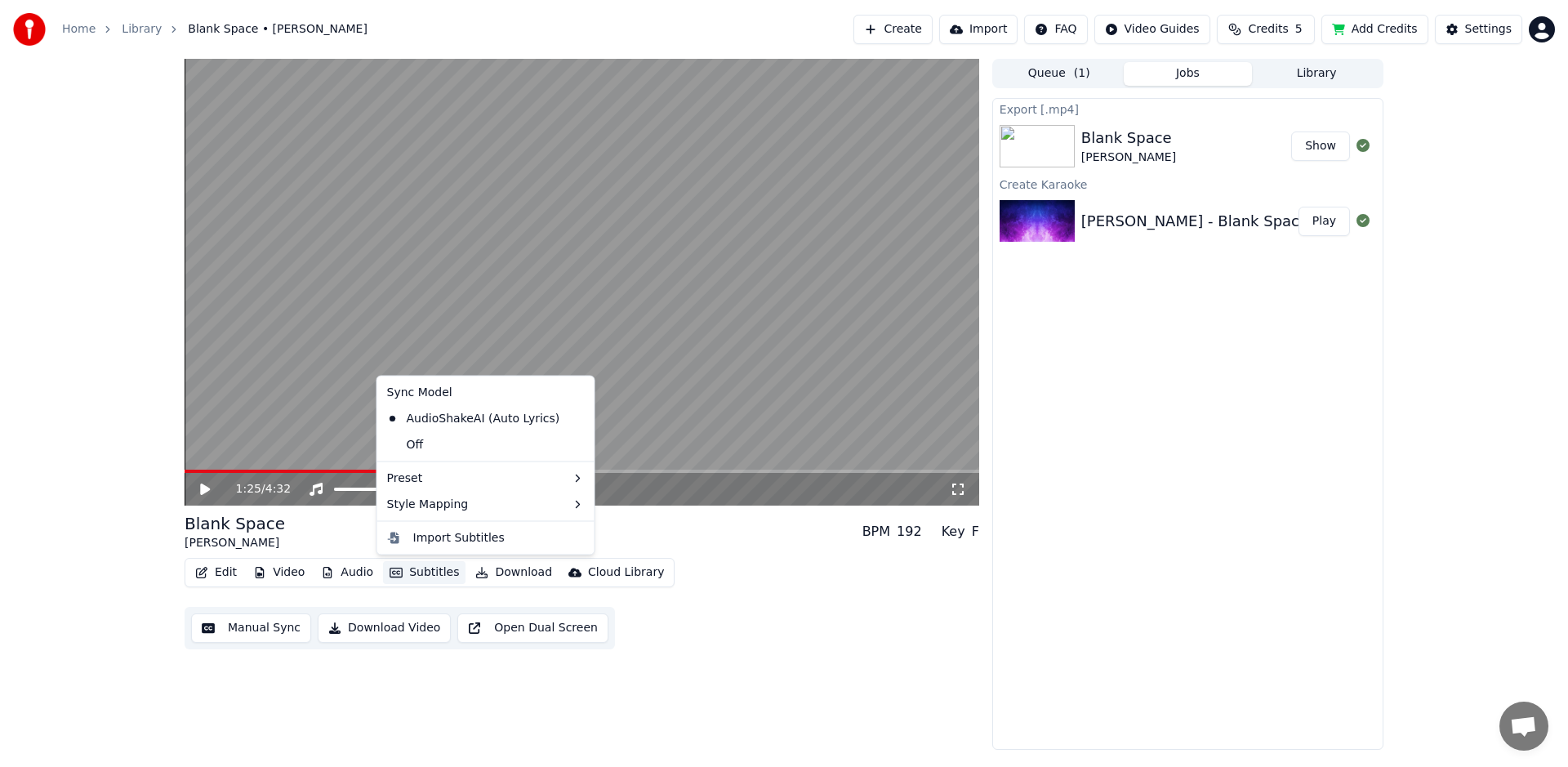
click at [423, 572] on button "Subtitles" at bounding box center [423, 572] width 82 height 23
click at [639, 507] on div "Default" at bounding box center [631, 509] width 96 height 26
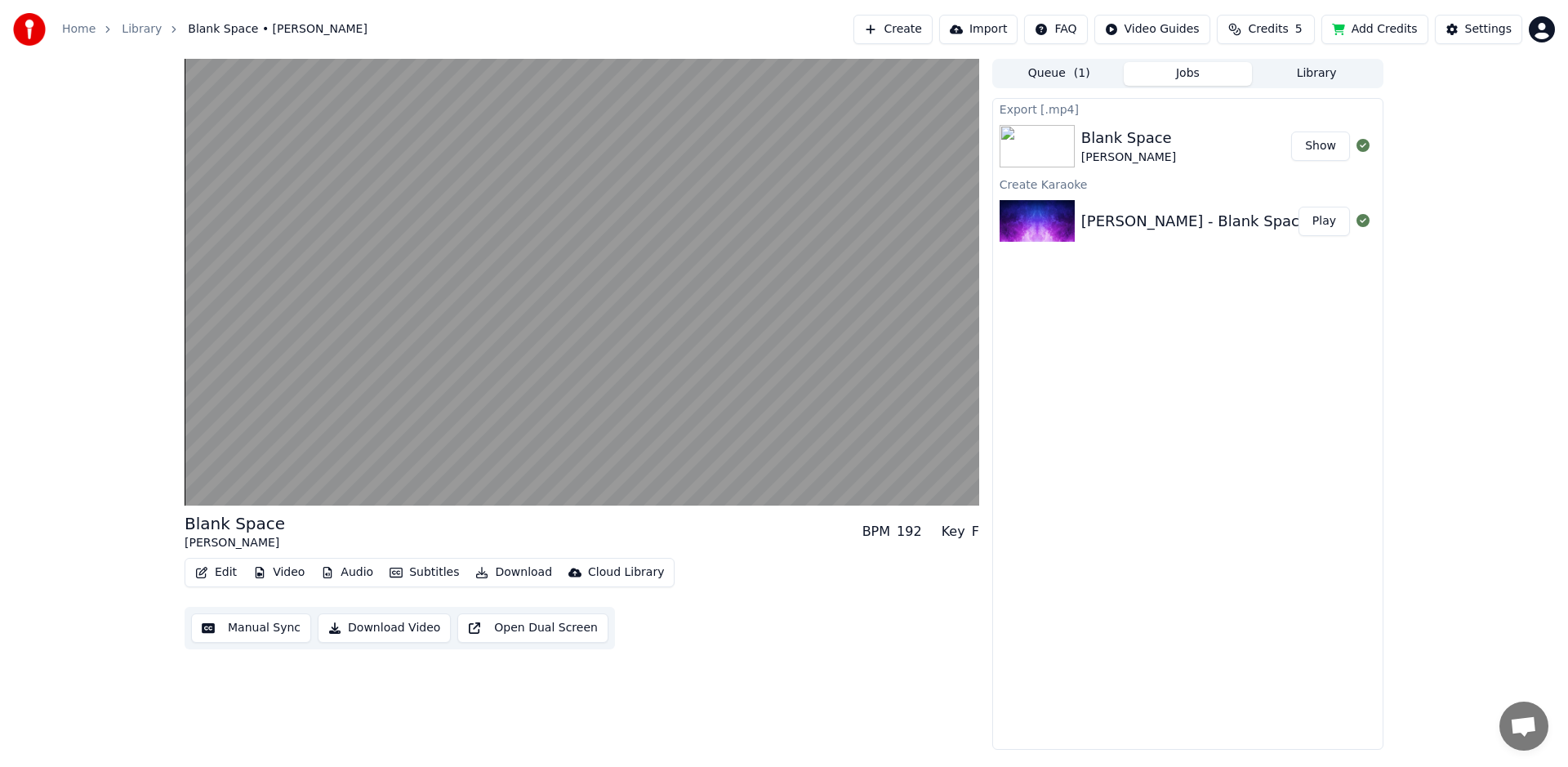
click at [287, 569] on button "Video" at bounding box center [278, 572] width 64 height 23
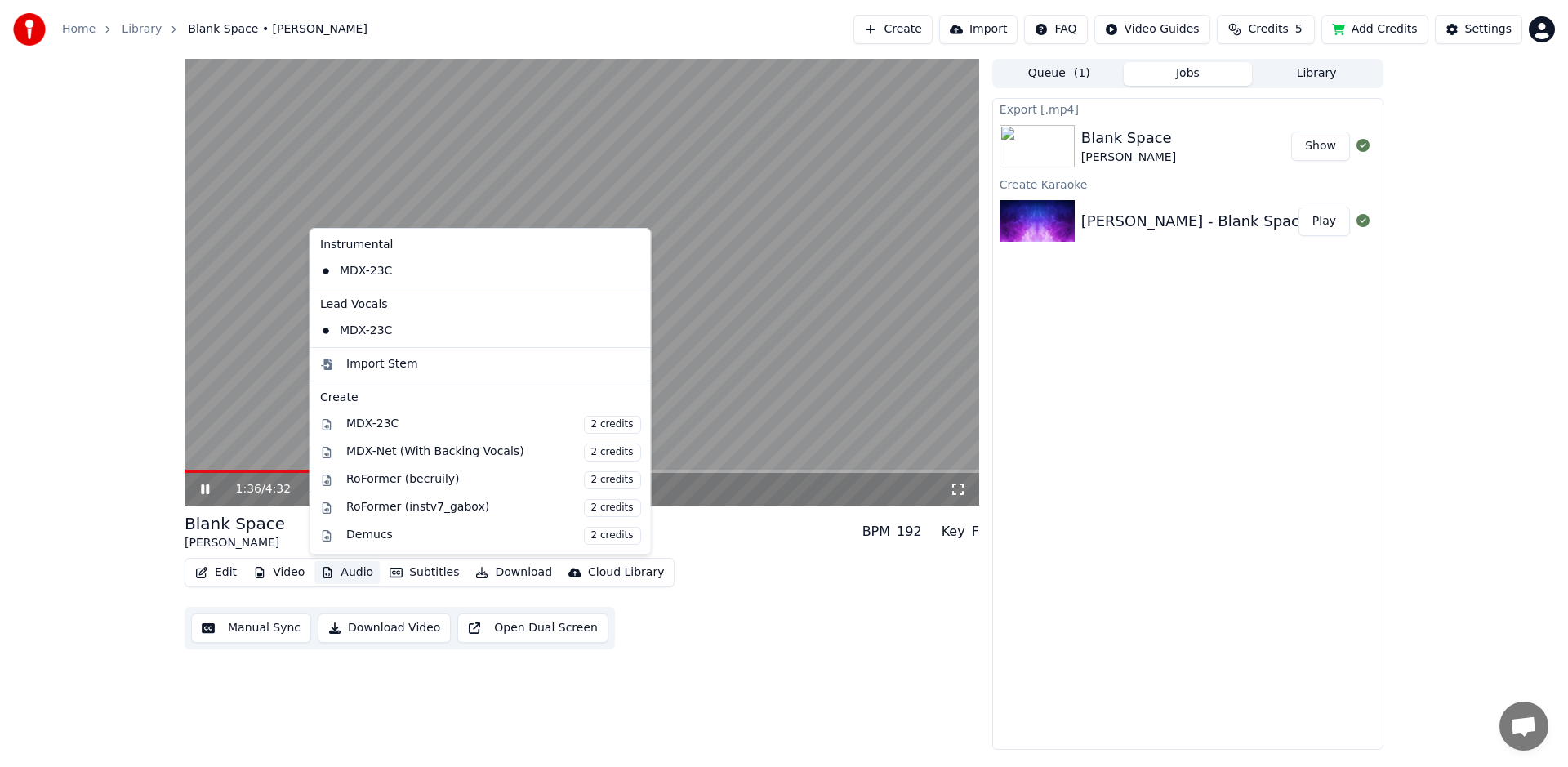
click at [1145, 427] on div "Export [.mp4] Blank Space Taylor Swift Show Create Karaoke Taylor Swift - Blank…" at bounding box center [1187, 424] width 391 height 652
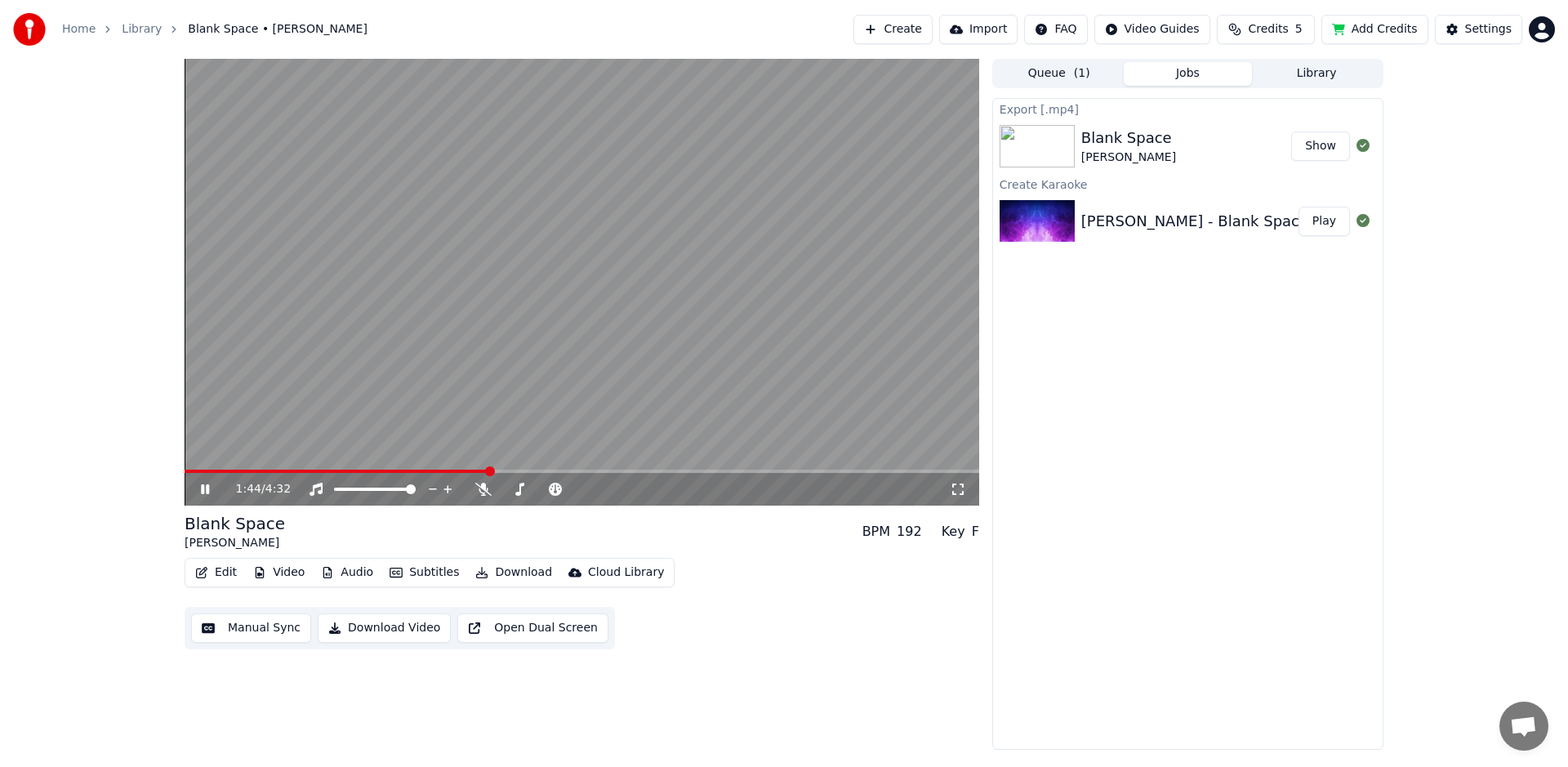
click at [208, 484] on icon at bounding box center [205, 489] width 8 height 10
click at [1367, 144] on icon at bounding box center [1362, 144] width 13 height 13
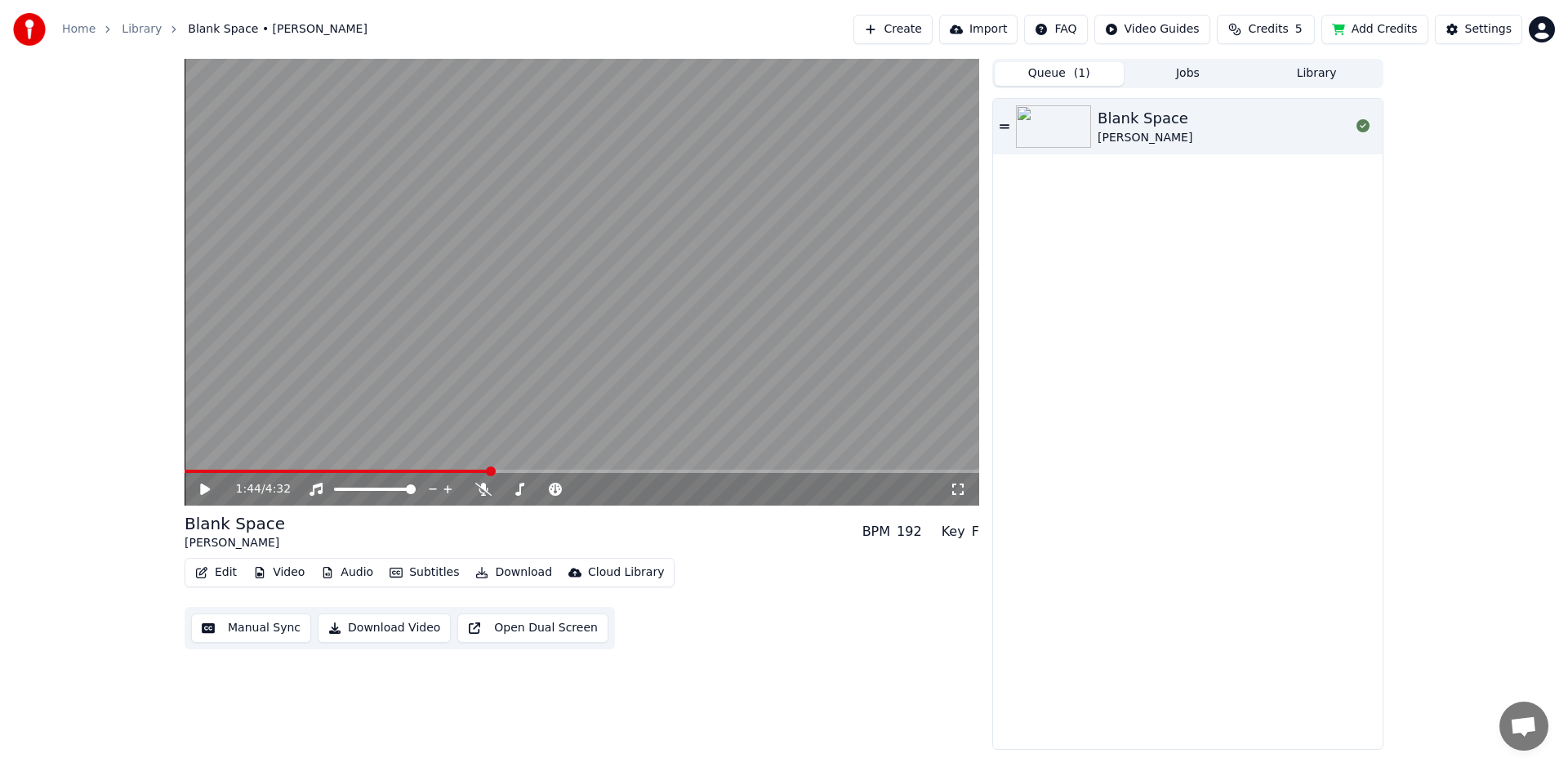
click at [1042, 77] on button "Queue ( 1 )" at bounding box center [1059, 74] width 129 height 24
click at [1183, 75] on button "Jobs" at bounding box center [1188, 74] width 129 height 24
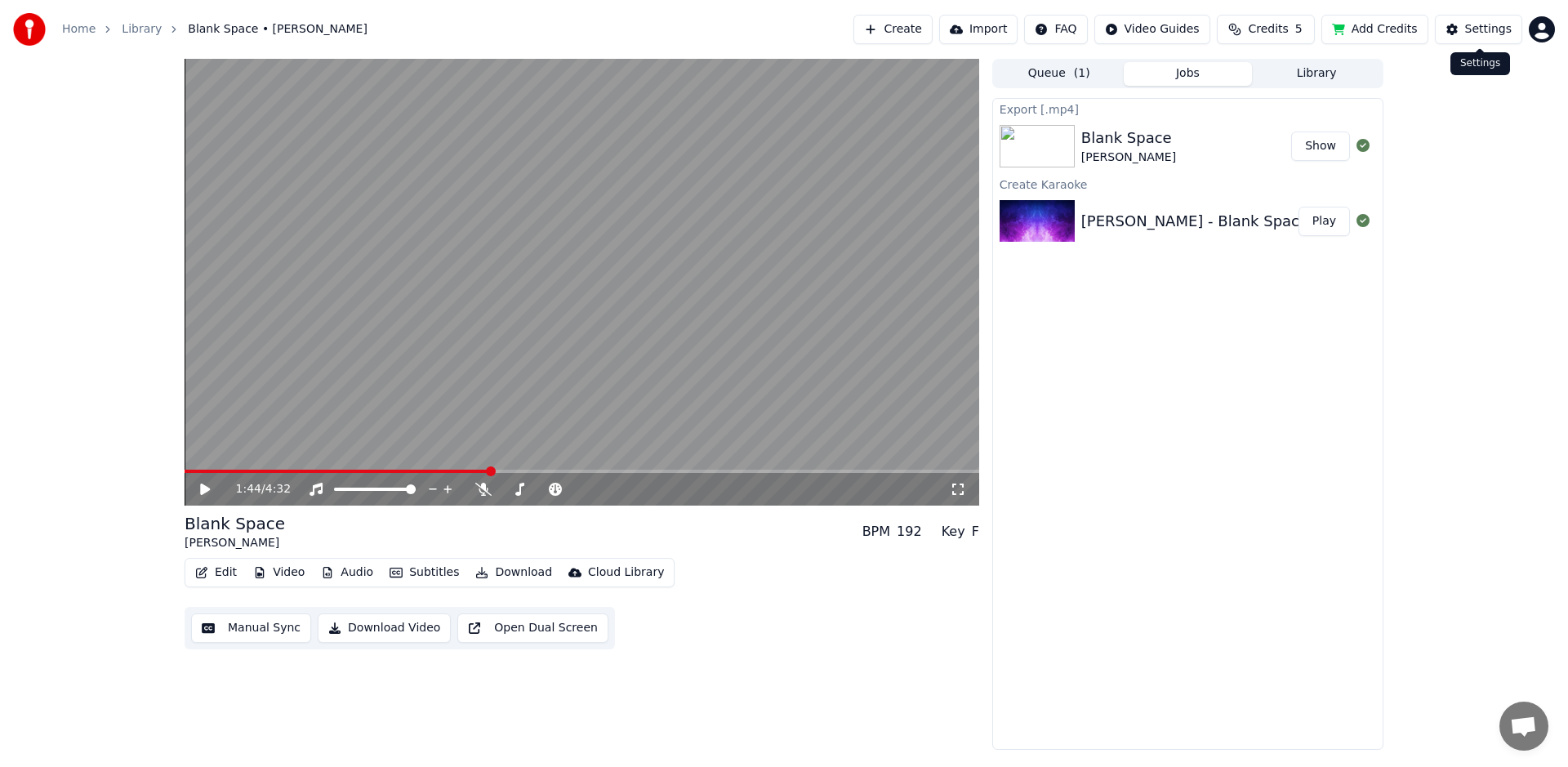
click at [1499, 36] on div "Settings" at bounding box center [1488, 29] width 46 height 17
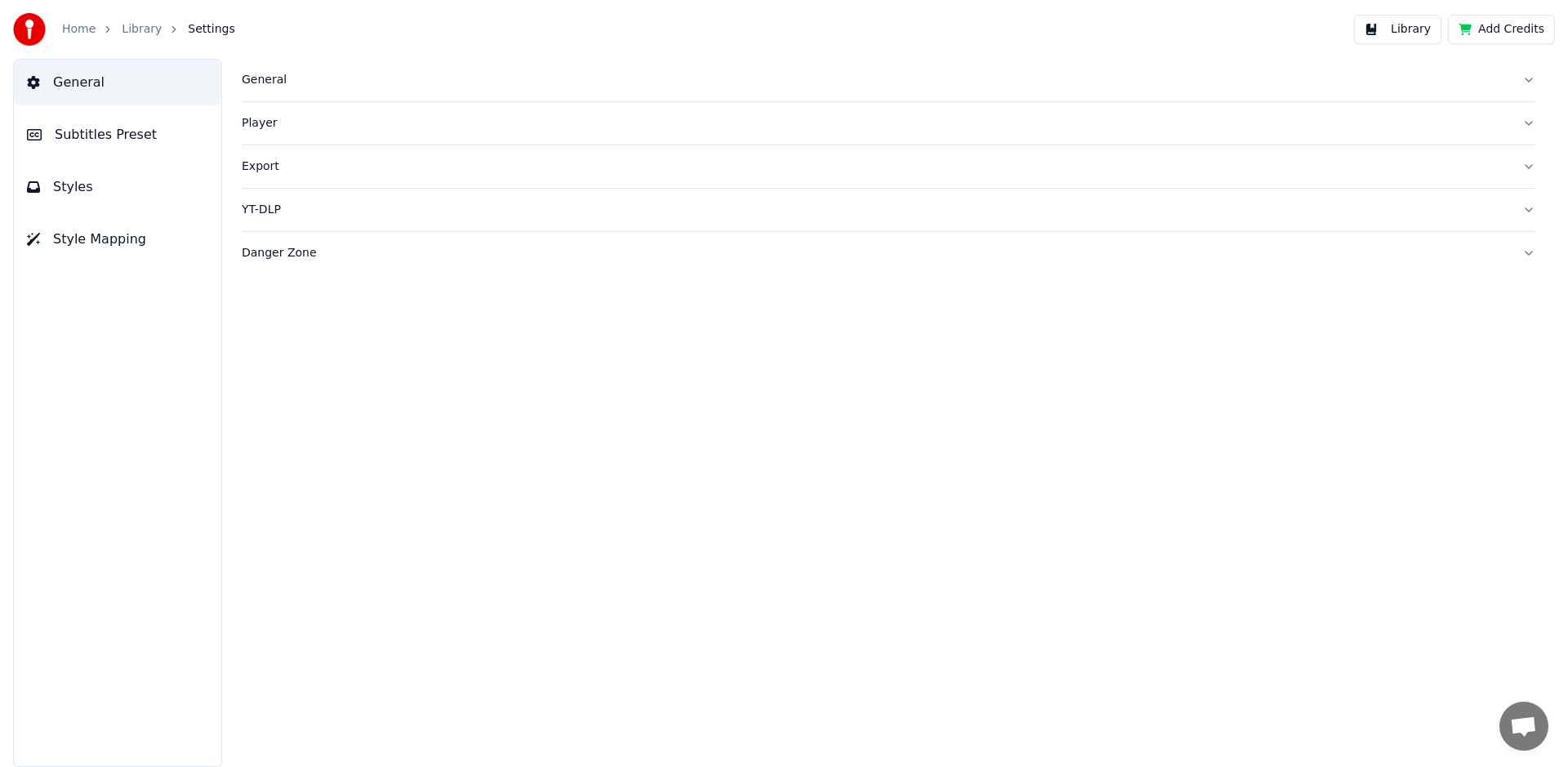
click at [75, 188] on span "Styles" at bounding box center [73, 187] width 40 height 20
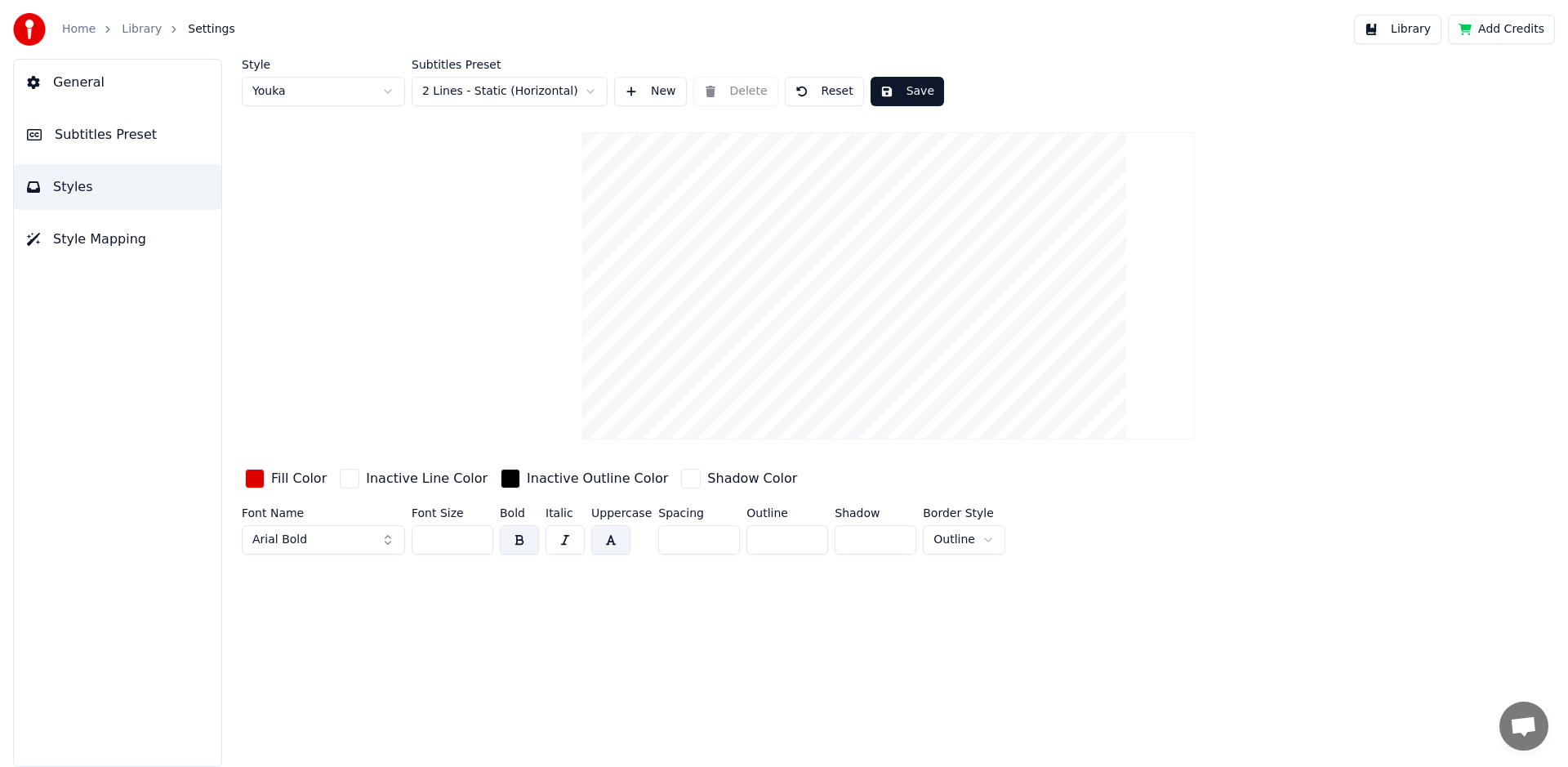
click at [612, 537] on button "button" at bounding box center [611, 540] width 40 height 30
click at [610, 543] on button "button" at bounding box center [611, 540] width 40 height 30
click at [343, 540] on button "Arial Bold" at bounding box center [323, 540] width 163 height 30
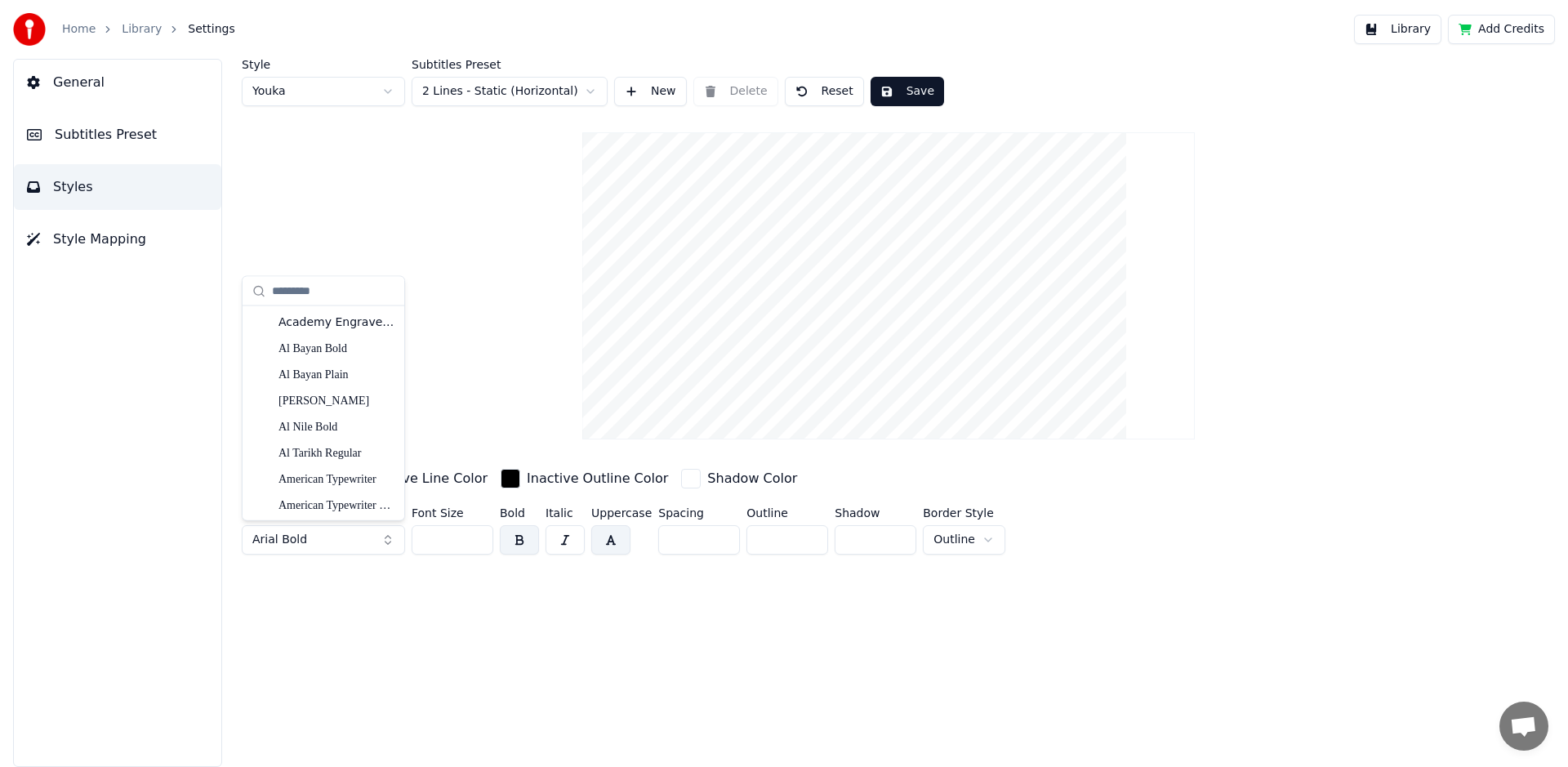
click at [343, 540] on button "Arial Bold" at bounding box center [323, 540] width 163 height 30
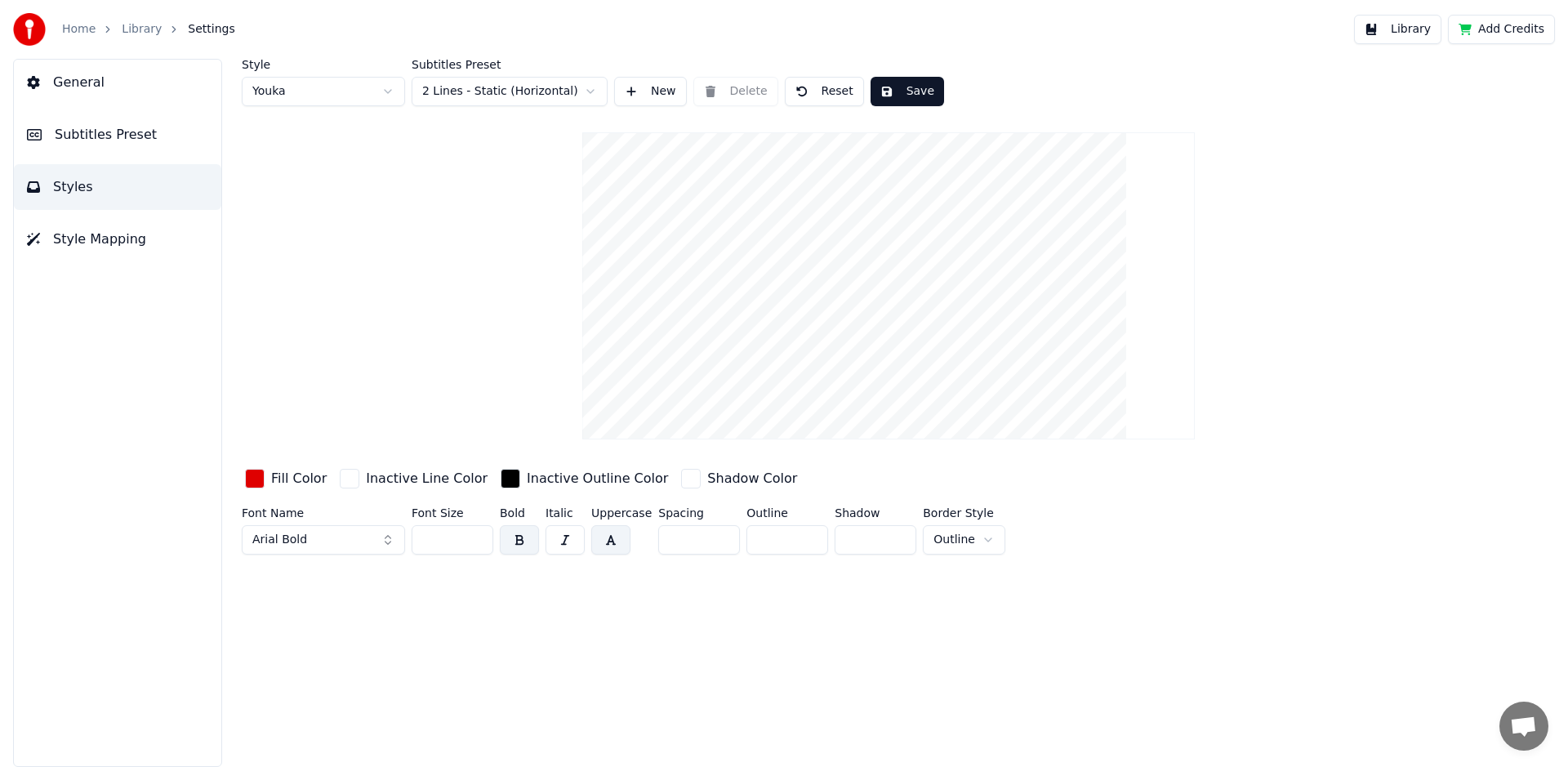
click at [614, 541] on button "button" at bounding box center [611, 540] width 40 height 30
click at [522, 540] on button "button" at bounding box center [519, 540] width 40 height 30
click at [609, 539] on button "button" at bounding box center [611, 540] width 40 height 30
click at [559, 85] on html "Home Library Settings Library Add Credits General Subtitles Preset Styles Style…" at bounding box center [784, 383] width 1568 height 767
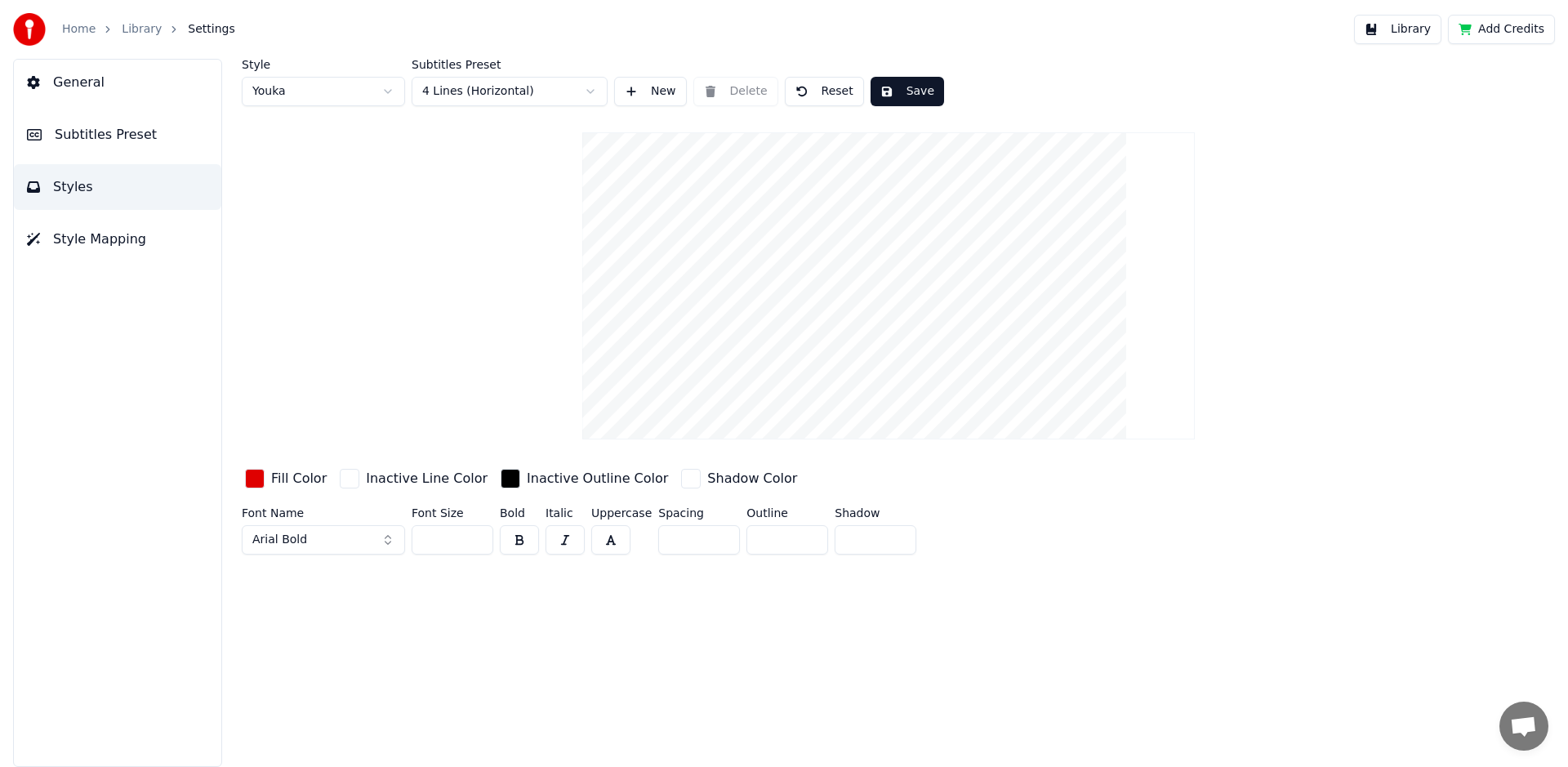
click at [652, 94] on button "New" at bounding box center [650, 92] width 72 height 30
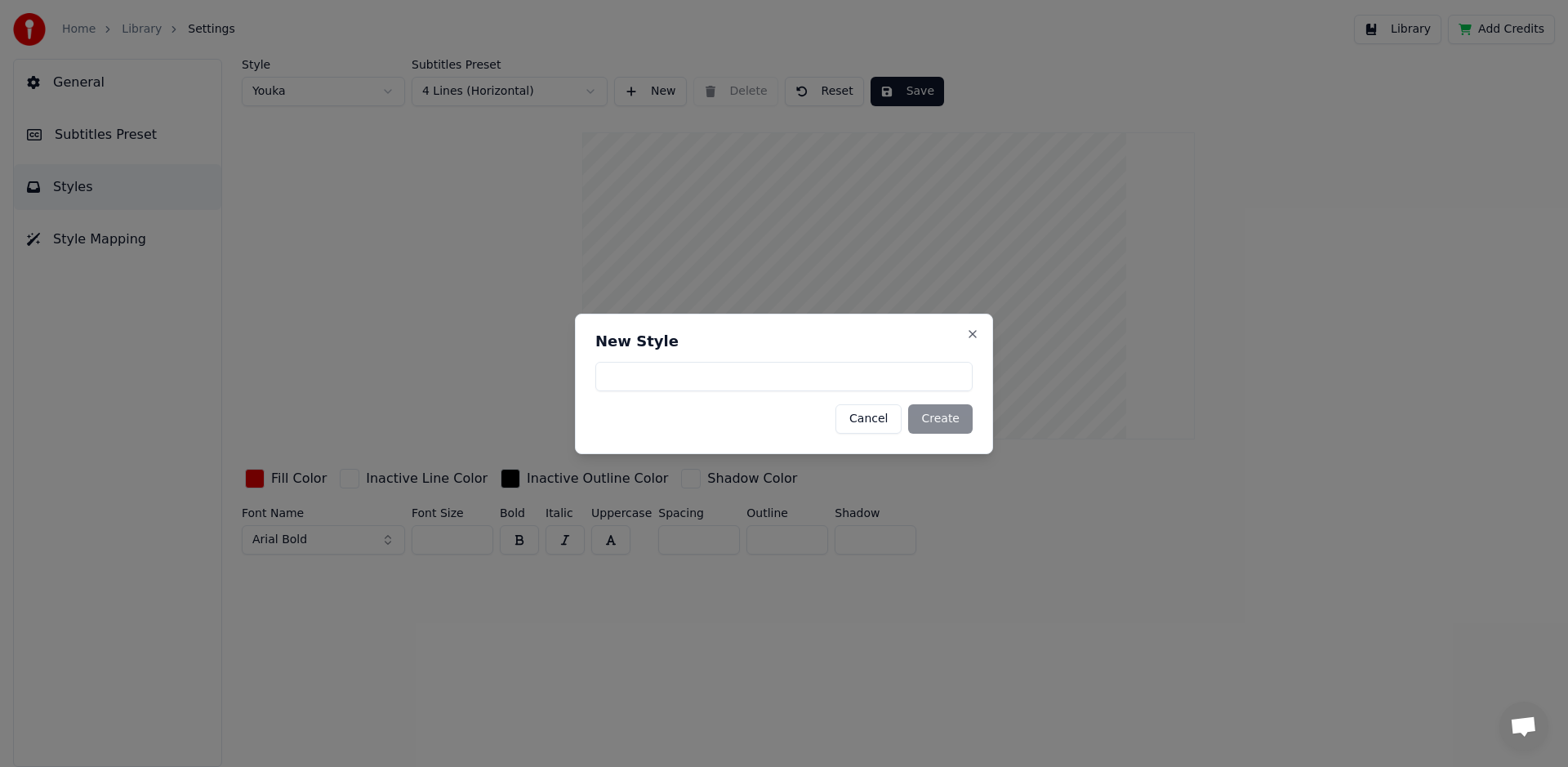
click at [878, 423] on button "Cancel" at bounding box center [868, 420] width 66 height 30
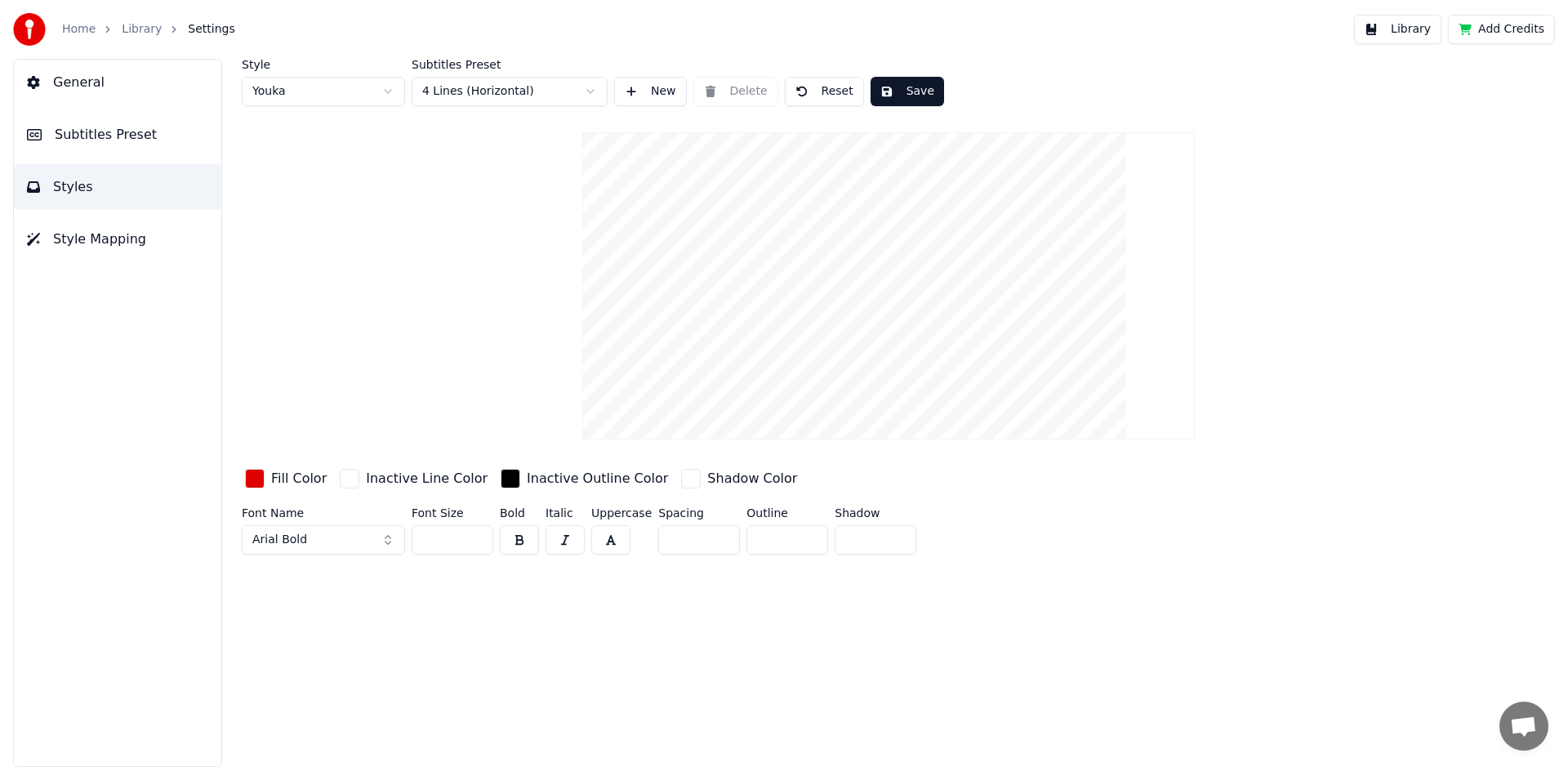
click at [583, 90] on html "Home Library Settings Library Add Credits General Subtitles Preset Styles Style…" at bounding box center [784, 383] width 1568 height 767
click at [554, 90] on html "Home Library Settings Library Add Credits General Subtitles Preset Styles Style…" at bounding box center [784, 383] width 1568 height 767
click at [549, 91] on html "Home Library Settings Library Add Credits General Subtitles Preset Styles Style…" at bounding box center [784, 383] width 1568 height 767
click at [535, 93] on html "Home Library Settings Library Add Credits General Subtitles Preset Styles Style…" at bounding box center [784, 383] width 1568 height 767
click at [591, 91] on html "Home Library Settings Library Add Credits General Subtitles Preset Styles Style…" at bounding box center [784, 383] width 1568 height 767
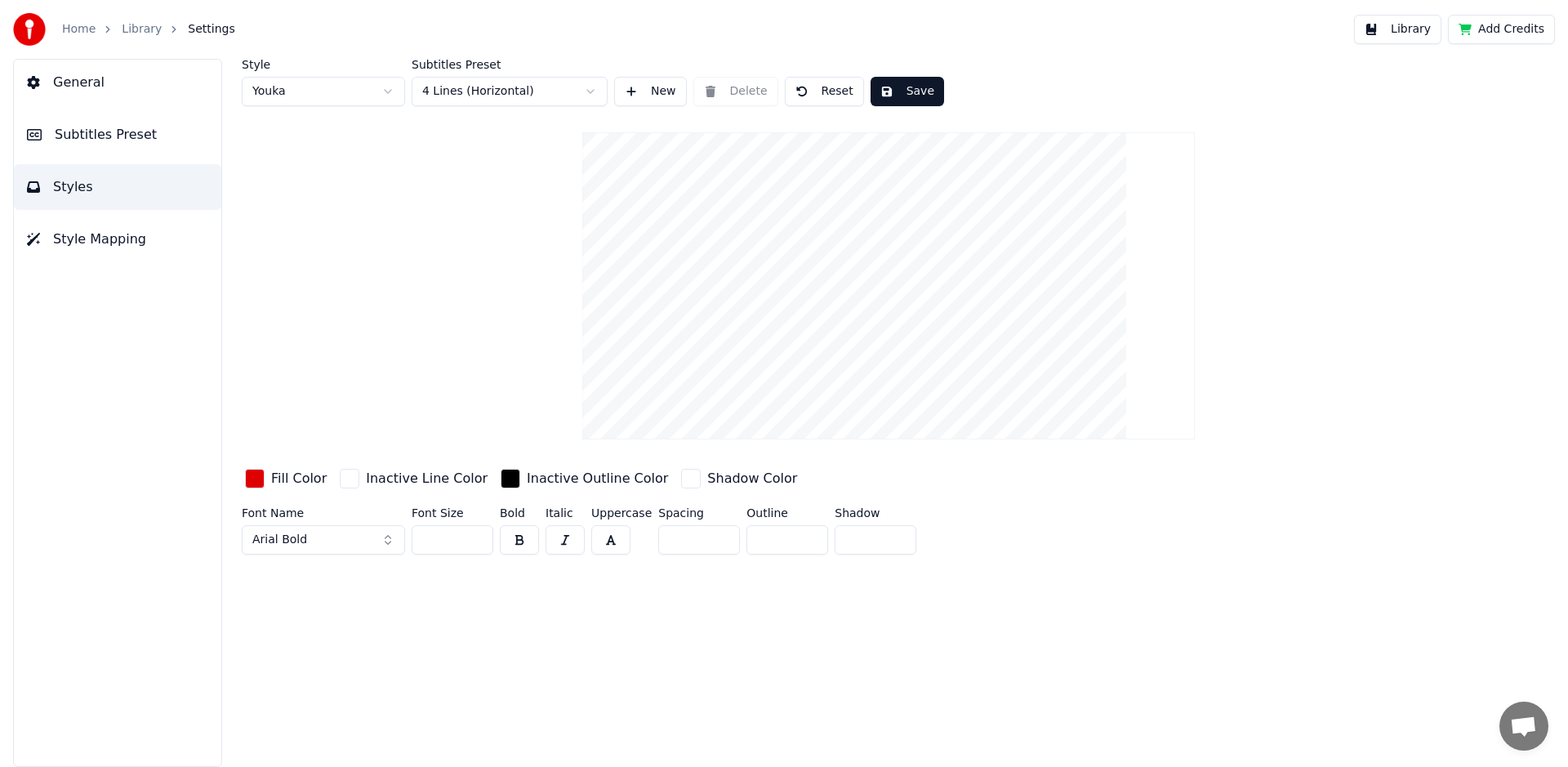
click at [640, 90] on html "Home Library Settings Library Add Credits General Subtitles Preset Styles Style…" at bounding box center [784, 383] width 1568 height 767
click at [632, 90] on button "New" at bounding box center [650, 92] width 72 height 30
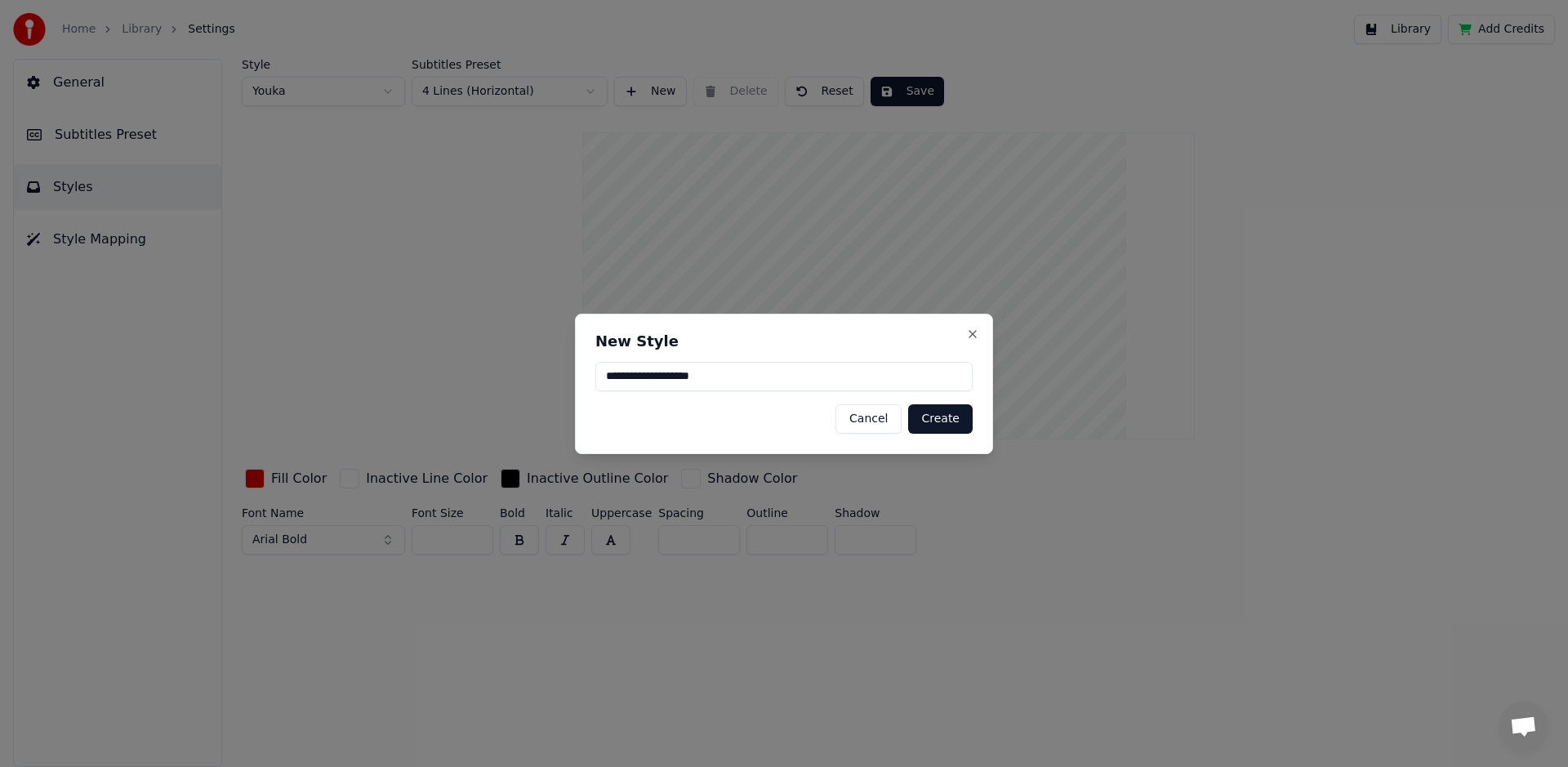
type input "**********"
click at [932, 423] on button "Create" at bounding box center [940, 420] width 64 height 30
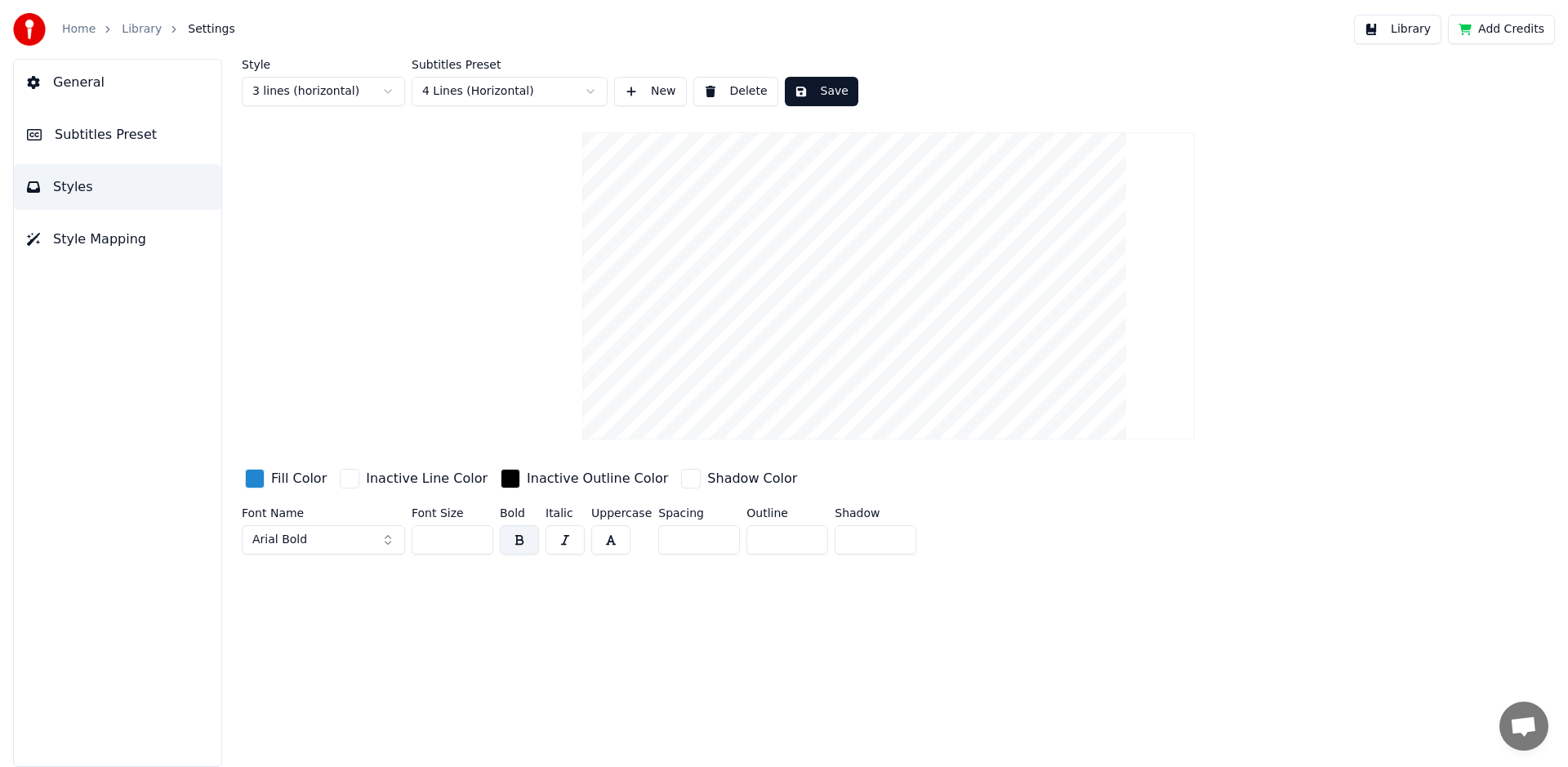
click at [580, 97] on html "Home Library Settings Library Add Credits General Subtitles Preset Styles Style…" at bounding box center [784, 383] width 1568 height 767
click at [496, 317] on html "Home Library Settings Library Add Credits General Subtitles Preset Styles Style…" at bounding box center [784, 383] width 1568 height 767
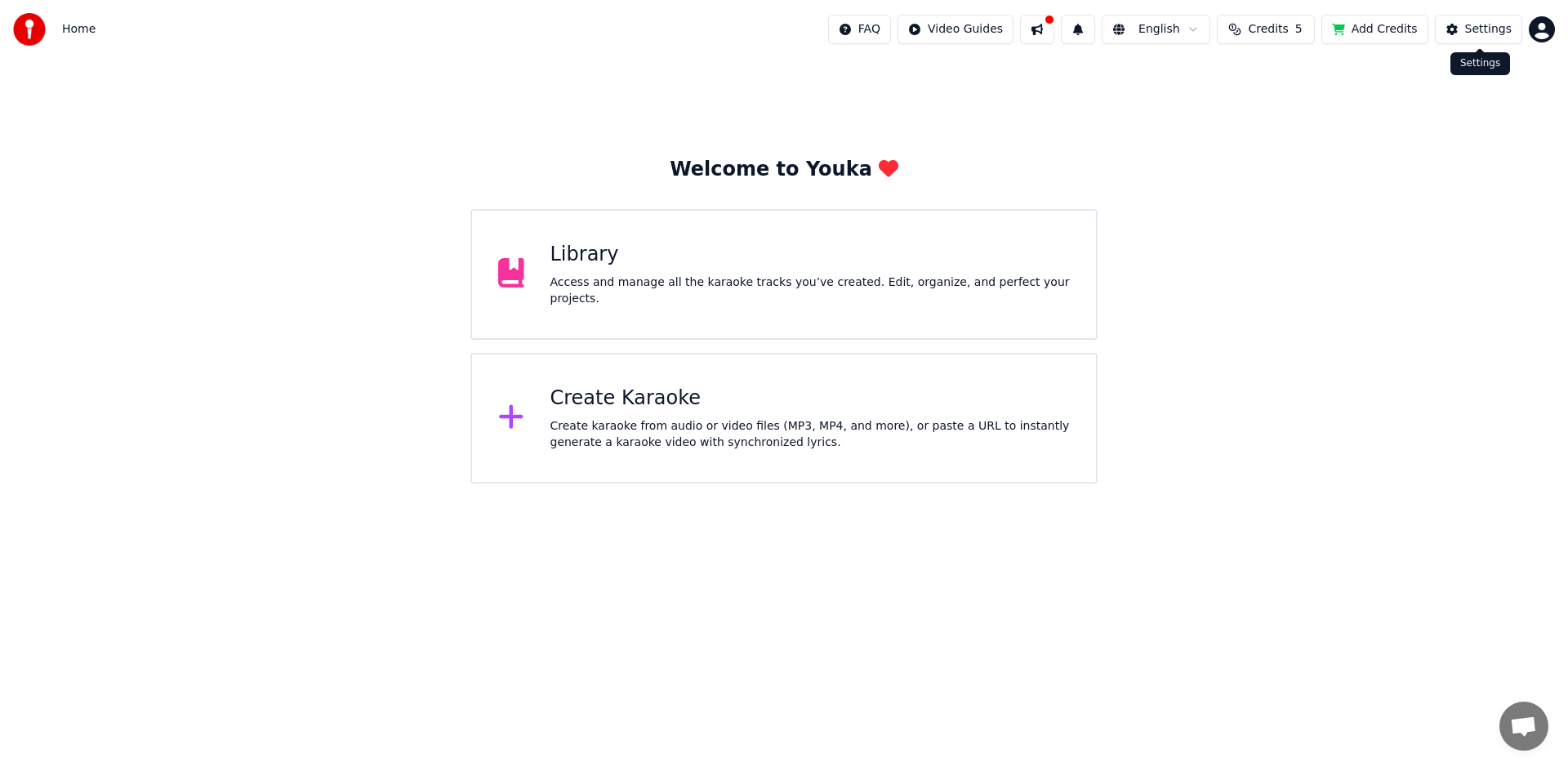
click at [1479, 29] on div "Settings" at bounding box center [1488, 29] width 46 height 17
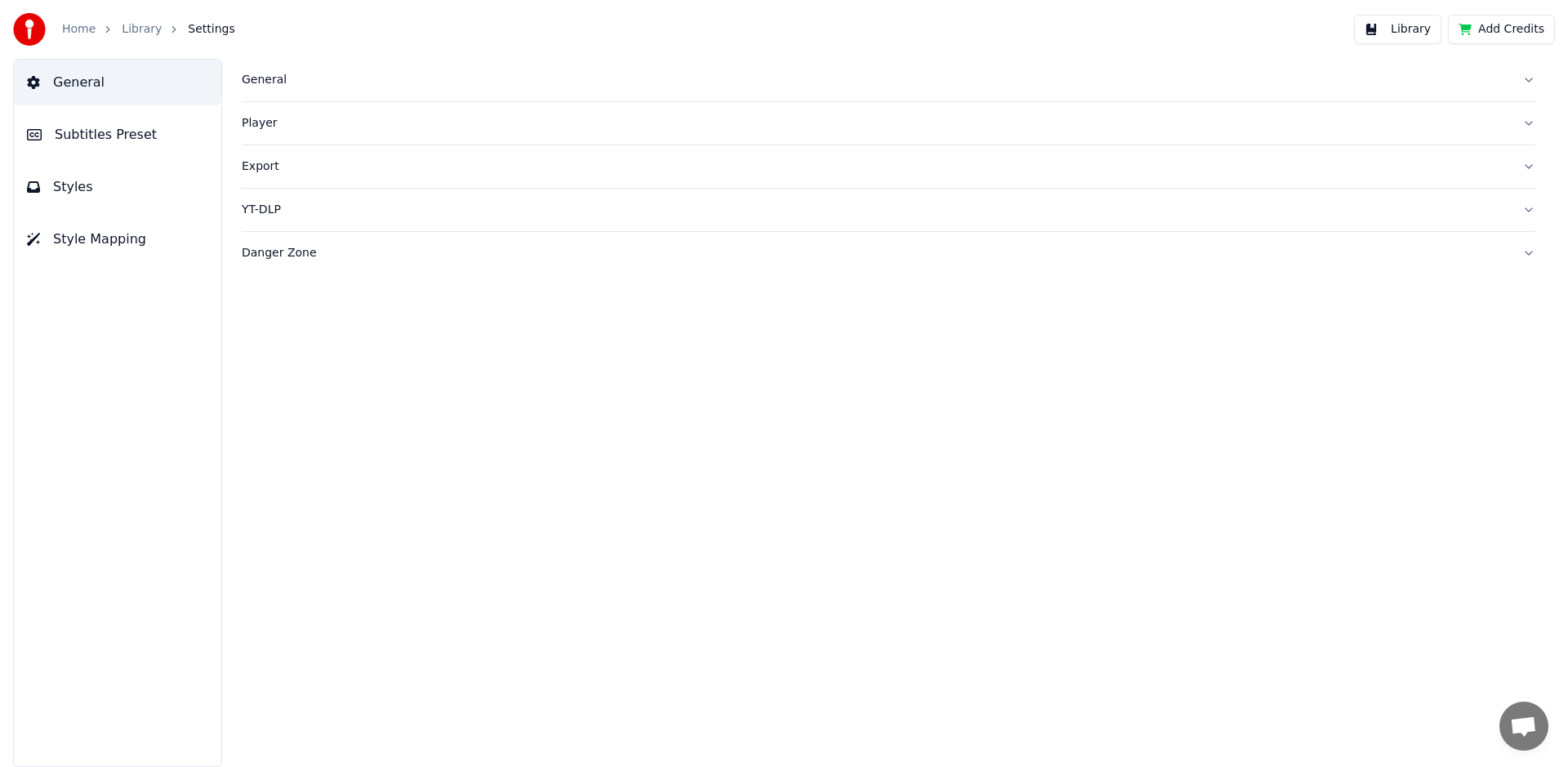
click at [259, 73] on div "General" at bounding box center [875, 80] width 1267 height 17
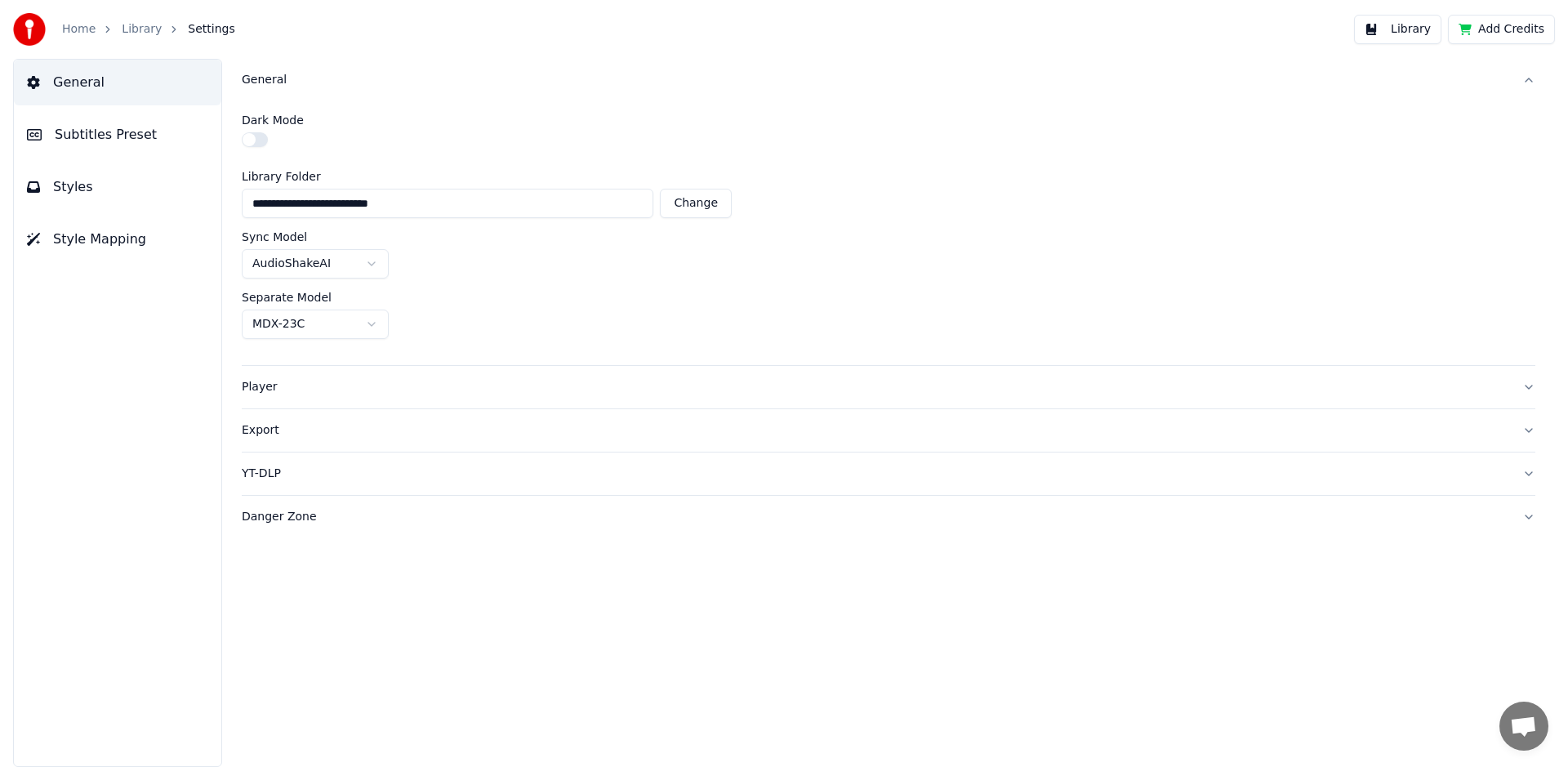
click at [100, 147] on button "Subtitles Preset" at bounding box center [118, 135] width 208 height 46
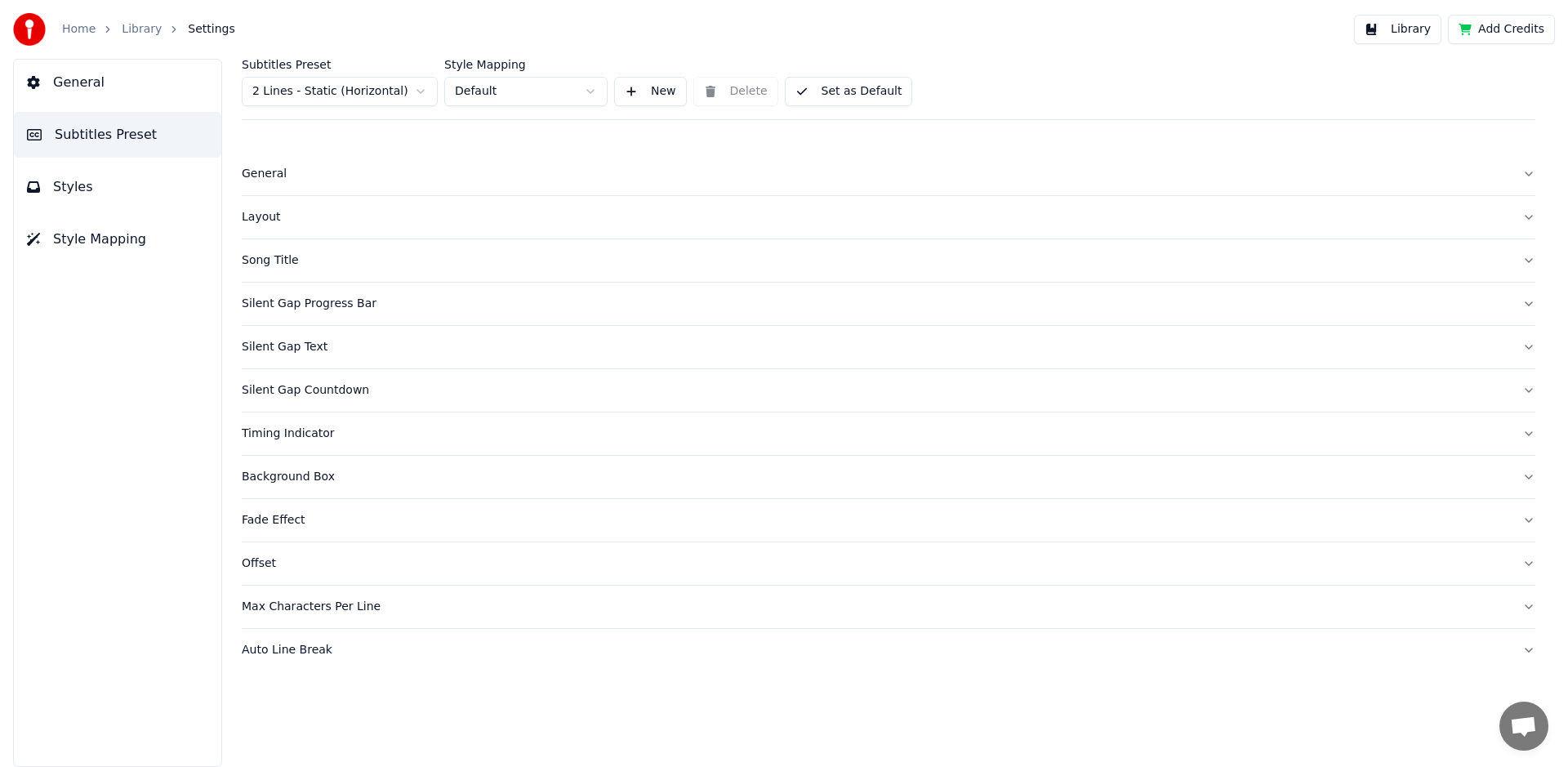
click at [74, 183] on span "Styles" at bounding box center [73, 187] width 40 height 20
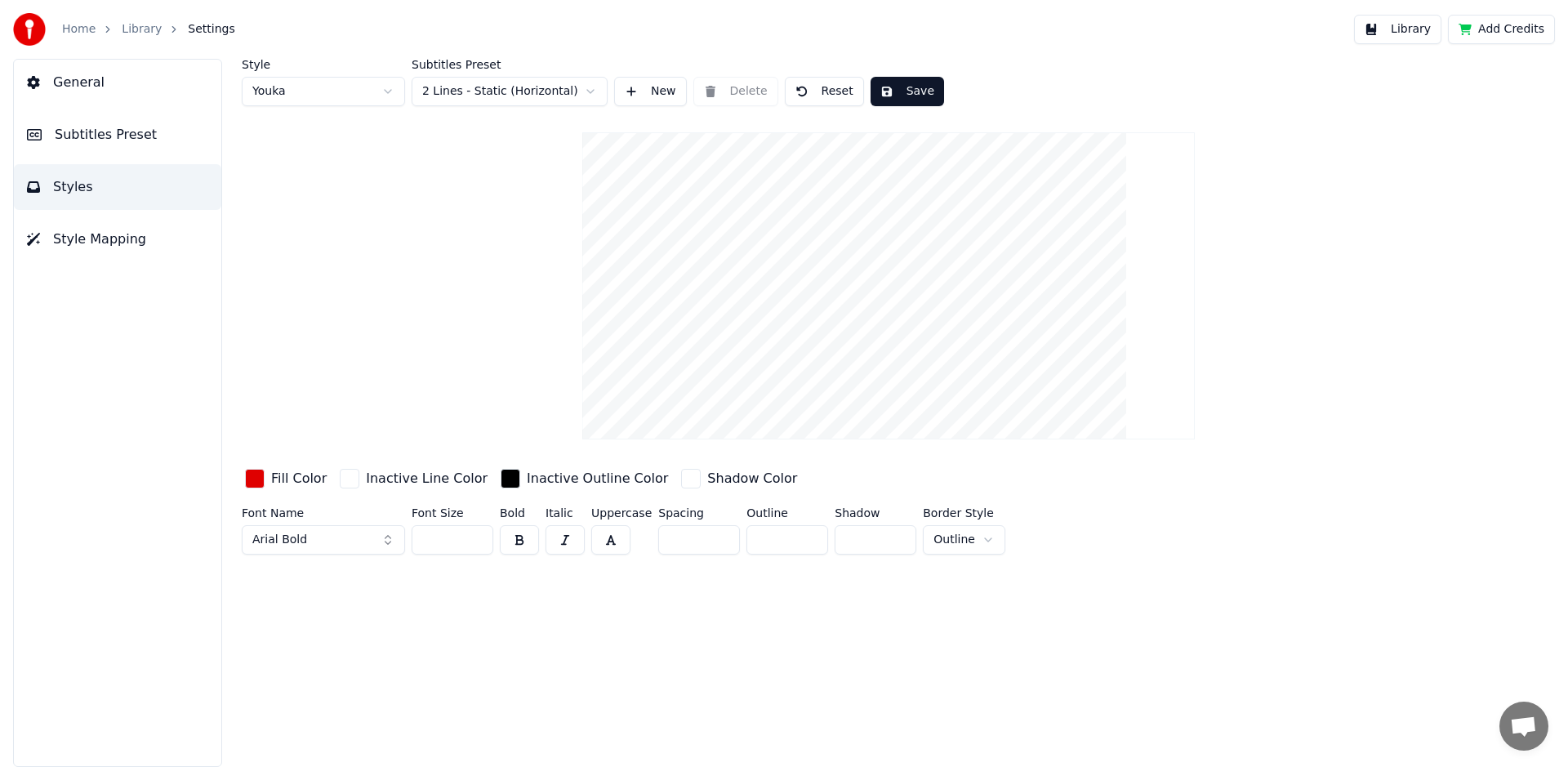
click at [598, 542] on button "button" at bounding box center [611, 540] width 40 height 30
click at [608, 531] on button "button" at bounding box center [611, 540] width 40 height 30
click at [512, 536] on button "button" at bounding box center [519, 540] width 40 height 30
click at [614, 541] on button "button" at bounding box center [611, 540] width 40 height 30
click at [567, 541] on button "button" at bounding box center [565, 540] width 40 height 30
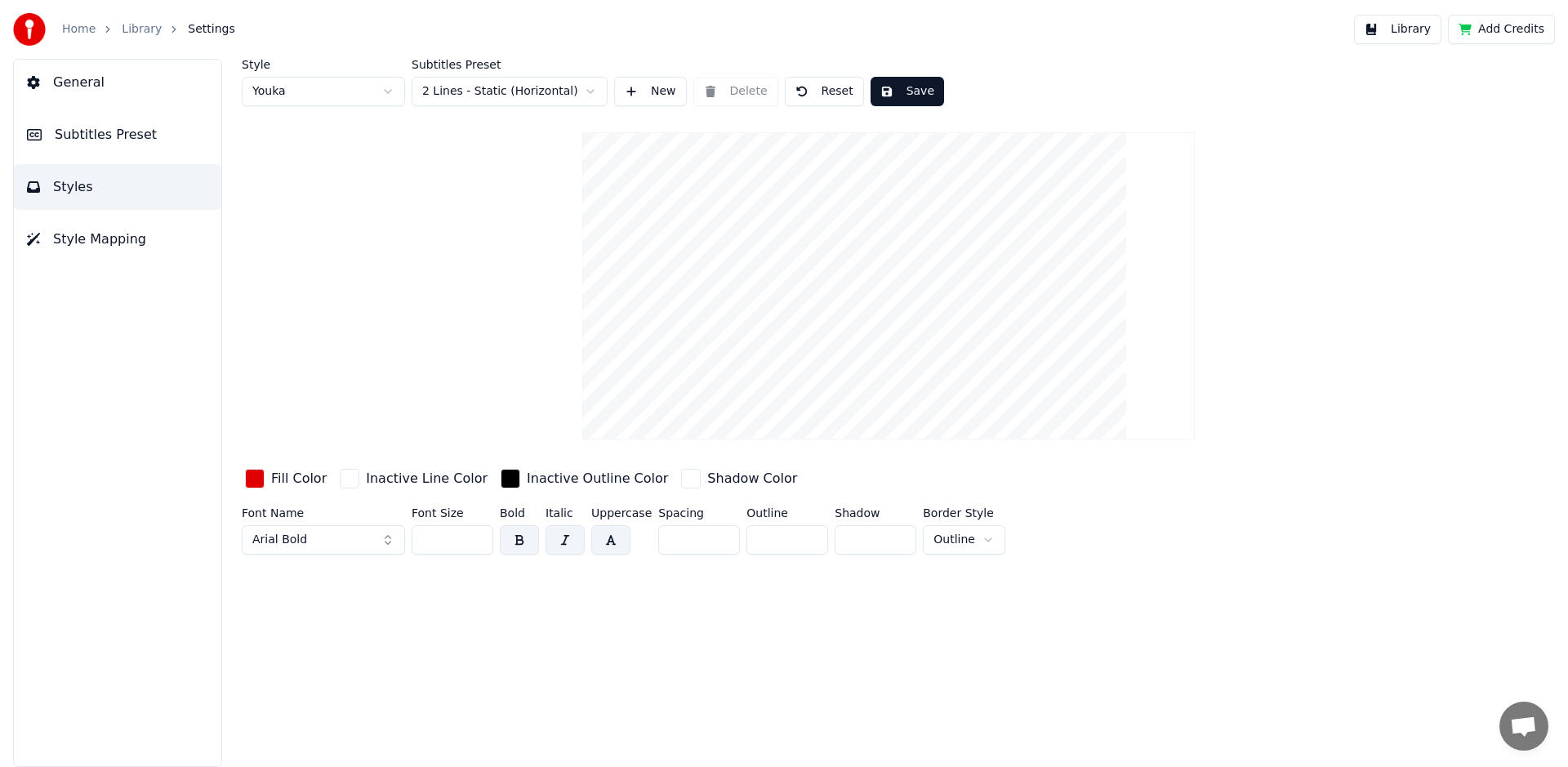
click at [562, 541] on button "button" at bounding box center [565, 540] width 40 height 30
click at [384, 536] on button "Arial Bold" at bounding box center [323, 540] width 163 height 30
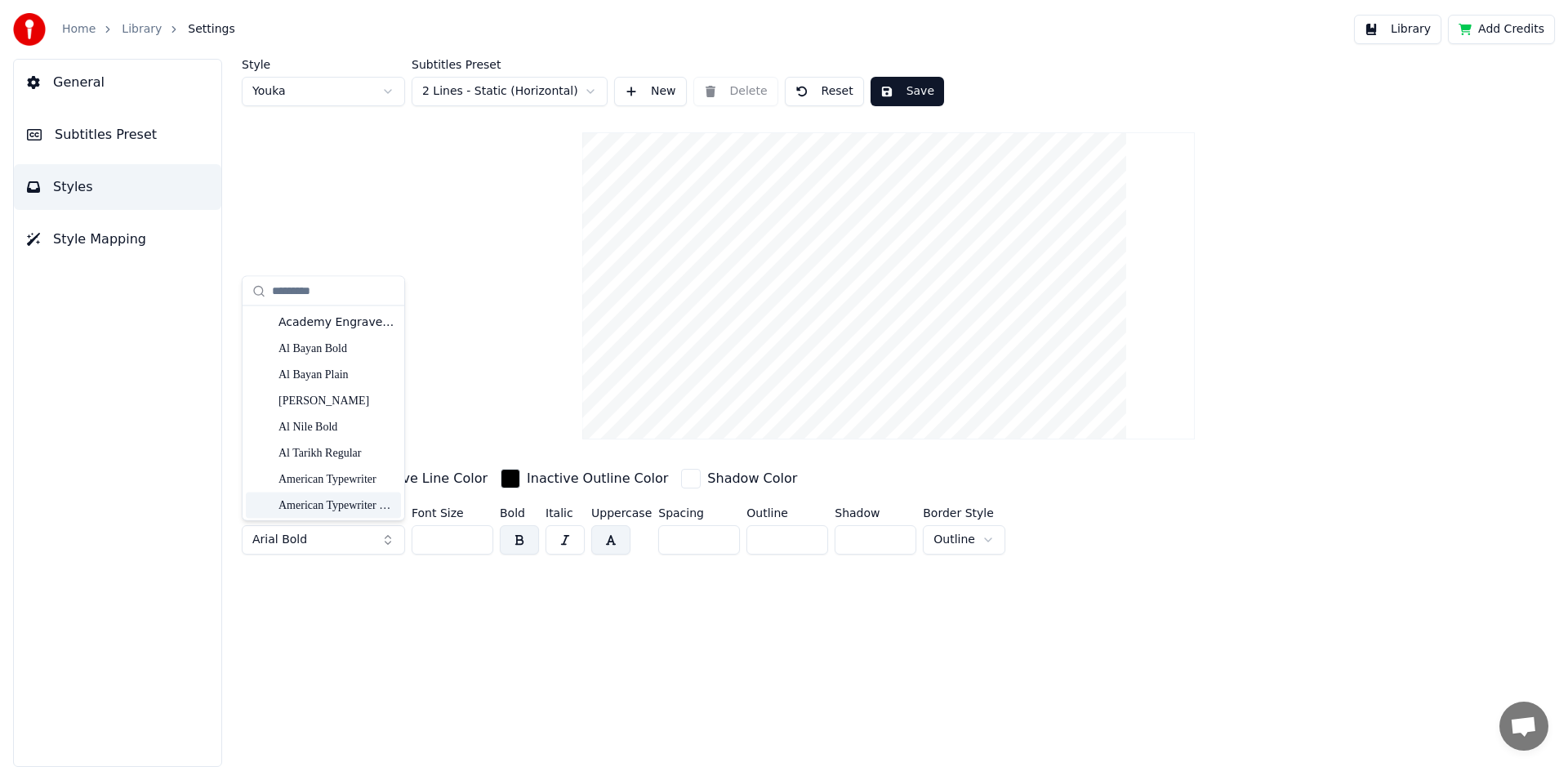
click at [371, 512] on div "American Typewriter Bold" at bounding box center [335, 505] width 116 height 17
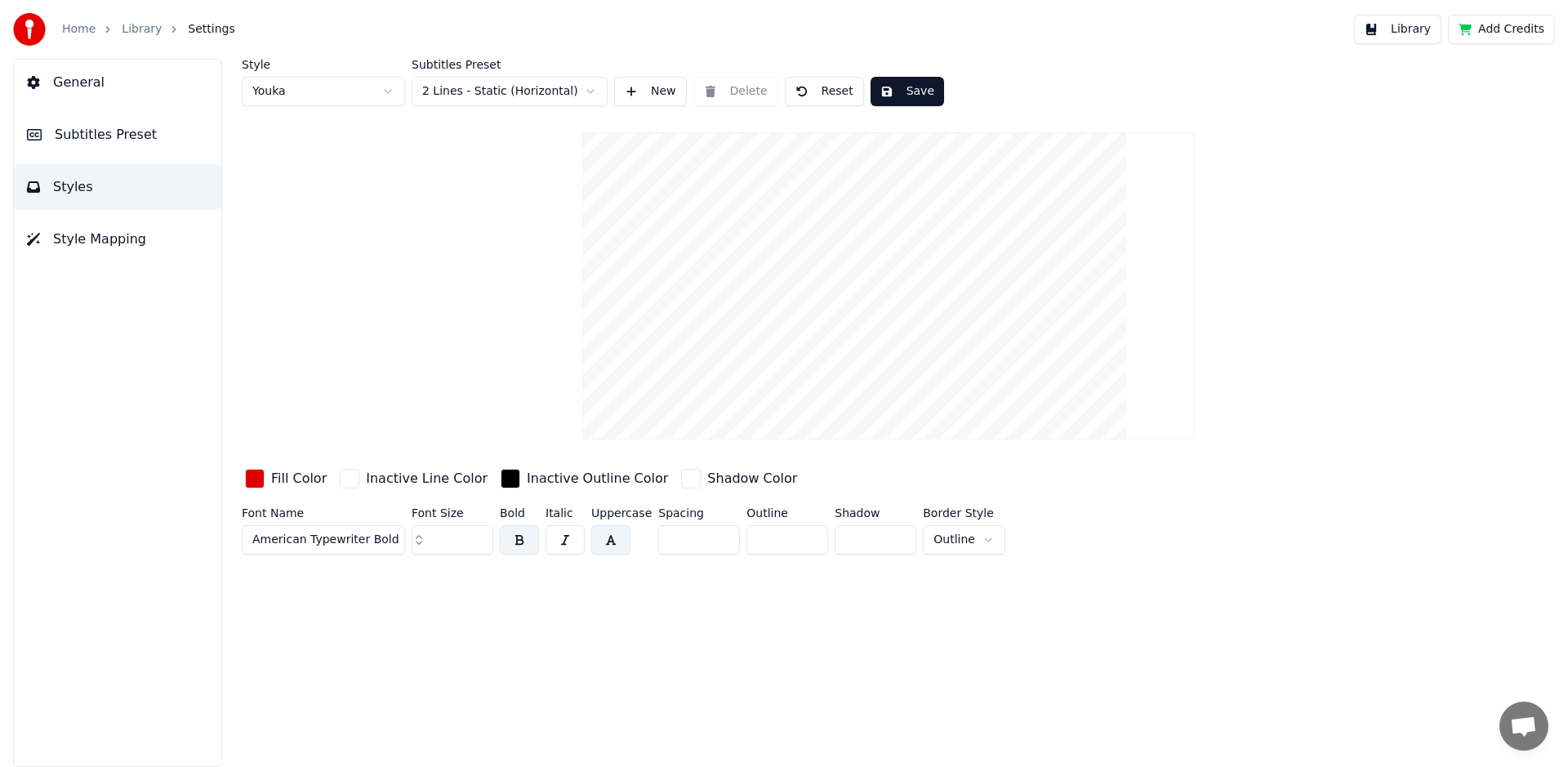
click at [612, 539] on button "button" at bounding box center [611, 540] width 40 height 30
click at [395, 535] on button "American Typewriter Bold" at bounding box center [323, 540] width 163 height 30
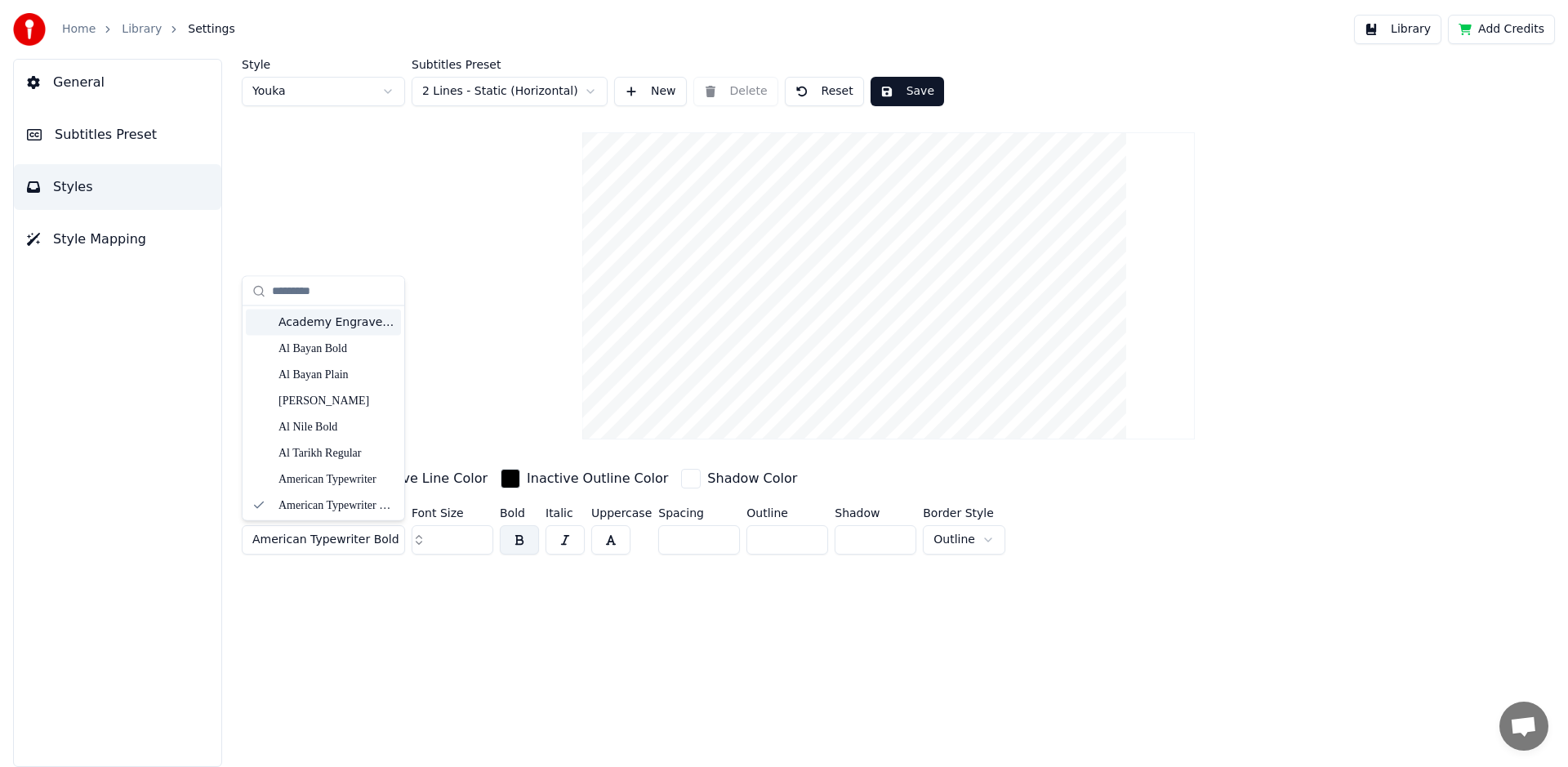
click at [331, 323] on div "Academy Engraved LET Plain:1.0" at bounding box center [335, 323] width 116 height 17
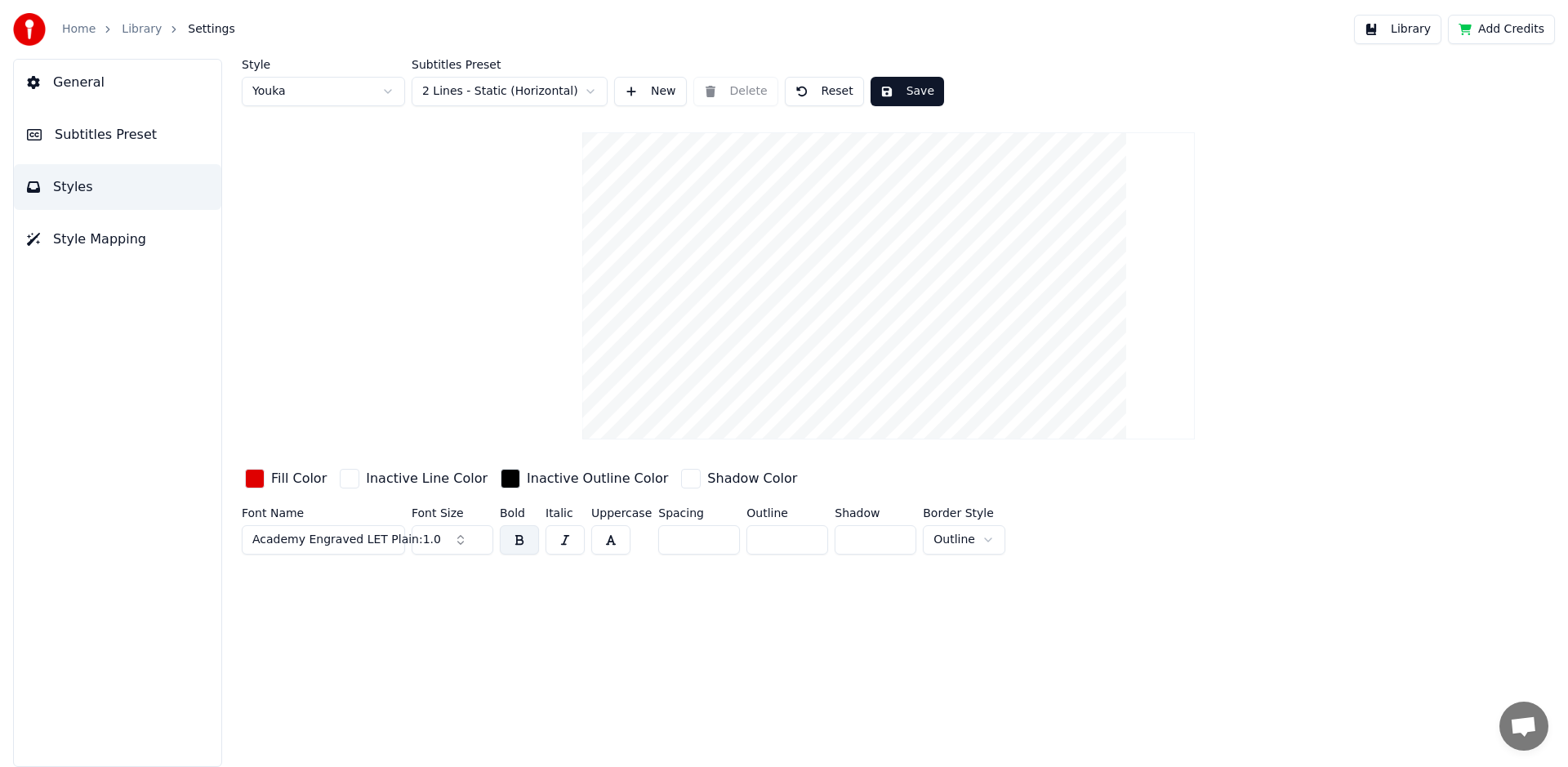
click at [611, 540] on button "button" at bounding box center [611, 540] width 40 height 30
